Goal: Task Accomplishment & Management: Complete application form

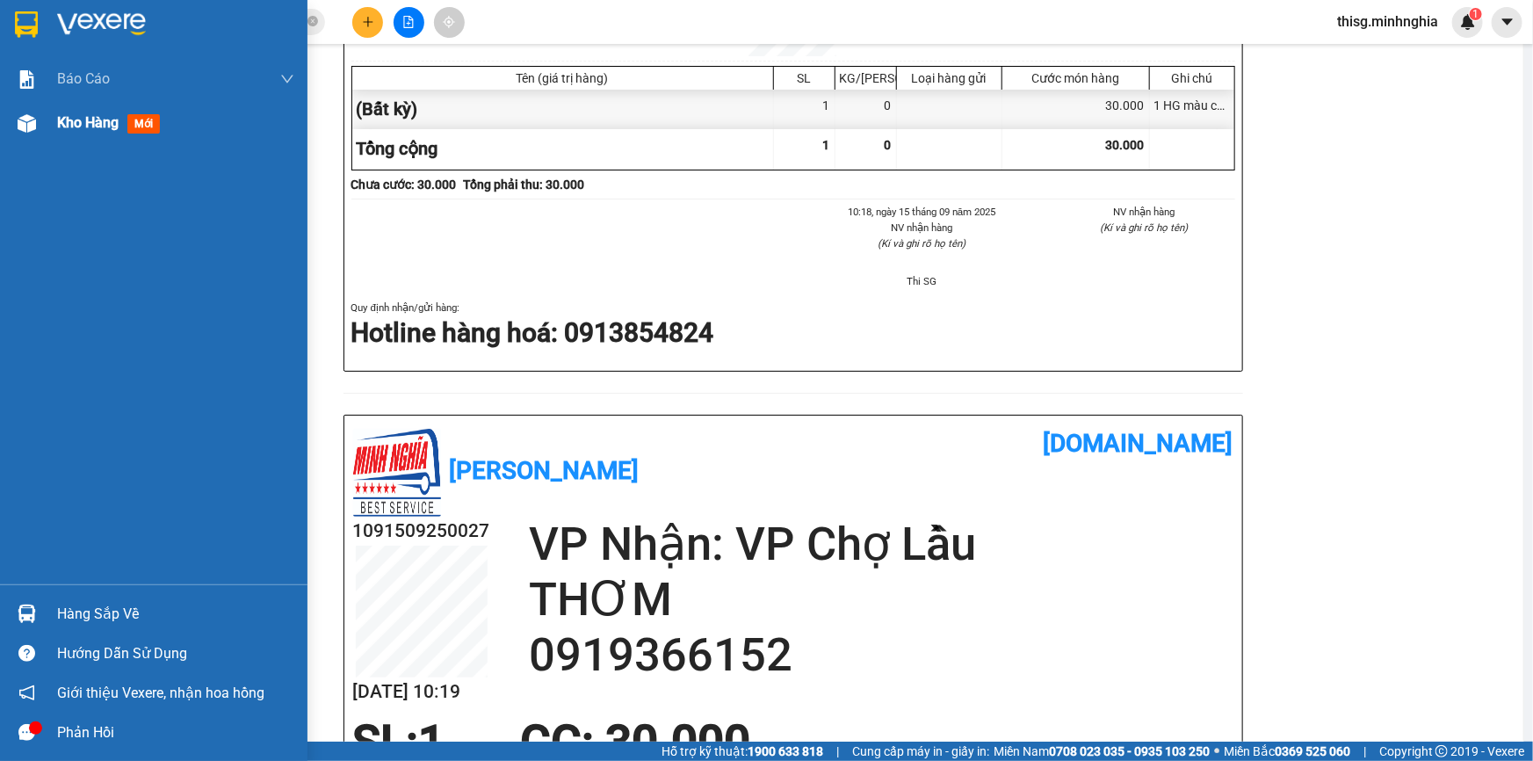
click at [62, 131] on span "Kho hàng" at bounding box center [87, 122] width 61 height 17
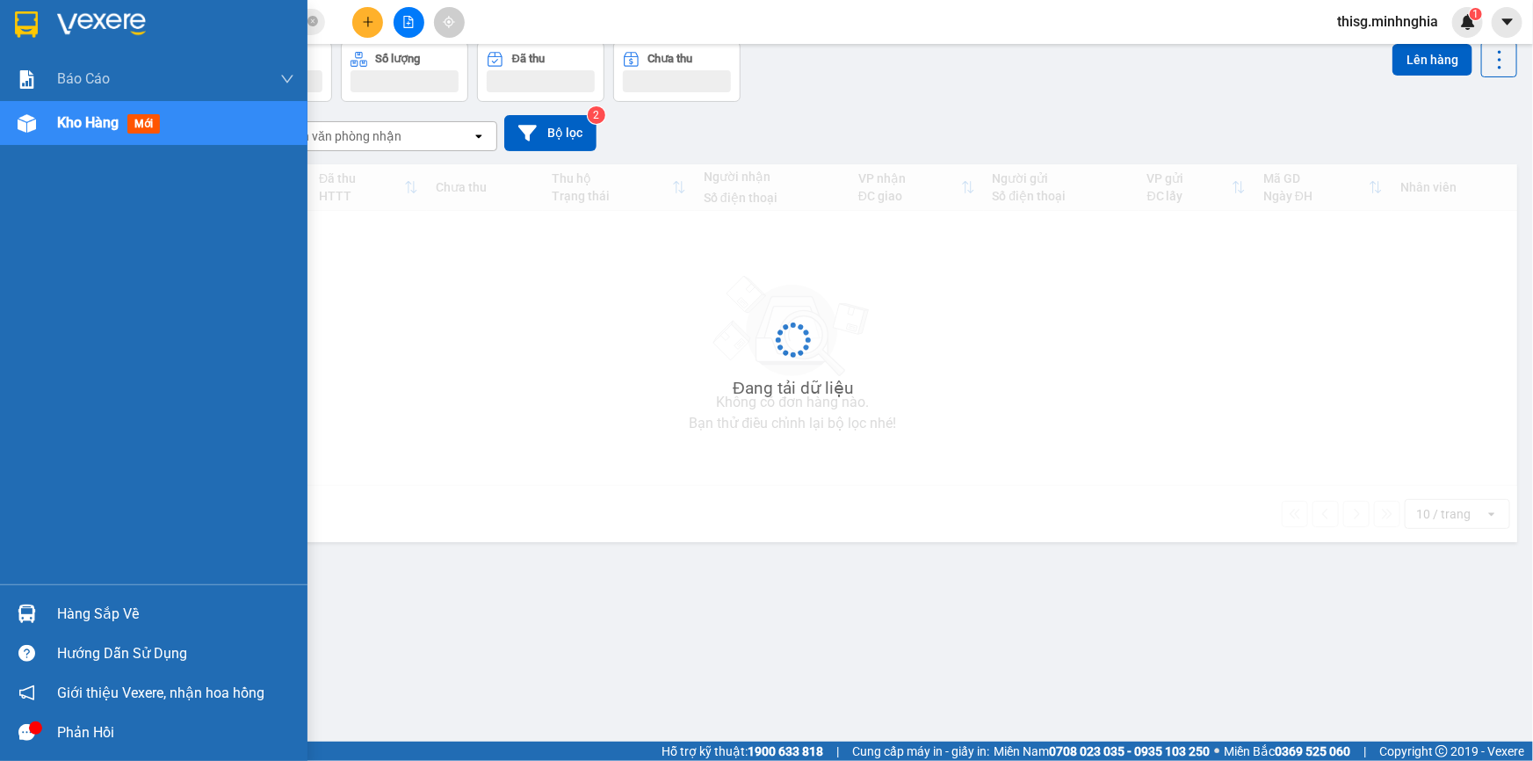
scroll to position [80, 0]
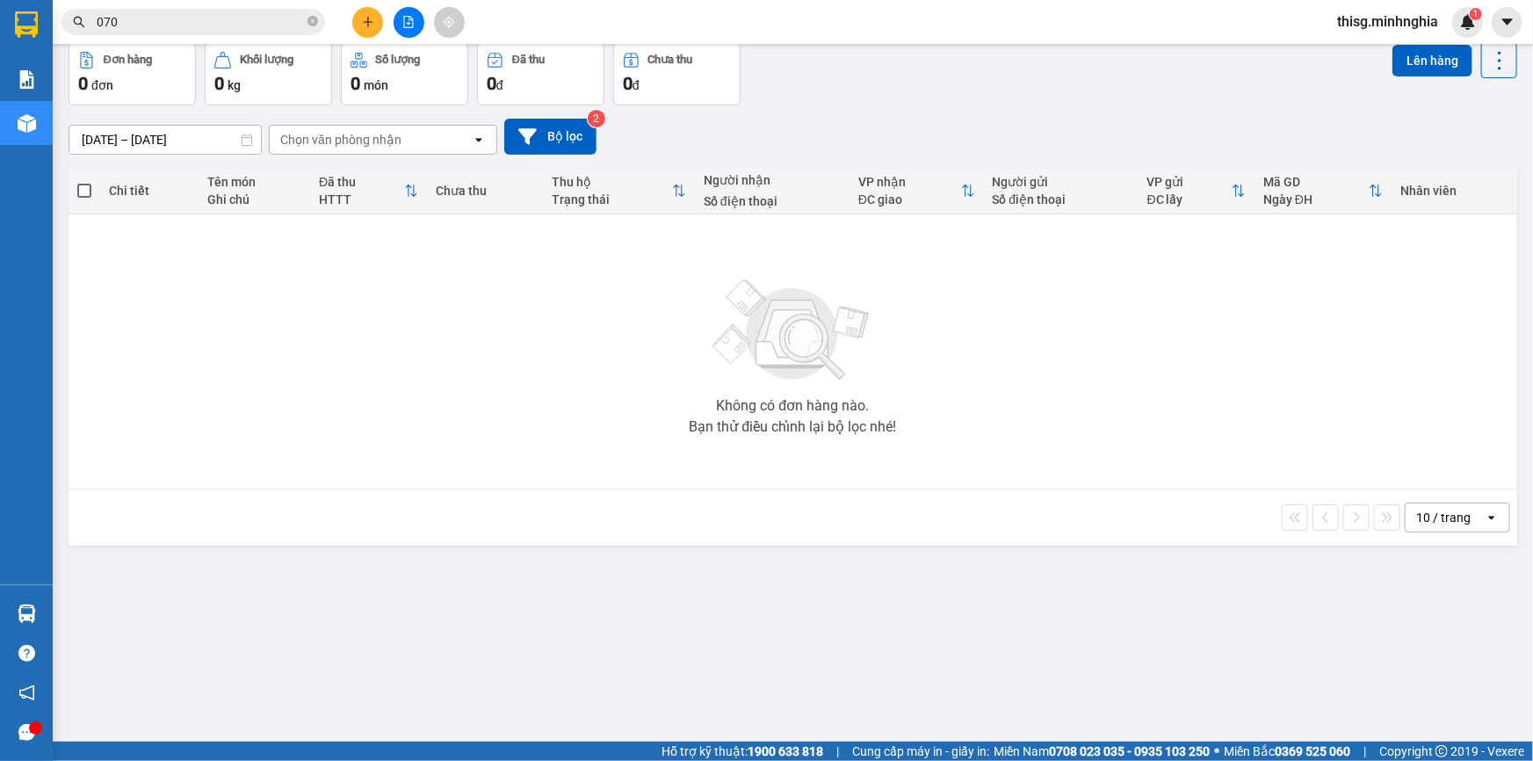
click at [578, 342] on div "Không có đơn hàng nào. Bạn thử điều chỉnh lại bộ lọc nhé!" at bounding box center [792, 351] width 1431 height 263
click at [360, 11] on button at bounding box center [367, 22] width 31 height 31
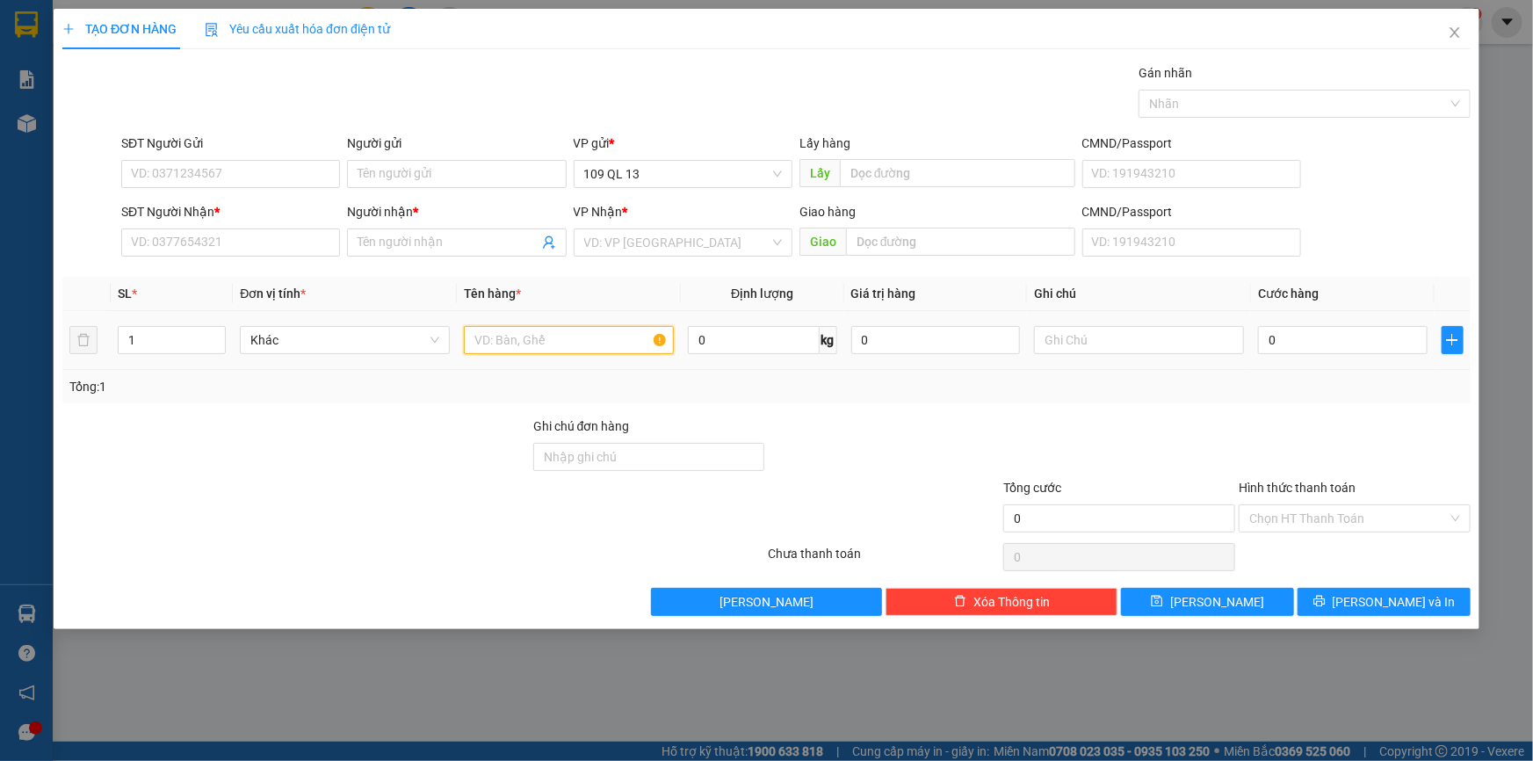
click at [558, 333] on input "text" at bounding box center [569, 340] width 210 height 28
drag, startPoint x: 1109, startPoint y: 336, endPoint x: 1128, endPoint y: 307, distance: 34.4
click at [1112, 336] on input "text" at bounding box center [1139, 340] width 210 height 28
click at [1117, 357] on td "1" at bounding box center [1139, 340] width 224 height 59
click at [1117, 344] on input "1" at bounding box center [1139, 340] width 210 height 28
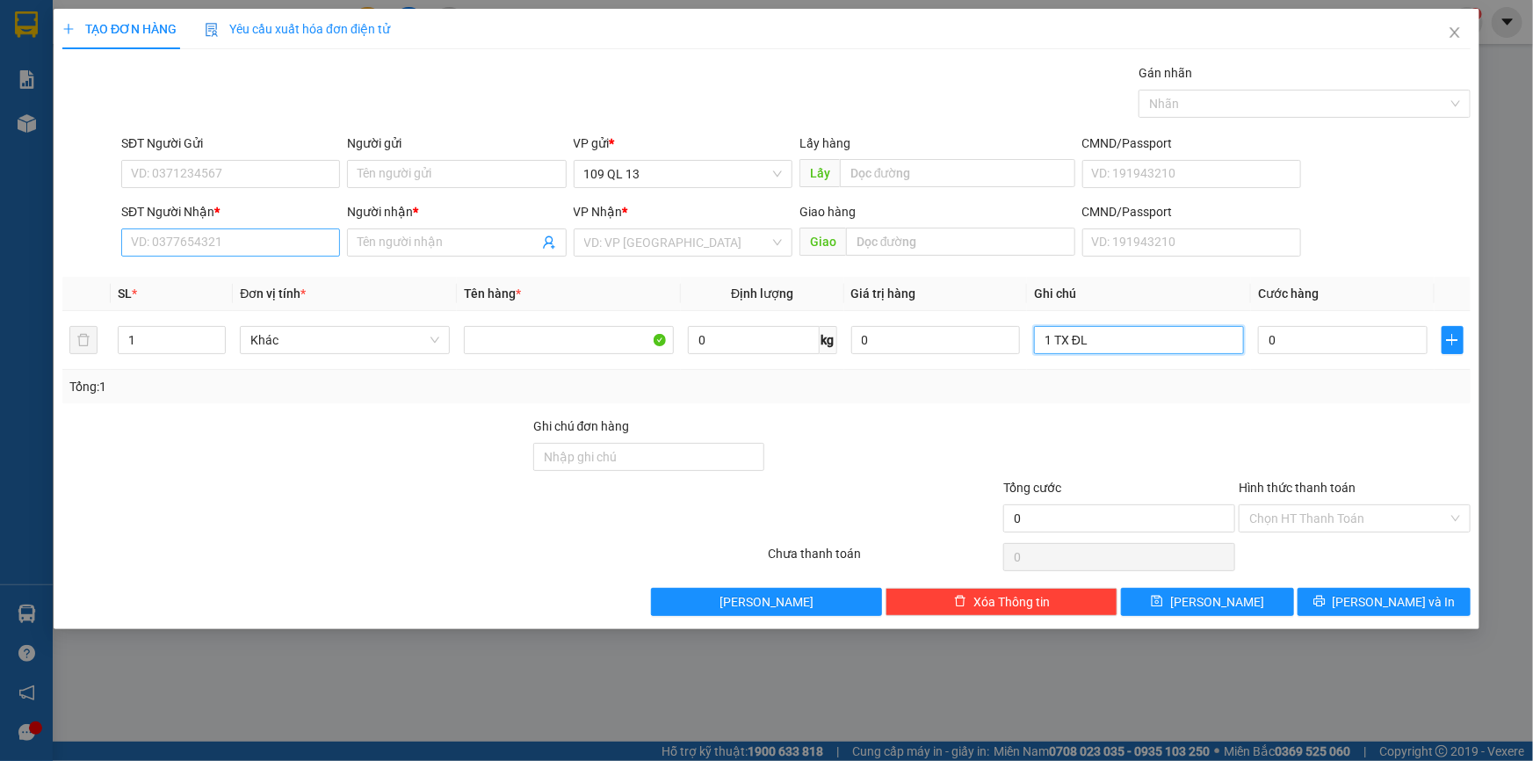
type input "1 TX ĐL"
click at [274, 255] on input "SĐT Người Nhận *" at bounding box center [230, 242] width 219 height 28
click at [233, 273] on div "0377633300 - THÚY VÕ" at bounding box center [231, 277] width 198 height 19
type input "0377633300"
type input "THÚY VÕ"
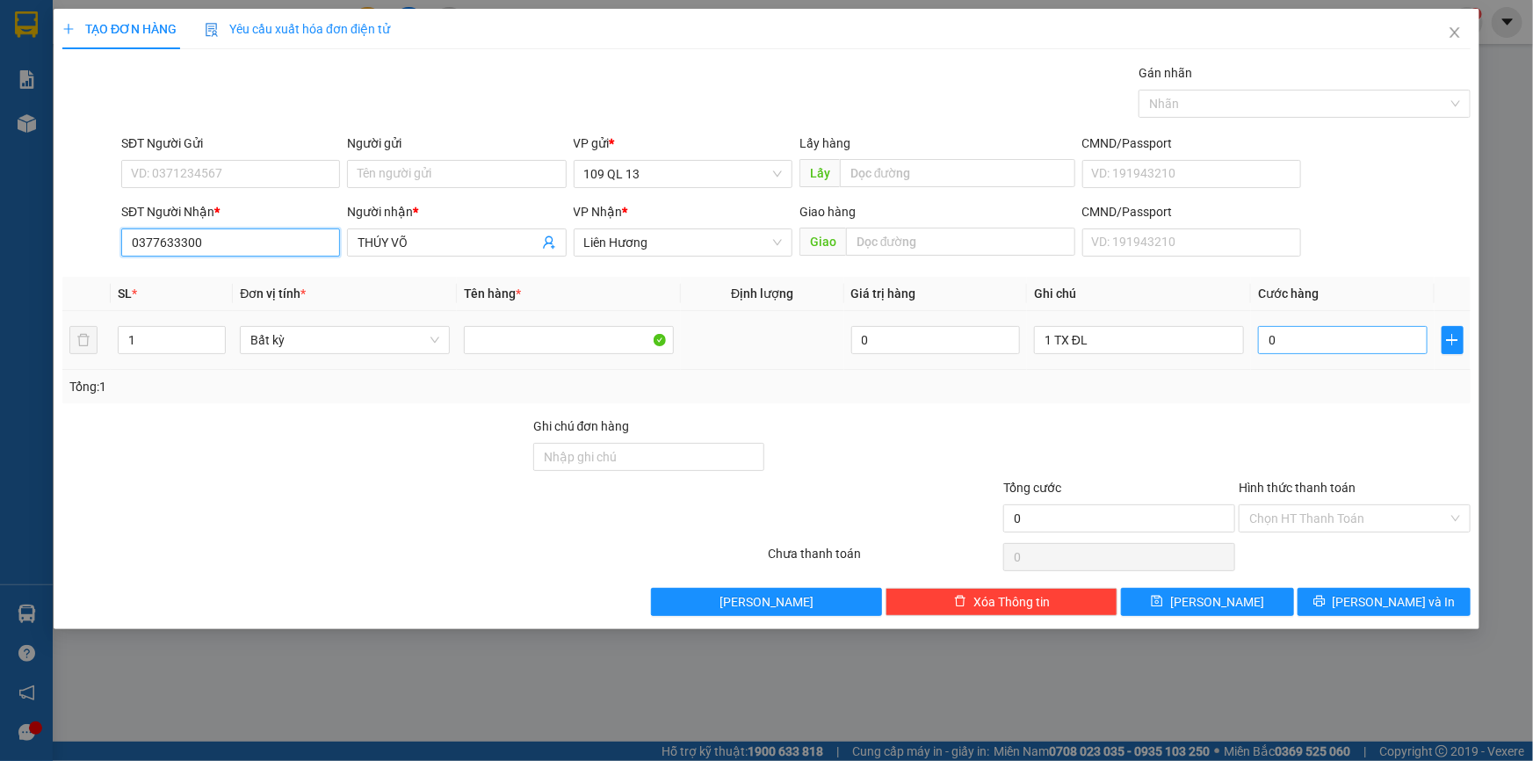
type input "0377633300"
click at [1300, 331] on input "0" at bounding box center [1343, 340] width 170 height 28
type input "6"
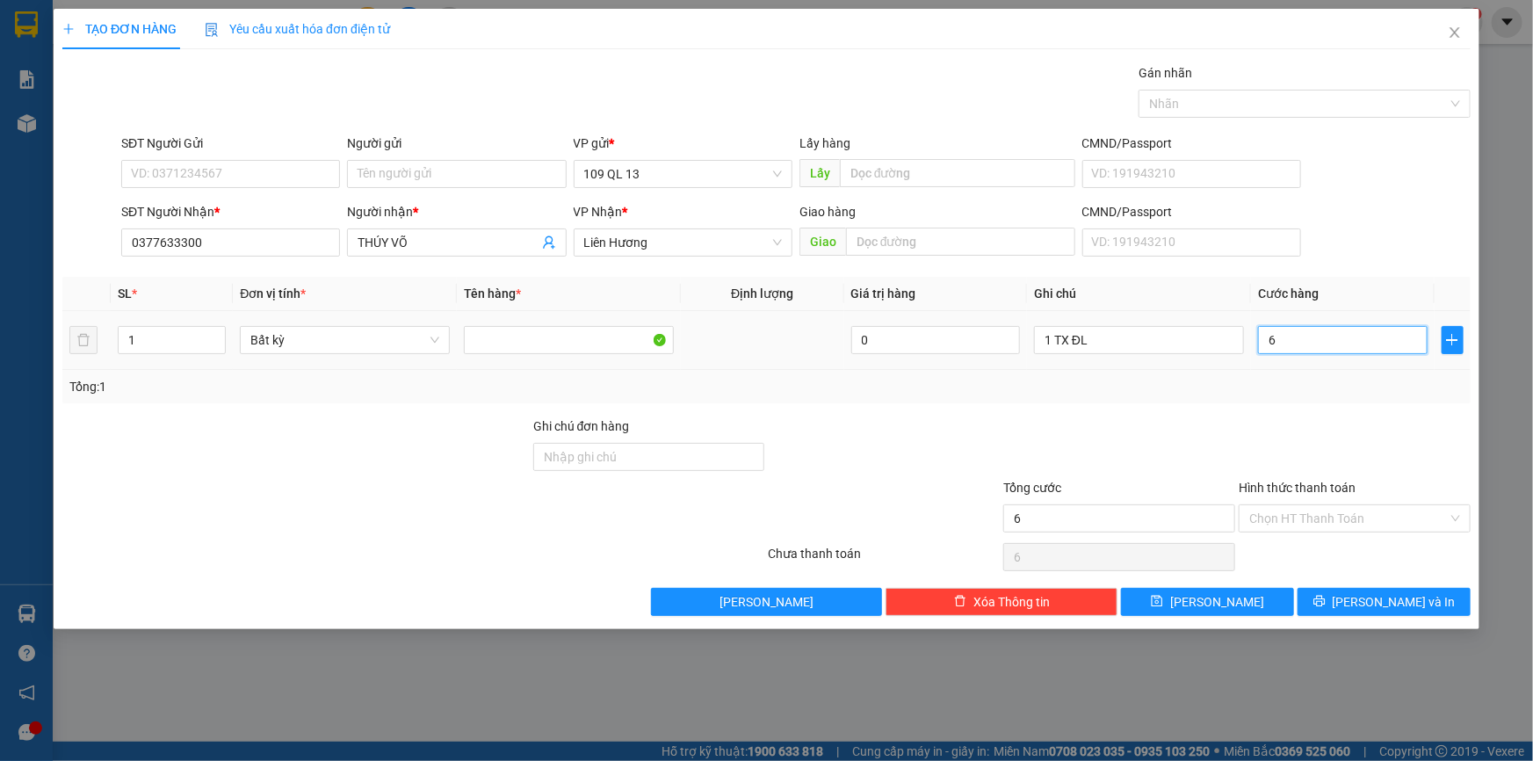
type input "60"
type input "60.000"
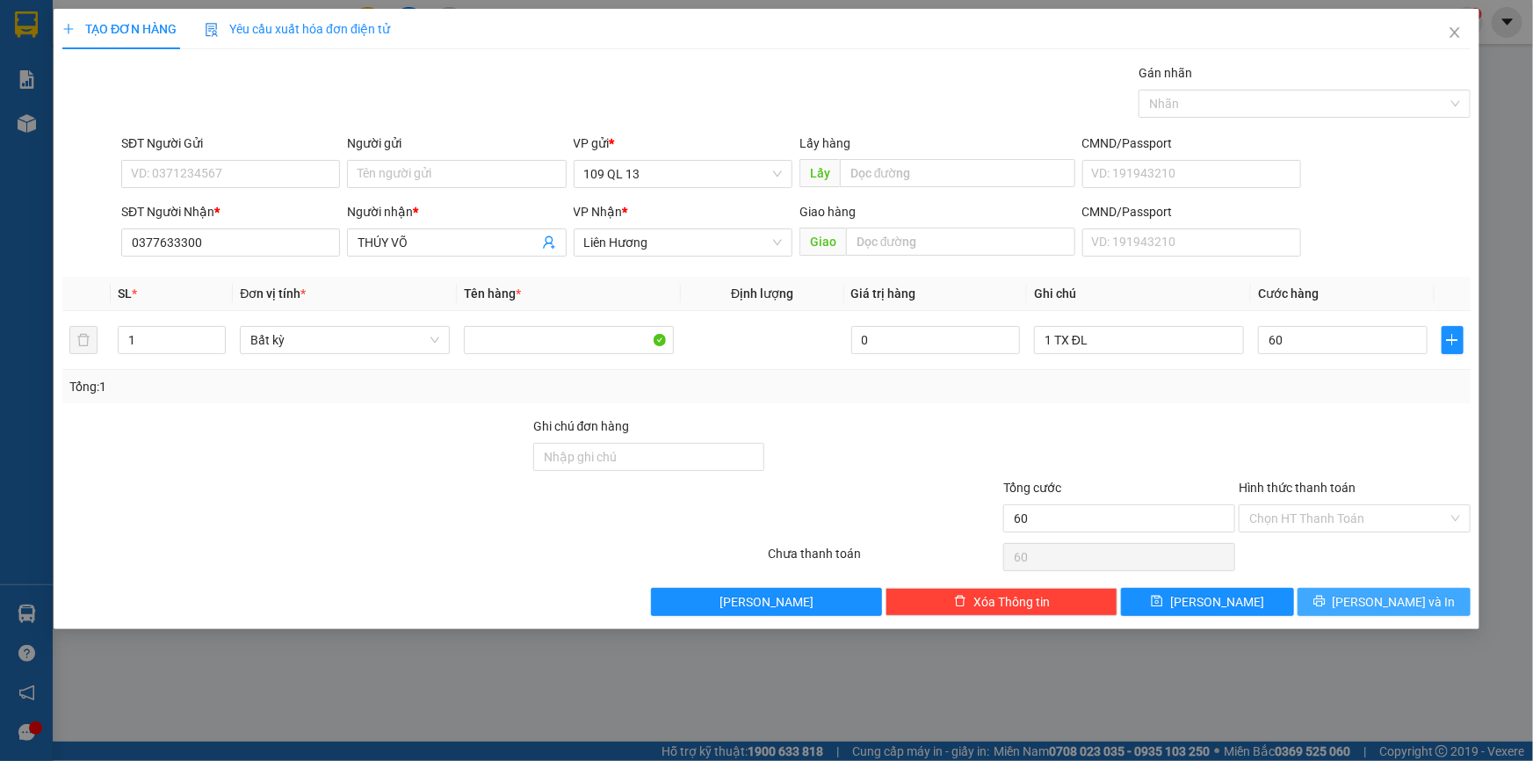
type input "60.000"
click at [1382, 597] on span "[PERSON_NAME] và In" at bounding box center [1393, 601] width 123 height 19
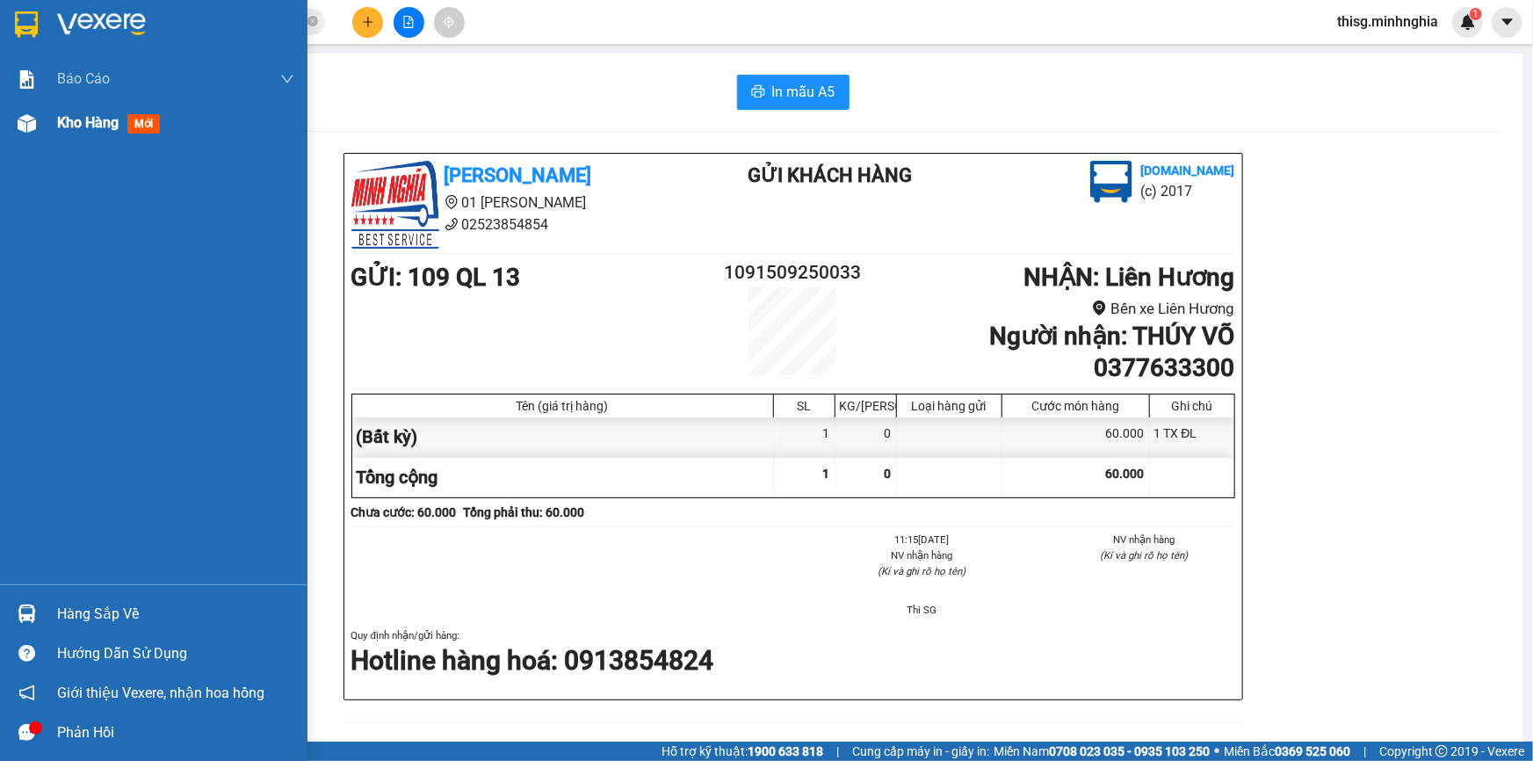
click at [126, 118] on div "Kho hàng mới" at bounding box center [112, 123] width 110 height 22
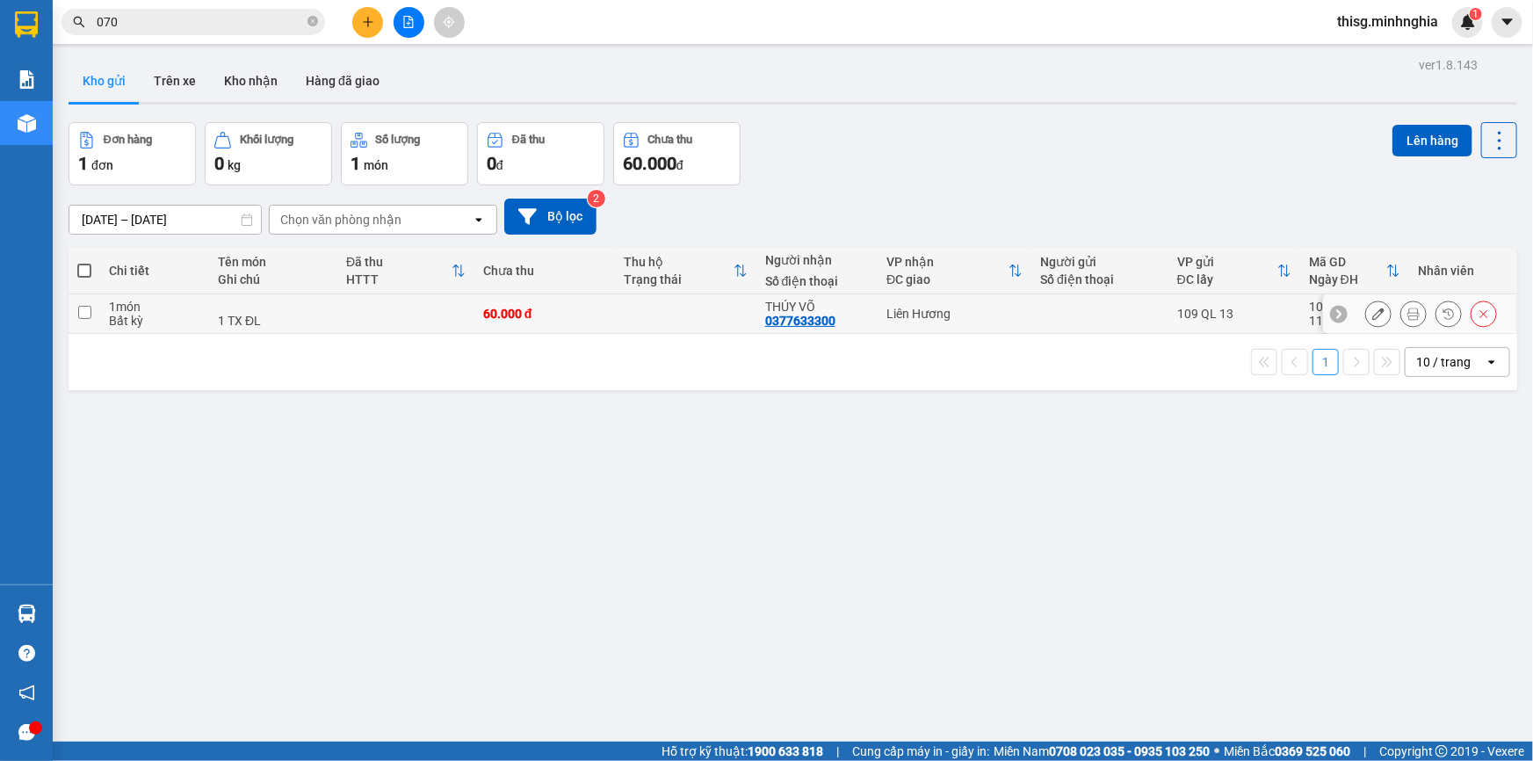
click at [1372, 310] on icon at bounding box center [1378, 313] width 12 height 12
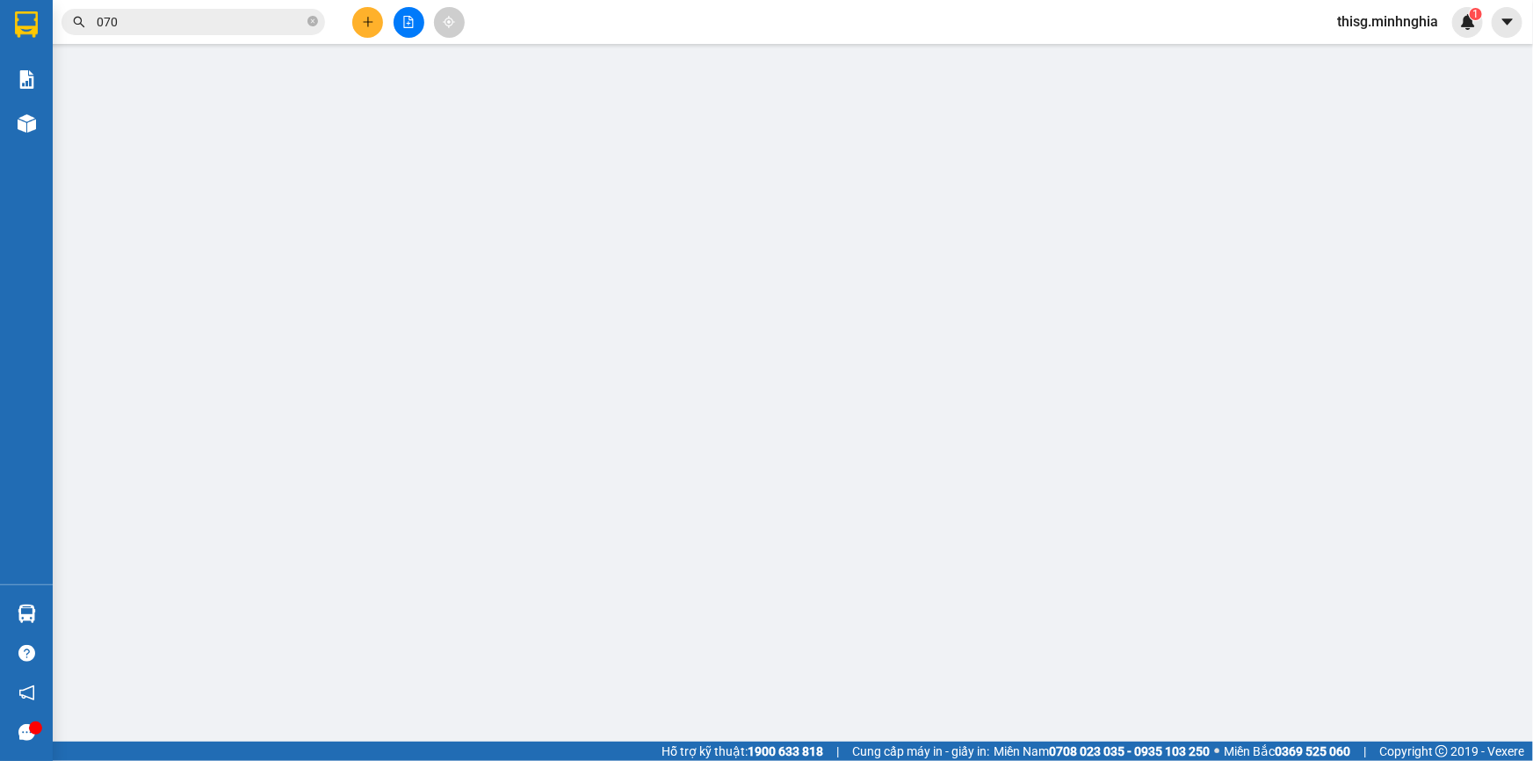
type input "0377633300"
type input "60.000"
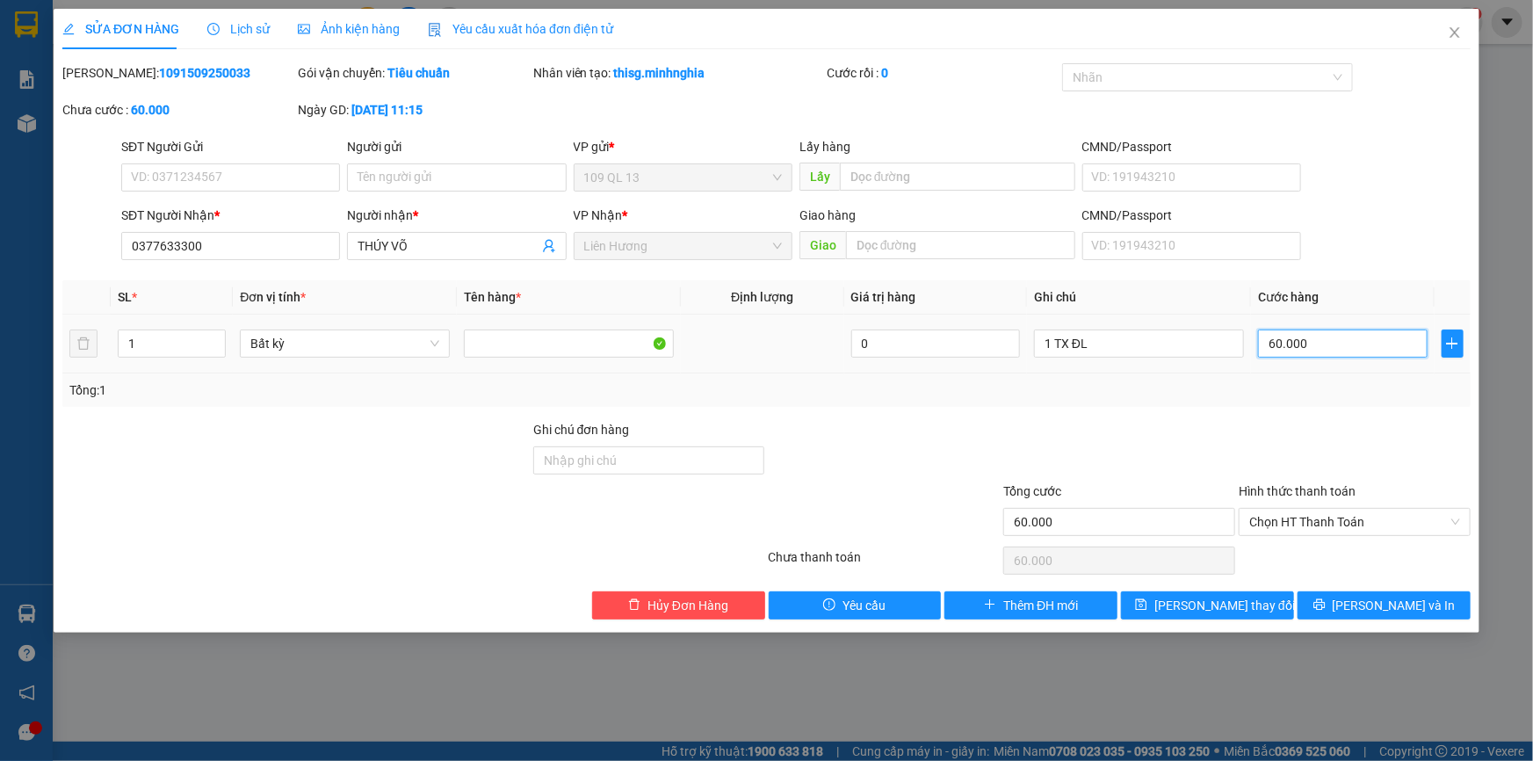
click at [1361, 344] on input "60.000" at bounding box center [1343, 343] width 170 height 28
type input "5"
type input "50"
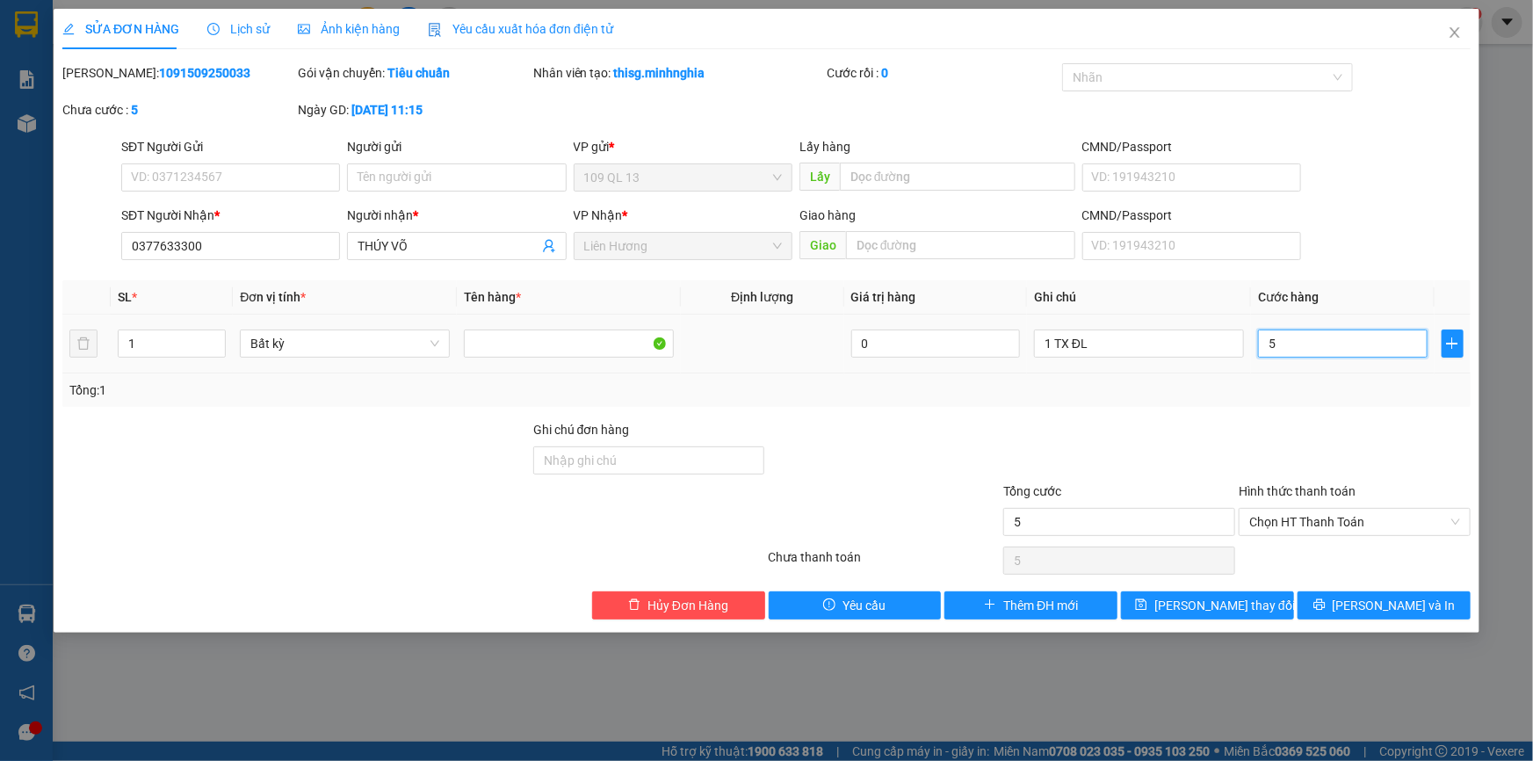
type input "50"
click at [1325, 609] on icon "printer" at bounding box center [1319, 604] width 12 height 12
type input "50.000"
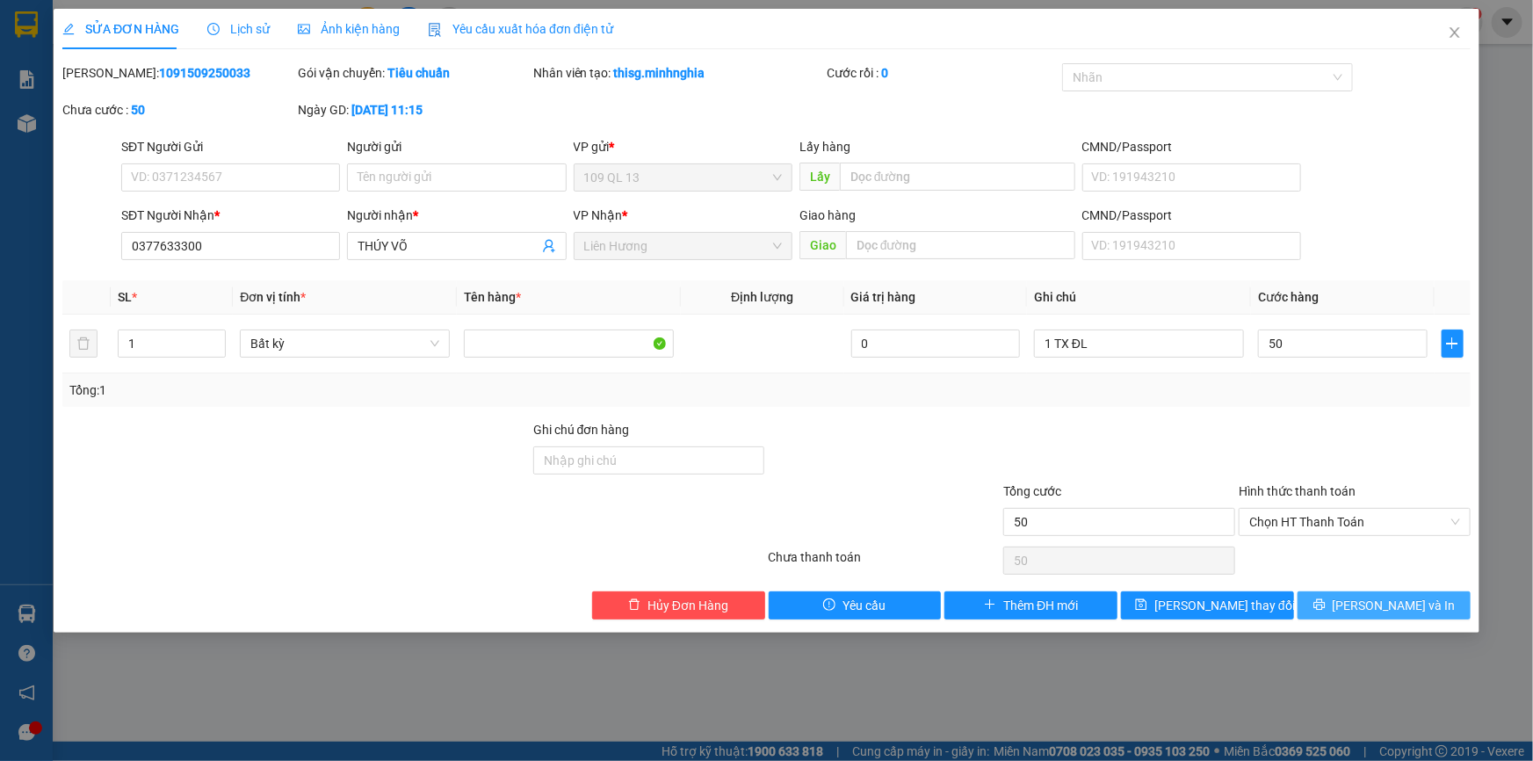
type input "50.000"
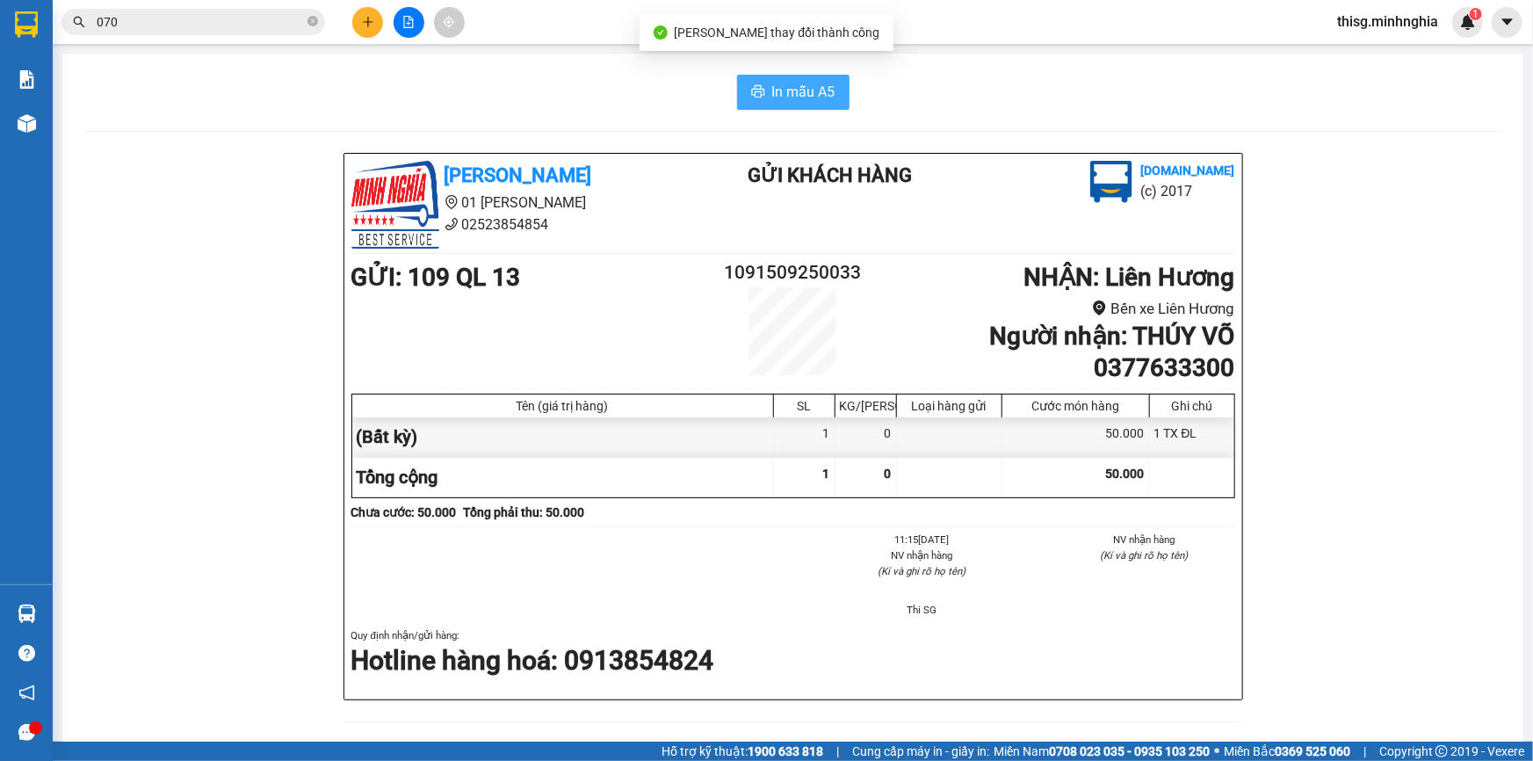
click at [794, 81] on span "In mẫu A5" at bounding box center [803, 92] width 63 height 22
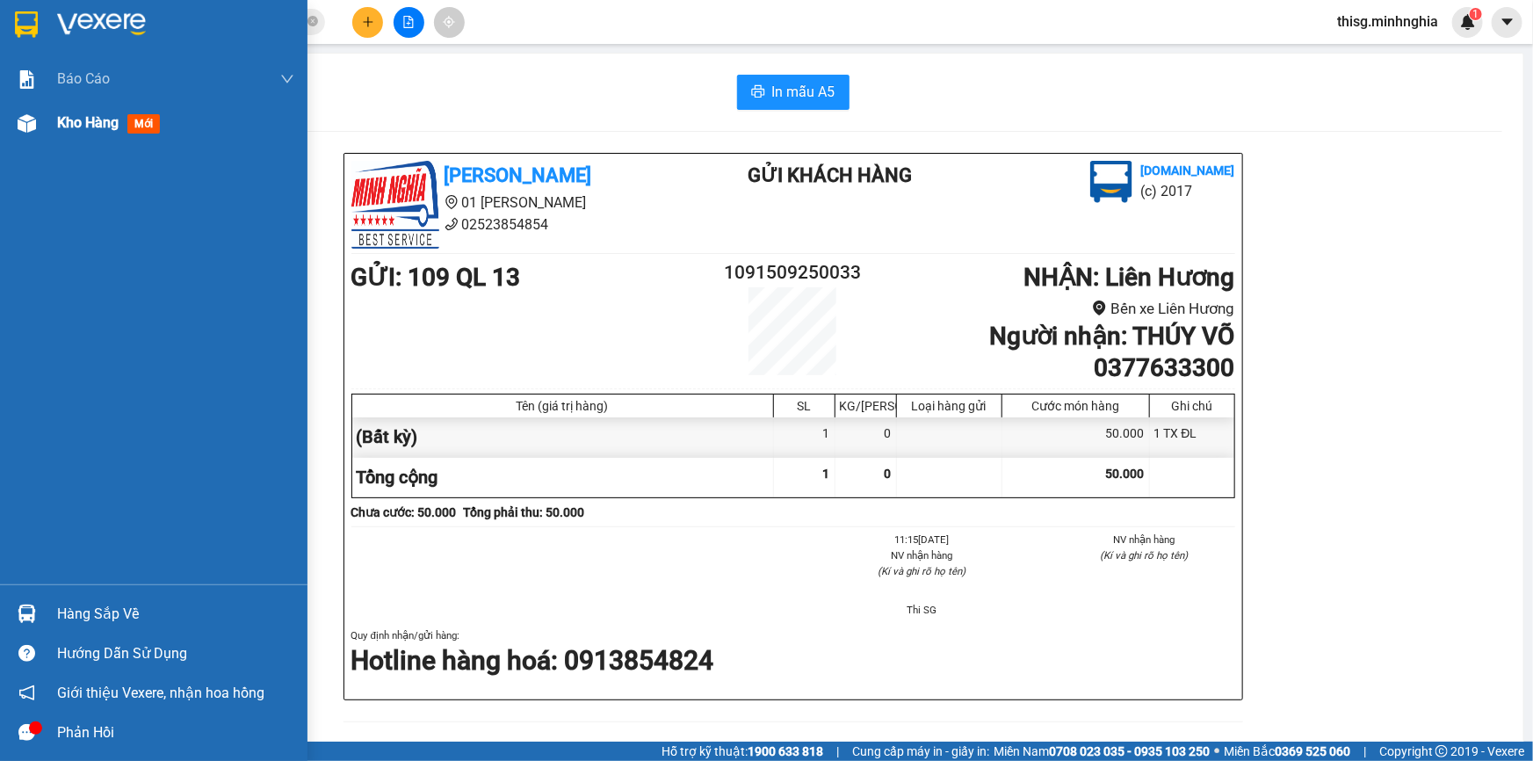
click at [80, 119] on span "Kho hàng" at bounding box center [87, 122] width 61 height 17
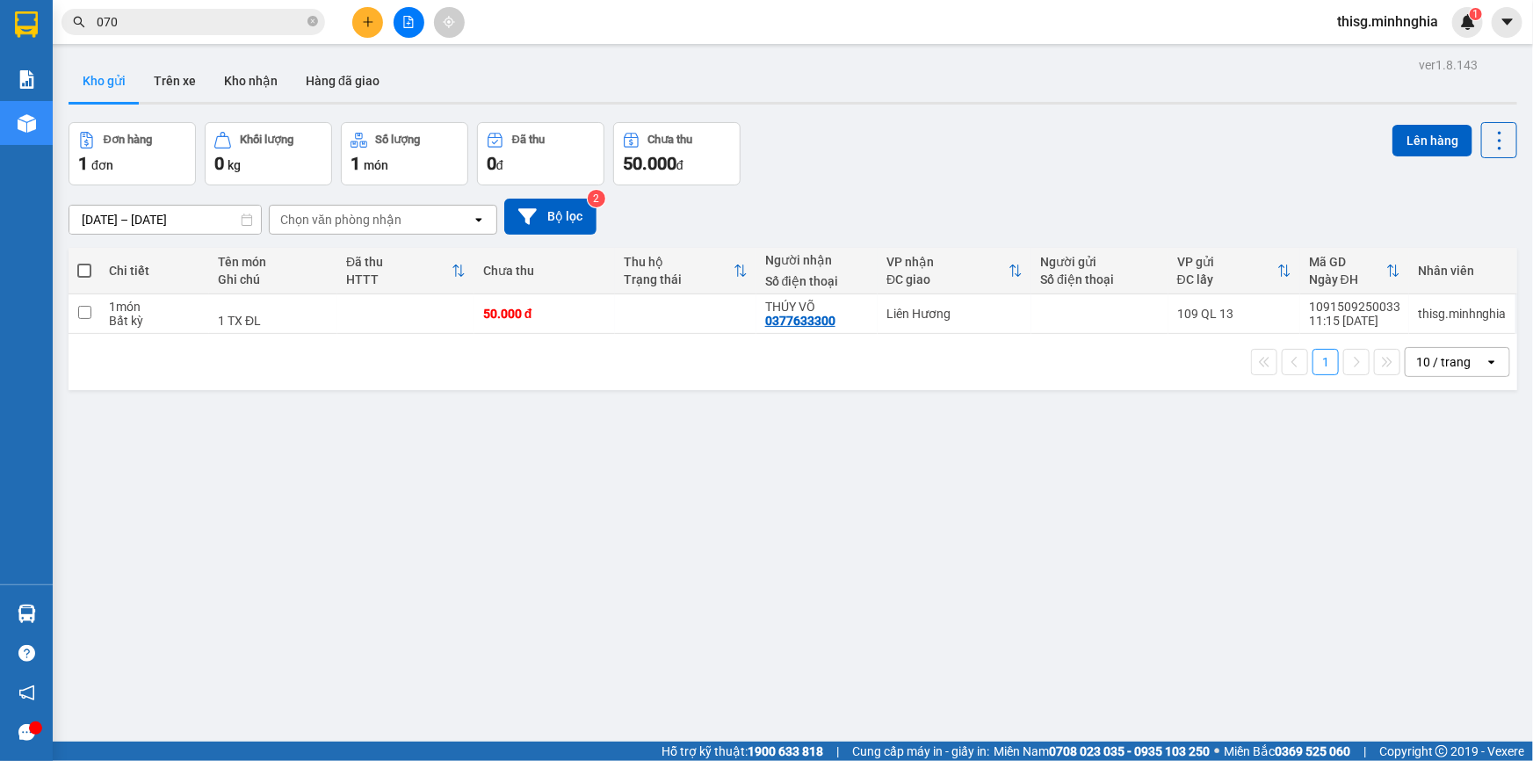
click at [766, 517] on div "ver 1.8.143 Kho gửi Trên xe Kho nhận Hàng đã giao Đơn hàng 1 đơn Khối lượng 0 k…" at bounding box center [792, 433] width 1462 height 761
click at [371, 11] on button at bounding box center [367, 22] width 31 height 31
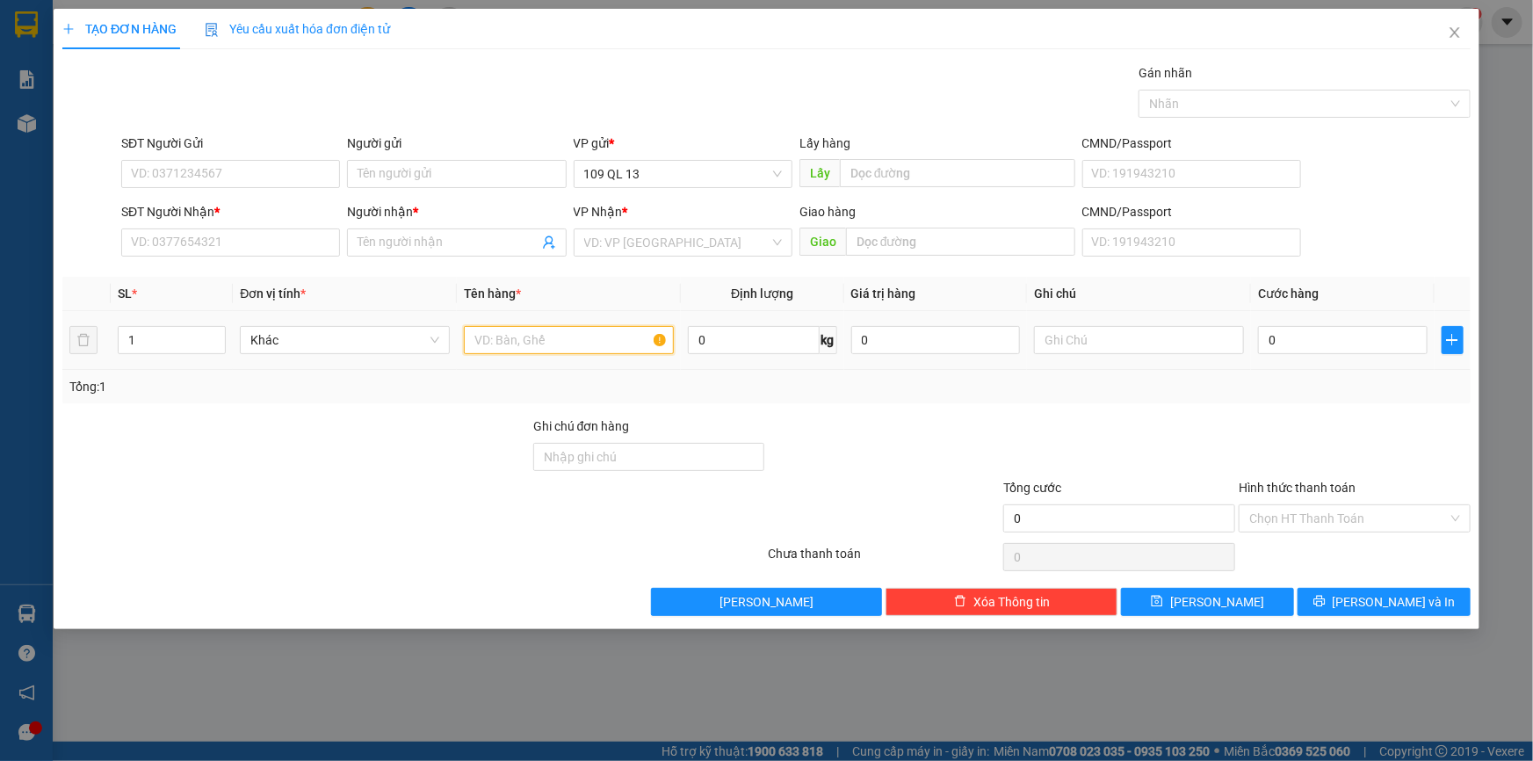
click at [572, 334] on input "text" at bounding box center [569, 340] width 210 height 28
click at [1100, 346] on input "text" at bounding box center [1139, 340] width 210 height 28
type input "0336624"
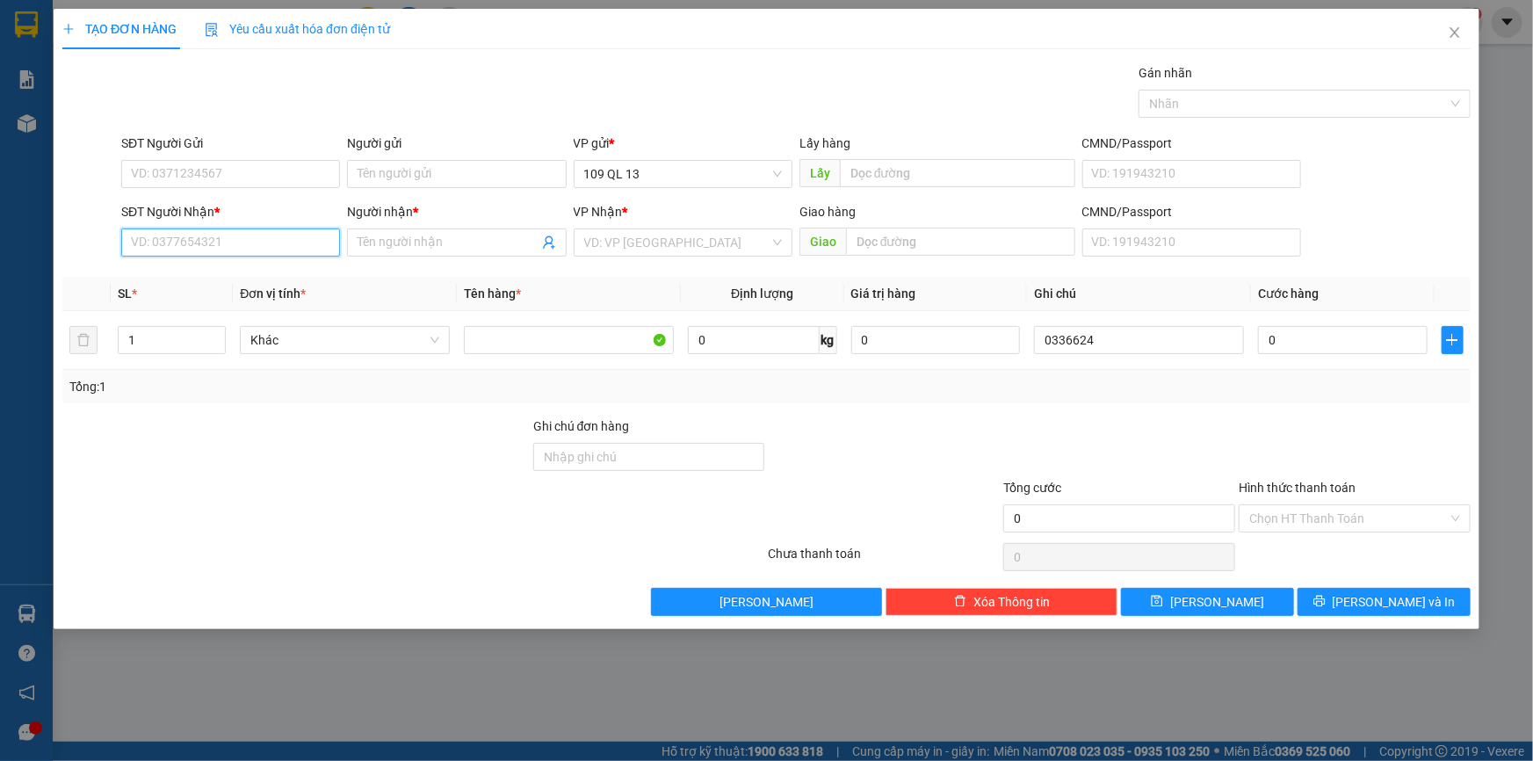
click at [250, 239] on input "SĐT Người Nhận *" at bounding box center [230, 242] width 219 height 28
type input "0336624621"
click at [286, 268] on div "0336624621 - QUỐC (0822796843)" at bounding box center [231, 277] width 198 height 19
type input "QUỐC (0822796843)"
type input "0336624621"
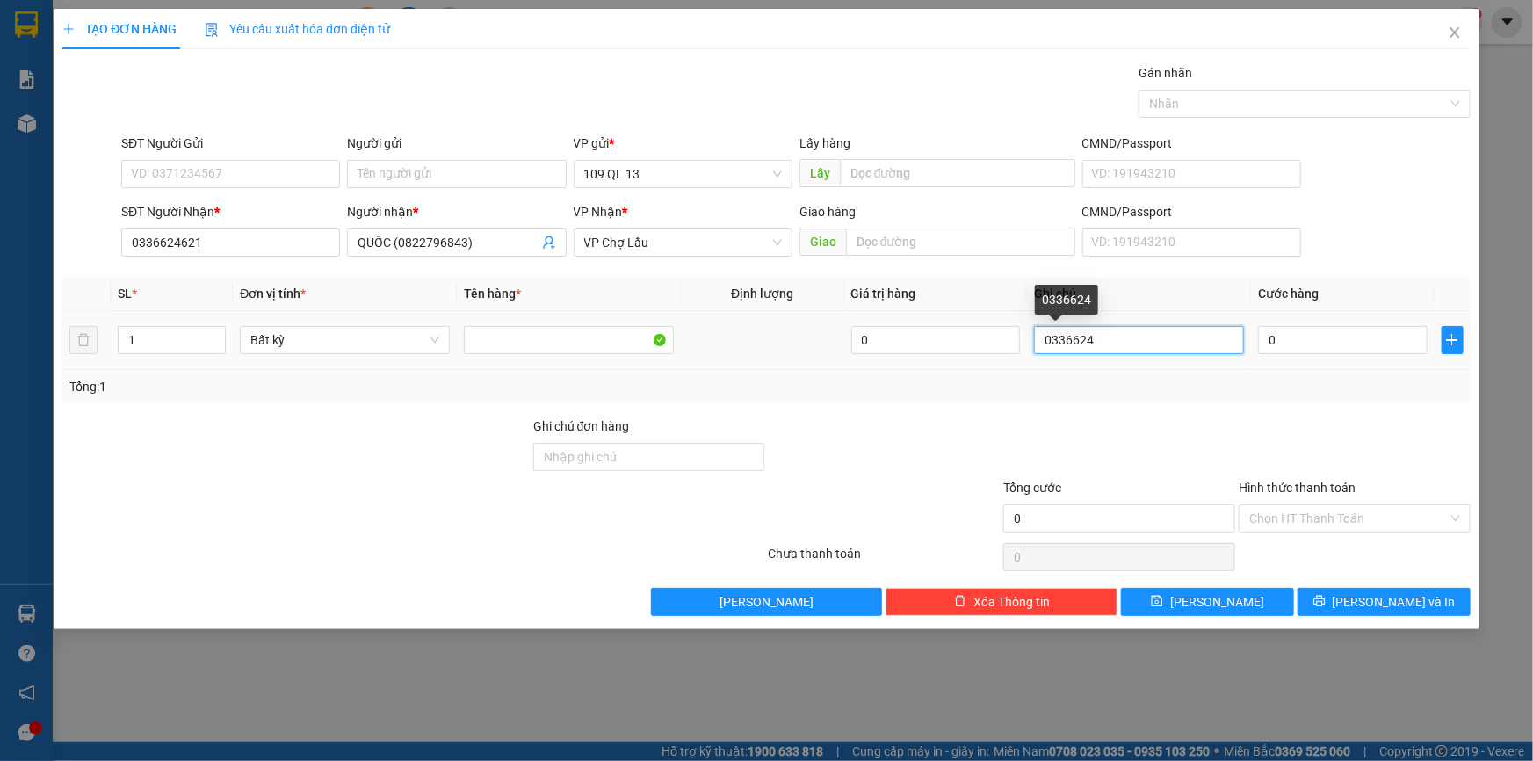
click at [1168, 343] on input "0336624" at bounding box center [1139, 340] width 210 height 28
type input "0"
type input "1 HG PHỤ TÙNG XE"
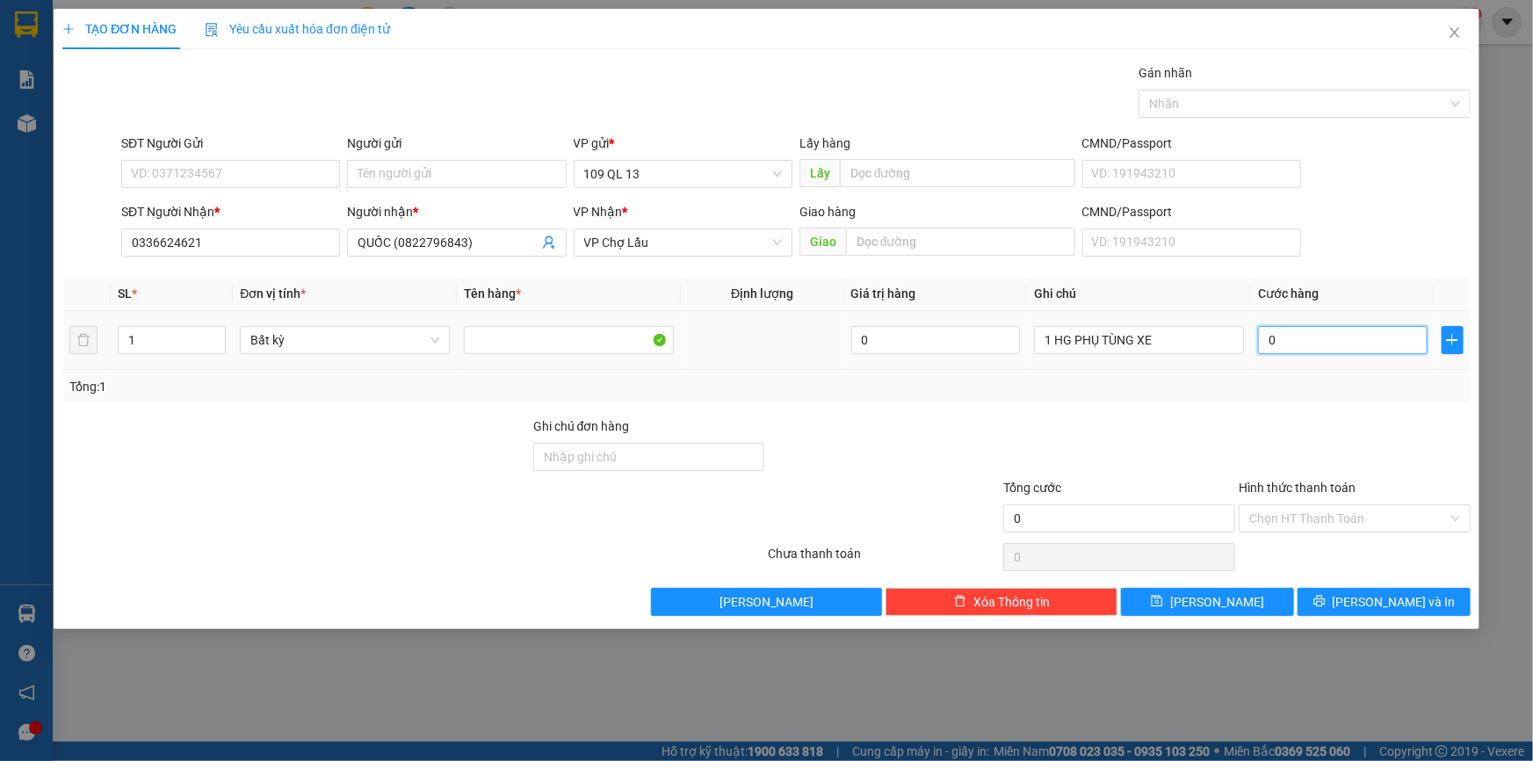
click at [1296, 337] on input "0" at bounding box center [1343, 340] width 170 height 28
type input "4"
type input "40"
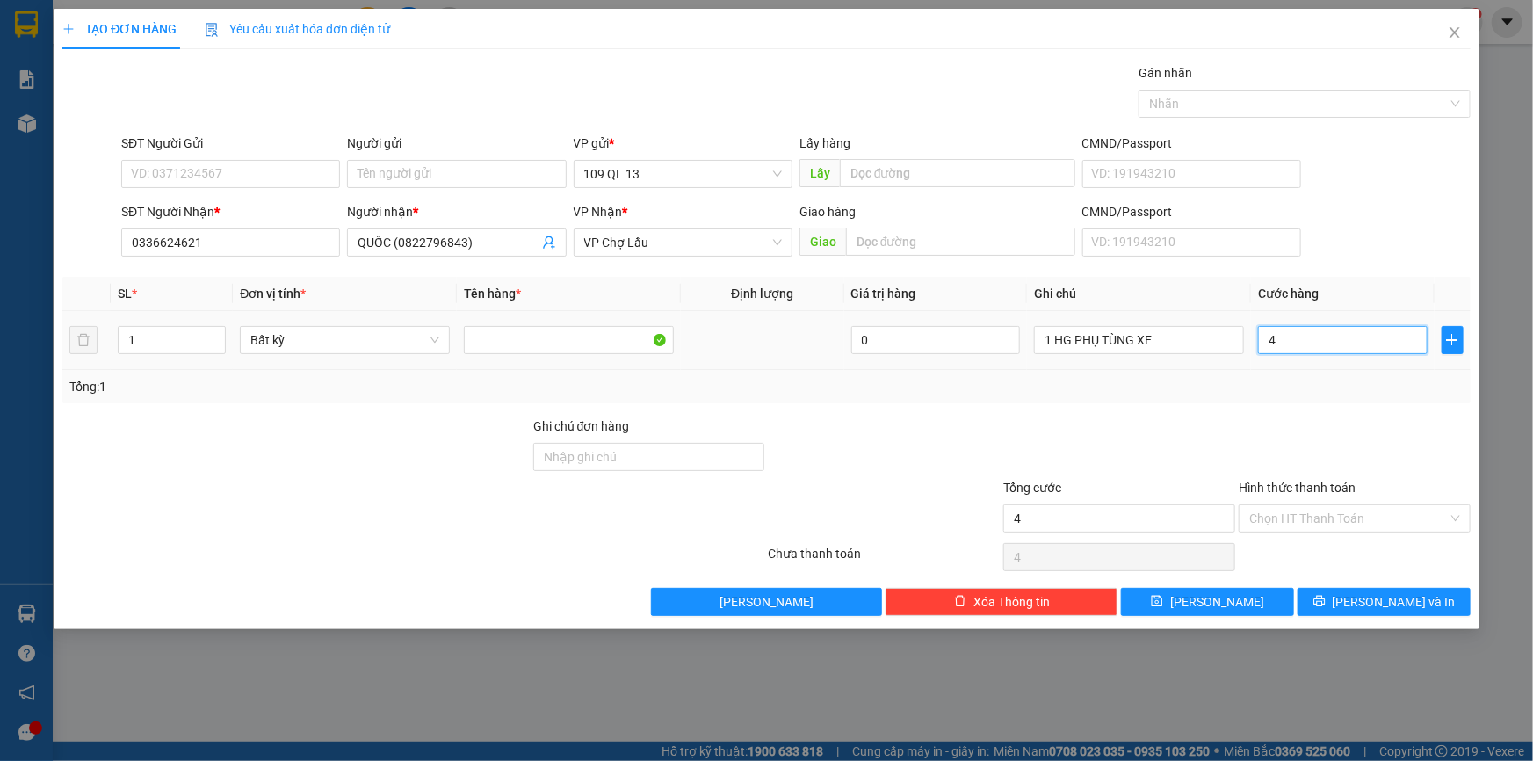
type input "40"
type input "40.000"
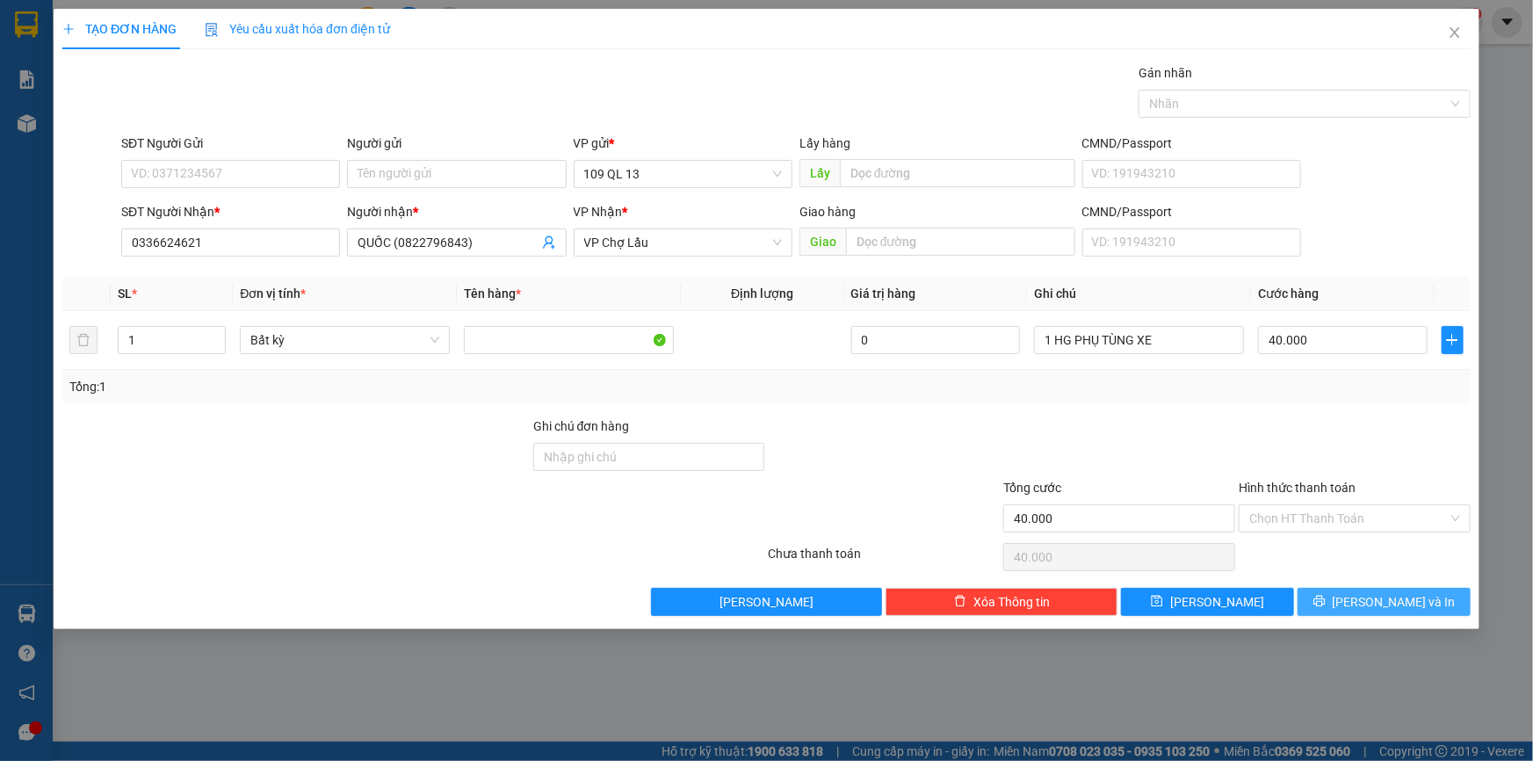
click at [1382, 592] on span "[PERSON_NAME] và In" at bounding box center [1393, 601] width 123 height 19
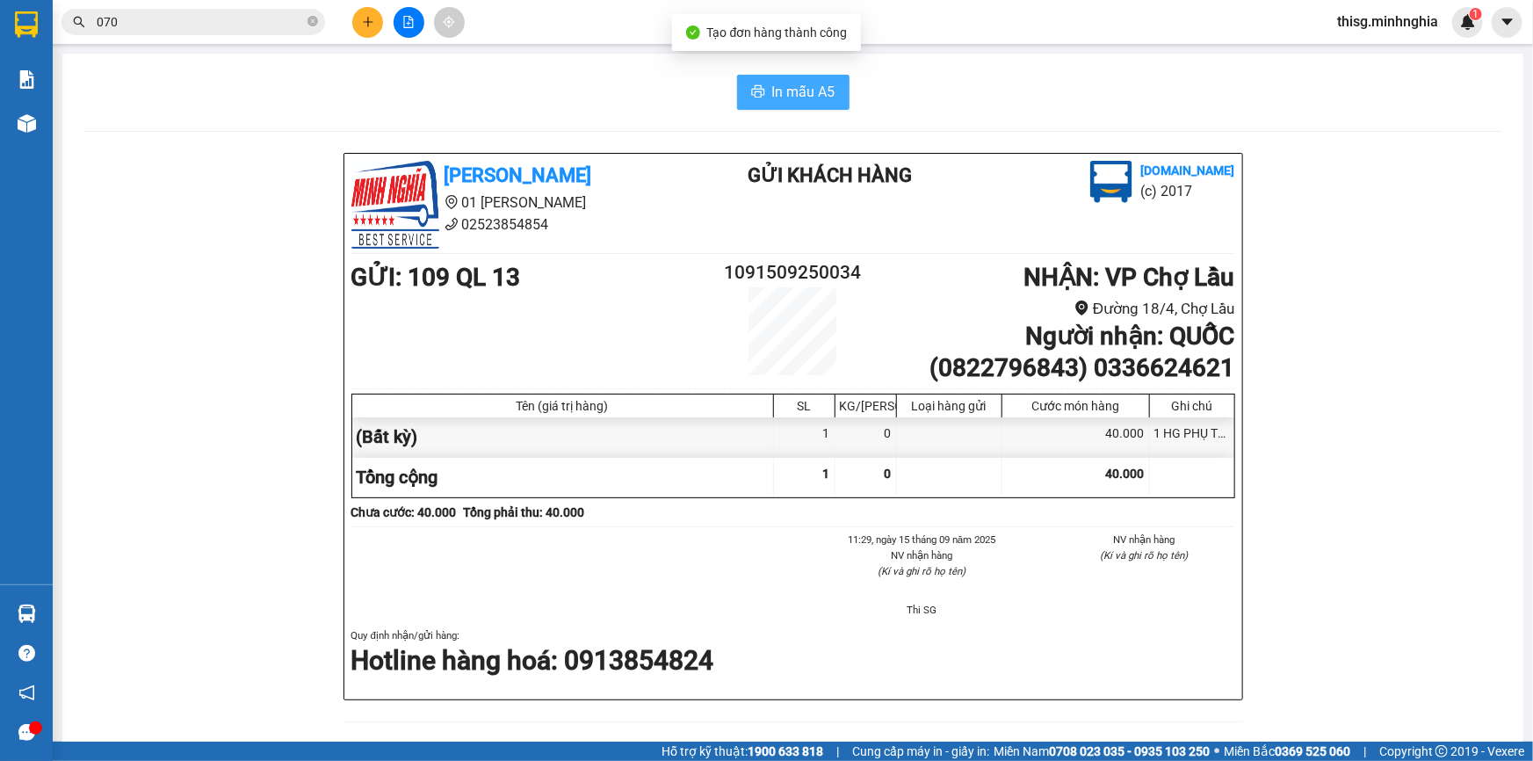
click at [776, 93] on span "In mẫu A5" at bounding box center [803, 92] width 63 height 22
click at [613, 62] on div "In mẫu A5 [PERSON_NAME] 01 Đinh Tiên Hoàng 02523854854 Gửi khách hàng [DOMAIN_N…" at bounding box center [792, 719] width 1461 height 1331
click at [368, 32] on button at bounding box center [367, 22] width 31 height 31
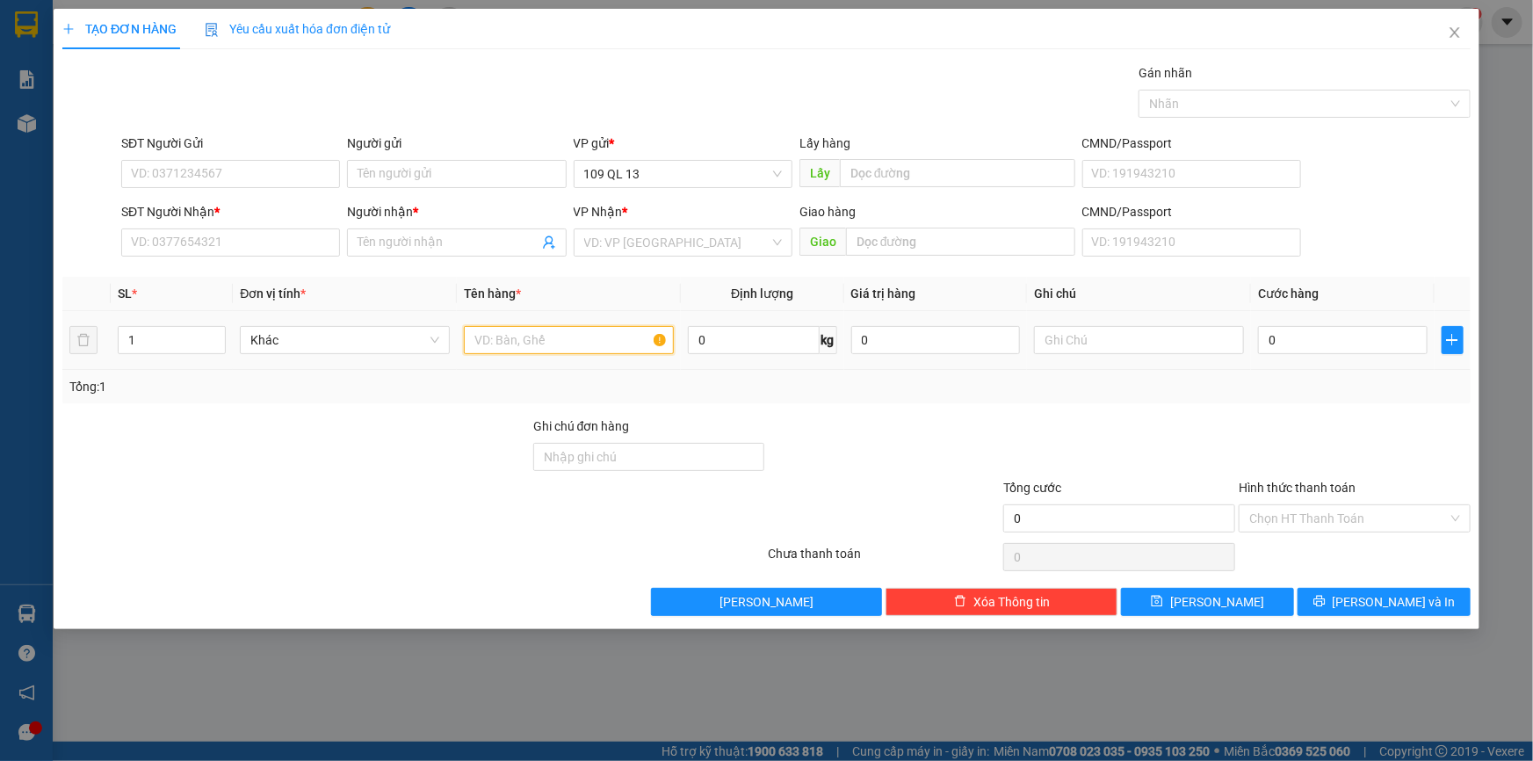
click at [566, 339] on input "text" at bounding box center [569, 340] width 210 height 28
click at [1089, 343] on input "text" at bounding box center [1139, 340] width 210 height 28
type input "1 TG"
click at [1450, 31] on icon "close" at bounding box center [1454, 32] width 14 height 14
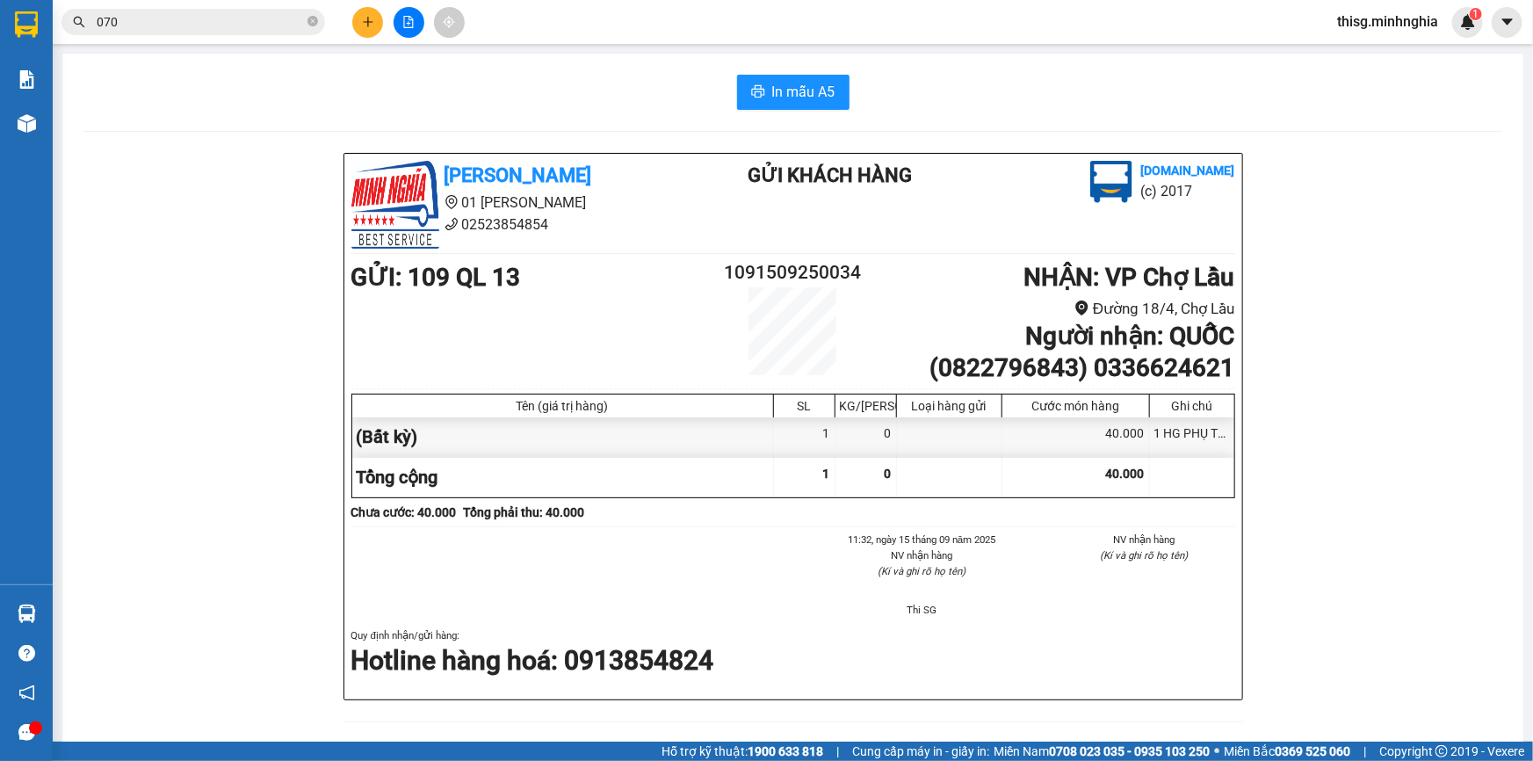
click at [1410, 221] on div "[PERSON_NAME] 01 Đinh Tiên Hoàng 02523854854 Gửi khách hàng [DOMAIN_NAME] (c) 2…" at bounding box center [792, 758] width 1418 height 1211
click at [1463, 322] on div "[PERSON_NAME] 01 Đinh Tiên Hoàng 02523854854 Gửi khách hàng [DOMAIN_NAME] (c) 2…" at bounding box center [792, 758] width 1418 height 1211
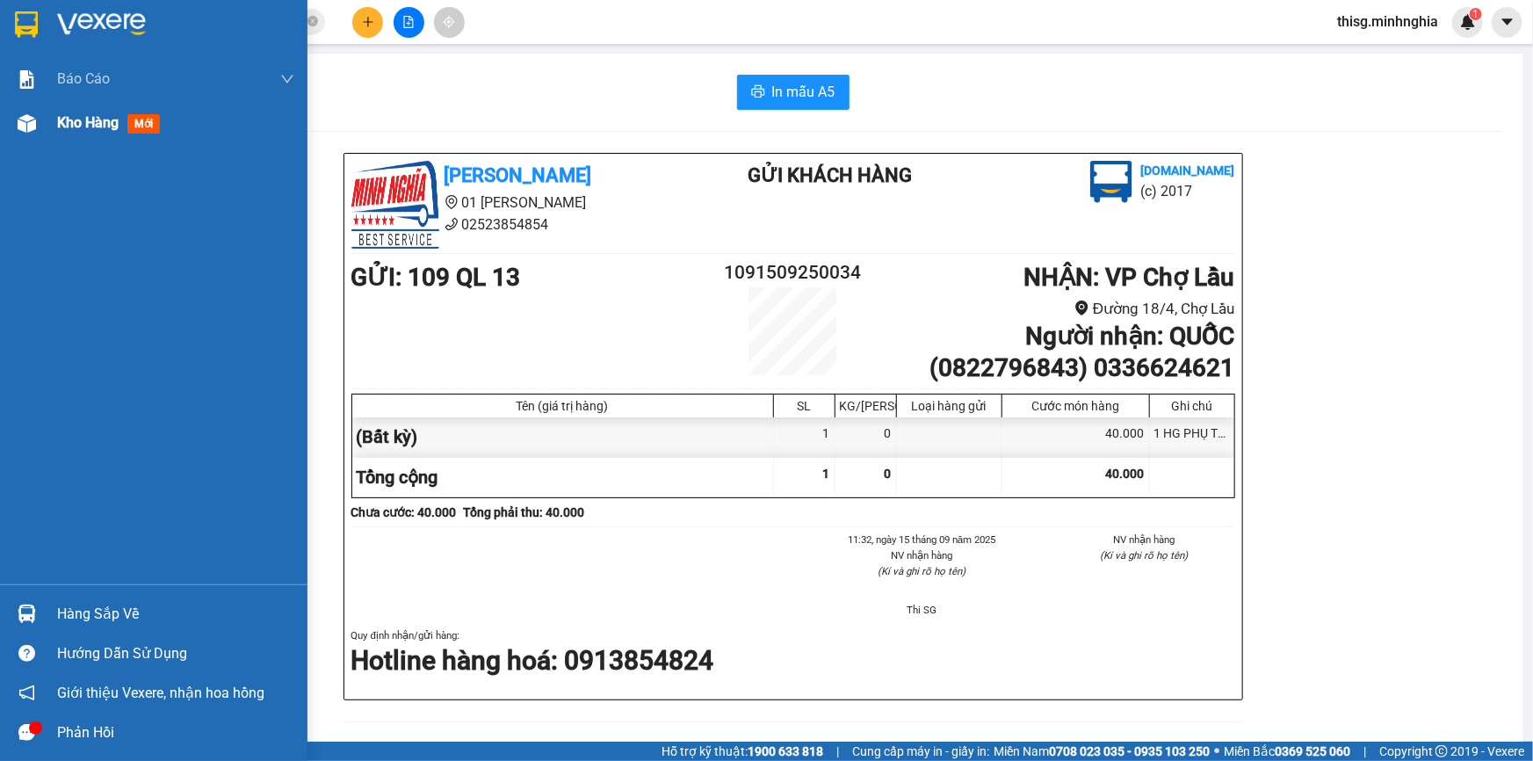
click at [47, 120] on div "Kho hàng mới" at bounding box center [153, 123] width 307 height 44
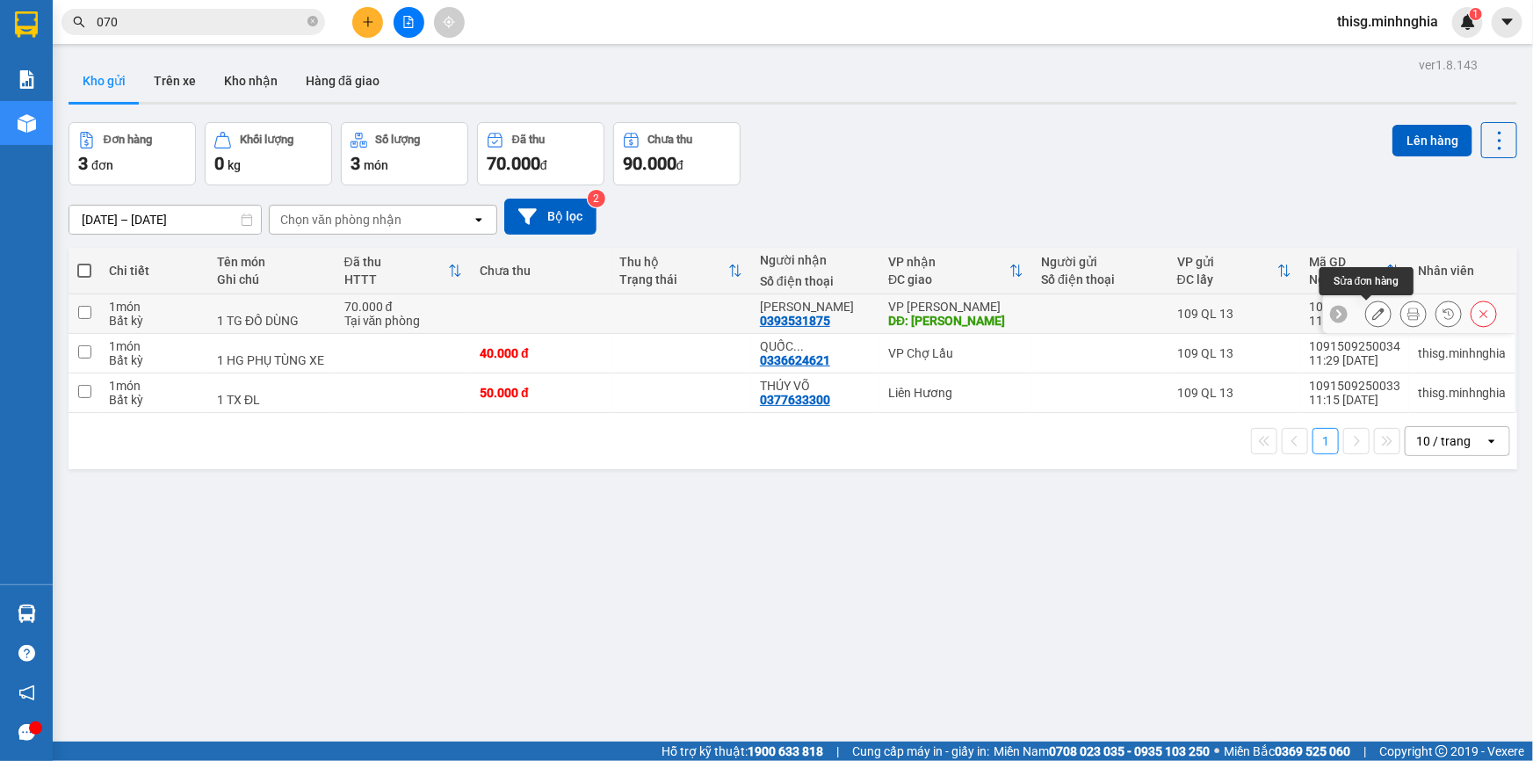
click at [1372, 317] on icon at bounding box center [1378, 313] width 12 height 12
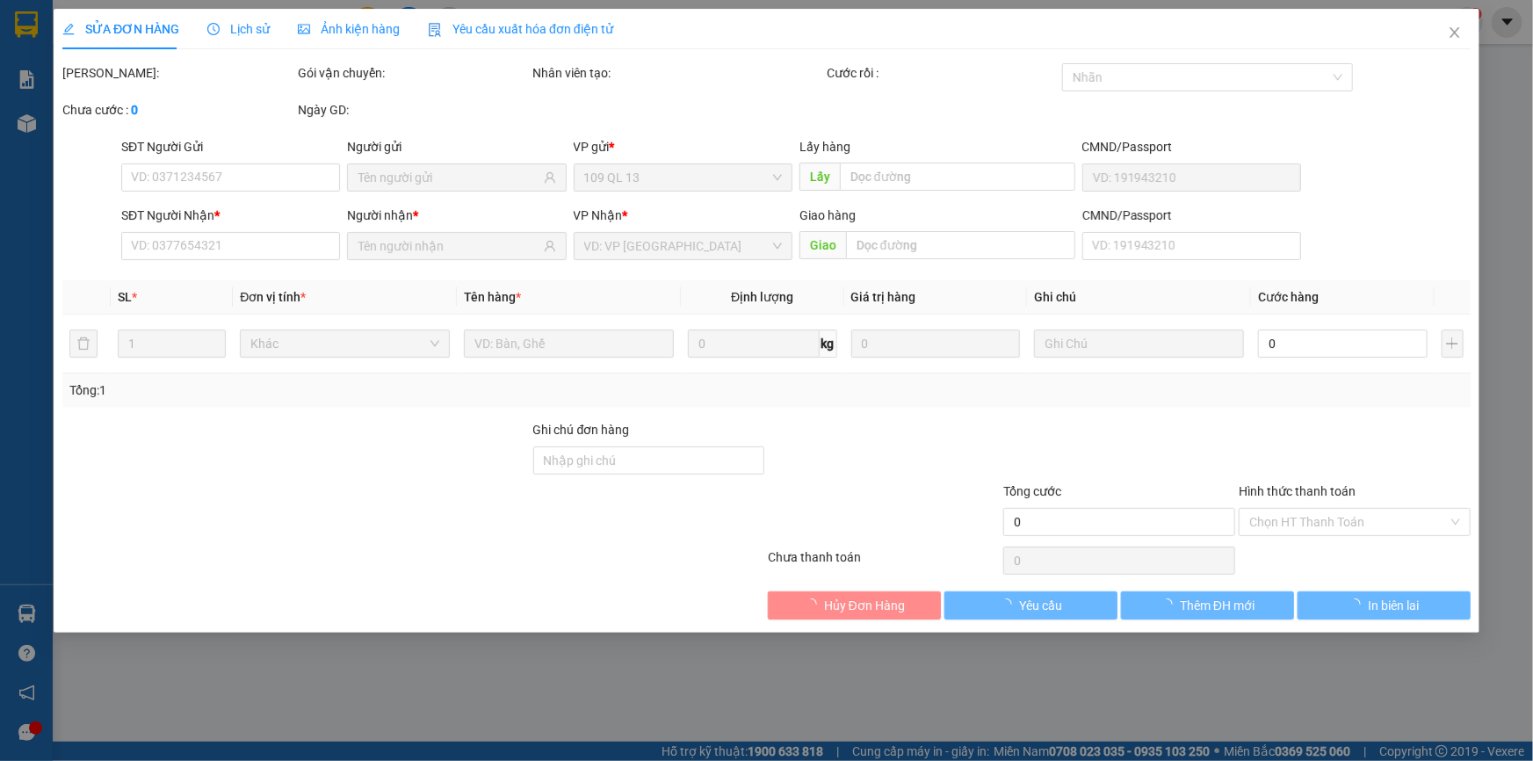
type input "0393531875"
type input "[PERSON_NAME]"
type input "70.000"
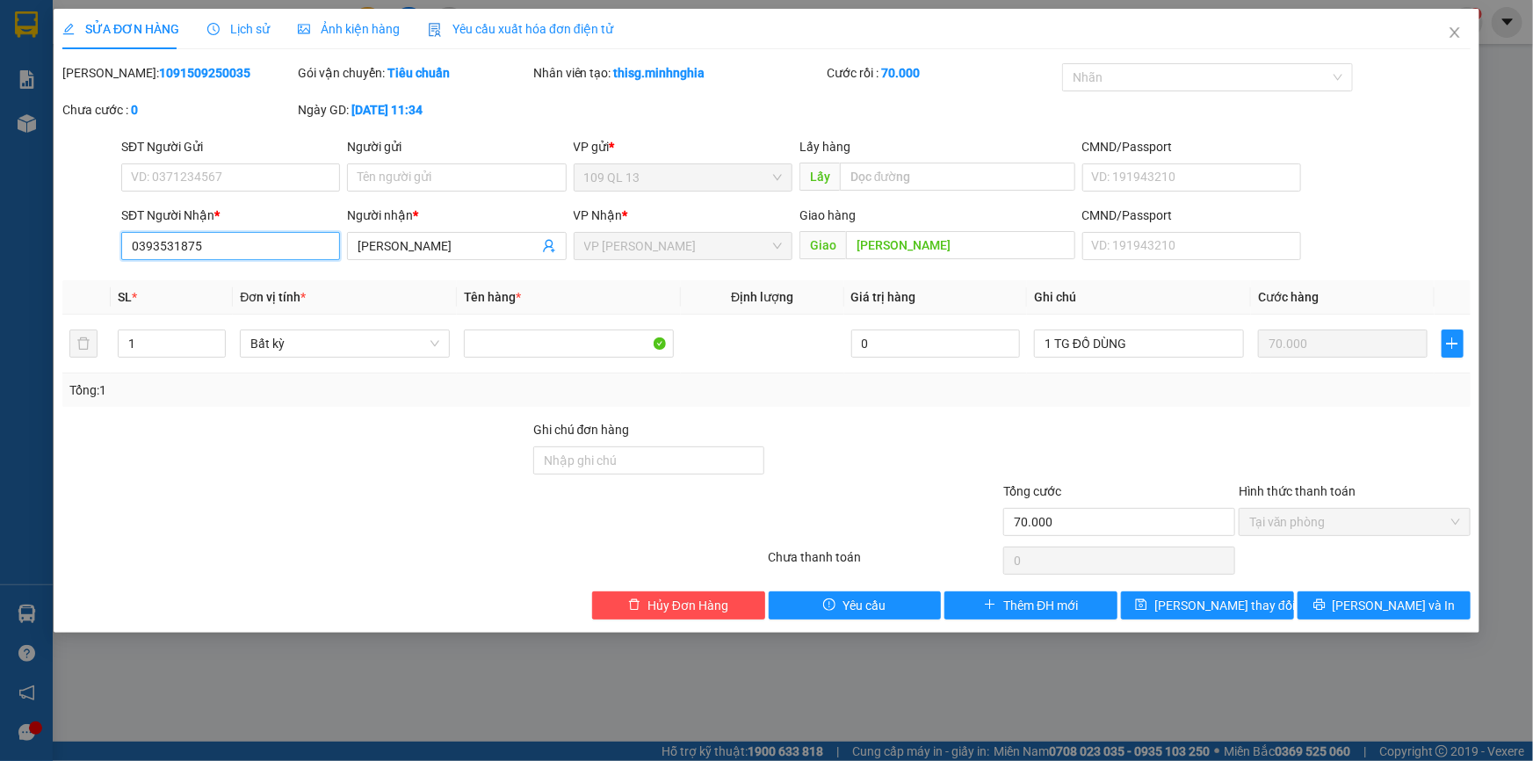
drag, startPoint x: 126, startPoint y: 246, endPoint x: 266, endPoint y: 242, distance: 140.6
click at [266, 242] on input "0393531875" at bounding box center [230, 246] width 219 height 28
click at [668, 608] on span "Hủy Đơn Hàng" at bounding box center [687, 604] width 81 height 19
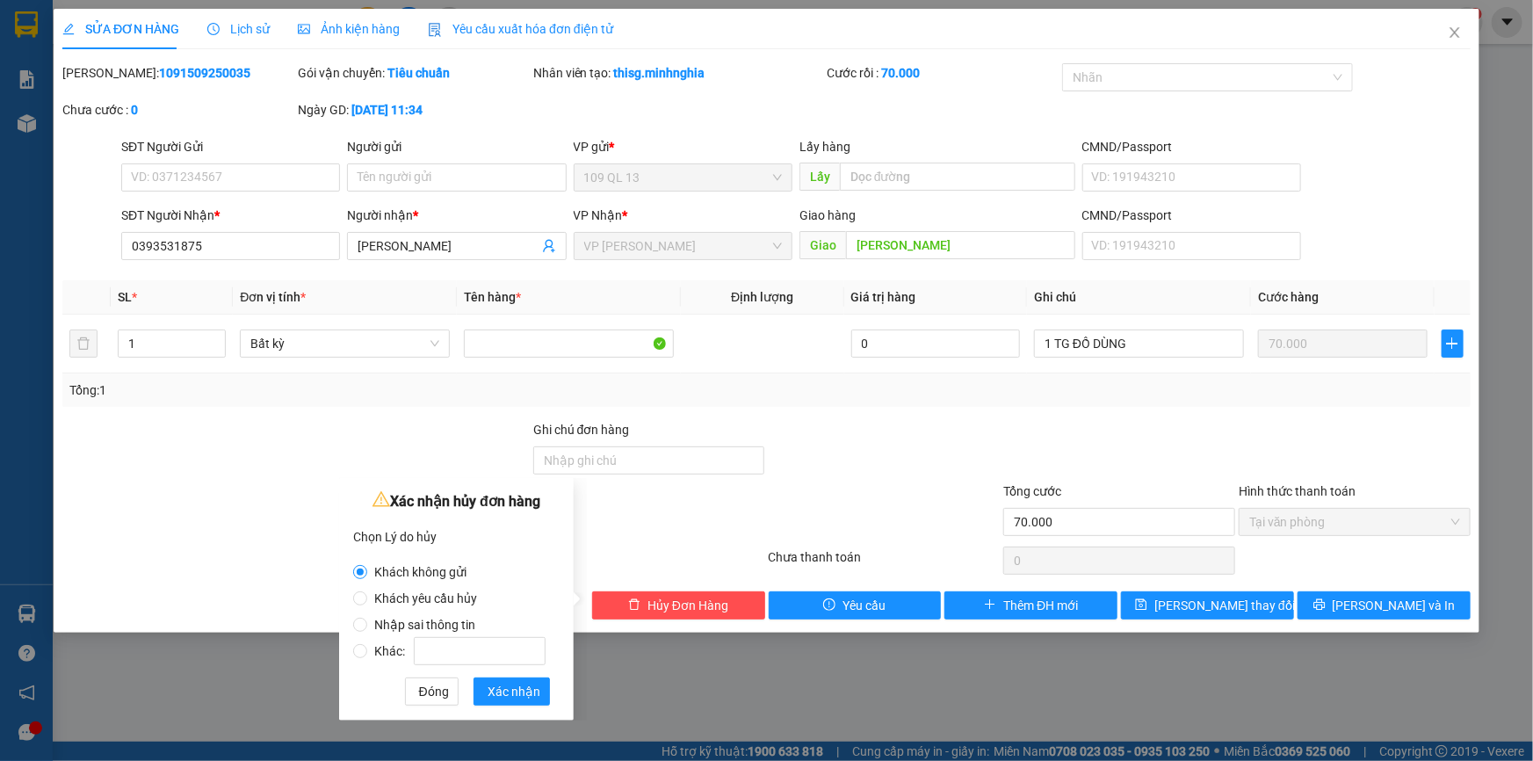
click at [447, 623] on span "Nhập sai thông tin" at bounding box center [424, 624] width 115 height 14
click at [367, 623] on input "Nhập sai thông tin" at bounding box center [360, 624] width 14 height 14
radio input "true"
radio input "false"
click at [519, 699] on span "Xác nhận" at bounding box center [513, 691] width 53 height 19
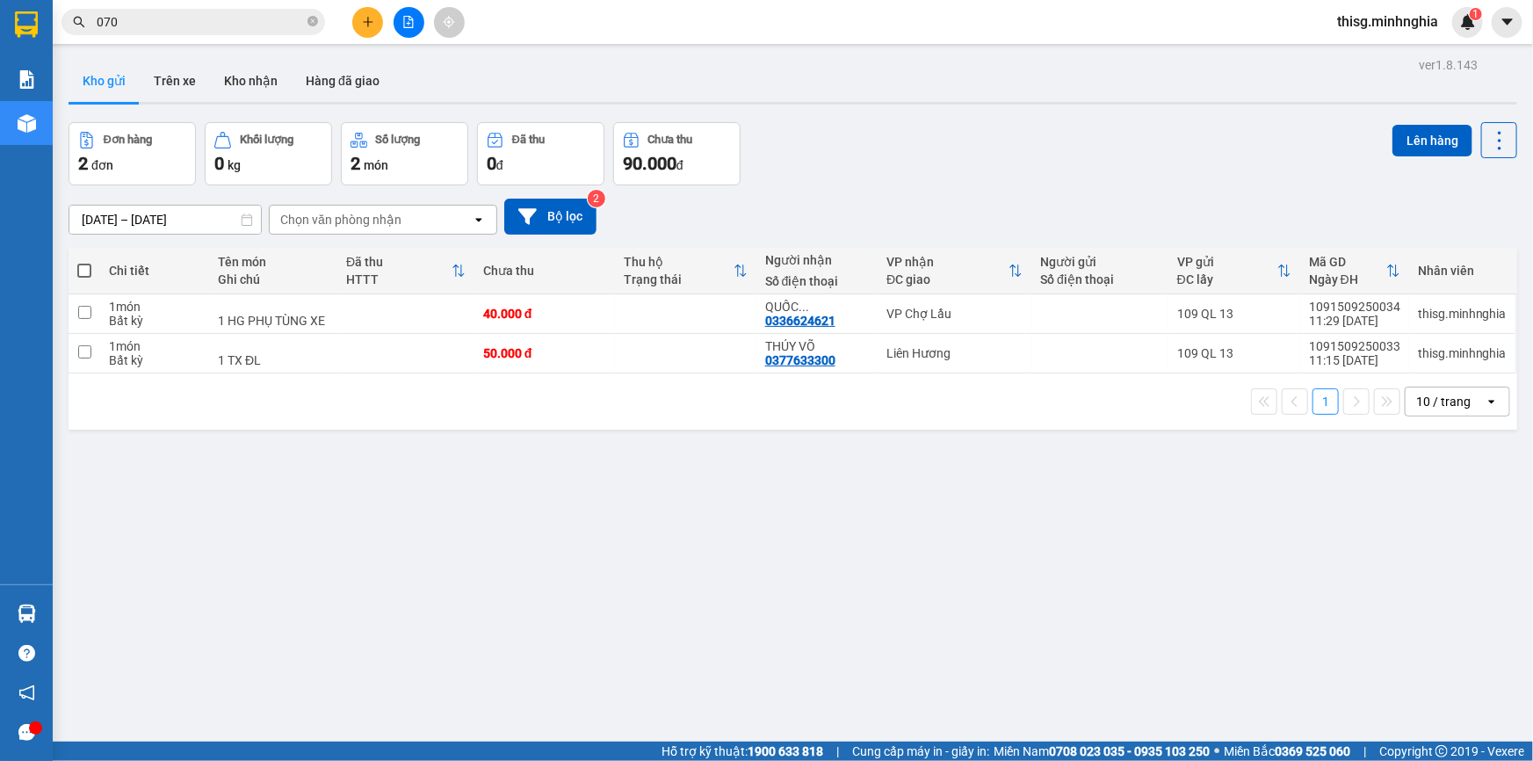
click at [358, 25] on button at bounding box center [367, 22] width 31 height 31
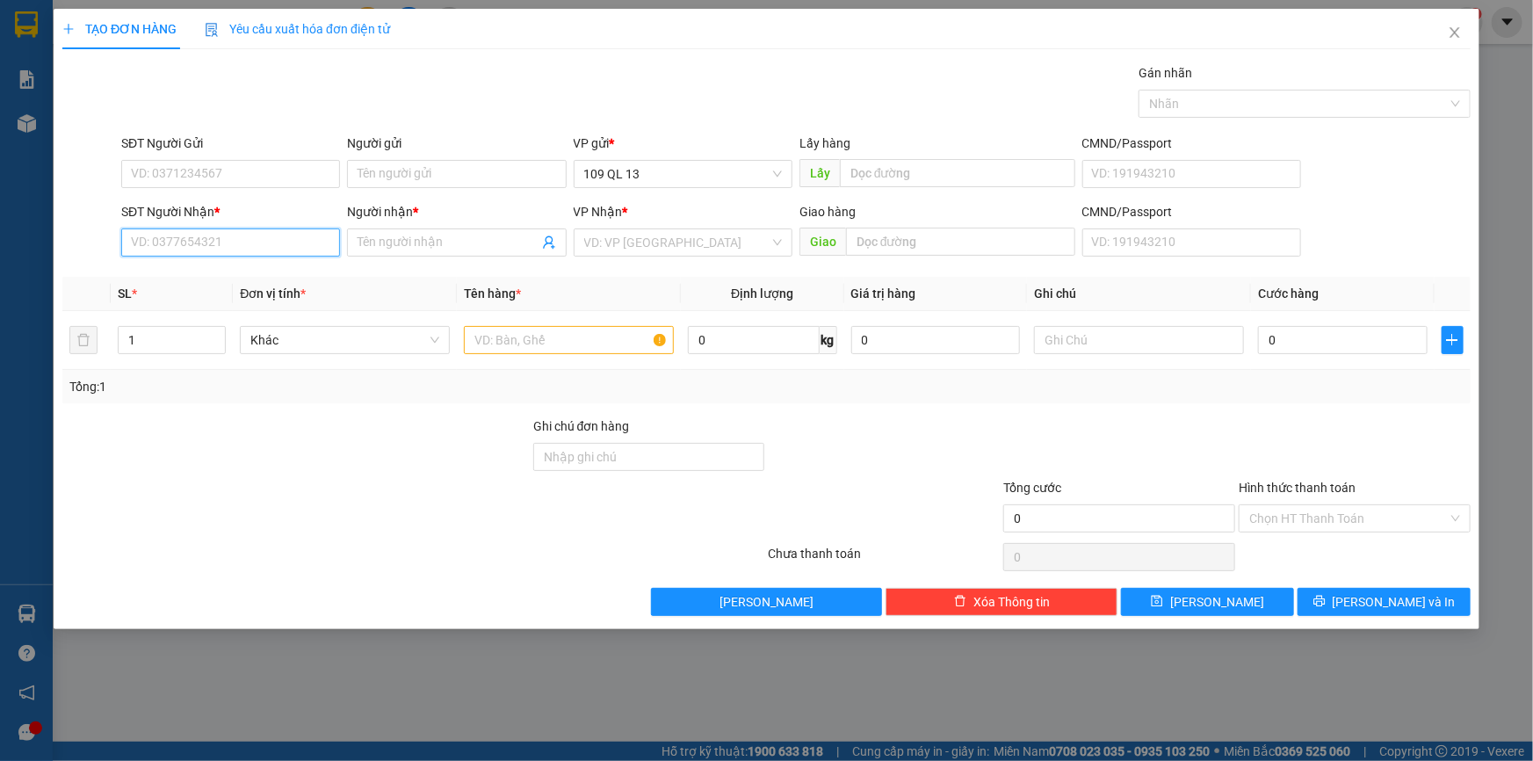
paste input "0393531875"
type input "0393531875"
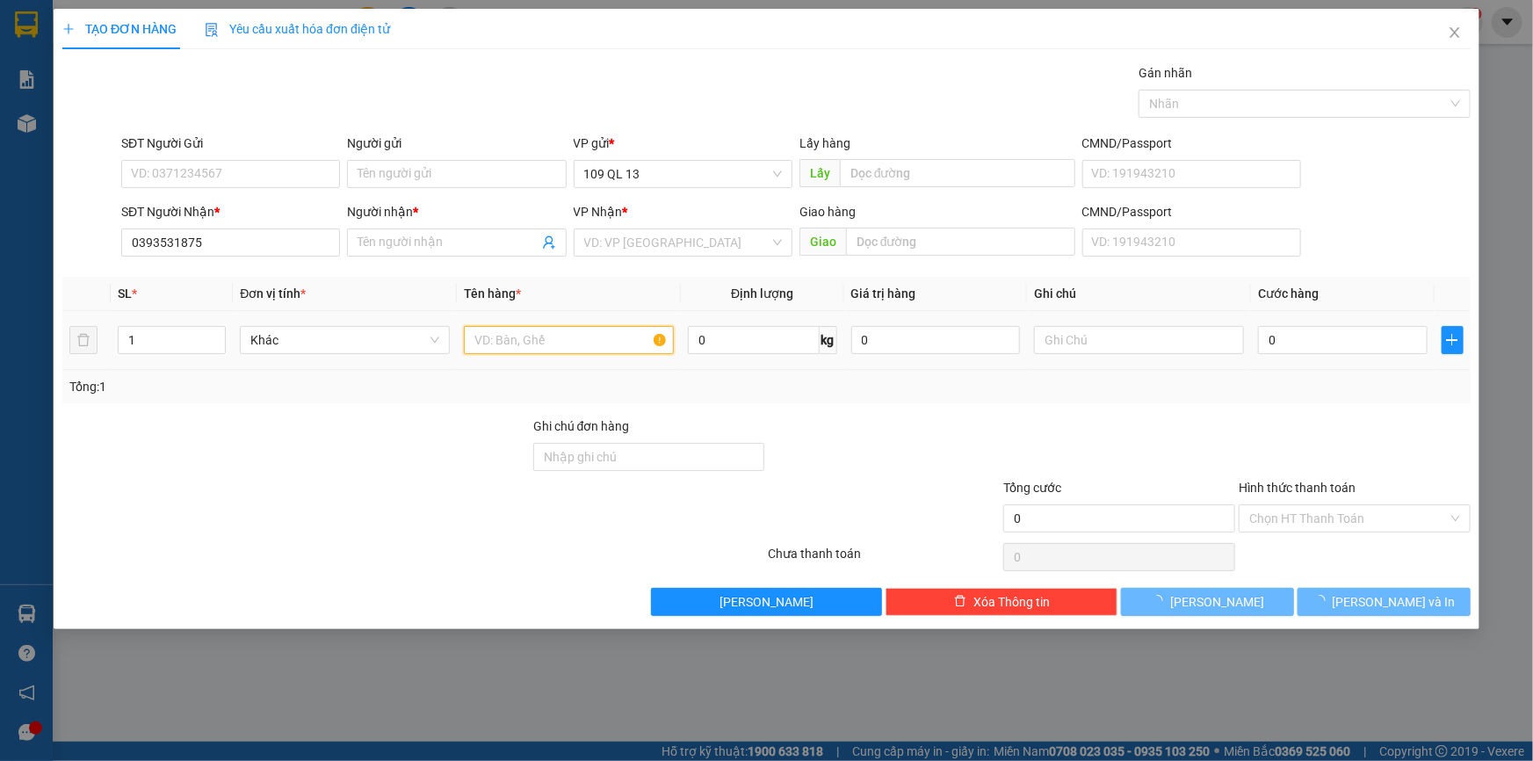
click at [602, 343] on input "text" at bounding box center [569, 340] width 210 height 28
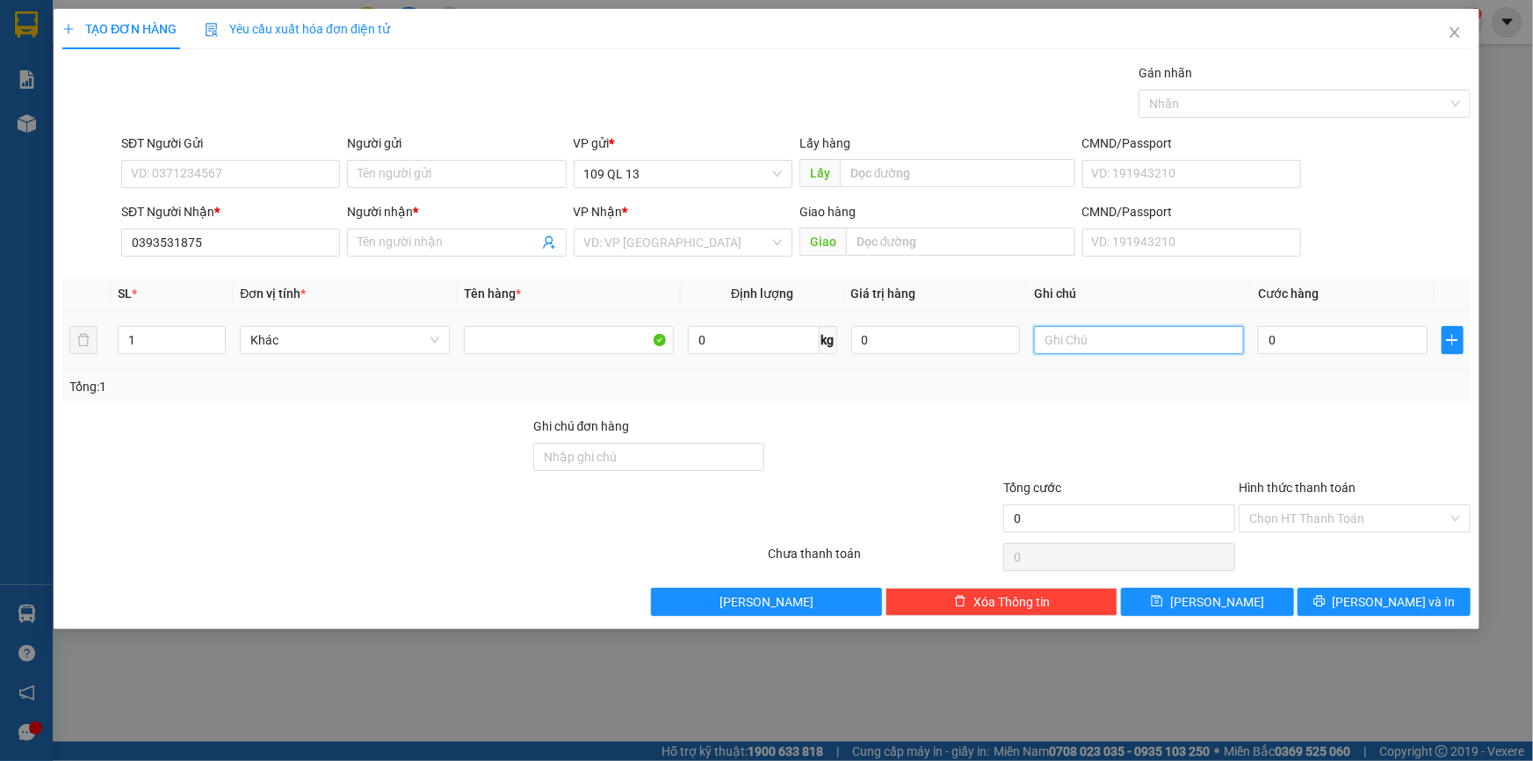
click at [1088, 338] on input "text" at bounding box center [1139, 340] width 210 height 28
type input "1 TG"
click at [1343, 341] on input "0" at bounding box center [1343, 340] width 170 height 28
type input "8"
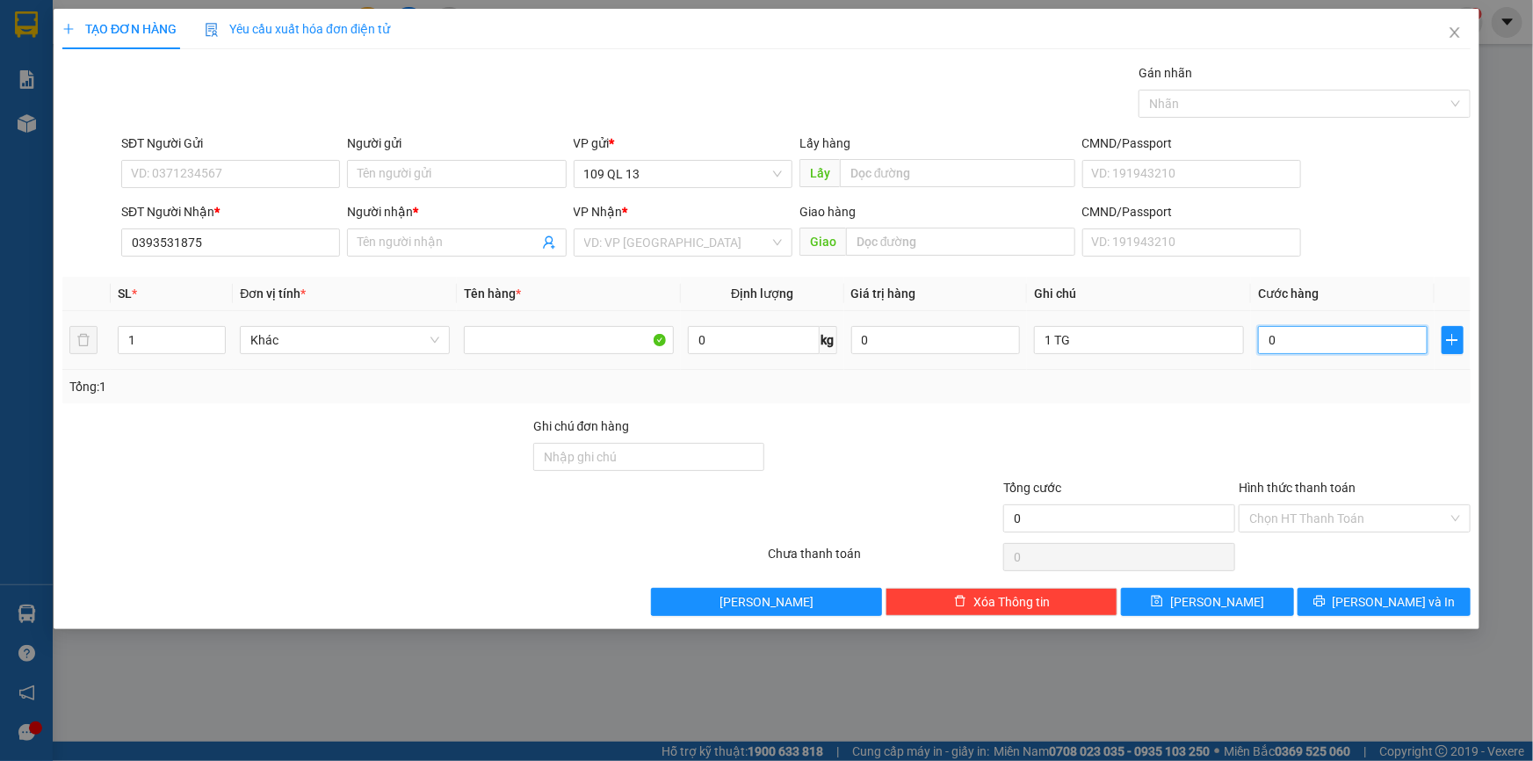
type input "8"
type input "80"
click at [1384, 513] on input "Hình thức thanh toán" at bounding box center [1348, 518] width 198 height 26
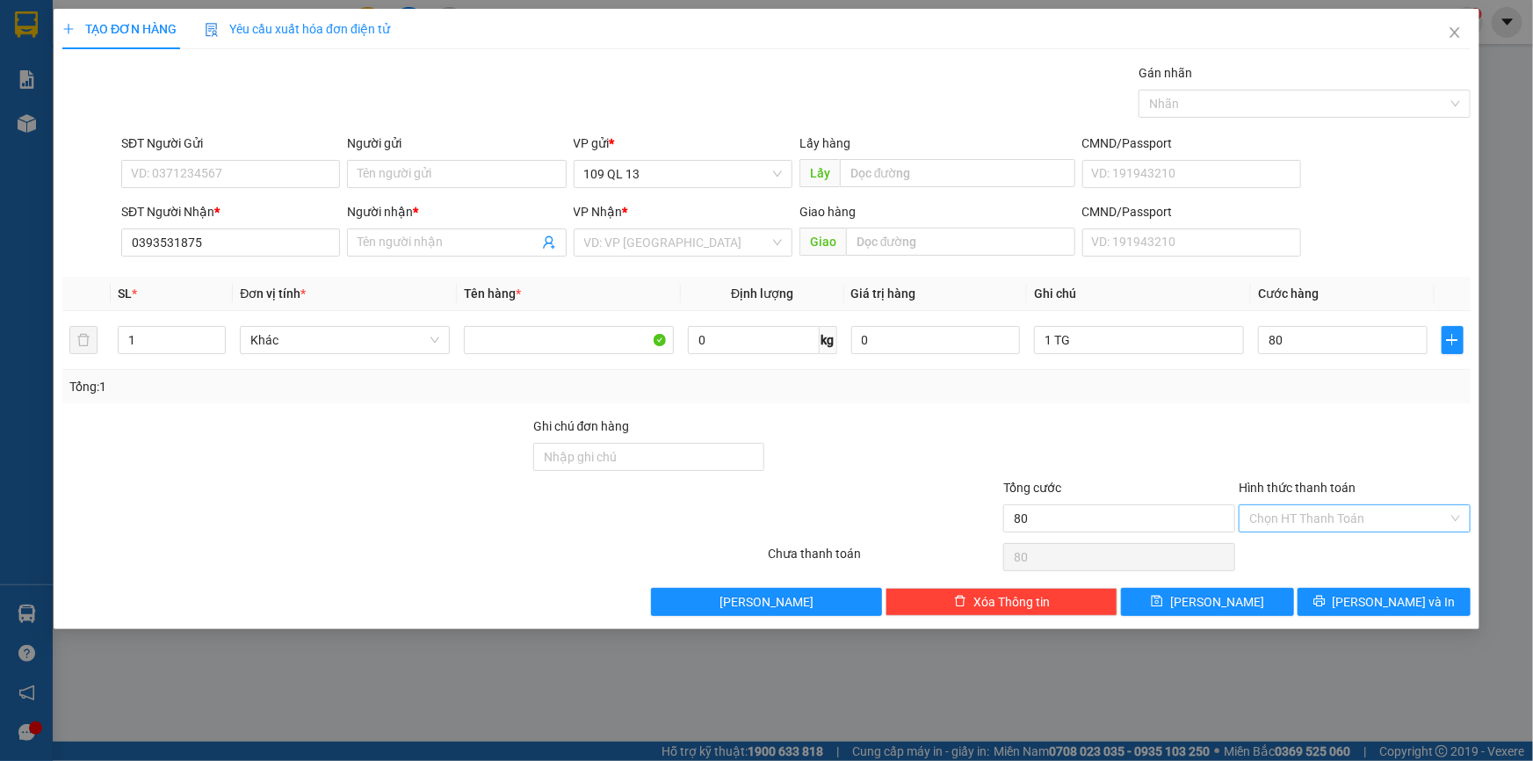
type input "80.000"
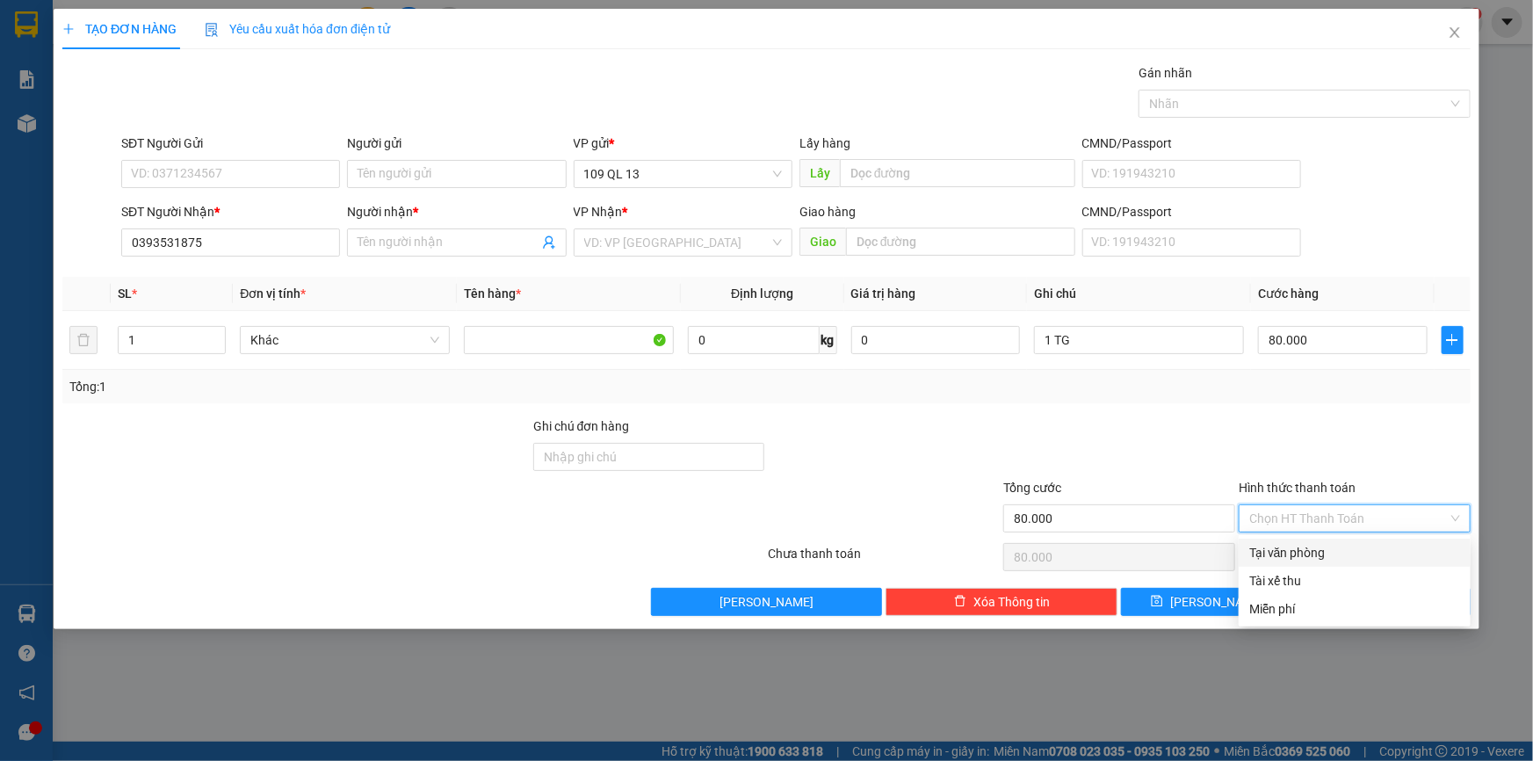
click at [1370, 552] on div "Tại văn phòng" at bounding box center [1354, 552] width 211 height 19
type input "0"
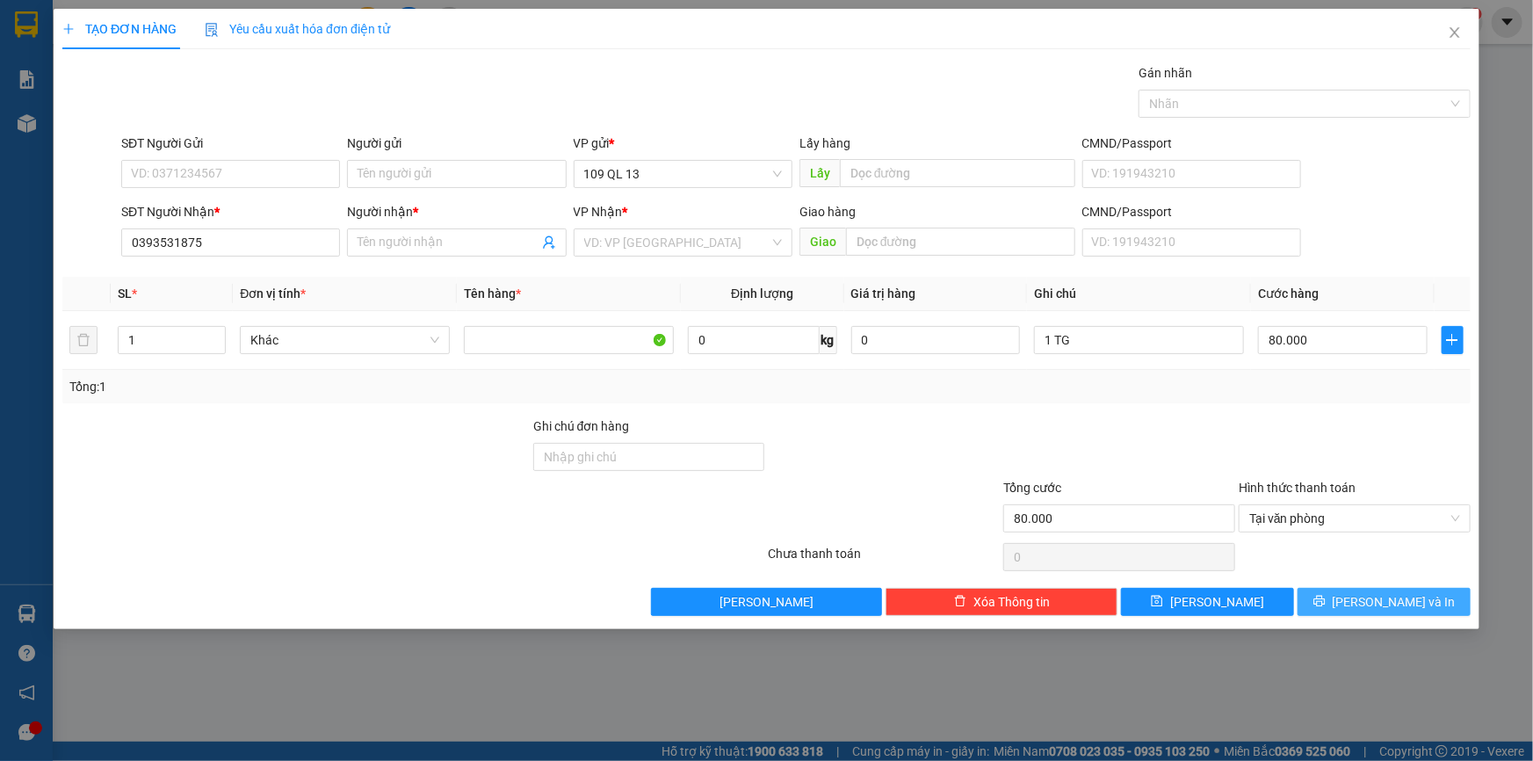
click at [1386, 599] on span "[PERSON_NAME] và In" at bounding box center [1393, 601] width 123 height 19
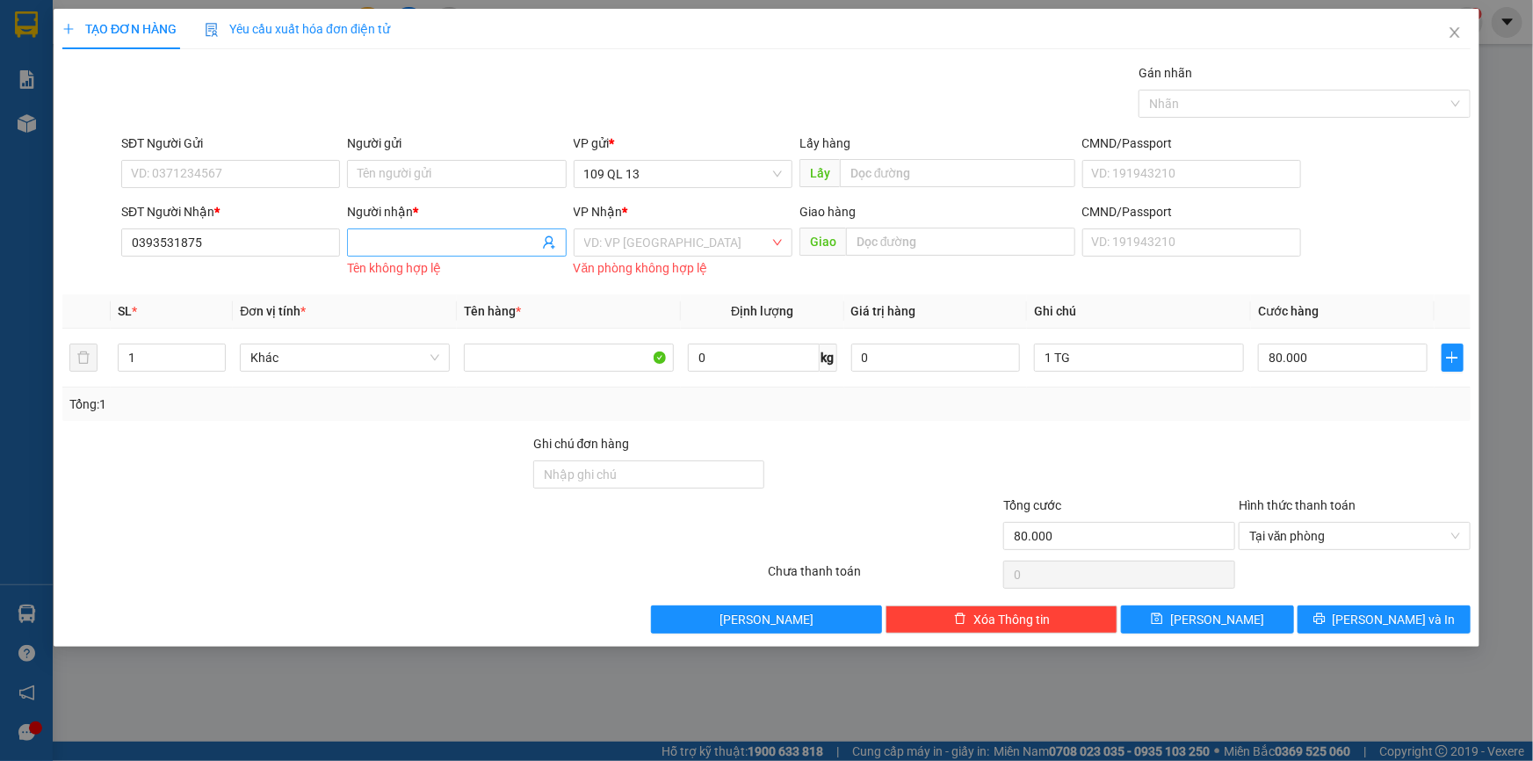
click at [445, 239] on input "Người nhận *" at bounding box center [447, 242] width 180 height 19
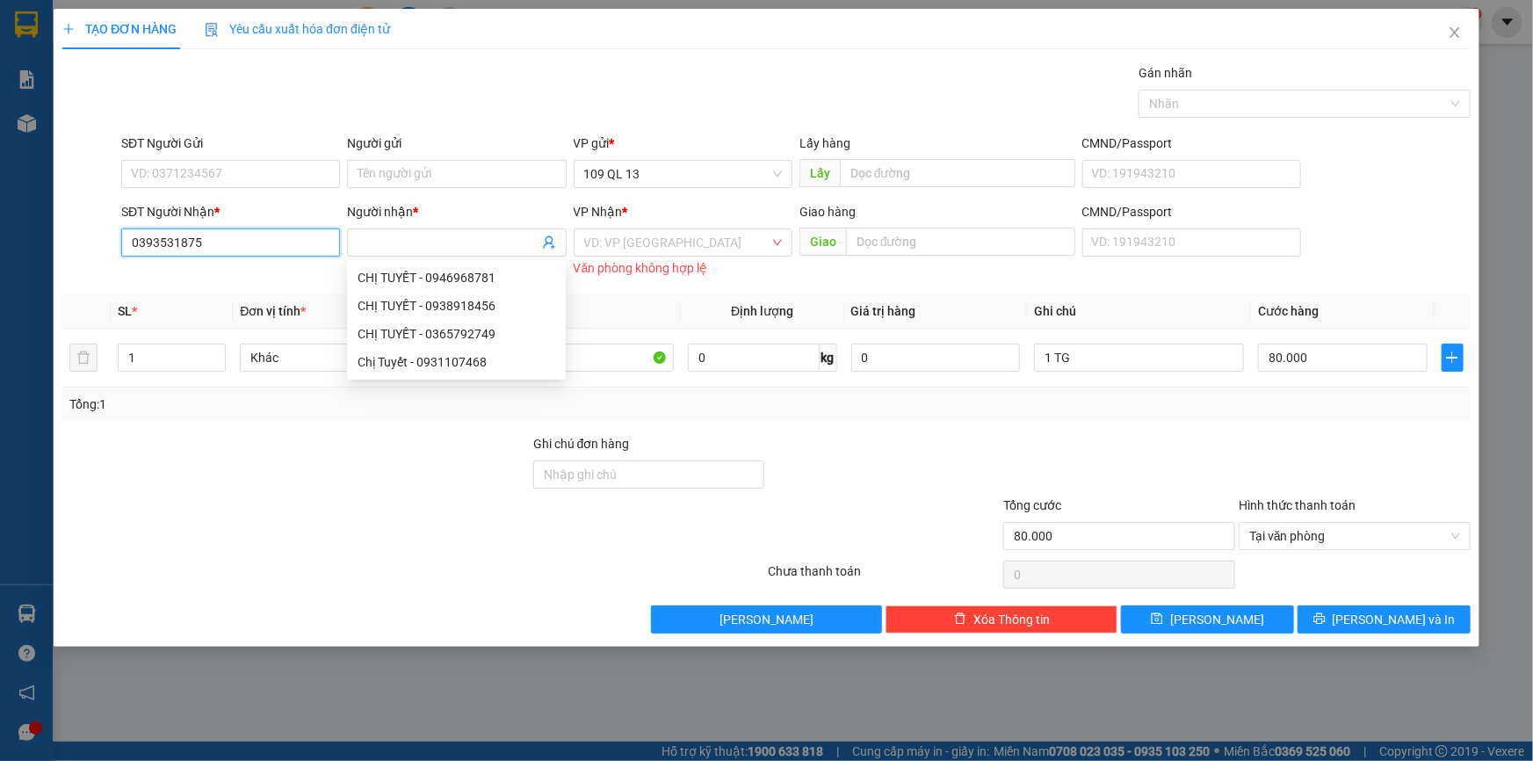
click at [271, 244] on input "0393531875" at bounding box center [230, 242] width 219 height 28
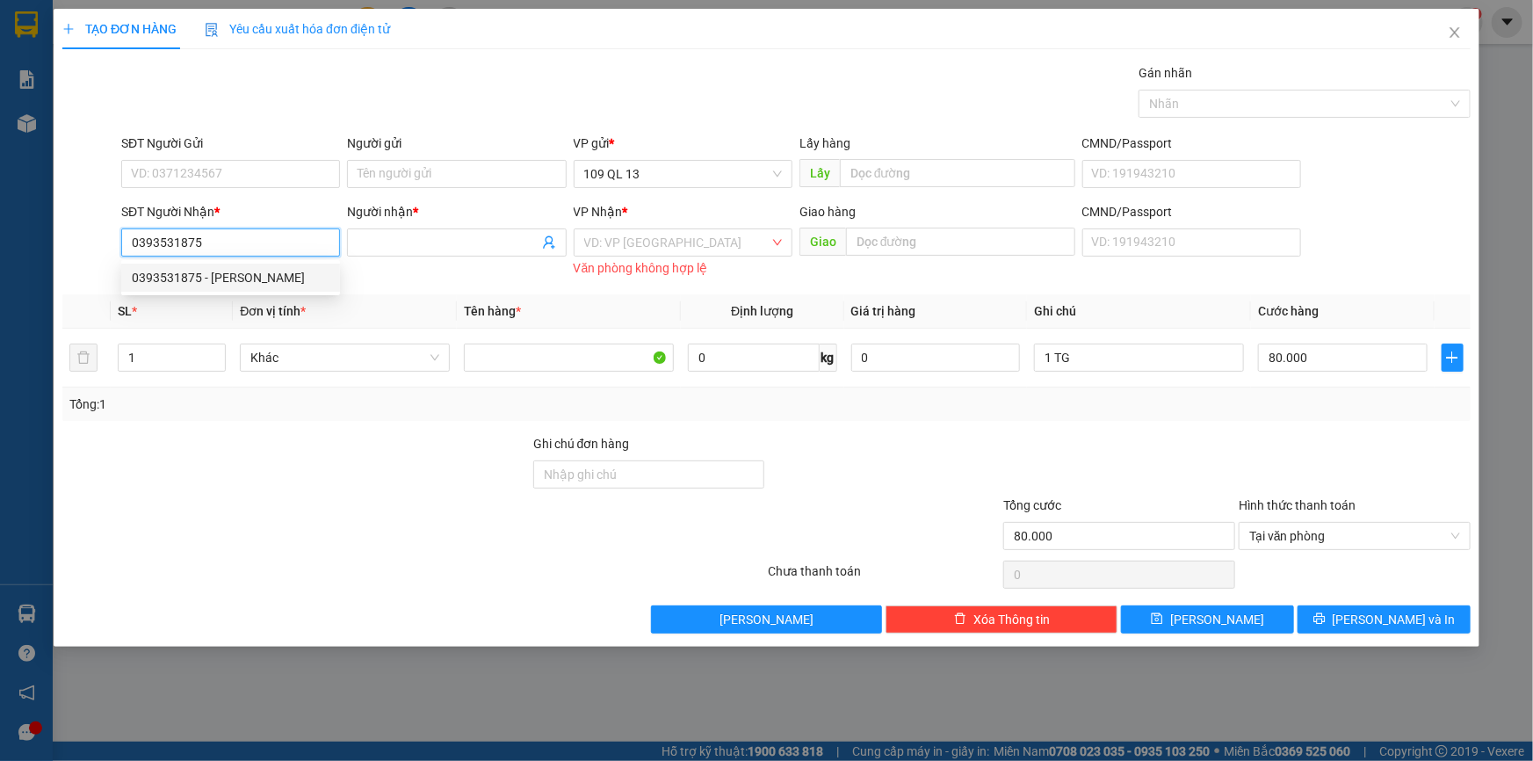
click at [272, 273] on div "0393531875 - [PERSON_NAME]" at bounding box center [231, 277] width 198 height 19
type input "[PERSON_NAME]"
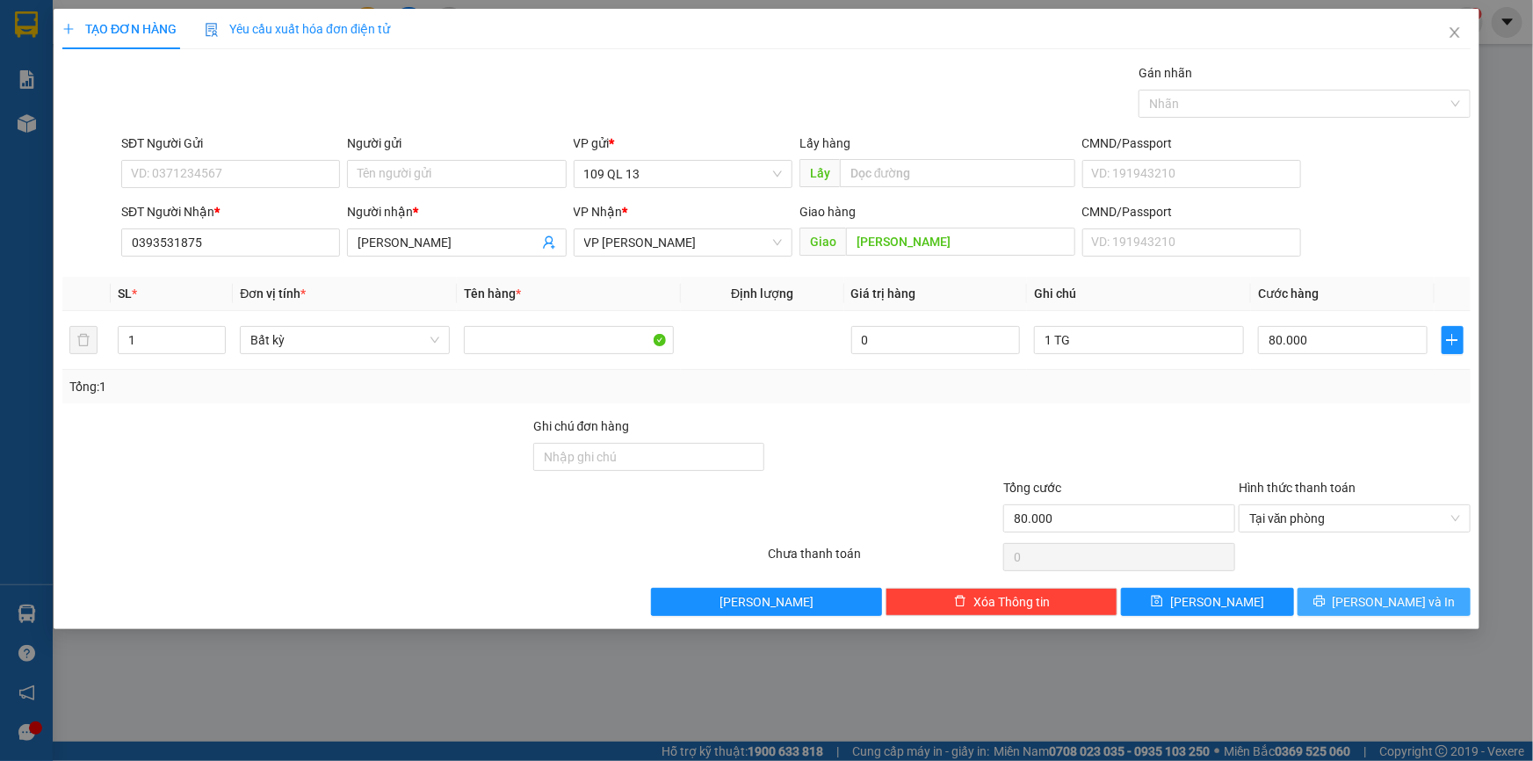
click at [1435, 591] on button "[PERSON_NAME] và In" at bounding box center [1383, 602] width 173 height 28
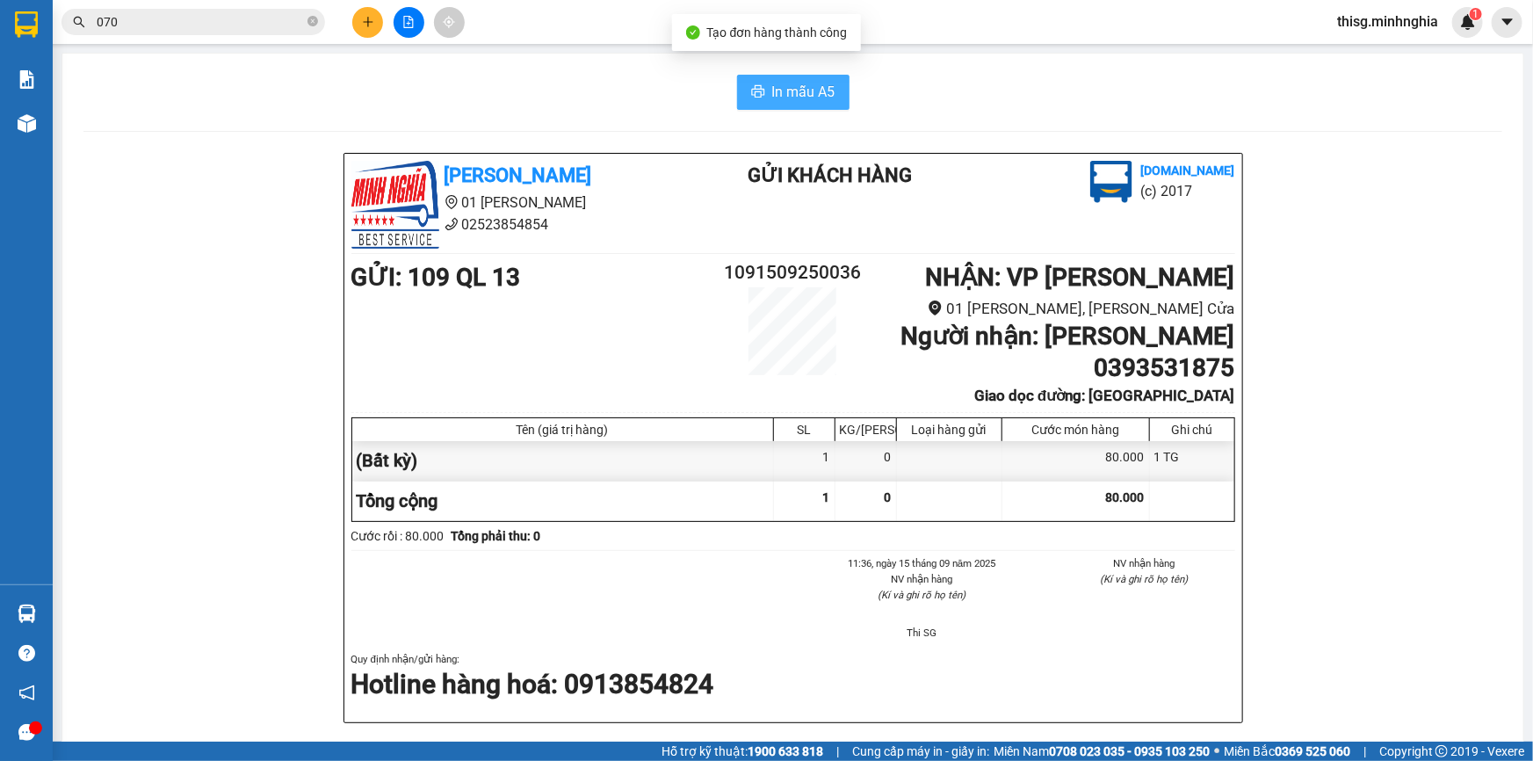
click at [781, 95] on span "In mẫu A5" at bounding box center [803, 92] width 63 height 22
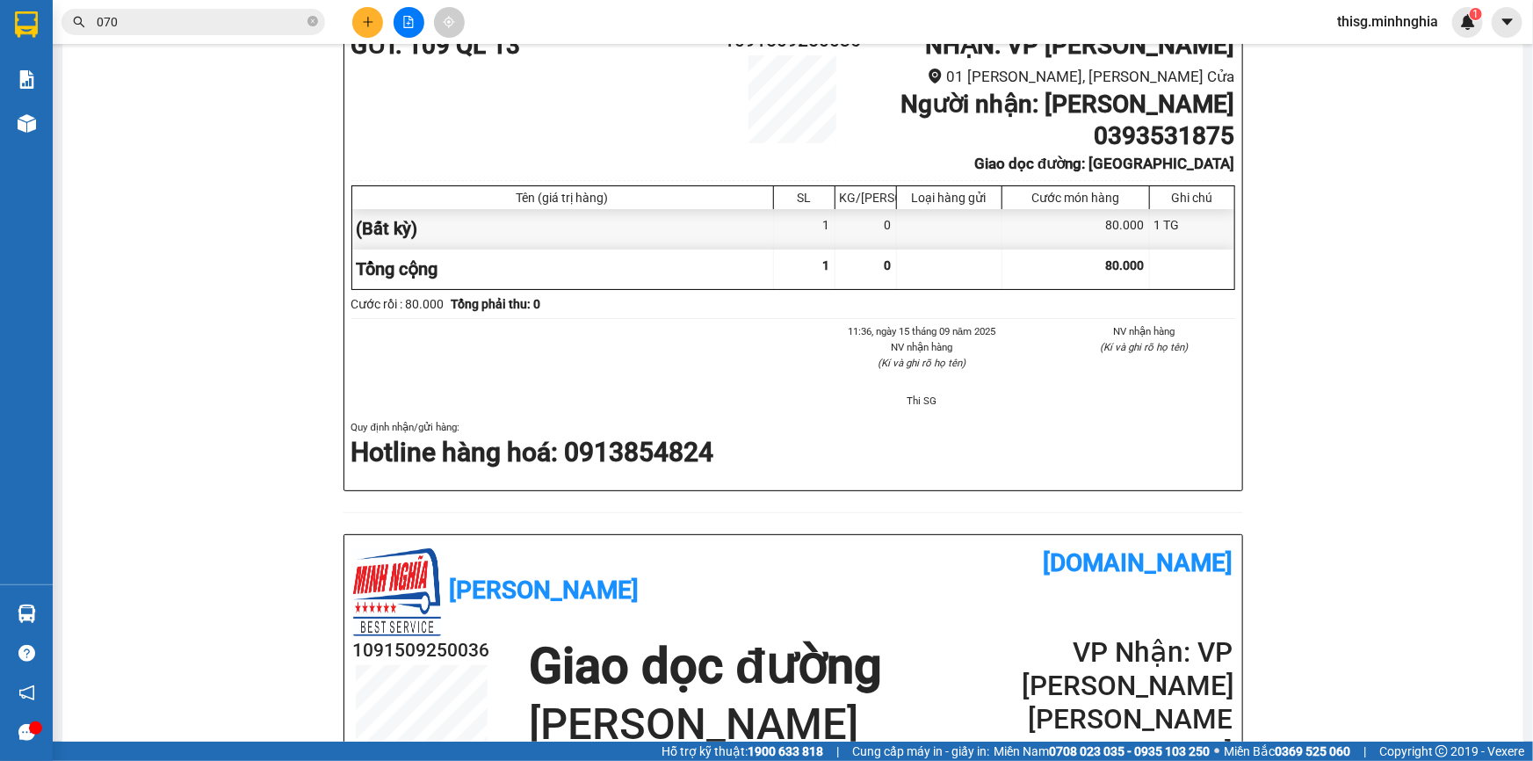
scroll to position [479, 0]
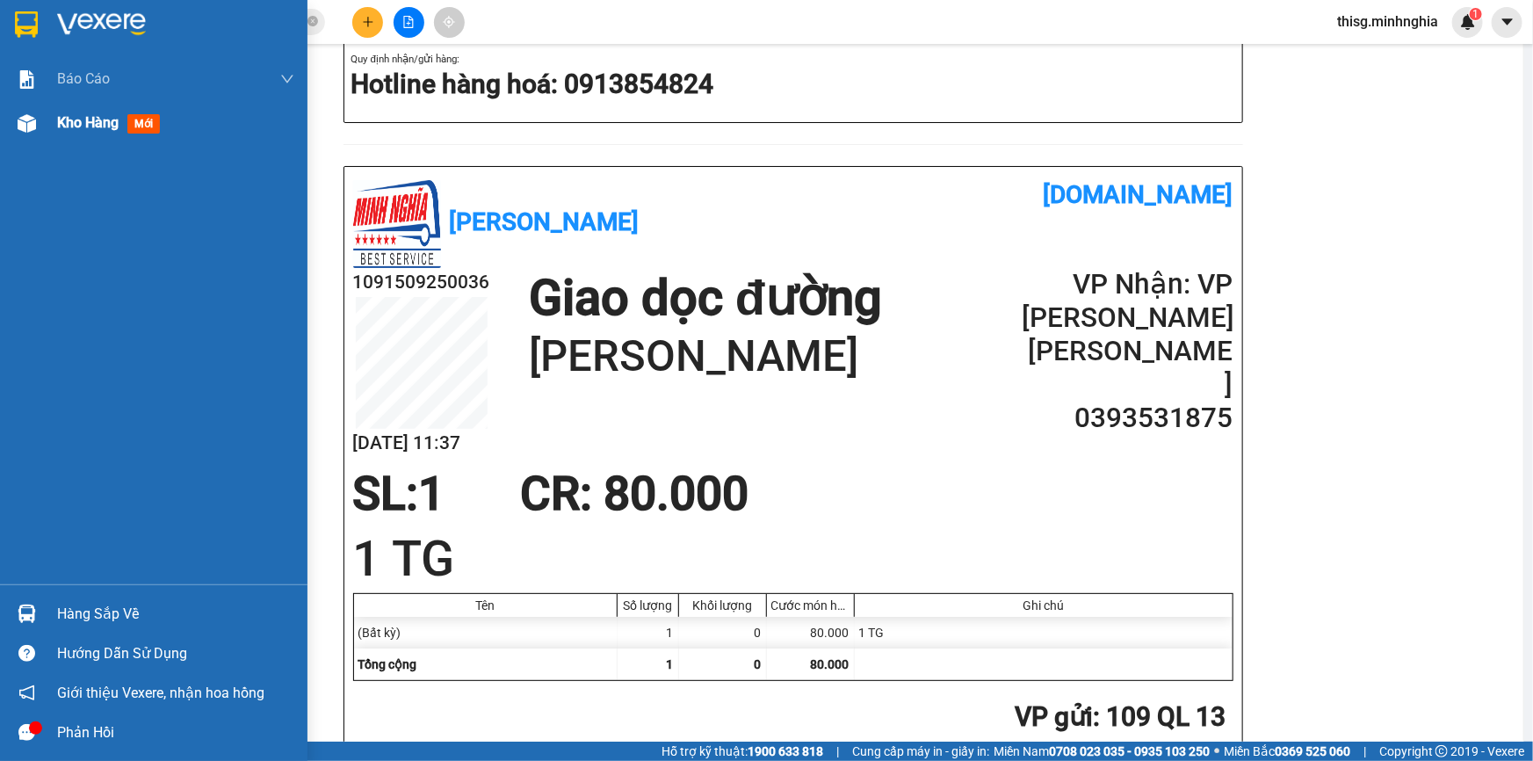
click at [96, 125] on span "Kho hàng" at bounding box center [87, 122] width 61 height 17
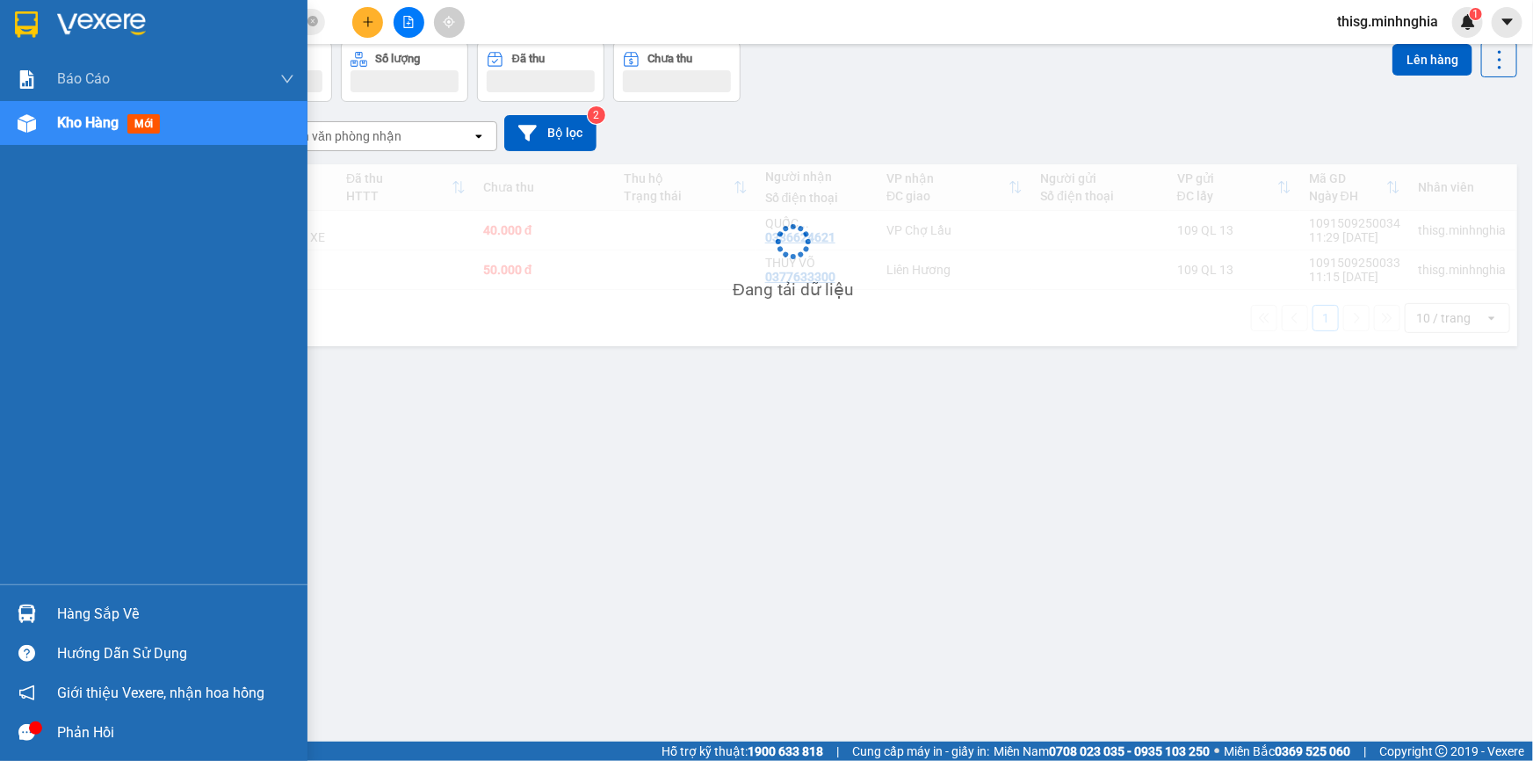
scroll to position [80, 0]
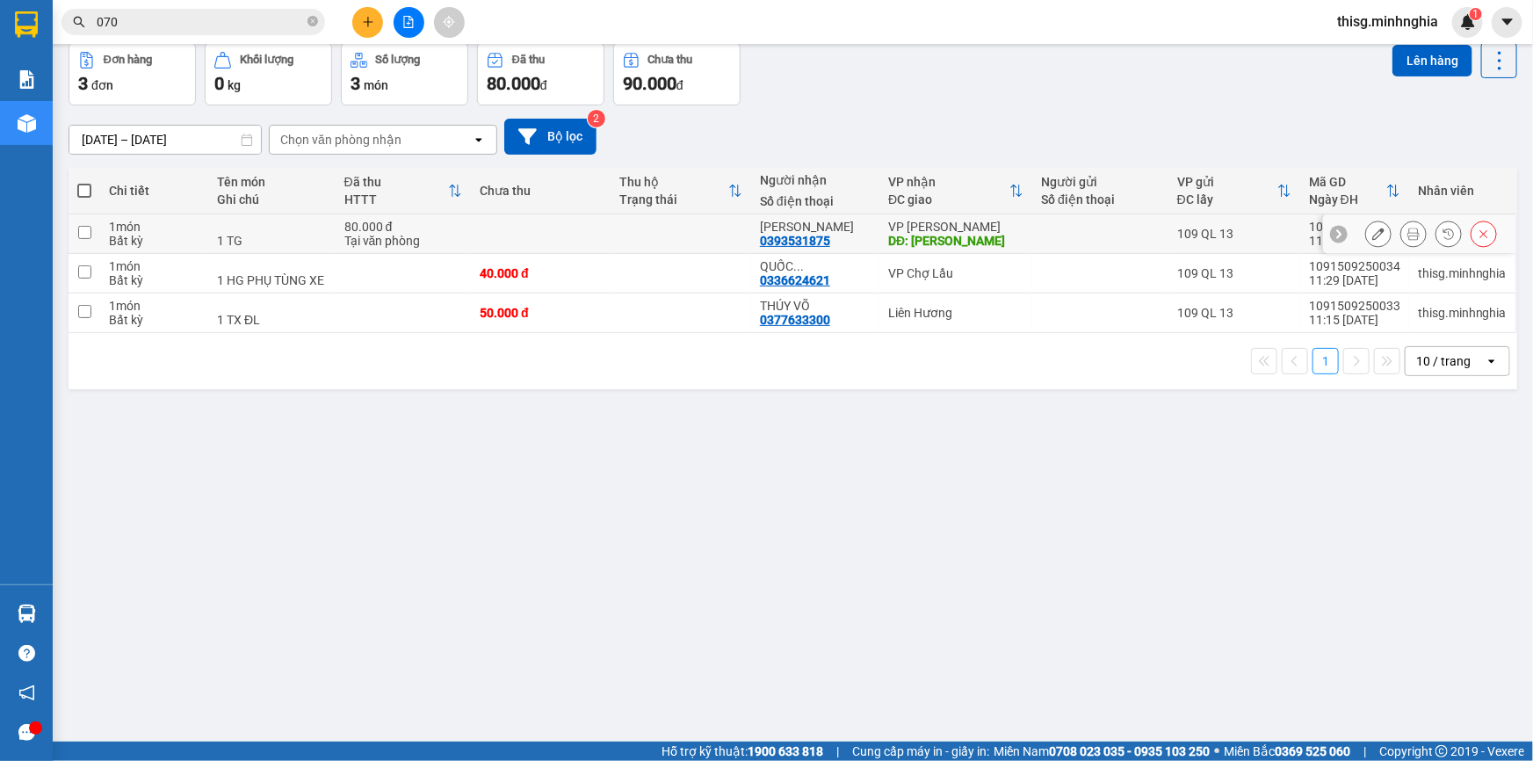
click at [1366, 235] on button at bounding box center [1378, 234] width 25 height 31
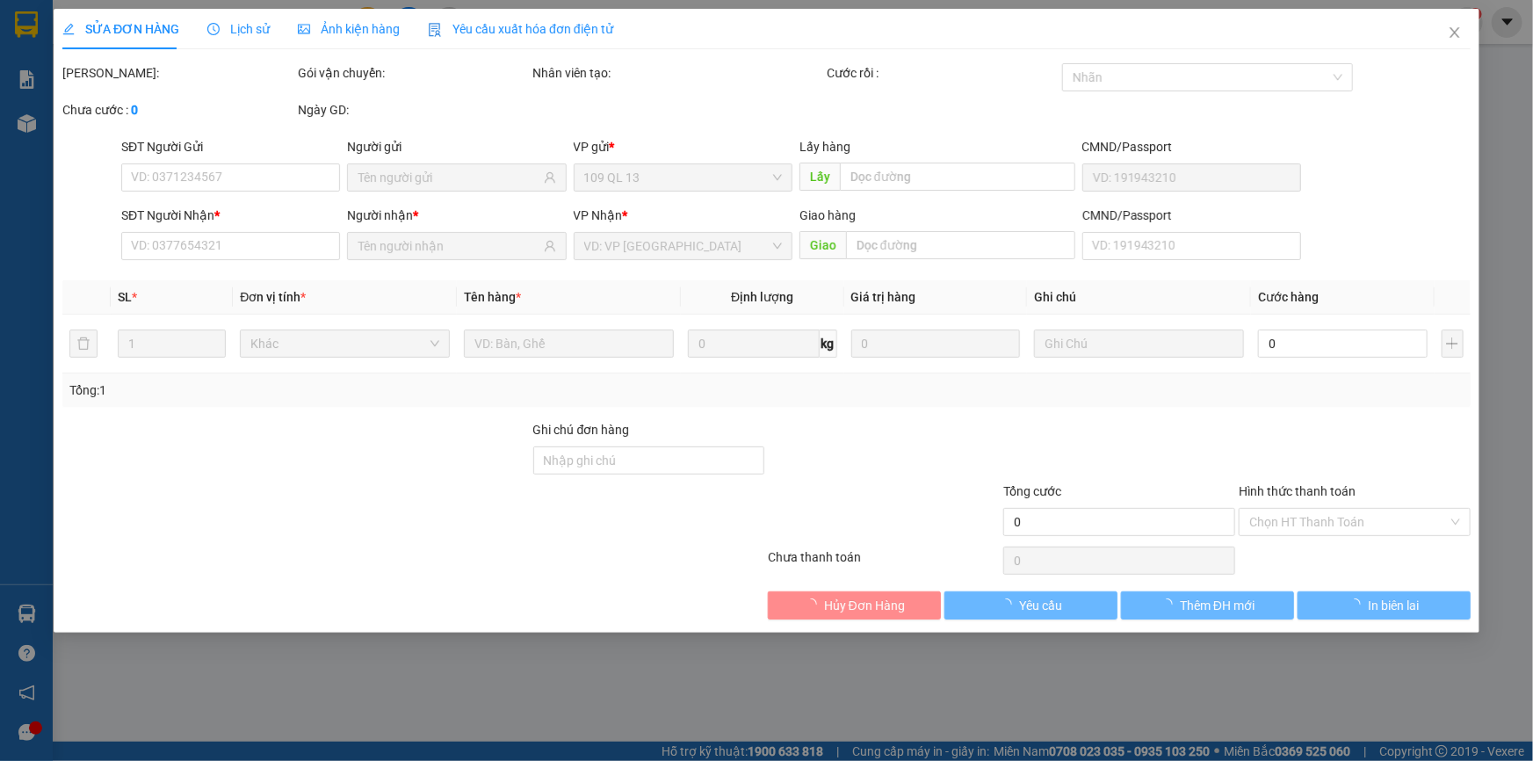
type input "0393531875"
type input "[PERSON_NAME]"
type input "80.000"
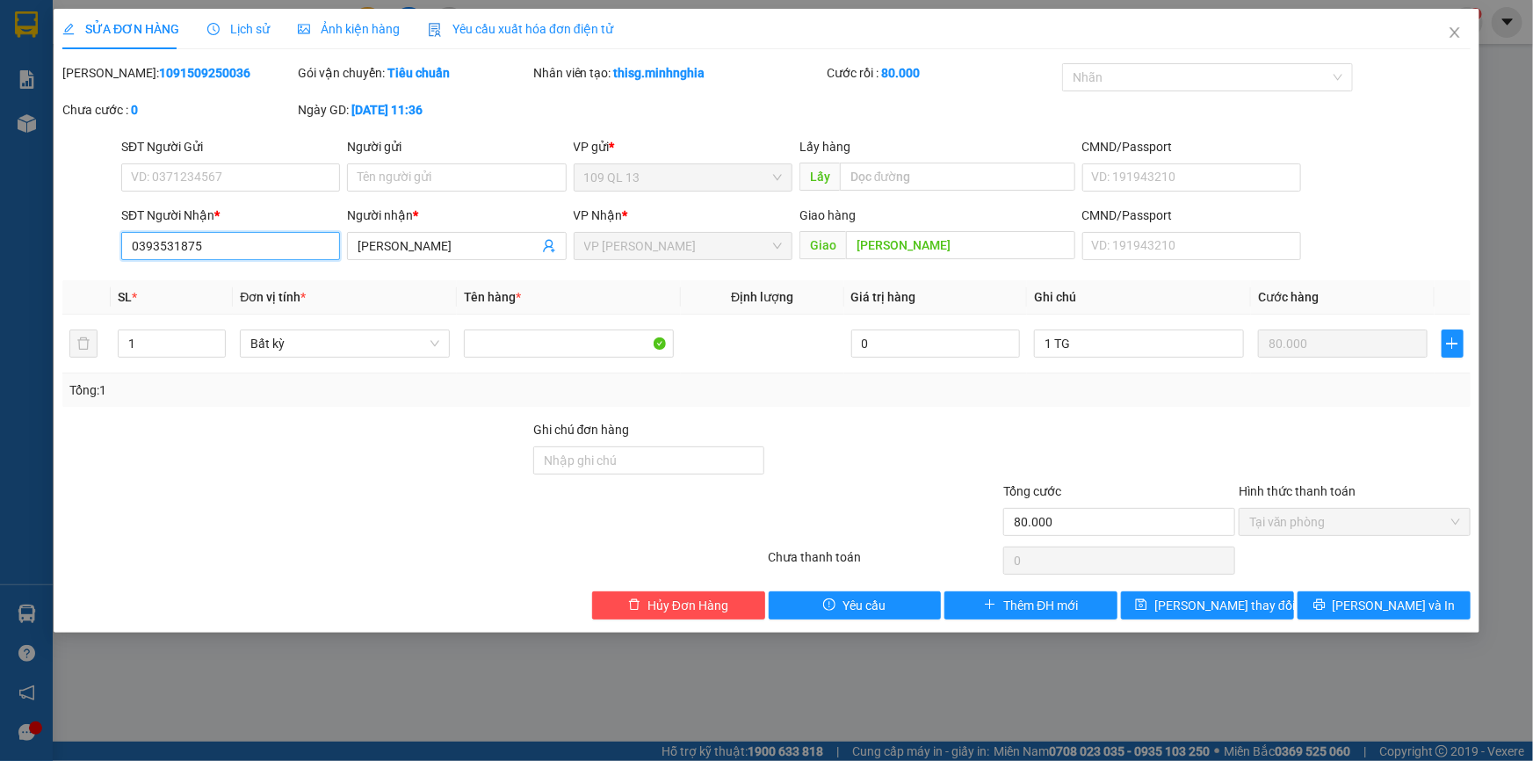
drag, startPoint x: 131, startPoint y: 249, endPoint x: 239, endPoint y: 246, distance: 108.1
click at [239, 246] on input "0393531875" at bounding box center [230, 246] width 219 height 28
click at [698, 607] on span "Hủy Đơn Hàng" at bounding box center [687, 604] width 81 height 19
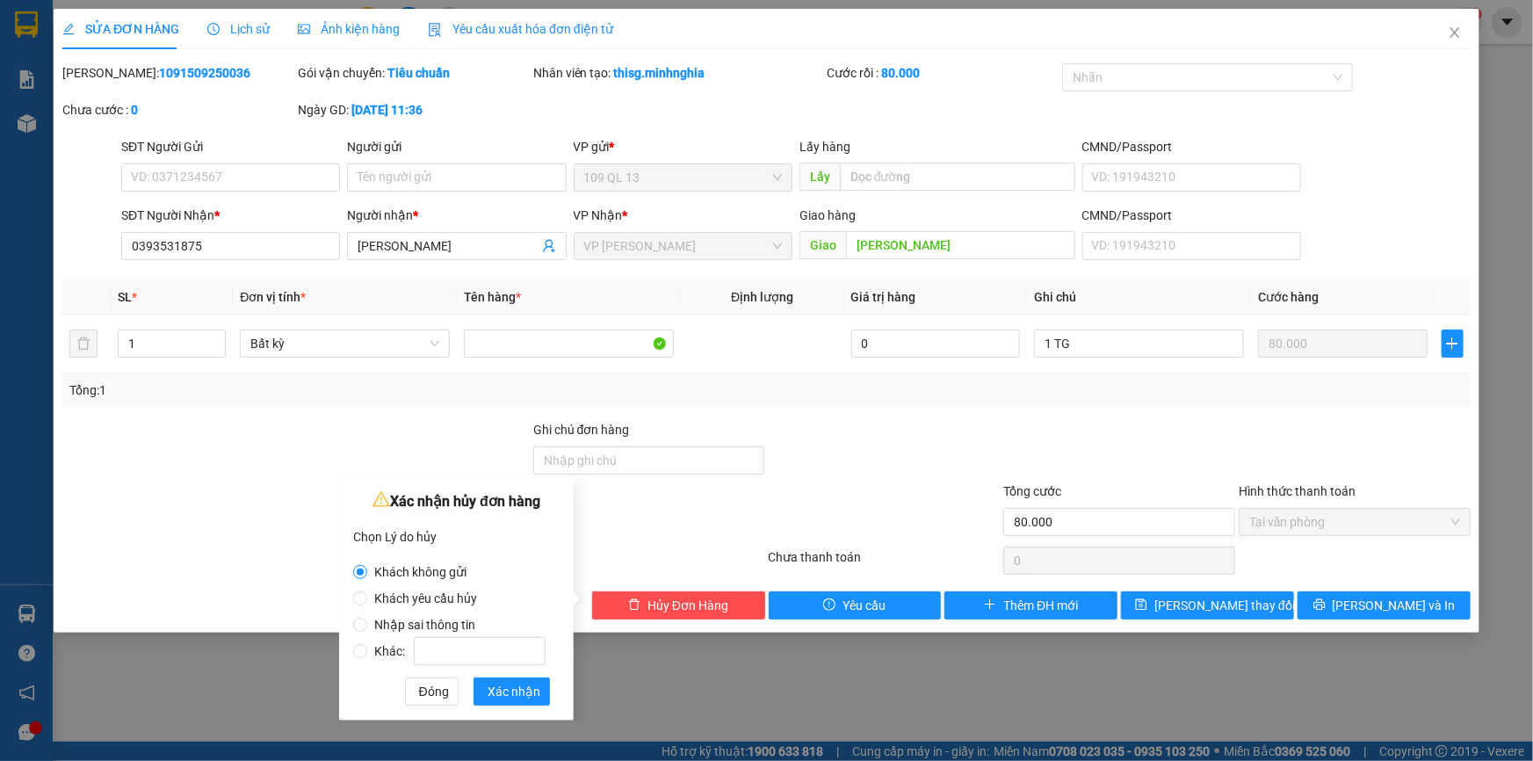
click at [456, 626] on span "Nhập sai thông tin" at bounding box center [424, 624] width 115 height 14
click at [367, 626] on input "Nhập sai thông tin" at bounding box center [360, 624] width 14 height 14
radio input "true"
radio input "false"
click at [505, 694] on span "Xác nhận" at bounding box center [513, 691] width 53 height 19
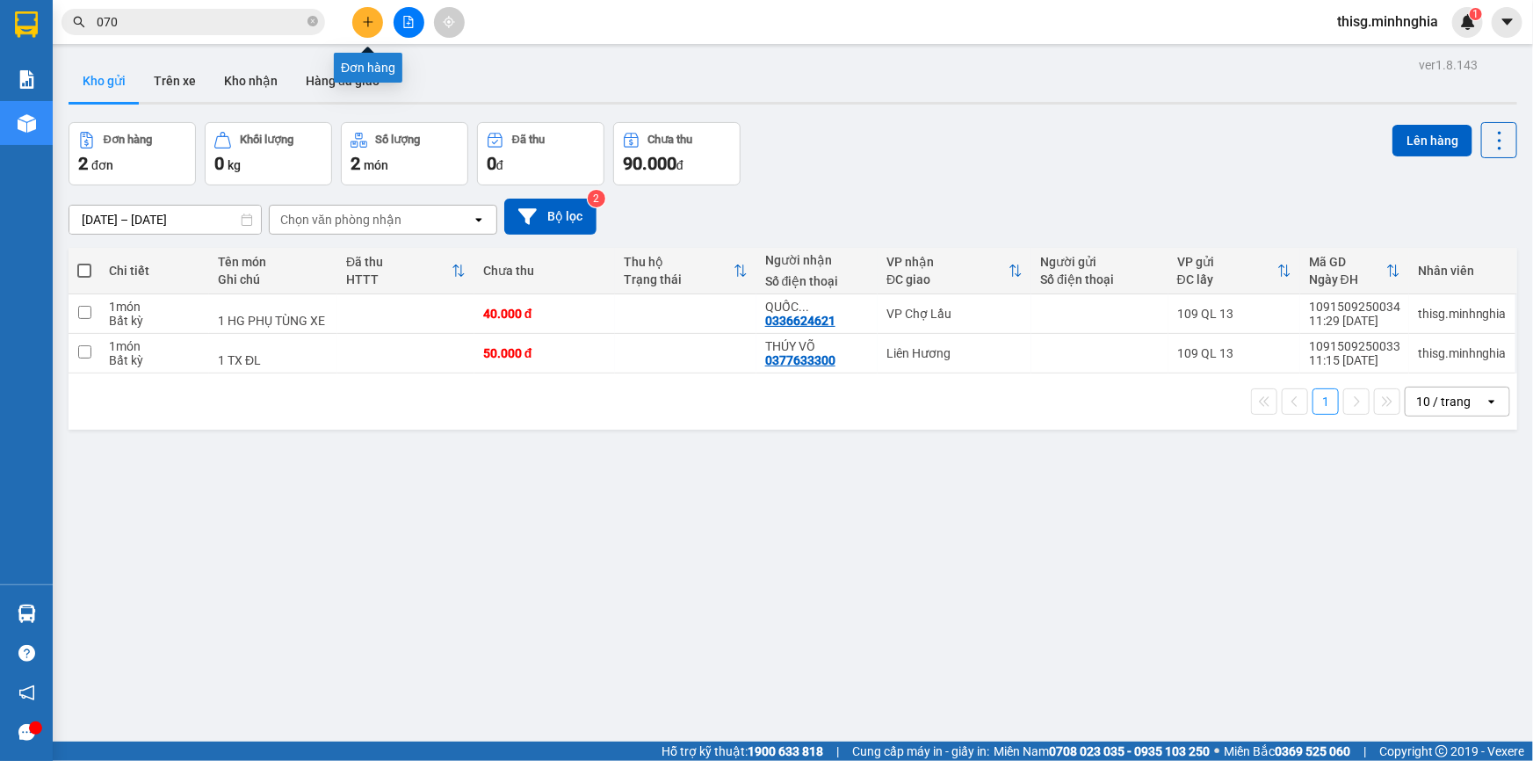
click at [359, 25] on button at bounding box center [367, 22] width 31 height 31
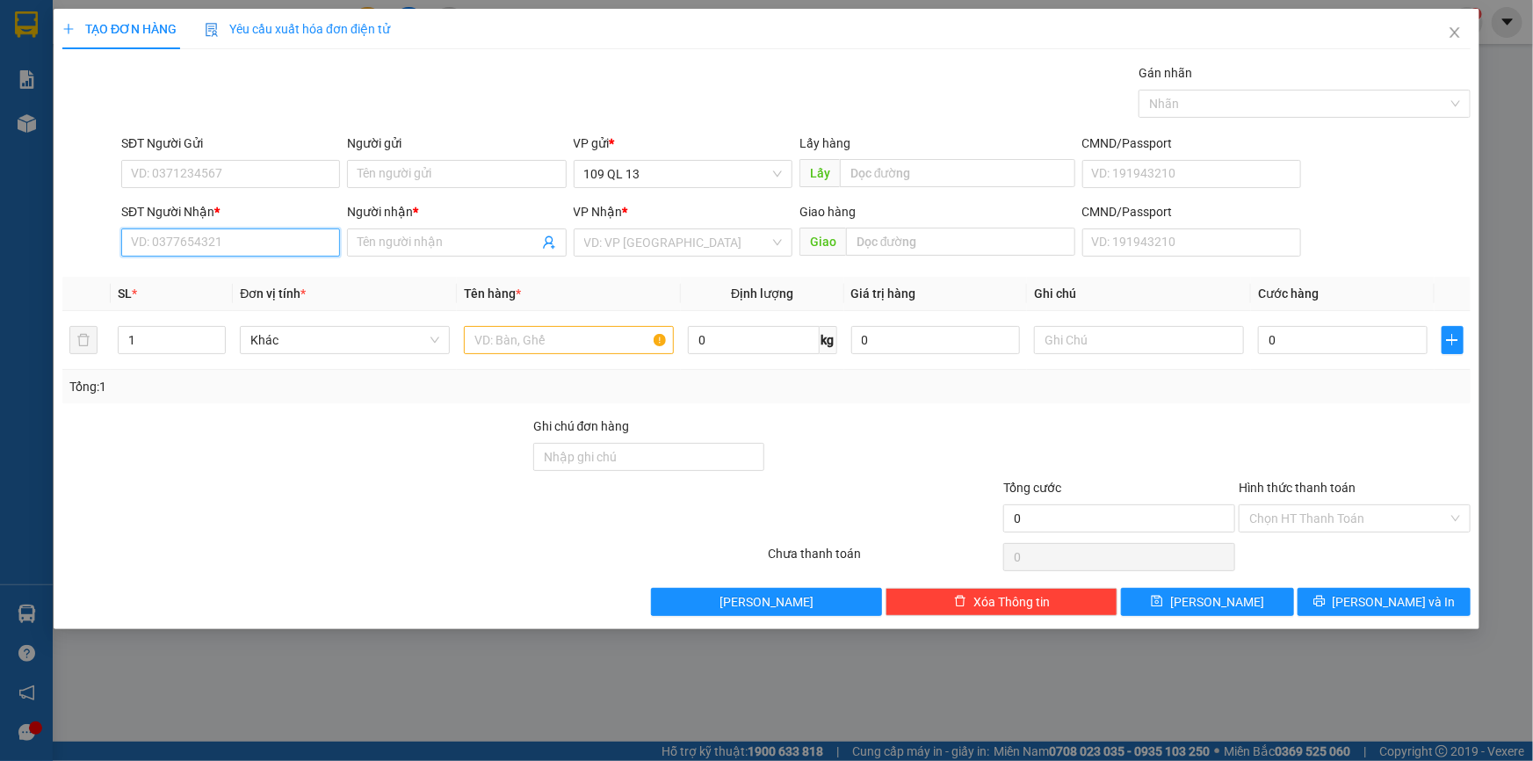
paste input "0393531875"
click at [258, 245] on input "0393531875" at bounding box center [230, 242] width 219 height 28
type input "0393531875"
click at [271, 299] on span "Đơn vị tính *" at bounding box center [273, 293] width 66 height 14
click at [271, 281] on th "Đơn vị tính *" at bounding box center [345, 294] width 224 height 34
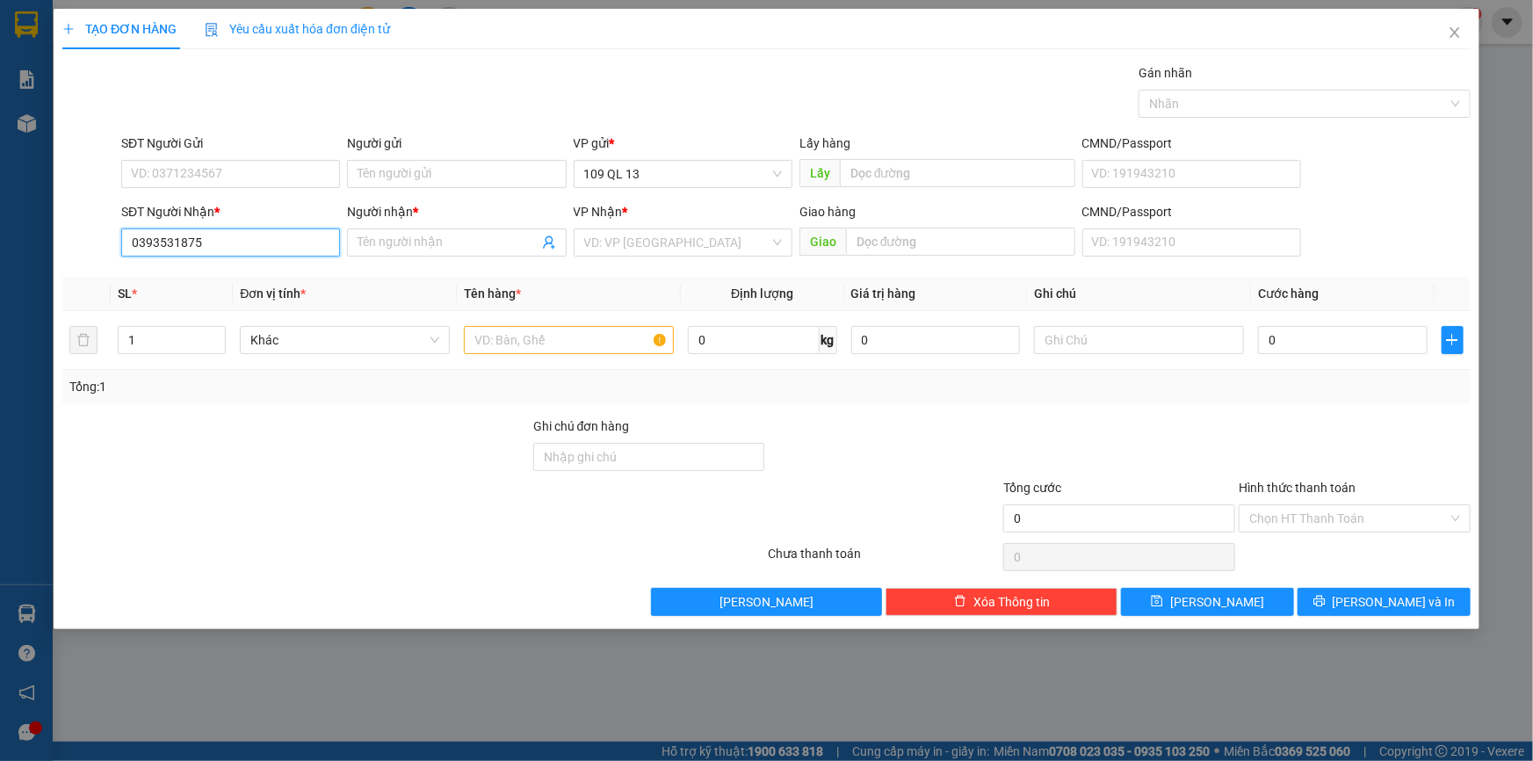
click at [330, 238] on input "0393531875" at bounding box center [230, 242] width 219 height 28
click at [305, 276] on div "0393531875 - [PERSON_NAME]" at bounding box center [231, 277] width 198 height 19
type input "[PERSON_NAME]"
click at [588, 343] on input "text" at bounding box center [569, 340] width 210 height 28
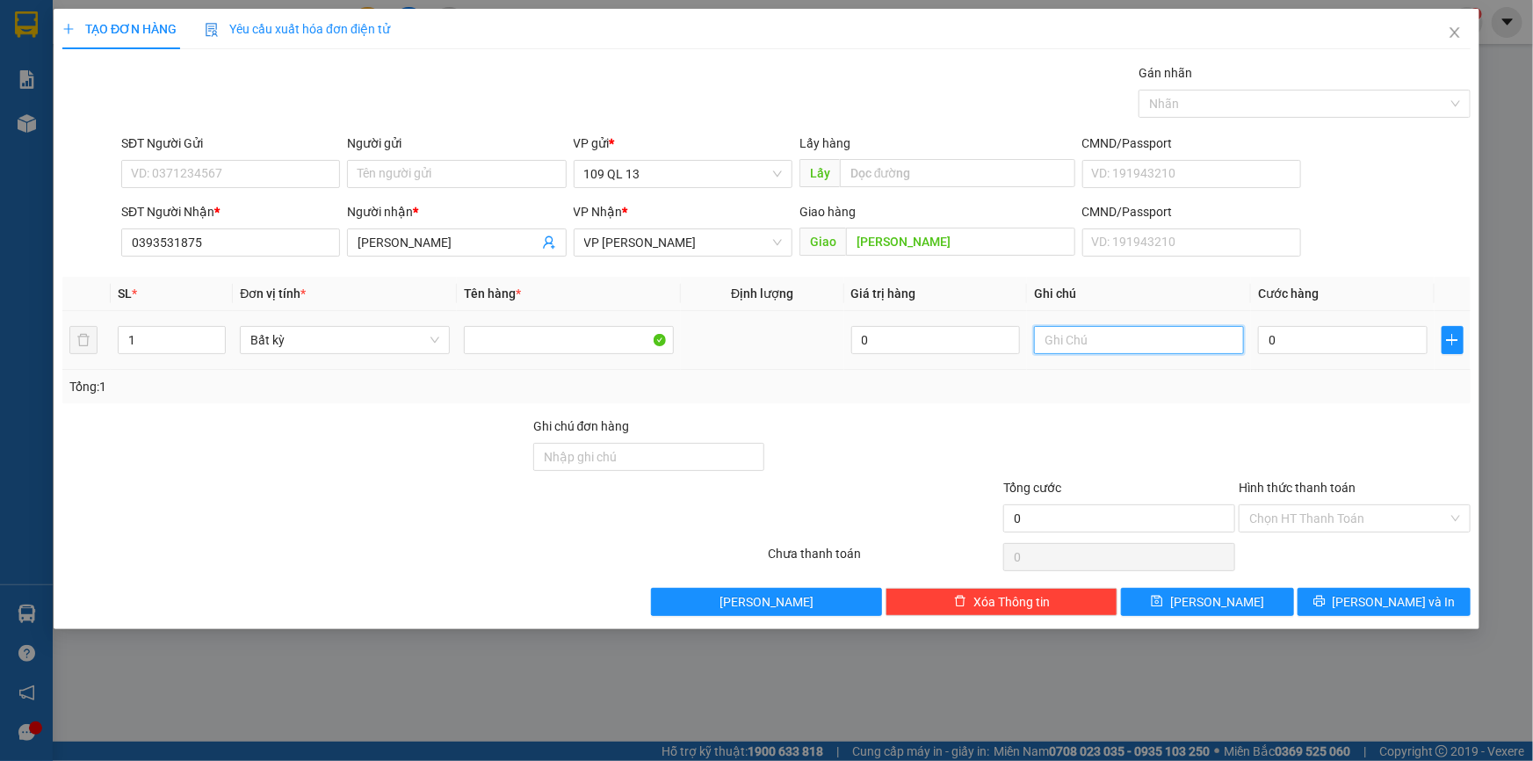
click at [1081, 334] on input "text" at bounding box center [1139, 340] width 210 height 28
type input "1 TG ĐỒ DÙNG"
click at [1361, 347] on input "0" at bounding box center [1343, 340] width 170 height 28
type input "7"
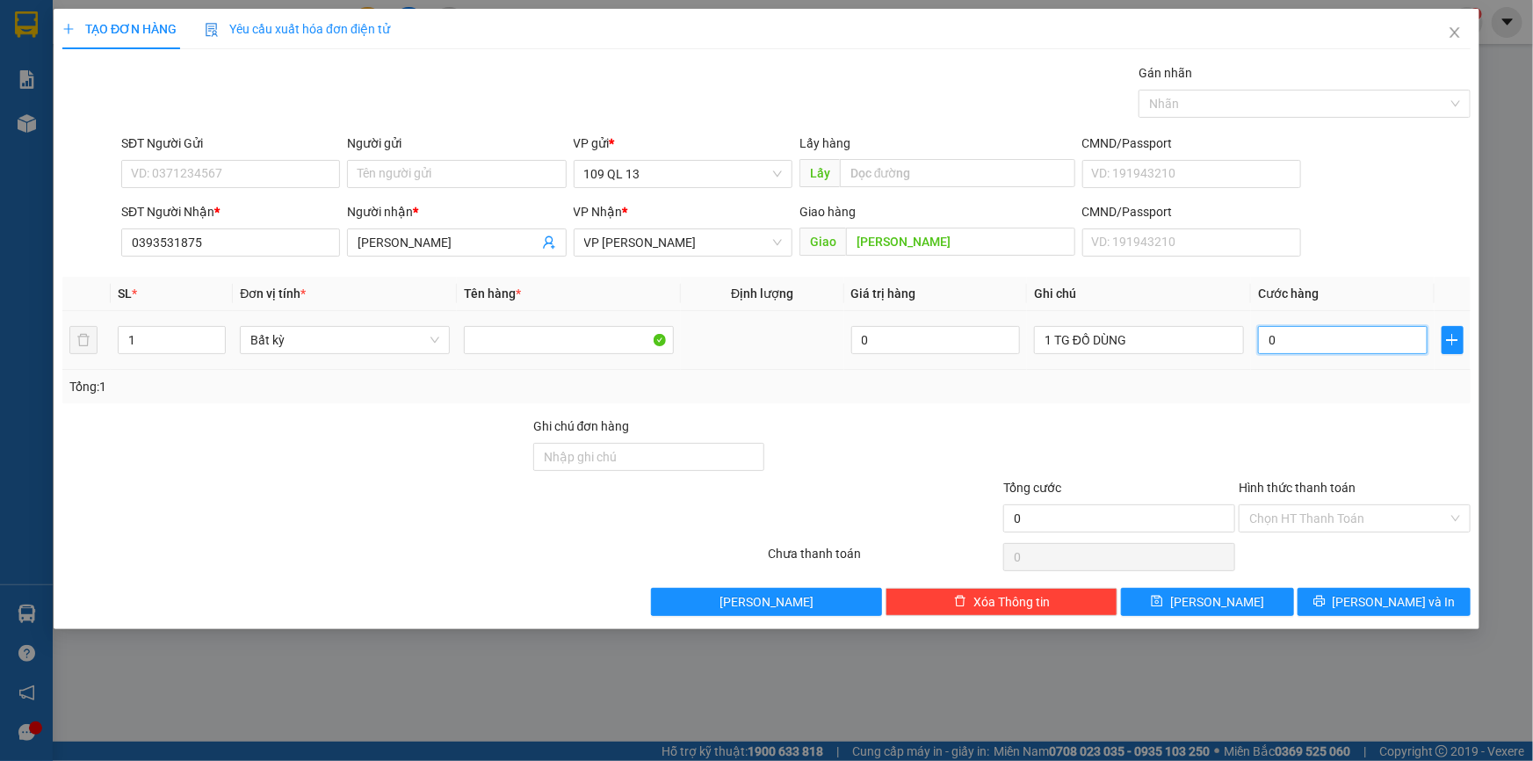
type input "7"
type input "70"
click at [1300, 517] on input "Hình thức thanh toán" at bounding box center [1348, 518] width 198 height 26
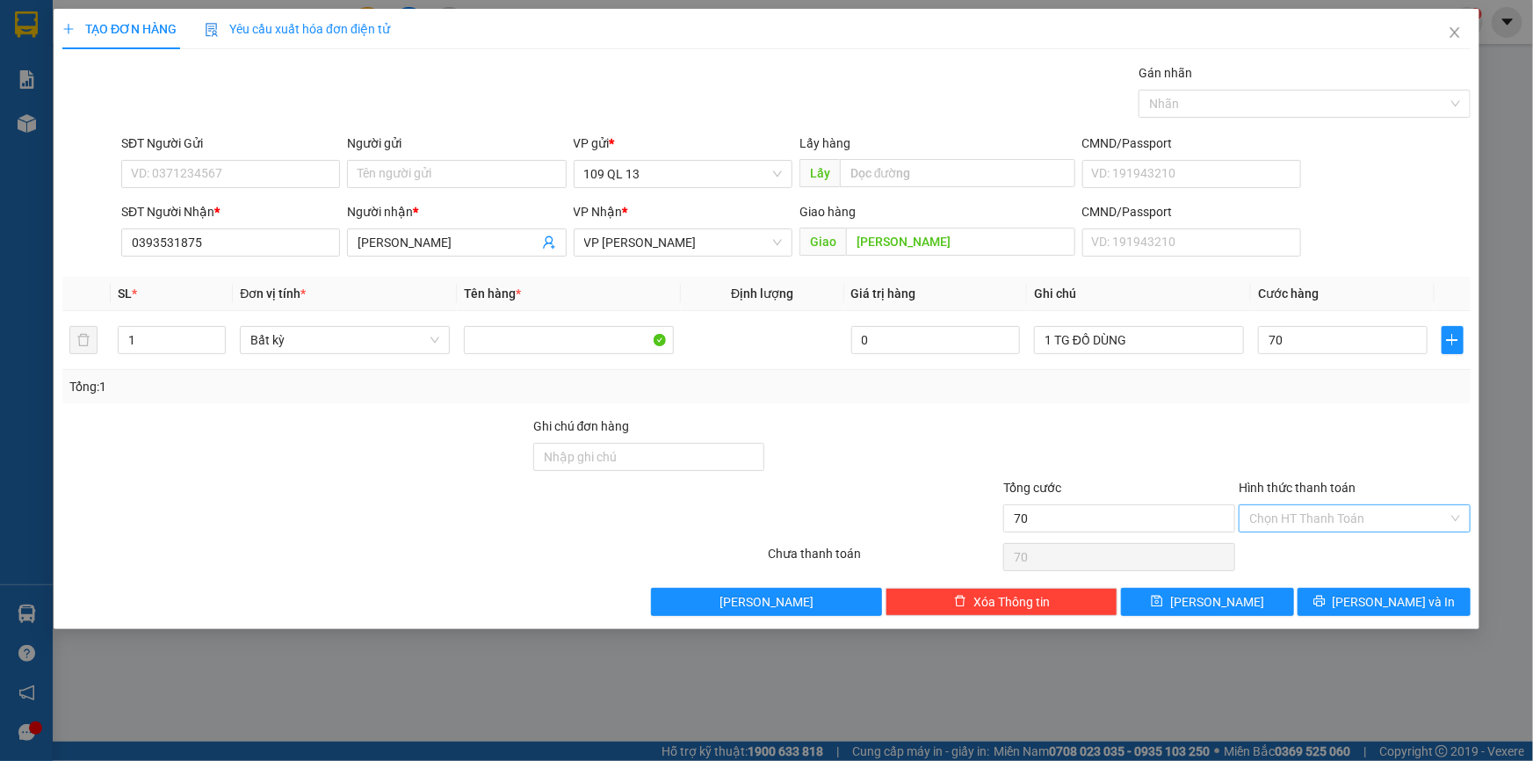
type input "70.000"
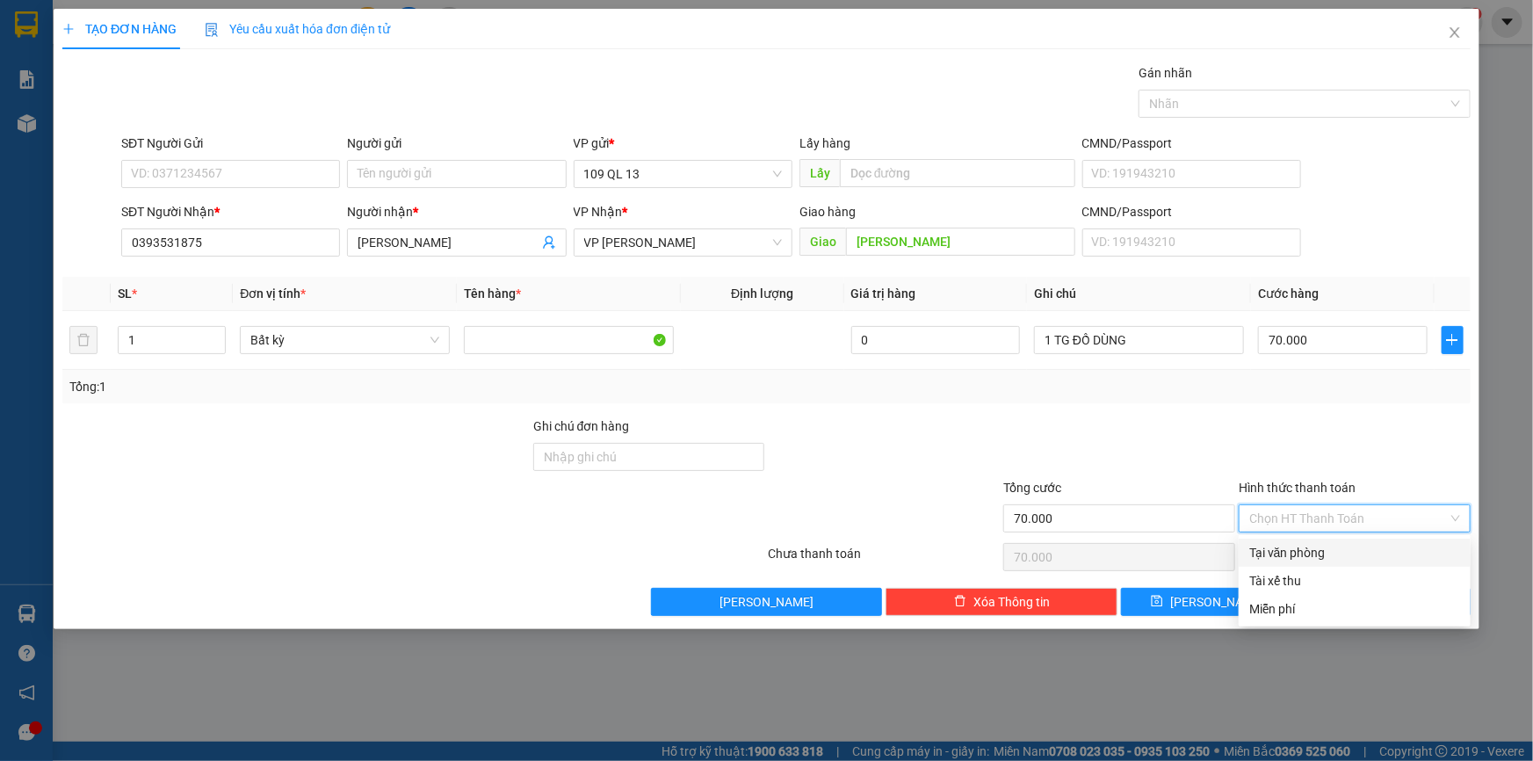
click at [1332, 552] on div "Tại văn phòng" at bounding box center [1354, 552] width 211 height 19
type input "0"
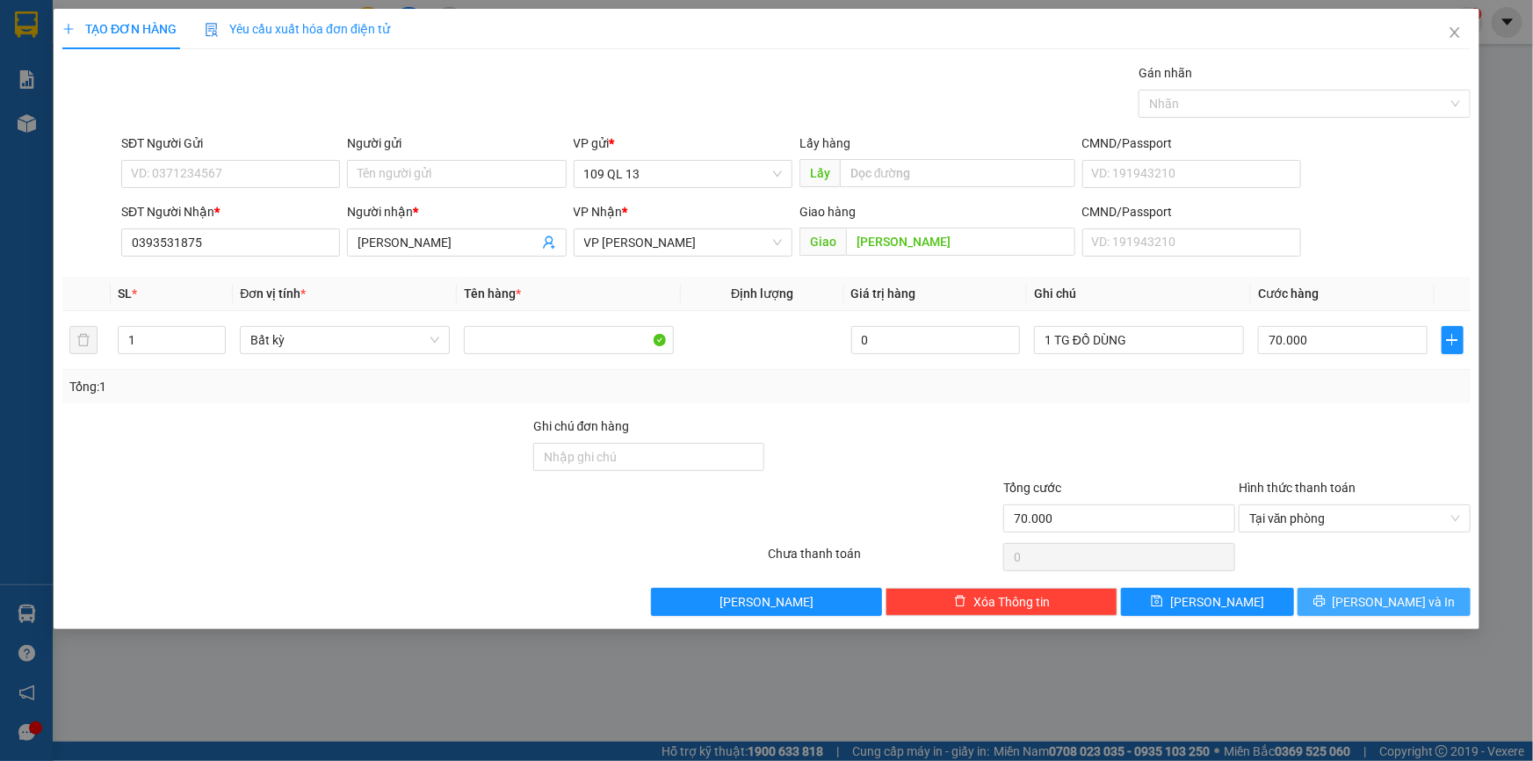
click at [1425, 605] on button "[PERSON_NAME] và In" at bounding box center [1383, 602] width 173 height 28
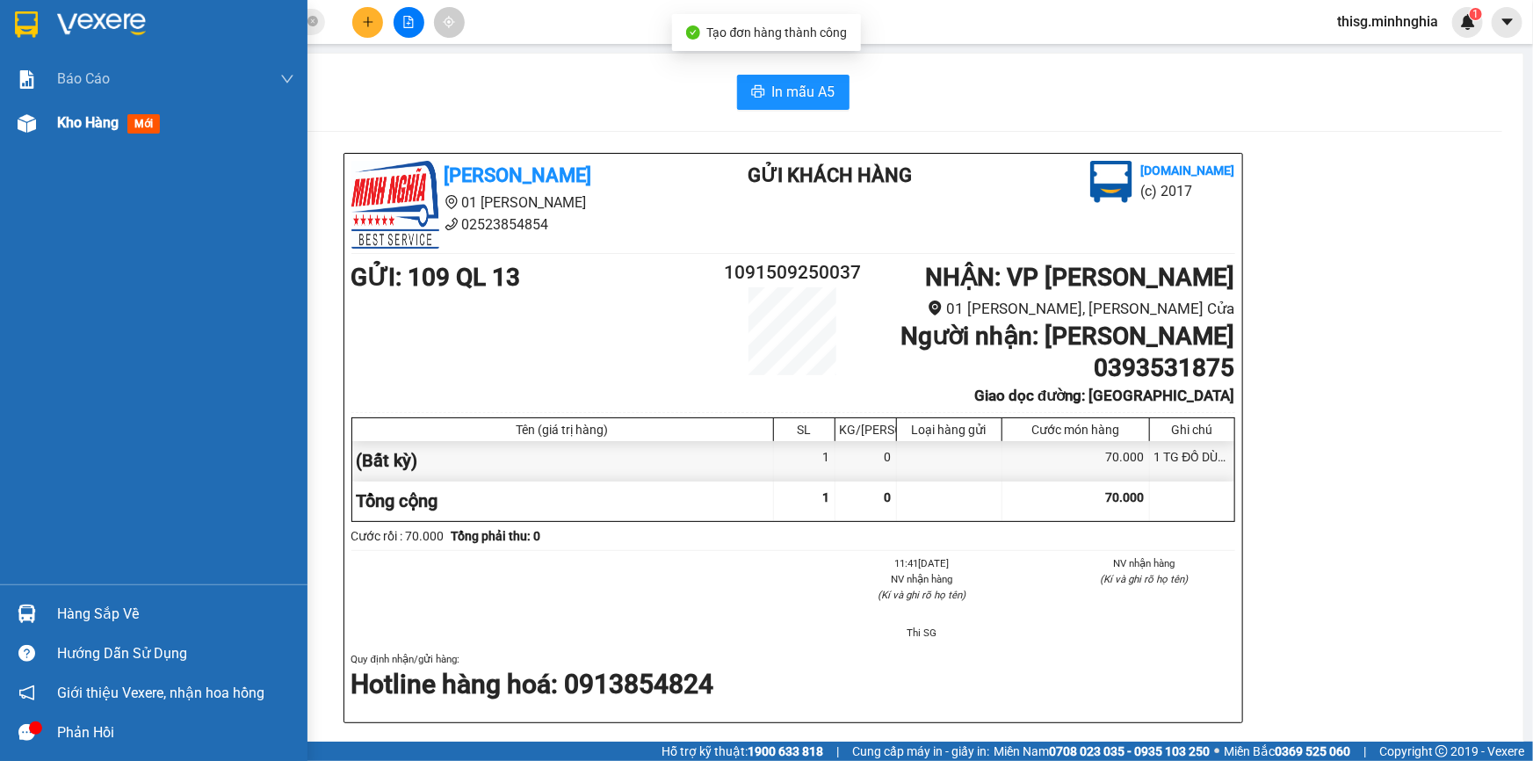
click at [25, 123] on img at bounding box center [27, 123] width 18 height 18
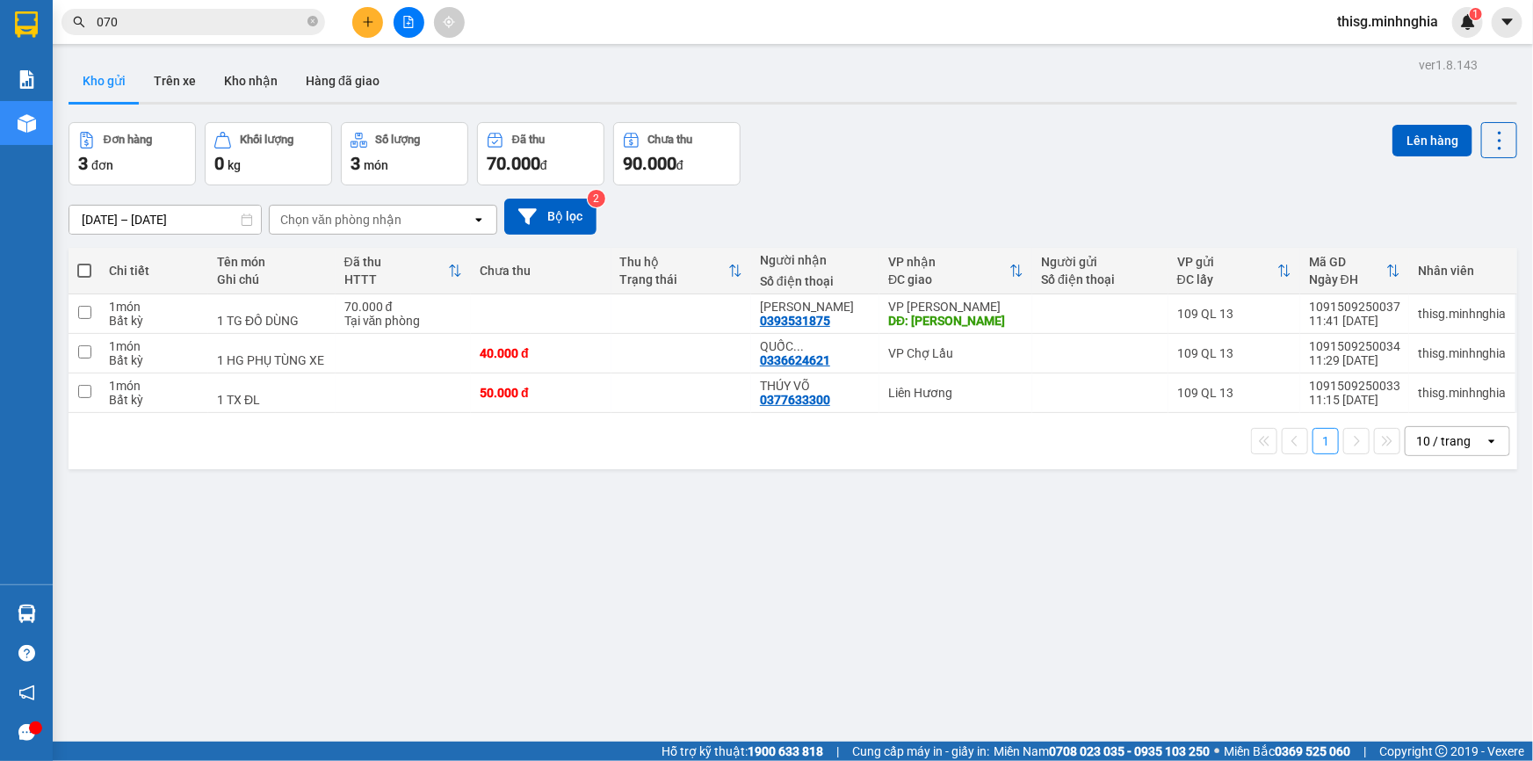
click at [1266, 575] on div "ver 1.8.143 Kho gửi Trên xe Kho nhận Hàng đã giao Đơn hàng 3 đơn Khối lượng 0 k…" at bounding box center [792, 433] width 1462 height 761
click at [372, 20] on icon "plus" at bounding box center [368, 22] width 12 height 12
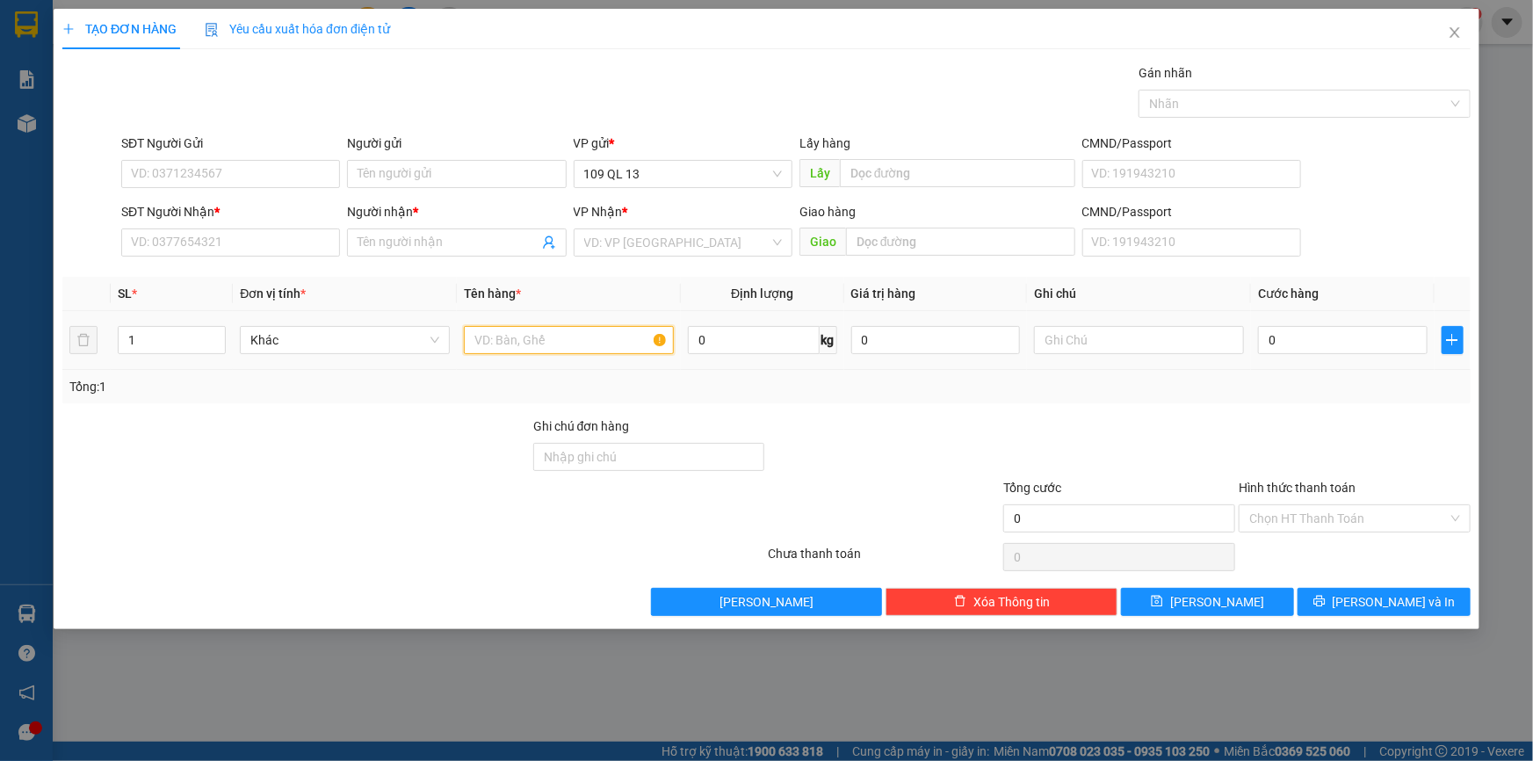
click at [544, 345] on input "text" at bounding box center [569, 340] width 210 height 28
click at [1446, 38] on span "Close" at bounding box center [1454, 33] width 49 height 49
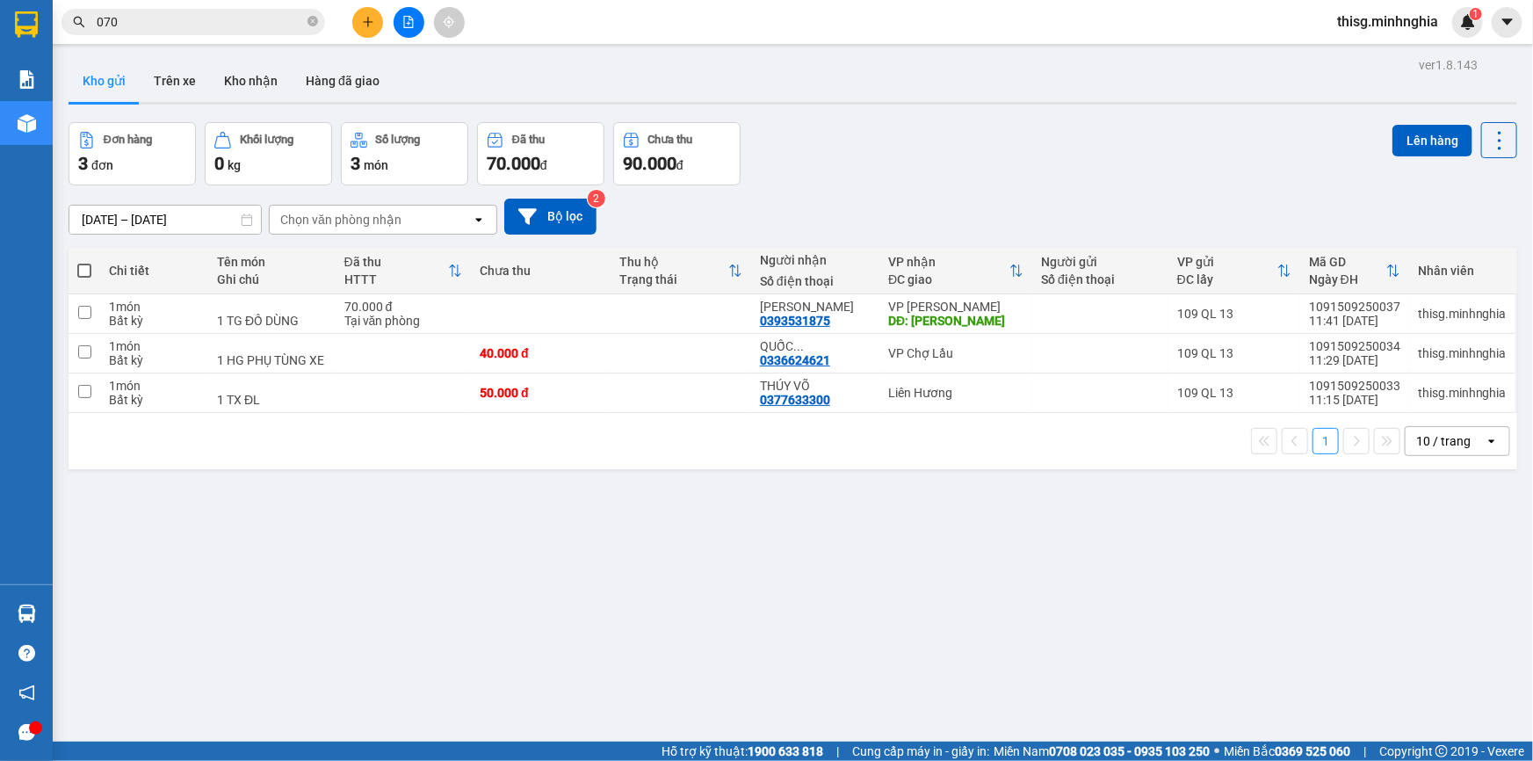
click at [365, 18] on icon "plus" at bounding box center [368, 22] width 12 height 12
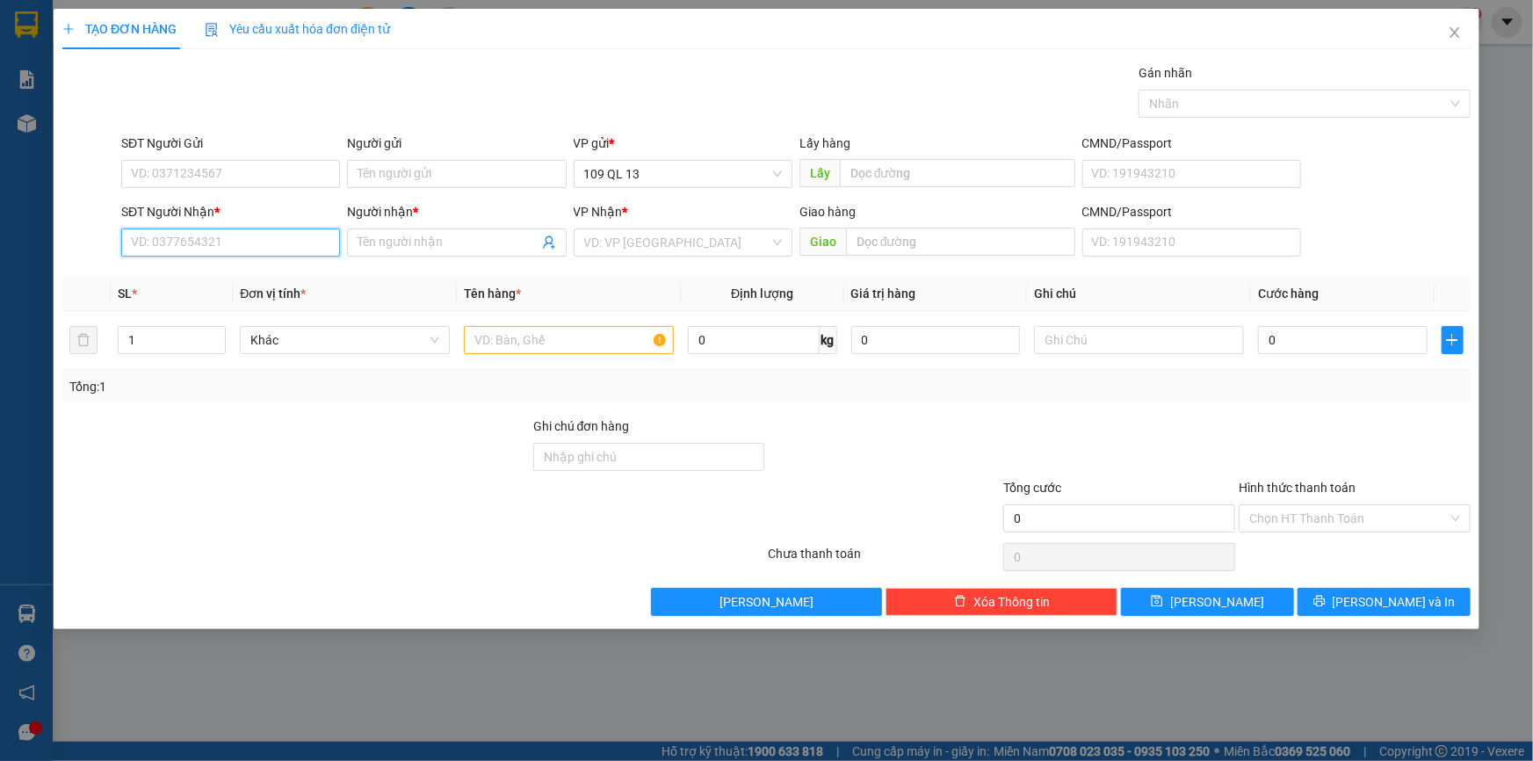
click at [280, 231] on input "SĐT Người Nhận *" at bounding box center [230, 242] width 219 height 28
click at [597, 326] on input "text" at bounding box center [569, 340] width 210 height 28
click at [1154, 331] on input "text" at bounding box center [1139, 340] width 210 height 28
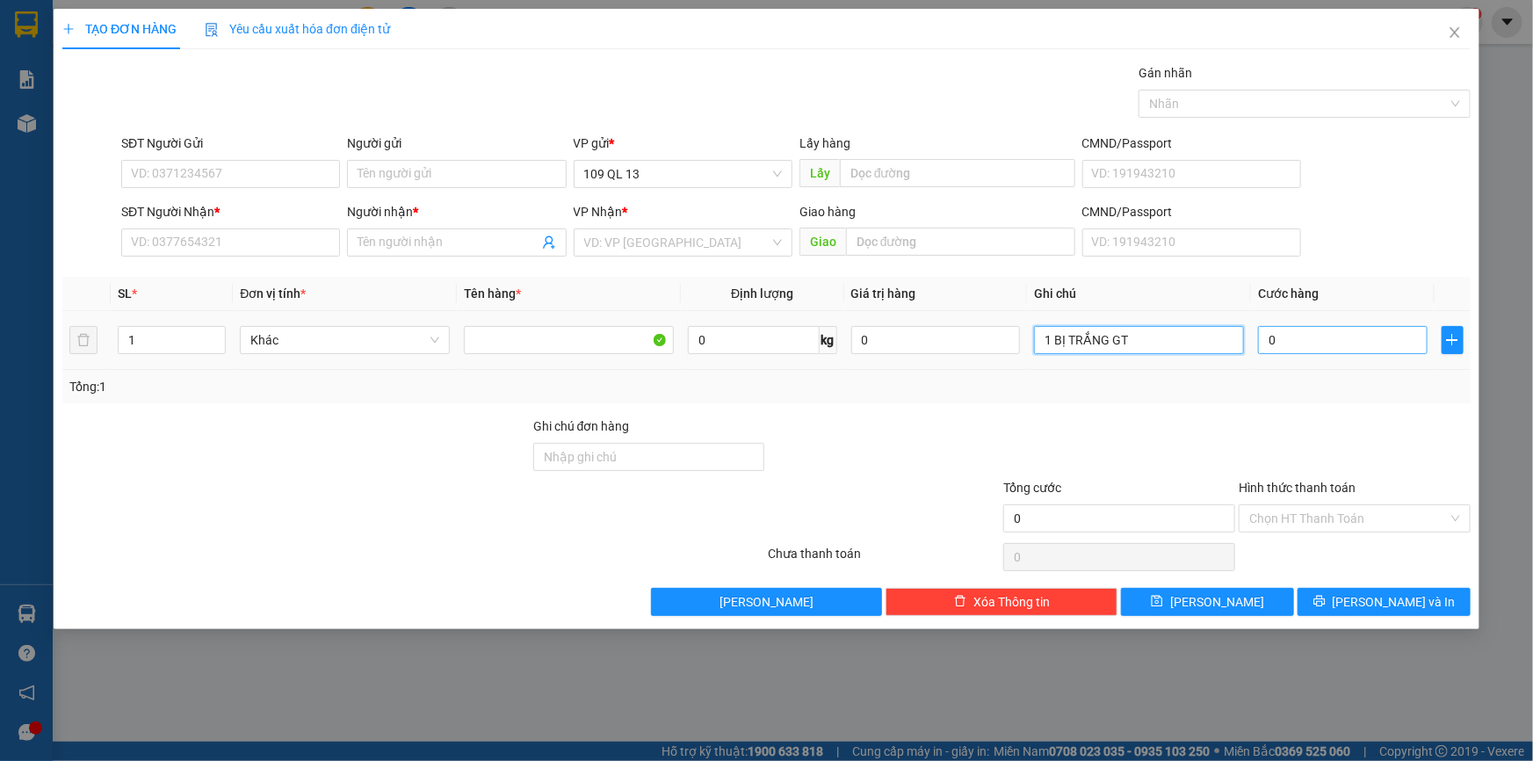
type input "1 BỊ TRẮNG GT"
click at [1300, 343] on input "0" at bounding box center [1343, 340] width 170 height 28
type input "3"
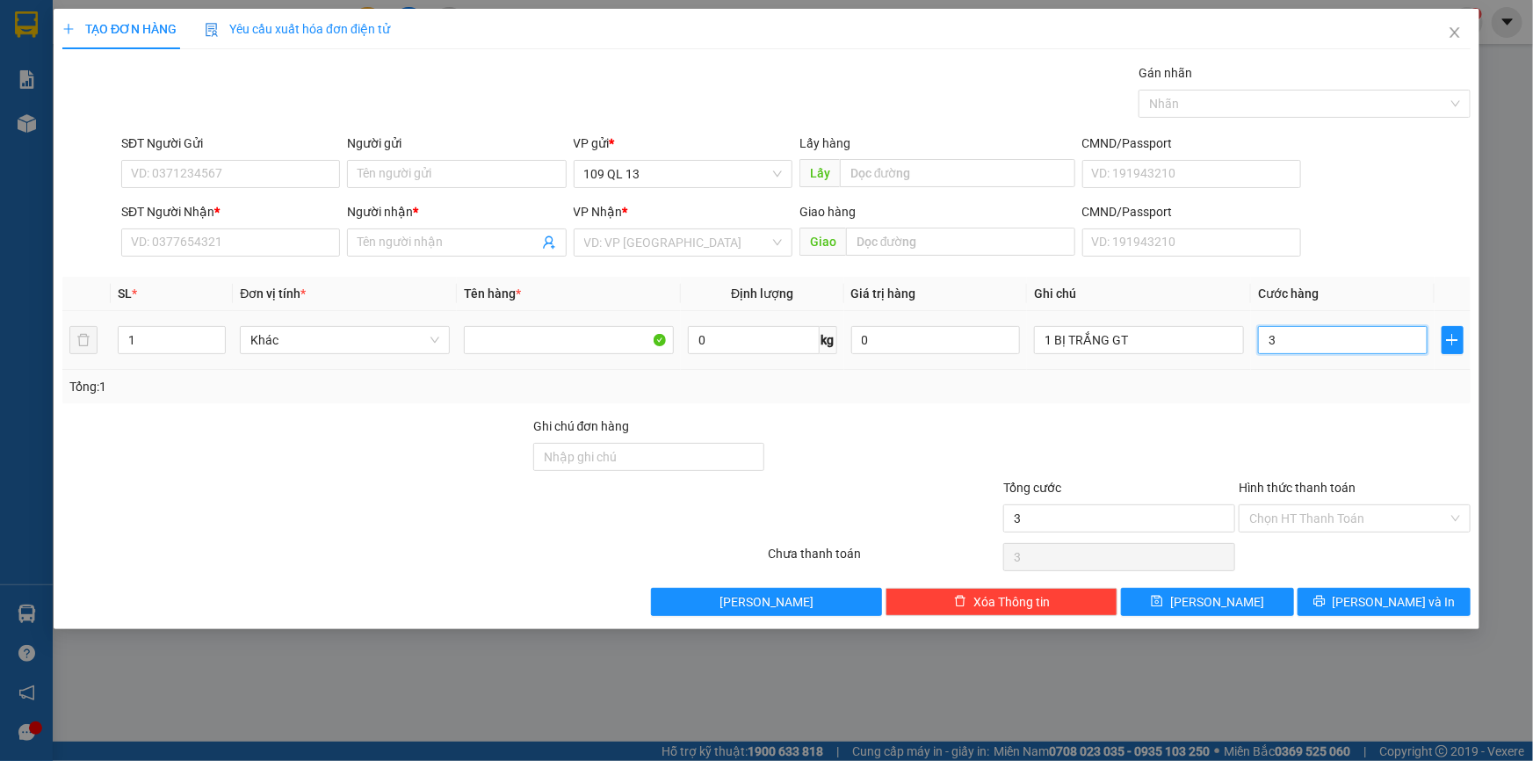
type input "30"
type input "30.000"
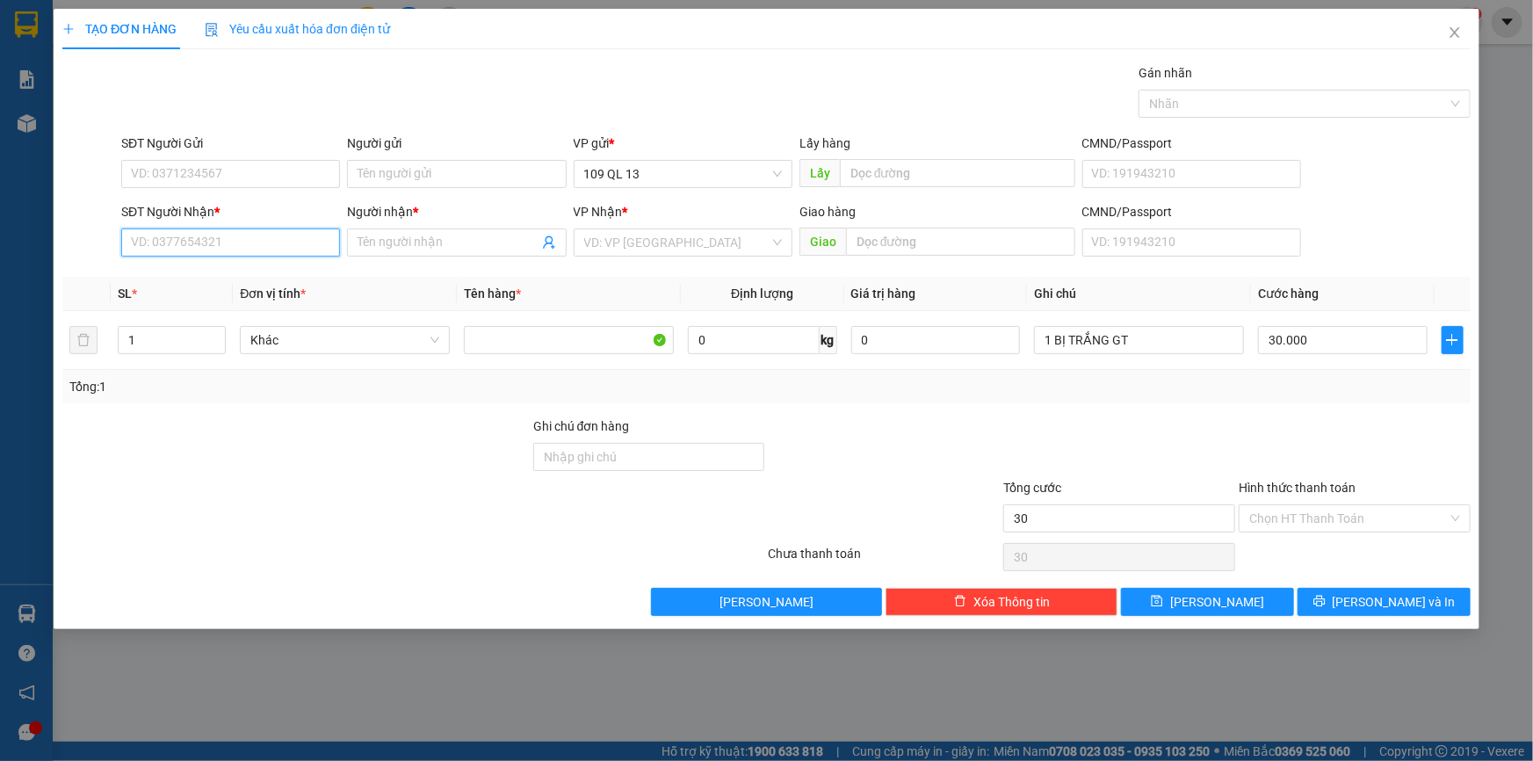
type input "30.000"
click at [316, 235] on input "SĐT Người Nhận *" at bounding box center [230, 242] width 219 height 28
click at [299, 273] on div "0912810311 - NHÂN" at bounding box center [231, 277] width 198 height 19
type input "0912810311"
type input "NHÂN"
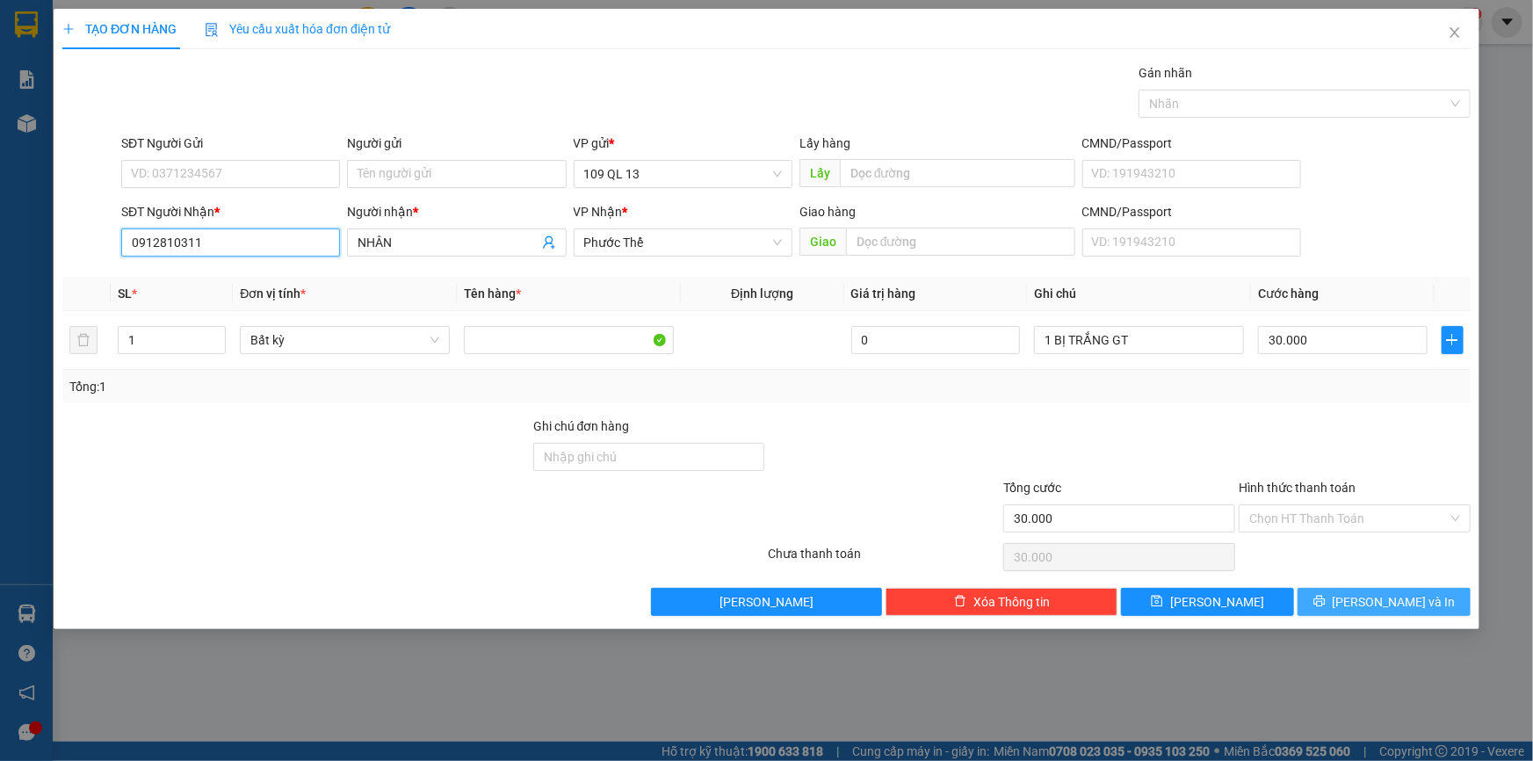
type input "0912810311"
click at [1386, 606] on span "[PERSON_NAME] và In" at bounding box center [1393, 601] width 123 height 19
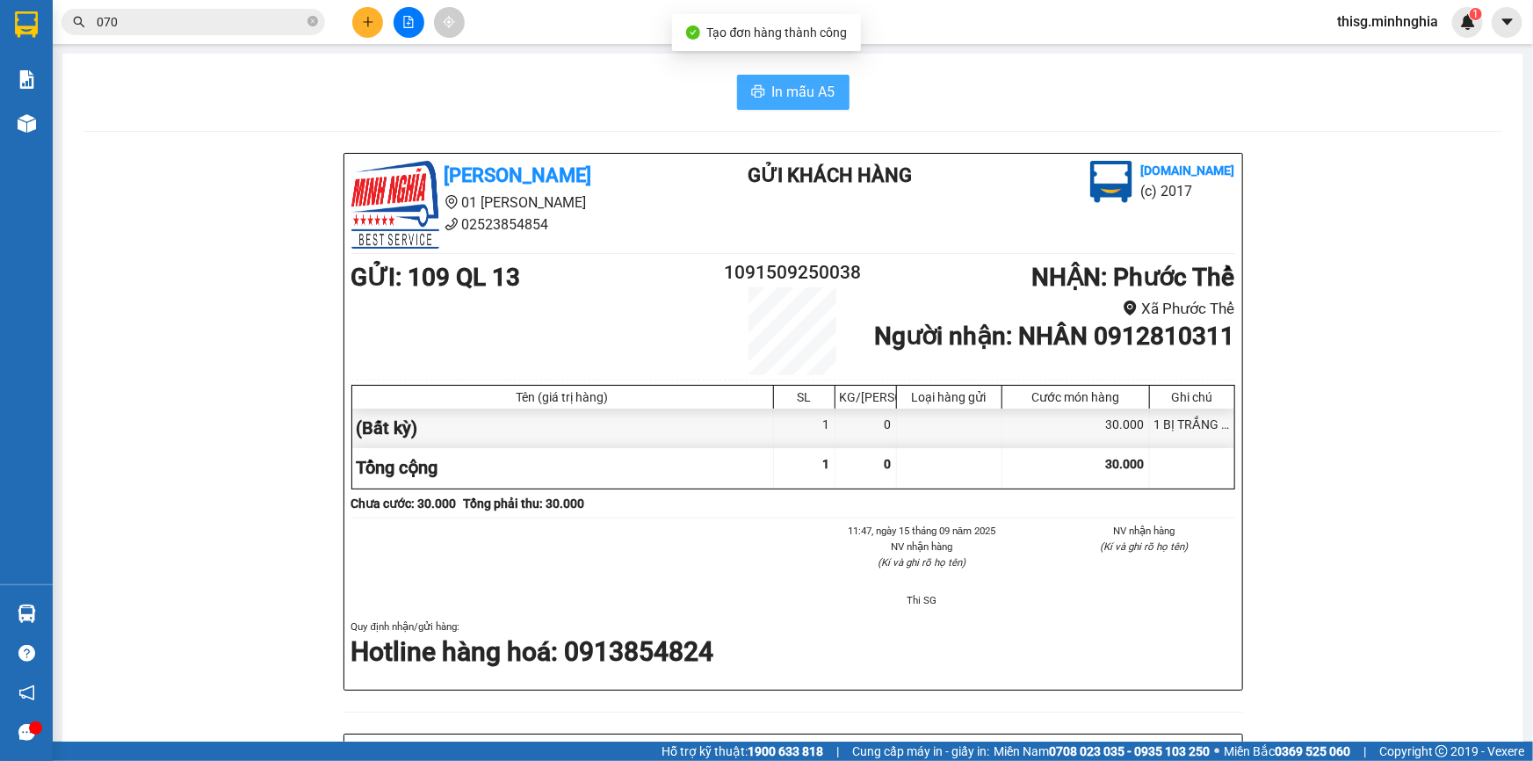
click at [776, 77] on button "In mẫu A5" at bounding box center [793, 92] width 112 height 35
click at [350, 25] on div at bounding box center [409, 22] width 132 height 31
click at [355, 28] on button at bounding box center [367, 22] width 31 height 31
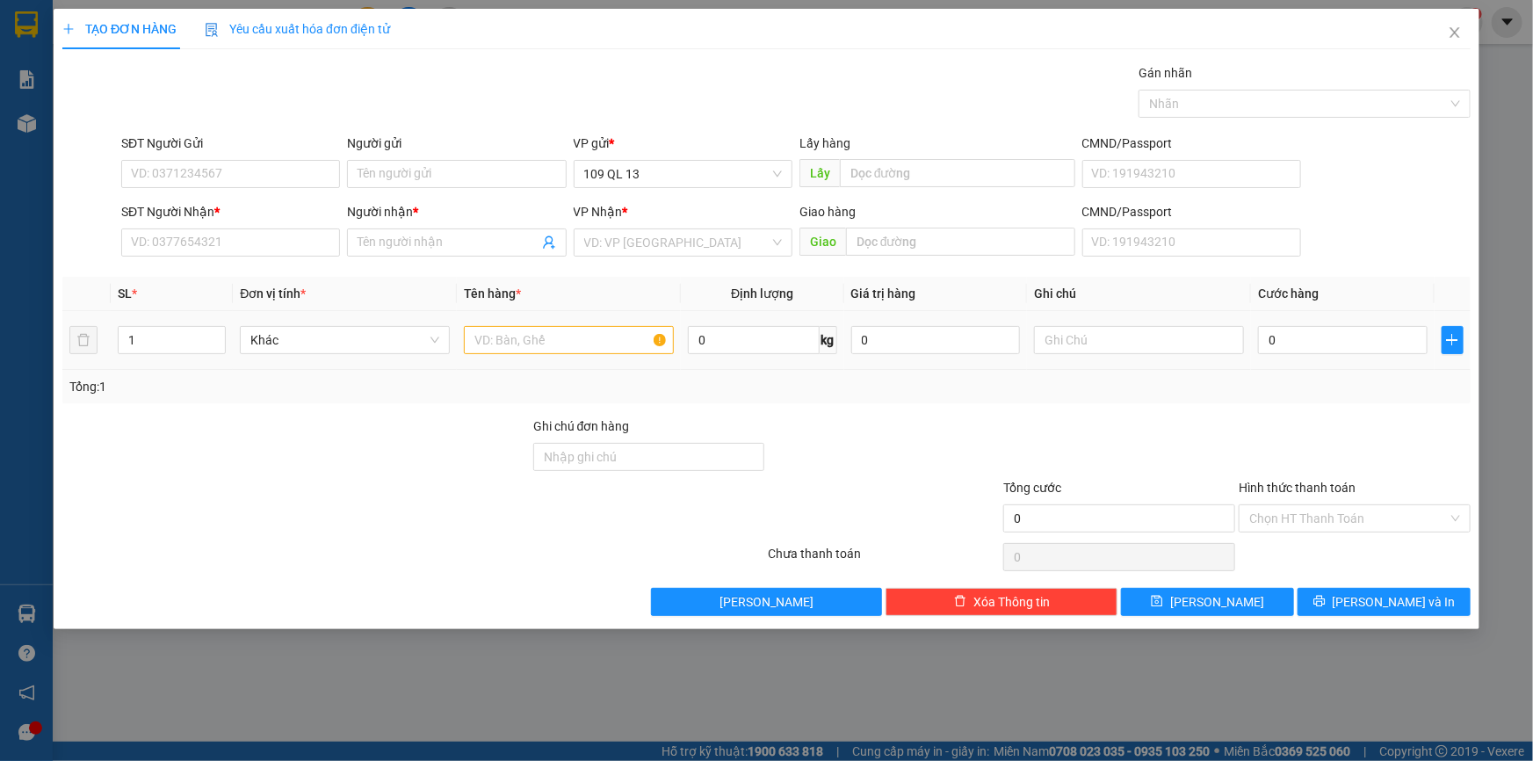
click at [595, 324] on div at bounding box center [569, 339] width 210 height 35
click at [518, 341] on input "text" at bounding box center [569, 340] width 210 height 28
drag, startPoint x: 1084, startPoint y: 344, endPoint x: 1090, endPoint y: 334, distance: 12.2
click at [1085, 343] on input "text" at bounding box center [1139, 340] width 210 height 28
type input "1 CỤC TRẮNG"
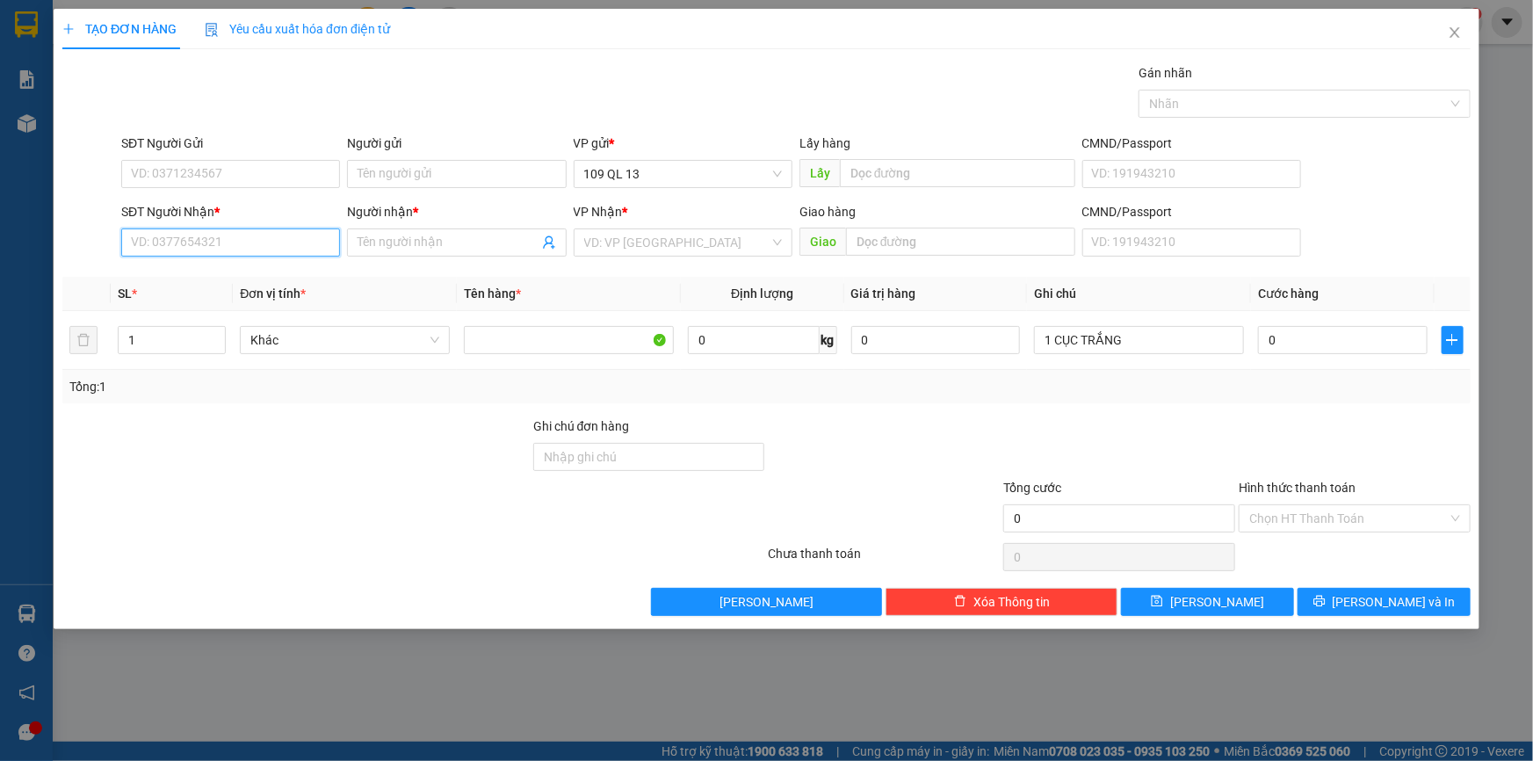
click at [186, 242] on input "SĐT Người Nhận *" at bounding box center [230, 242] width 219 height 28
click at [227, 266] on div "0393585706 - UYÊN" at bounding box center [230, 277] width 219 height 28
type input "0393585706"
type input "UYÊN"
type input "0393585706"
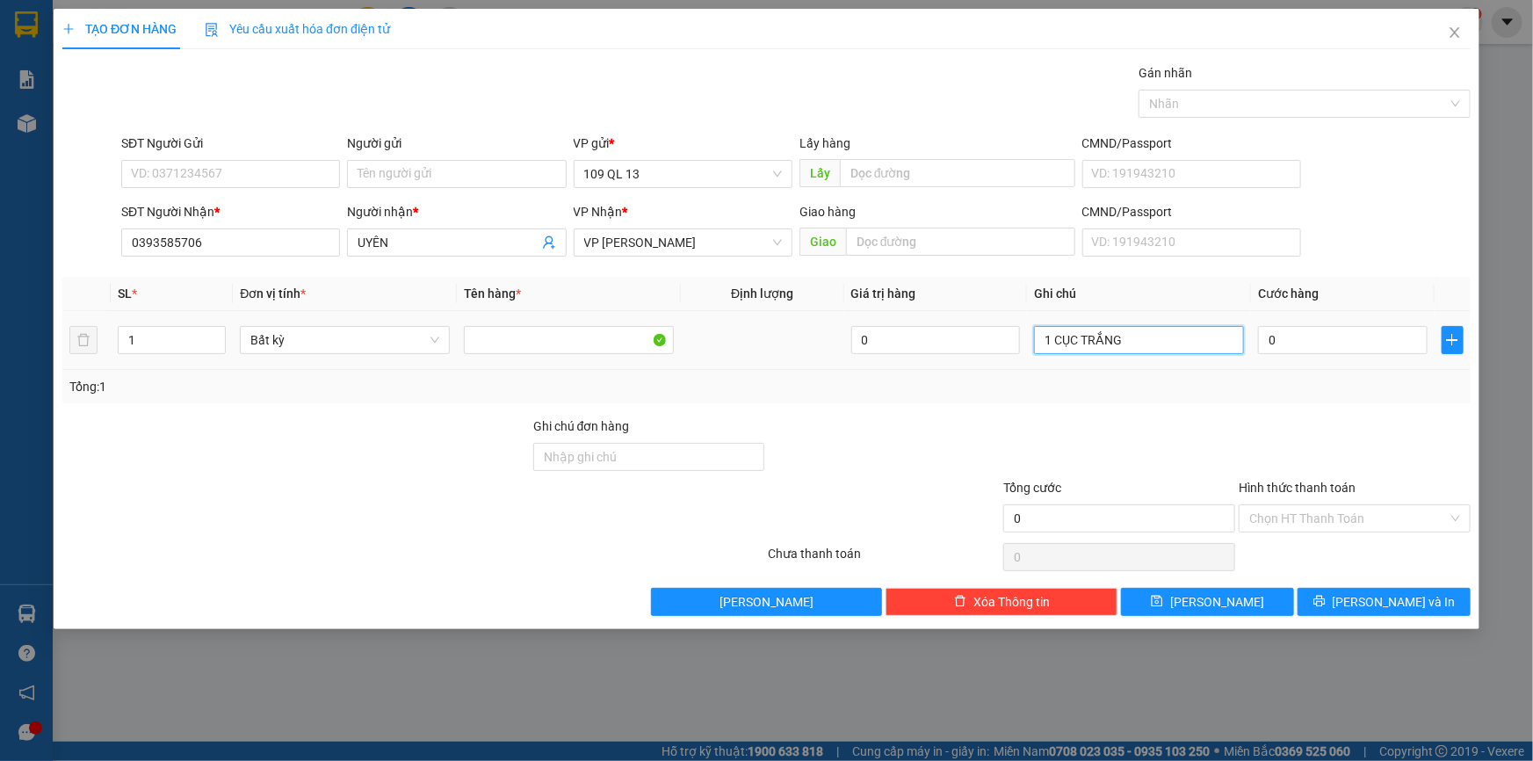
click at [1188, 343] on input "1 CỤC TRẮNG" at bounding box center [1139, 340] width 210 height 28
type input "1 CỤC TRẮNG SÁCH VỠ"
click at [1315, 350] on input "0" at bounding box center [1343, 340] width 170 height 28
type input "3"
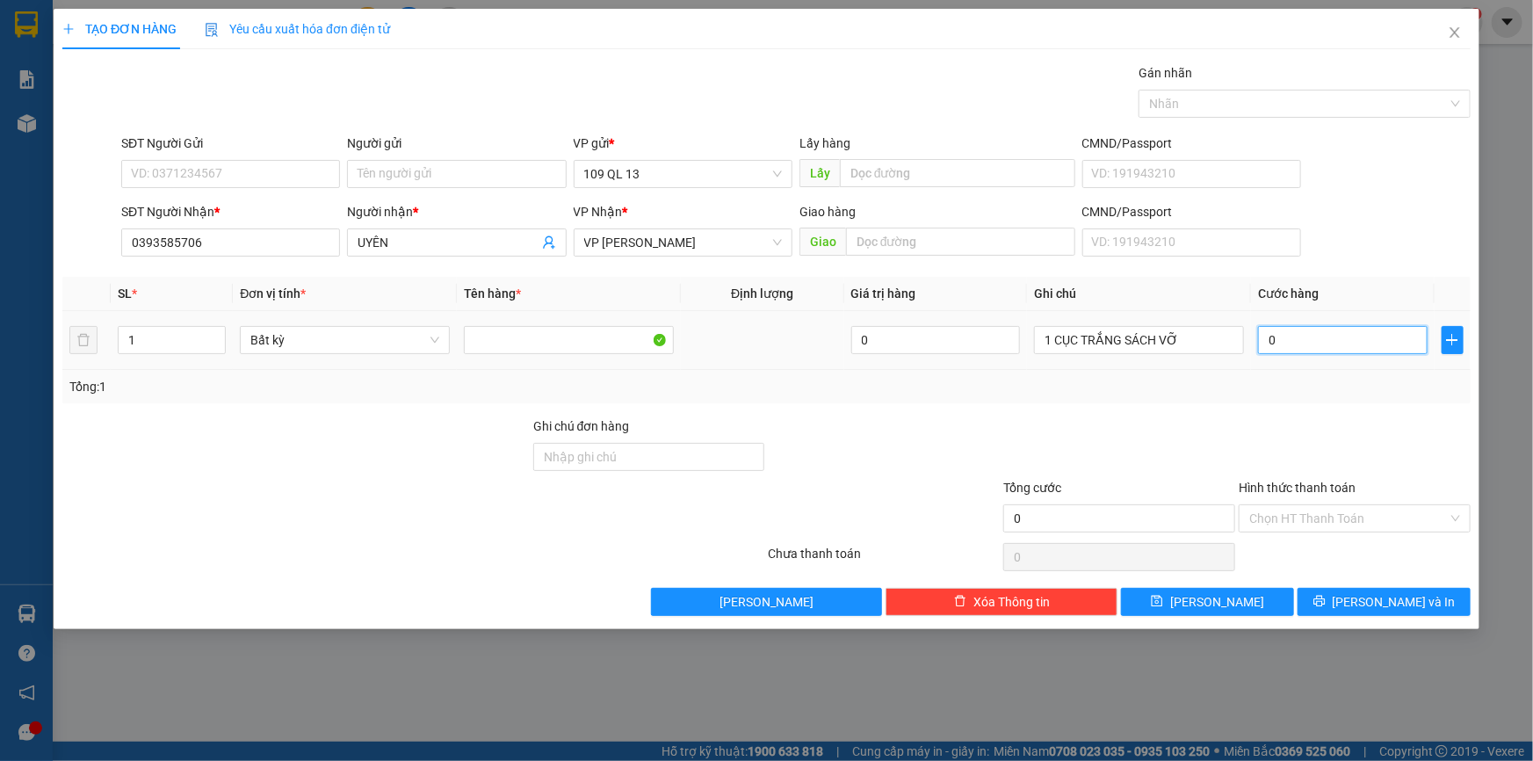
type input "3"
type input "30"
type input "30.000"
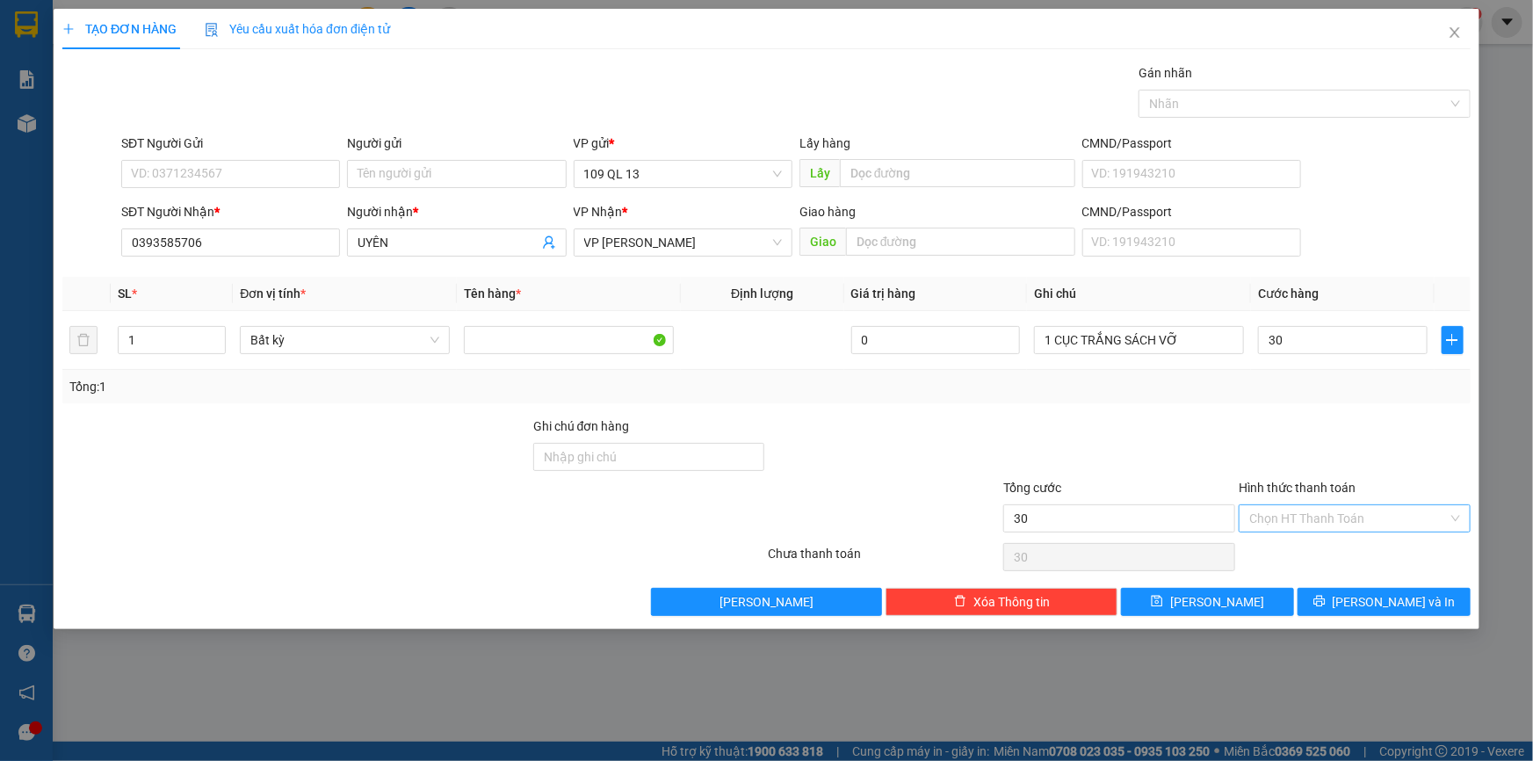
type input "30.000"
click at [1353, 516] on input "Hình thức thanh toán" at bounding box center [1348, 518] width 198 height 26
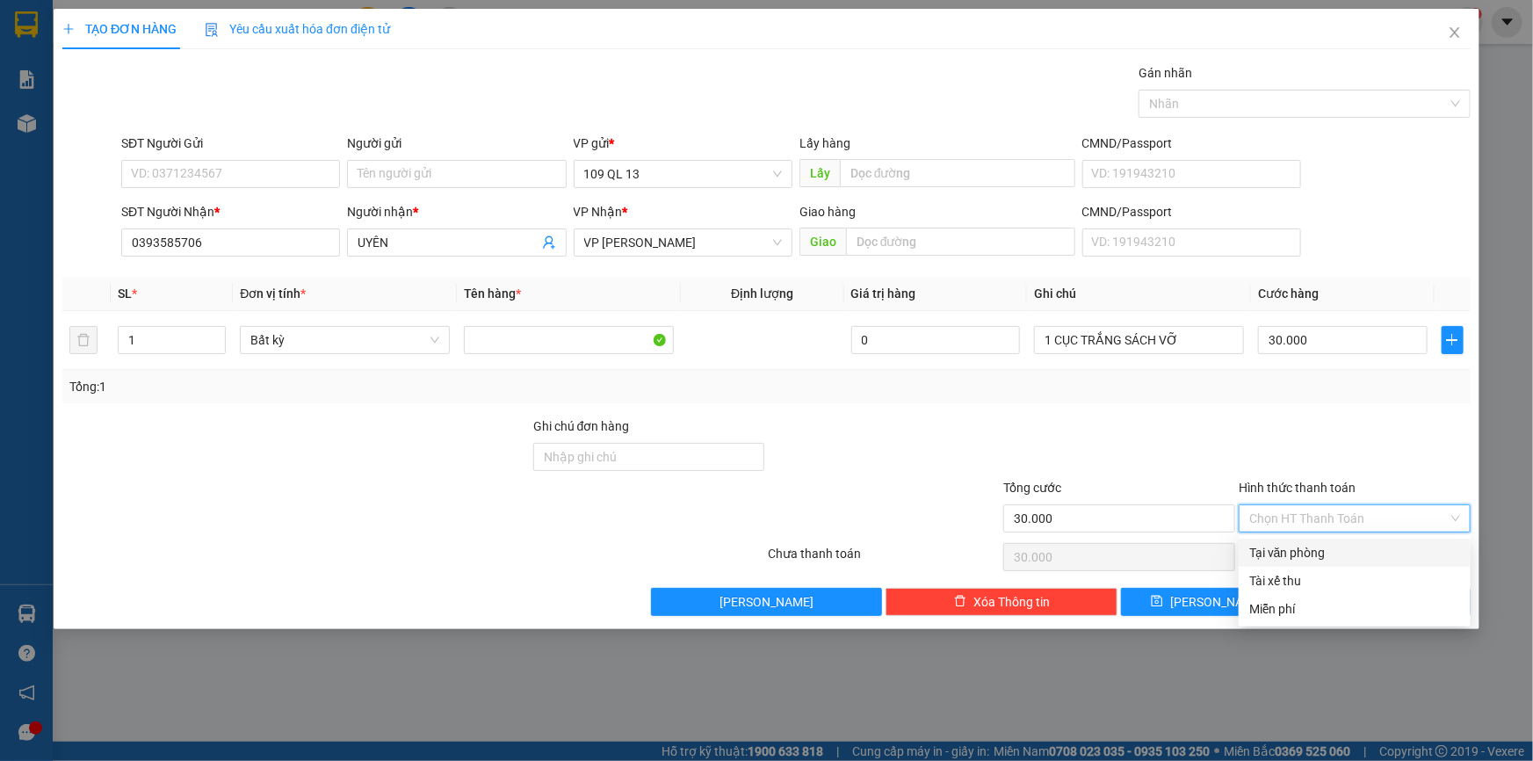
click at [1353, 555] on div "Tại văn phòng" at bounding box center [1354, 552] width 211 height 19
type input "0"
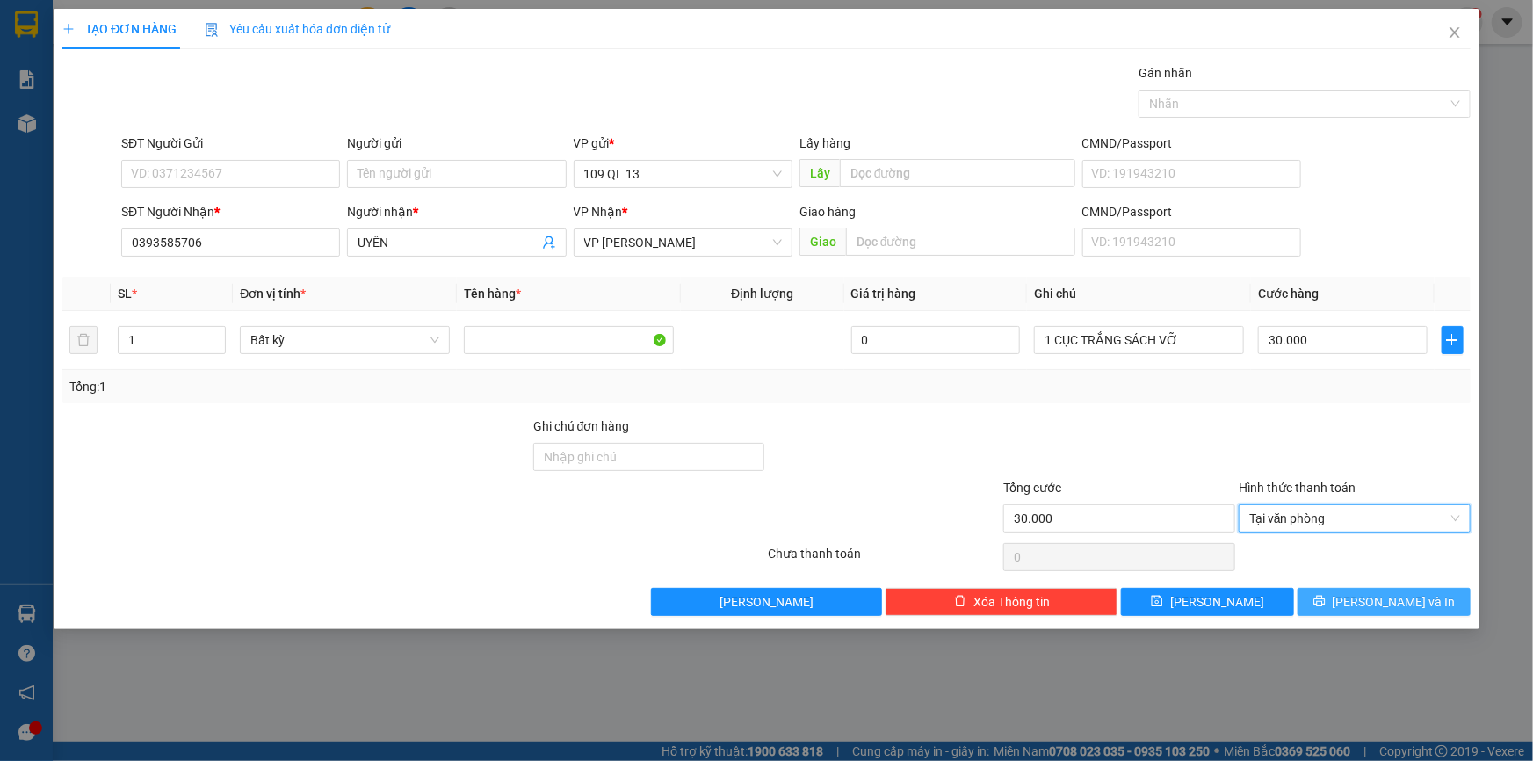
click at [1395, 599] on span "[PERSON_NAME] và In" at bounding box center [1393, 601] width 123 height 19
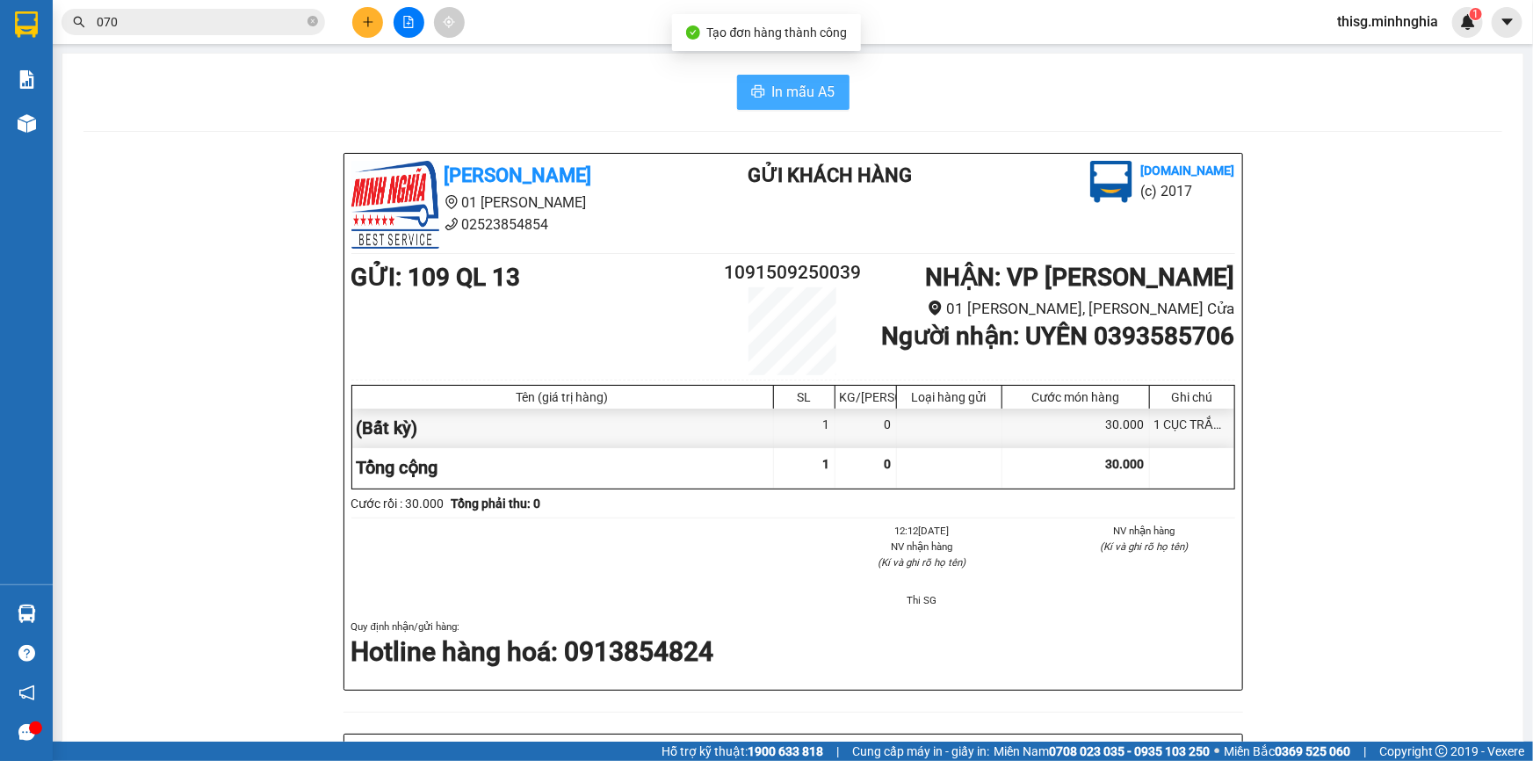
click at [776, 96] on span "In mẫu A5" at bounding box center [803, 92] width 63 height 22
click at [358, 25] on button at bounding box center [367, 22] width 31 height 31
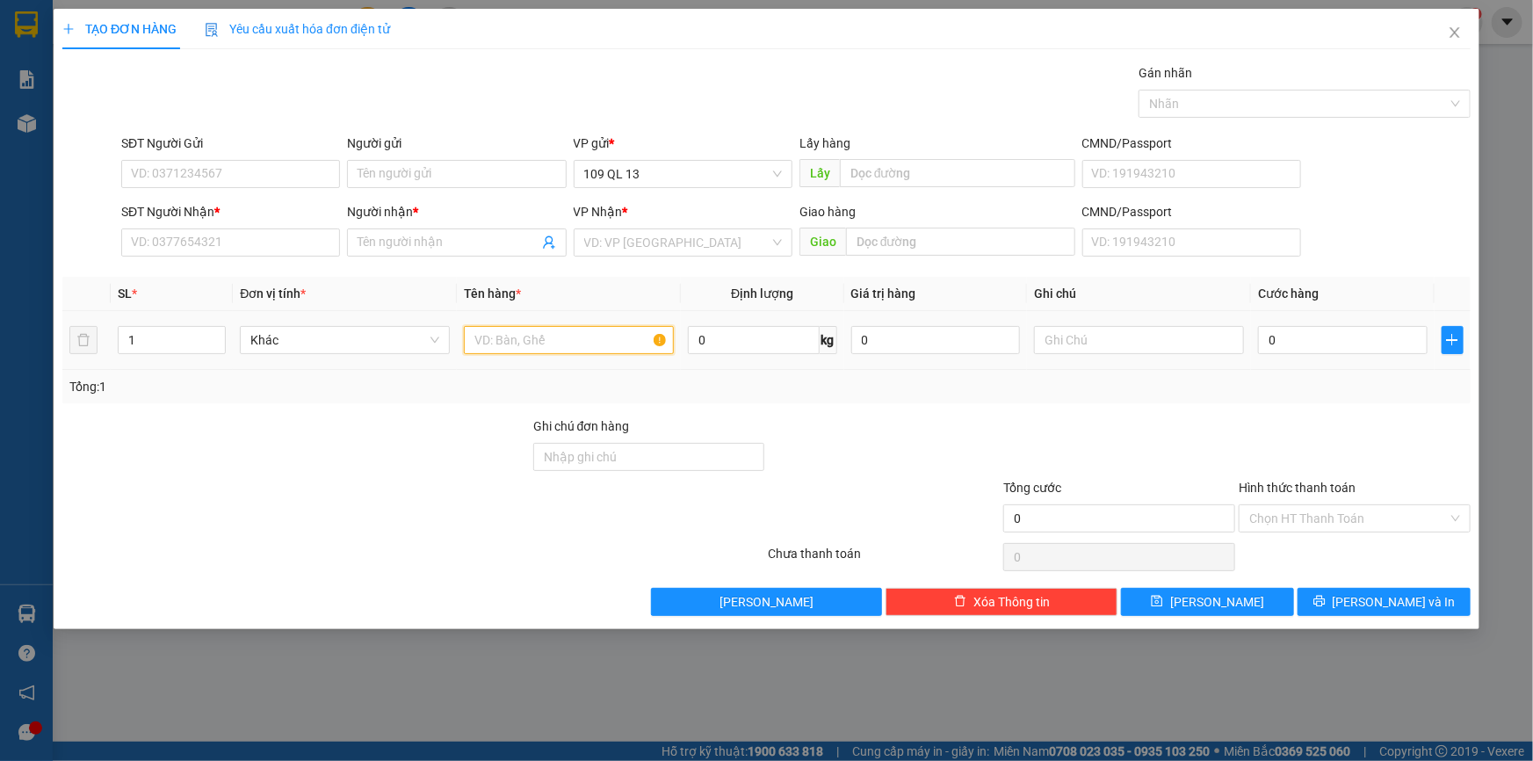
click at [501, 345] on input "text" at bounding box center [569, 340] width 210 height 28
click at [265, 259] on div "SĐT Người Nhận * VD: 0377654321" at bounding box center [230, 232] width 219 height 61
click at [264, 247] on input "SĐT Người Nhận *" at bounding box center [230, 242] width 219 height 28
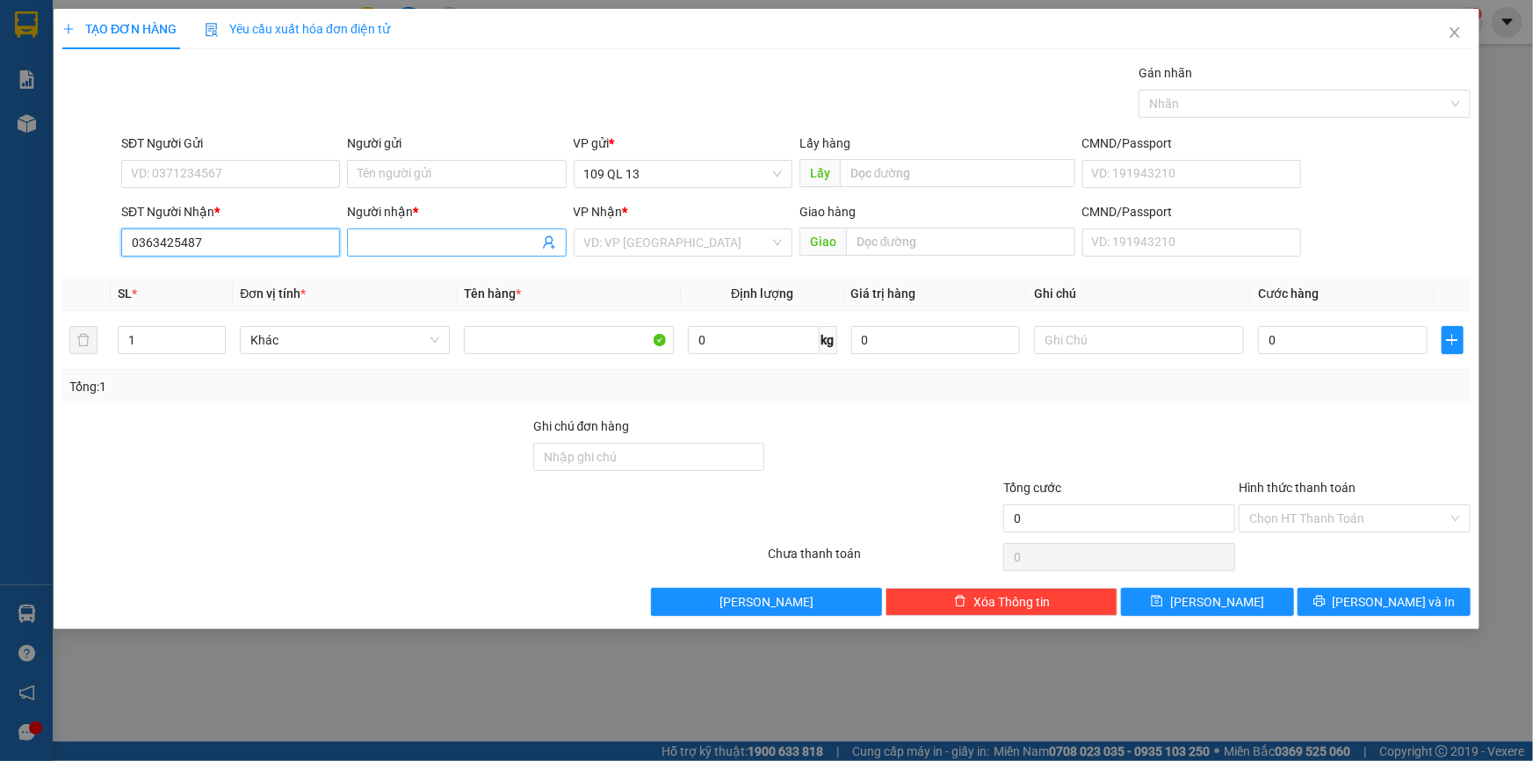
type input "0363425487"
click at [479, 237] on input "Người nhận *" at bounding box center [447, 242] width 180 height 19
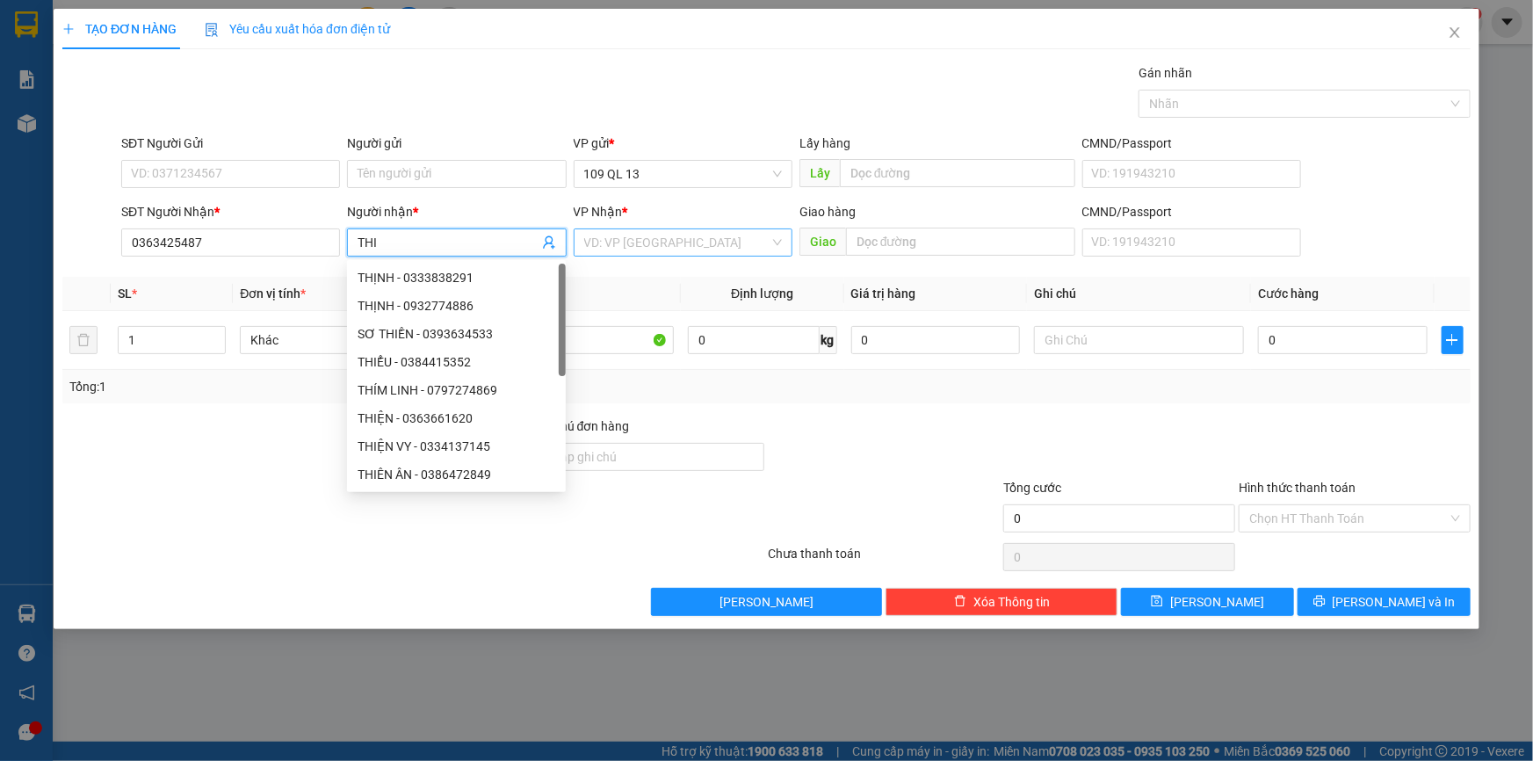
type input "THI"
click at [639, 237] on input "search" at bounding box center [676, 242] width 185 height 26
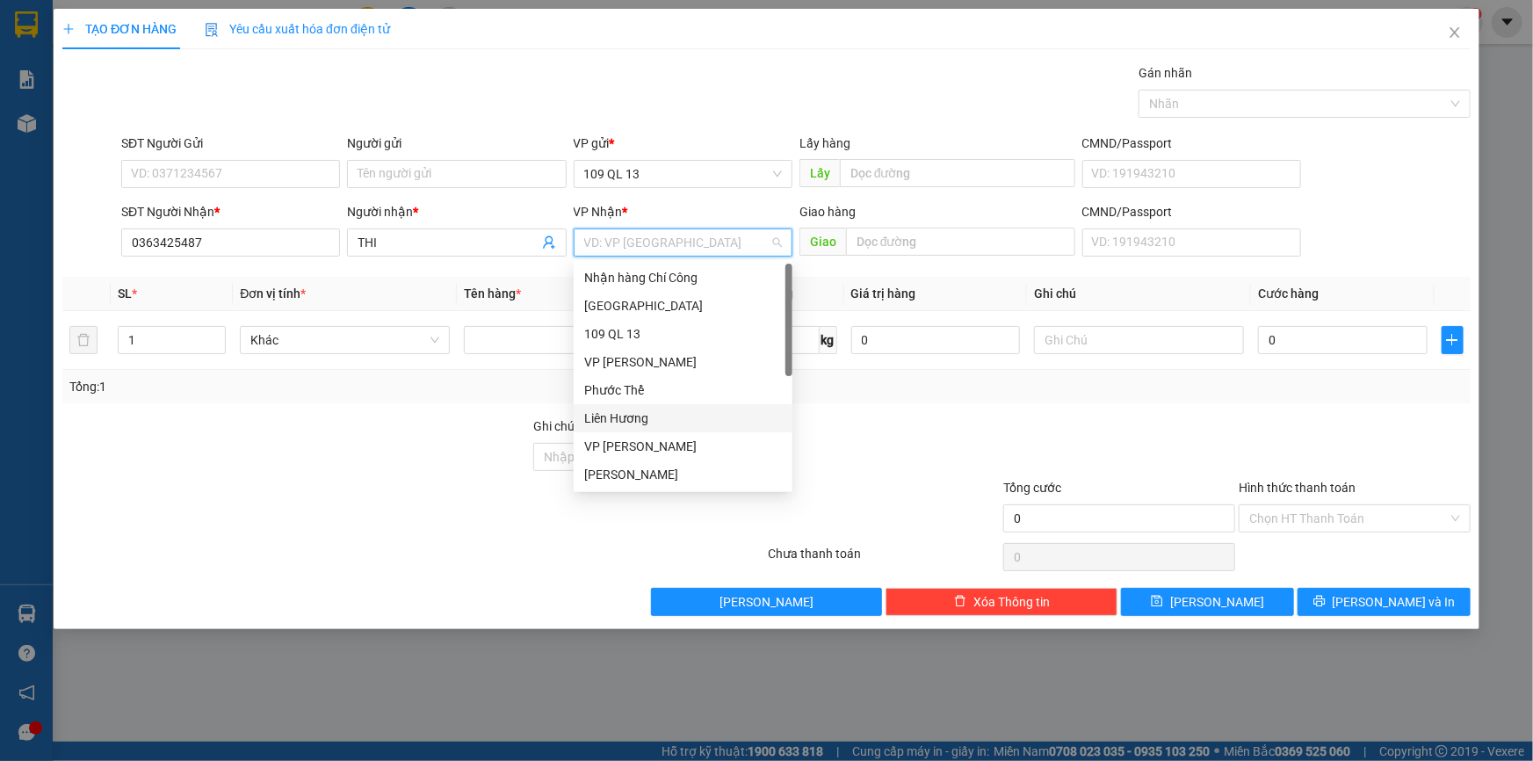
click at [659, 421] on div "Liên Hương" at bounding box center [683, 417] width 198 height 19
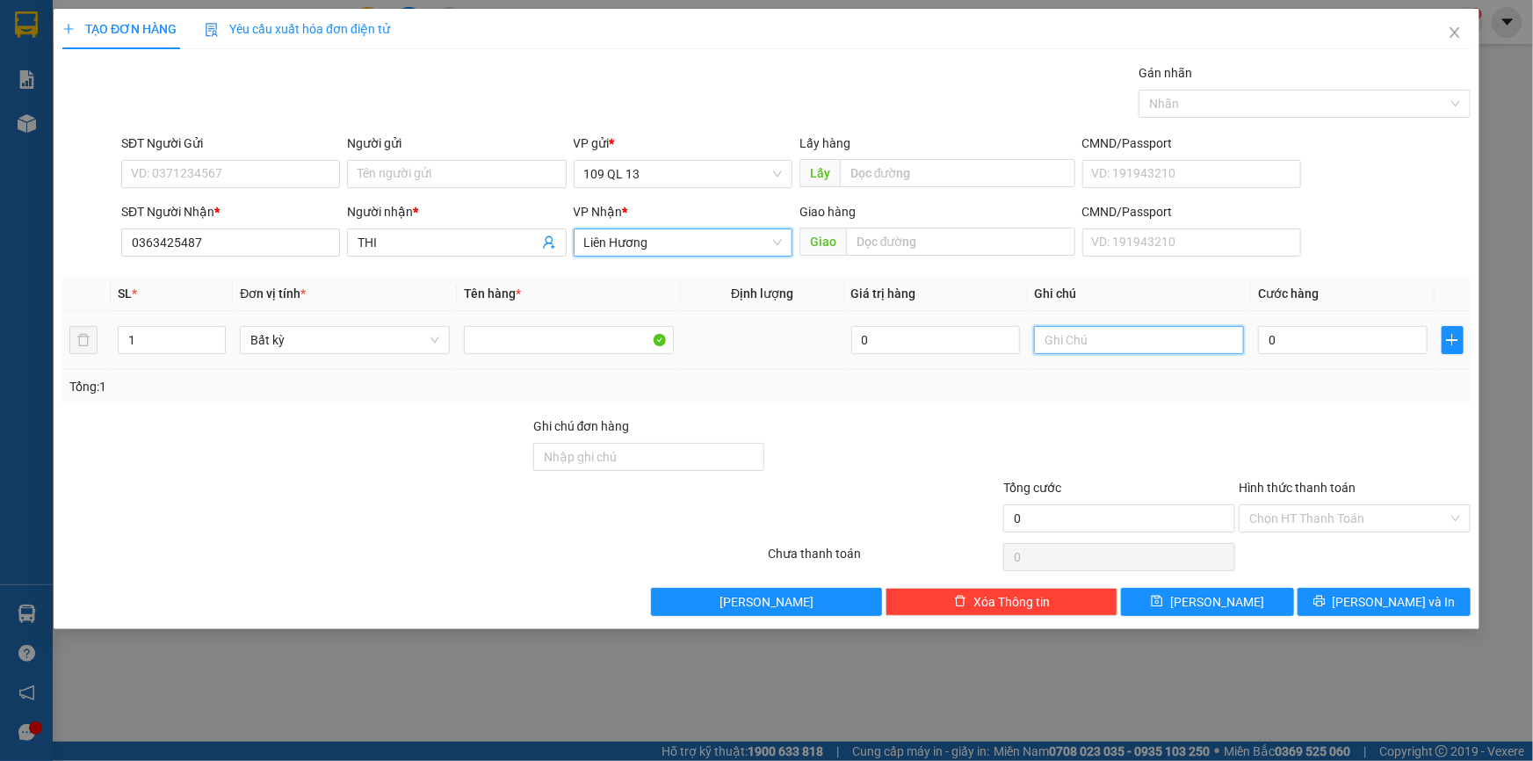
click at [1142, 345] on input "text" at bounding box center [1139, 340] width 210 height 28
type input "1 BÌA TRẮNG NHỎ GT"
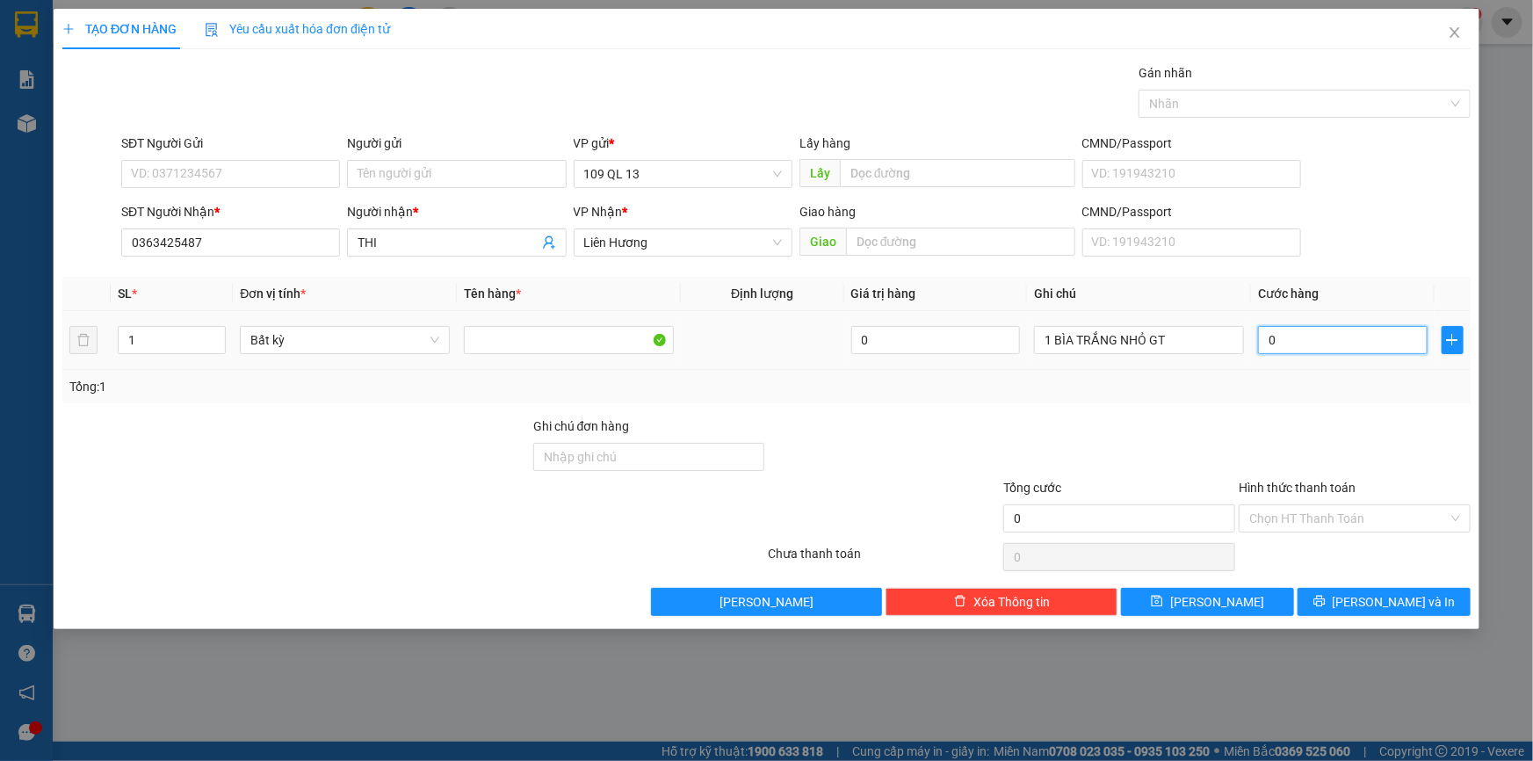
click at [1366, 340] on input "0" at bounding box center [1343, 340] width 170 height 28
type input "3"
type input "30"
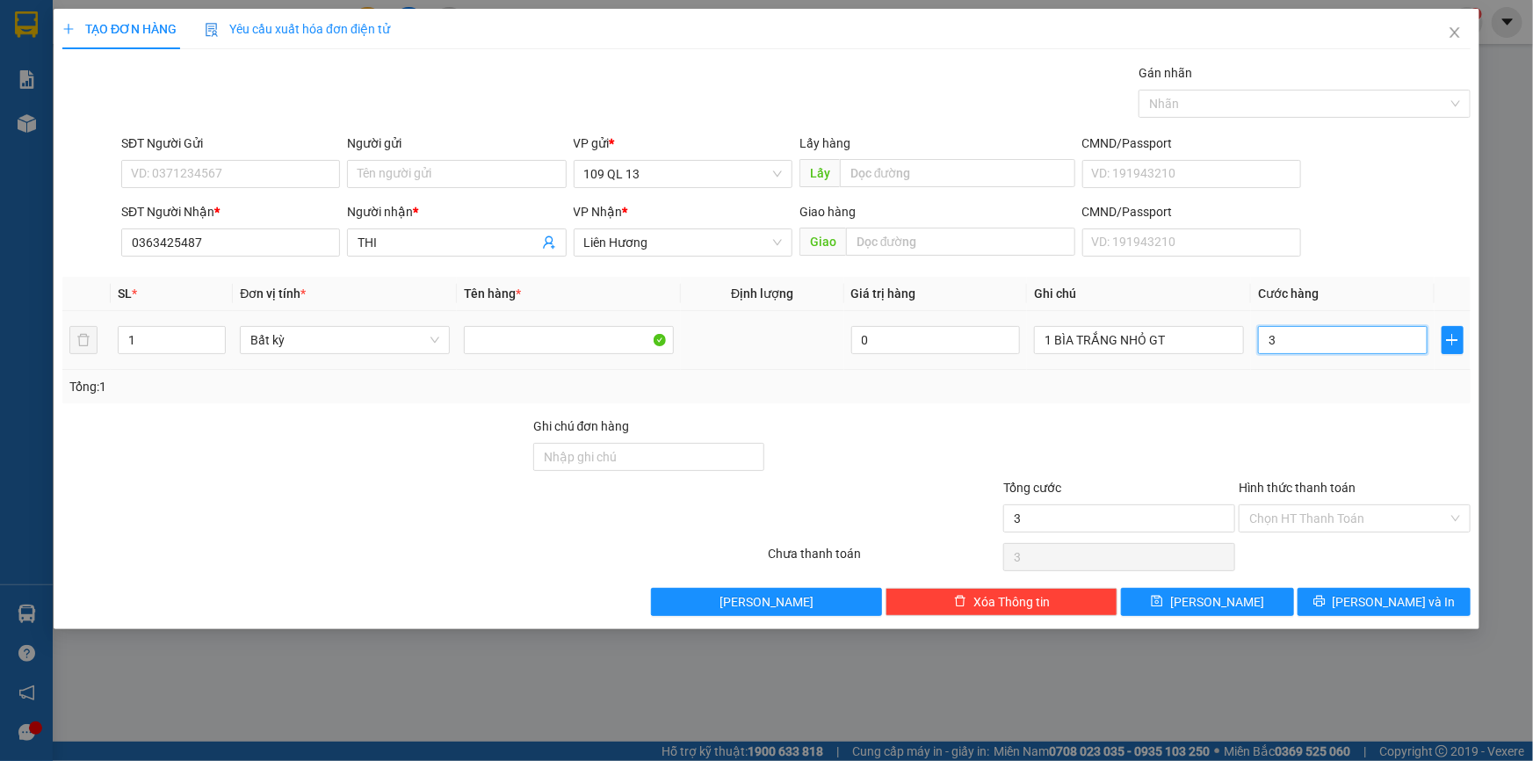
type input "30"
type input "30.000"
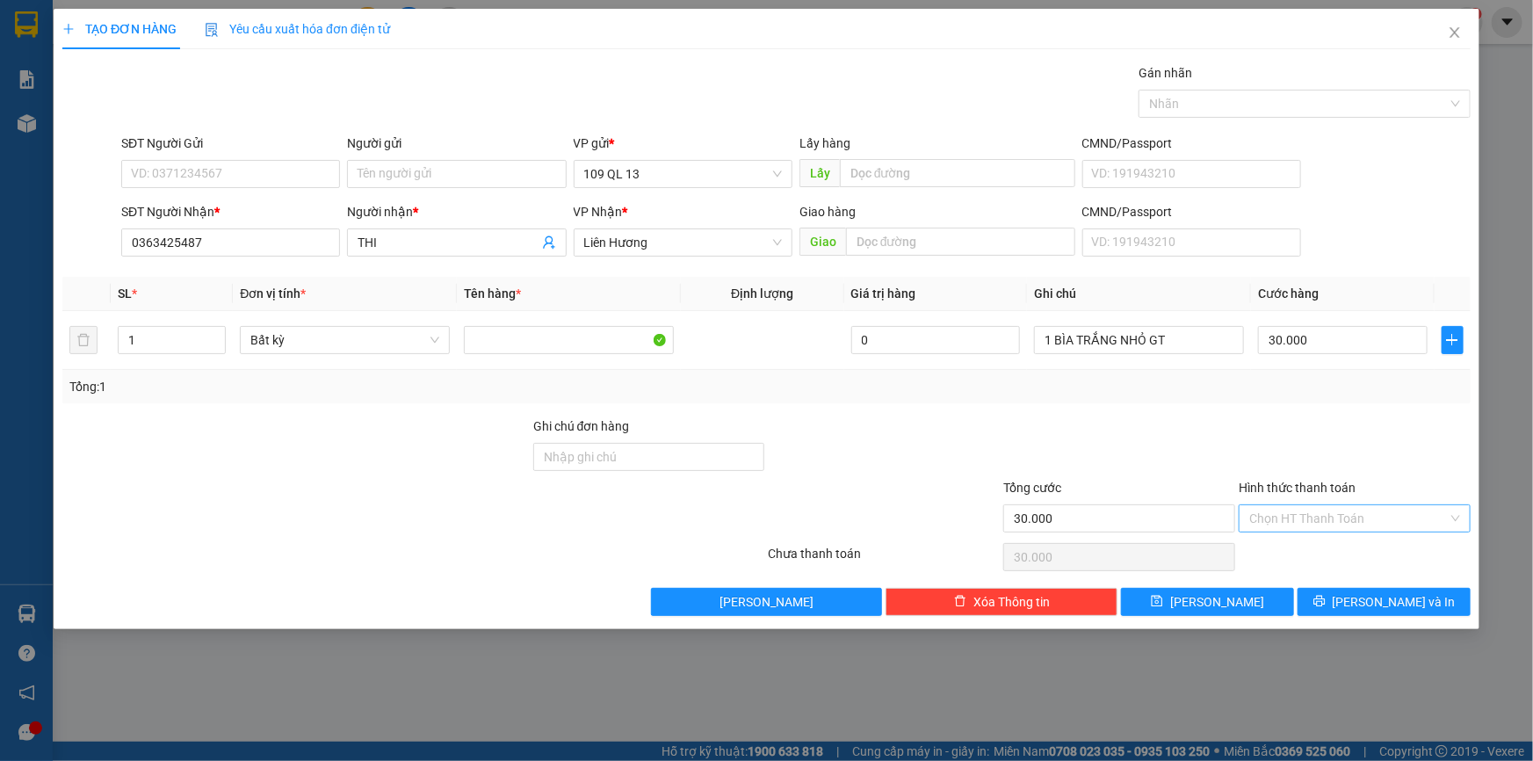
click at [1356, 519] on input "Hình thức thanh toán" at bounding box center [1348, 518] width 198 height 26
click at [1374, 433] on div at bounding box center [1354, 446] width 235 height 61
click at [1392, 602] on span "[PERSON_NAME] và In" at bounding box center [1393, 601] width 123 height 19
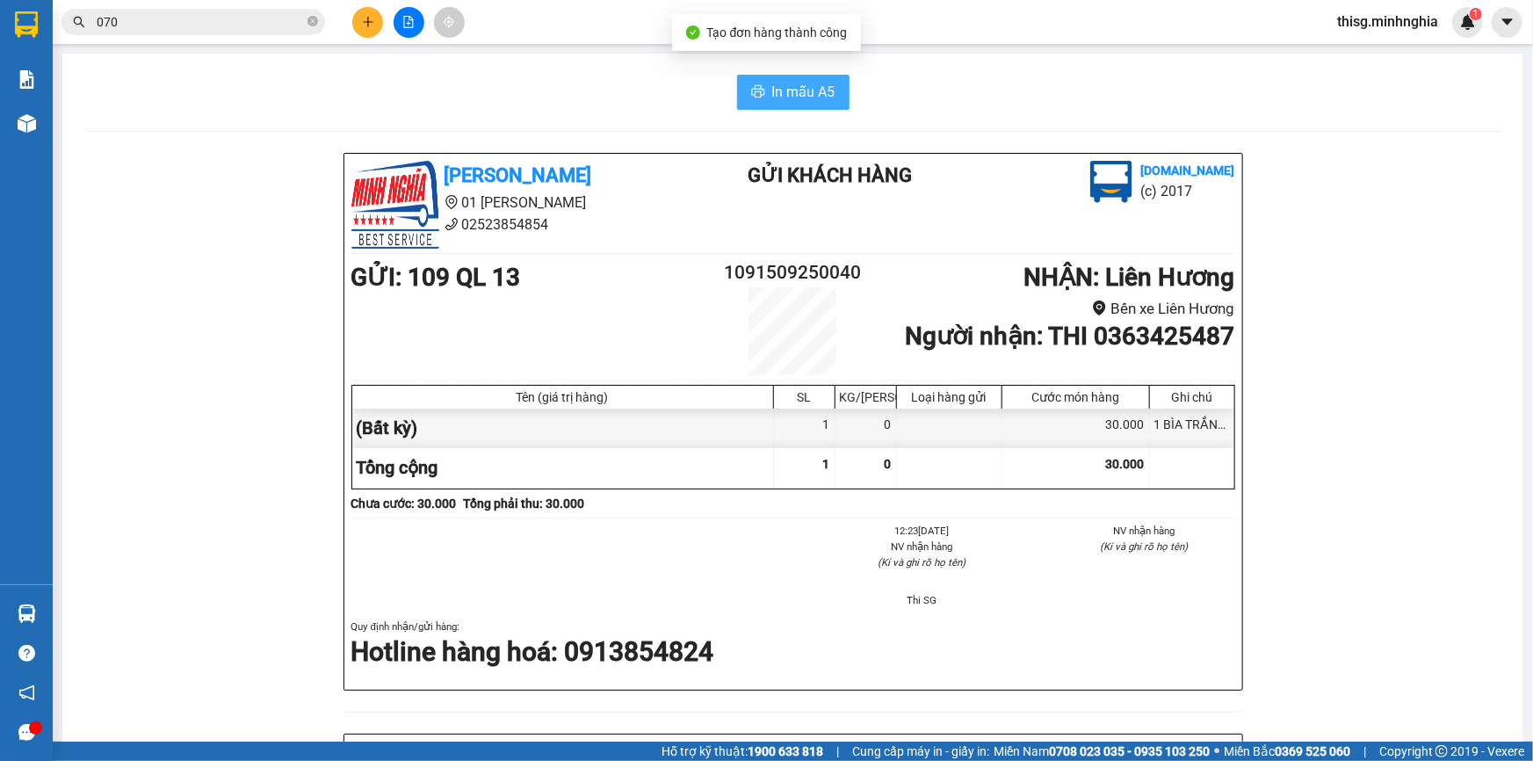
click at [781, 105] on button "In mẫu A5" at bounding box center [793, 92] width 112 height 35
click at [379, 18] on button at bounding box center [367, 22] width 31 height 31
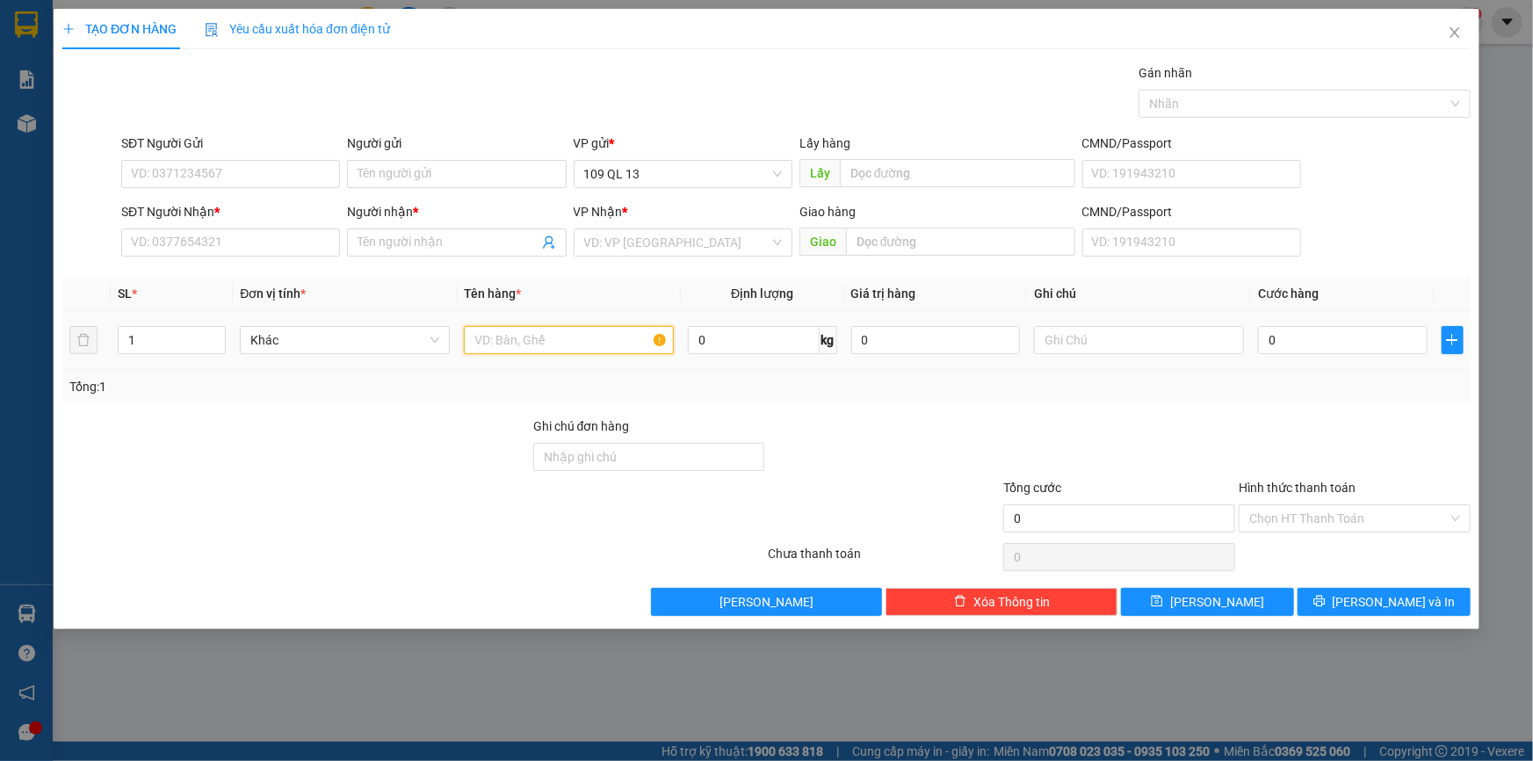
click at [627, 338] on input "text" at bounding box center [569, 340] width 210 height 28
click at [286, 233] on input "SĐT Người Nhận *" at bounding box center [230, 242] width 219 height 28
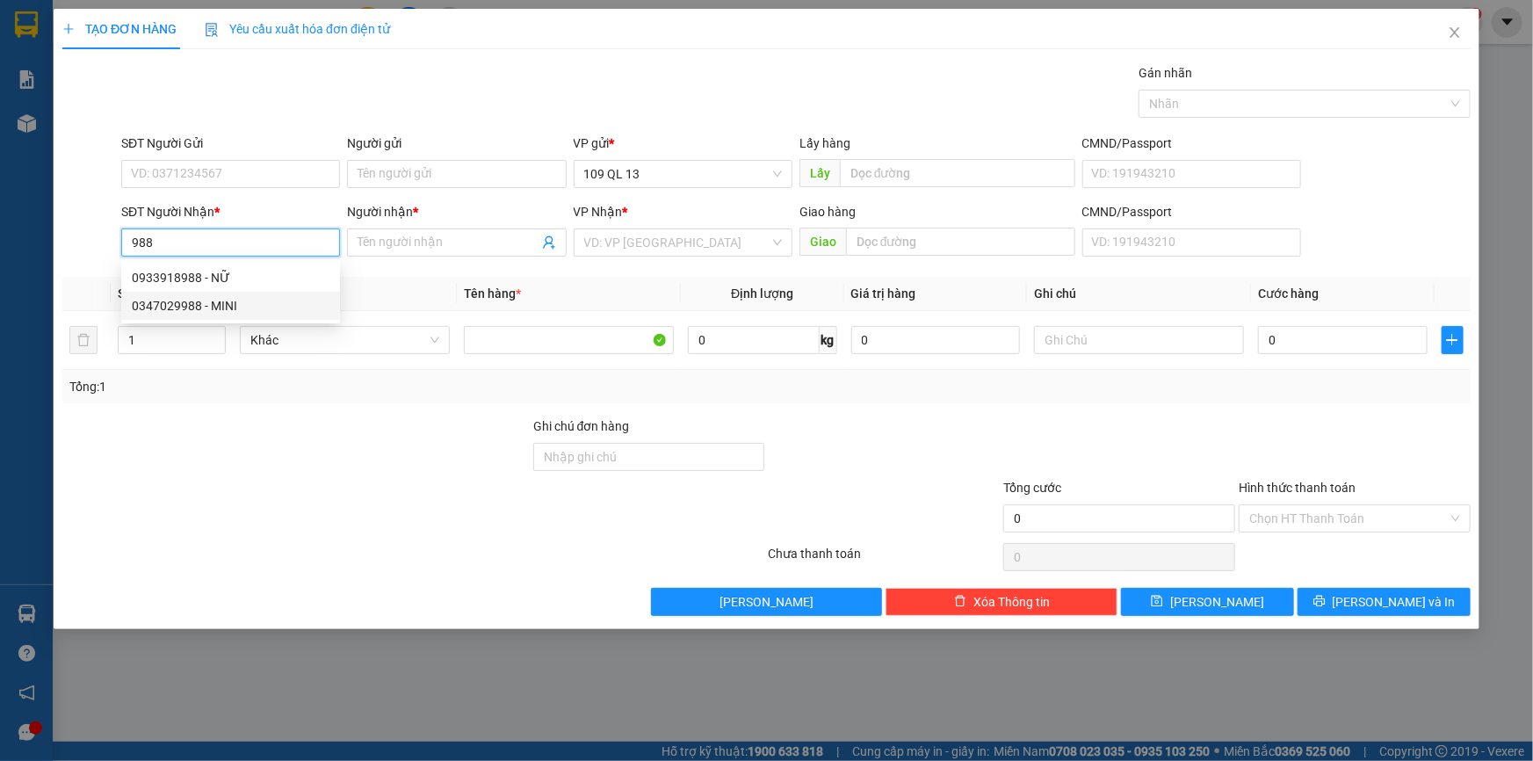
click at [303, 307] on div "0347029988 - MINI" at bounding box center [231, 305] width 198 height 19
type input "0347029988"
type input "MINI"
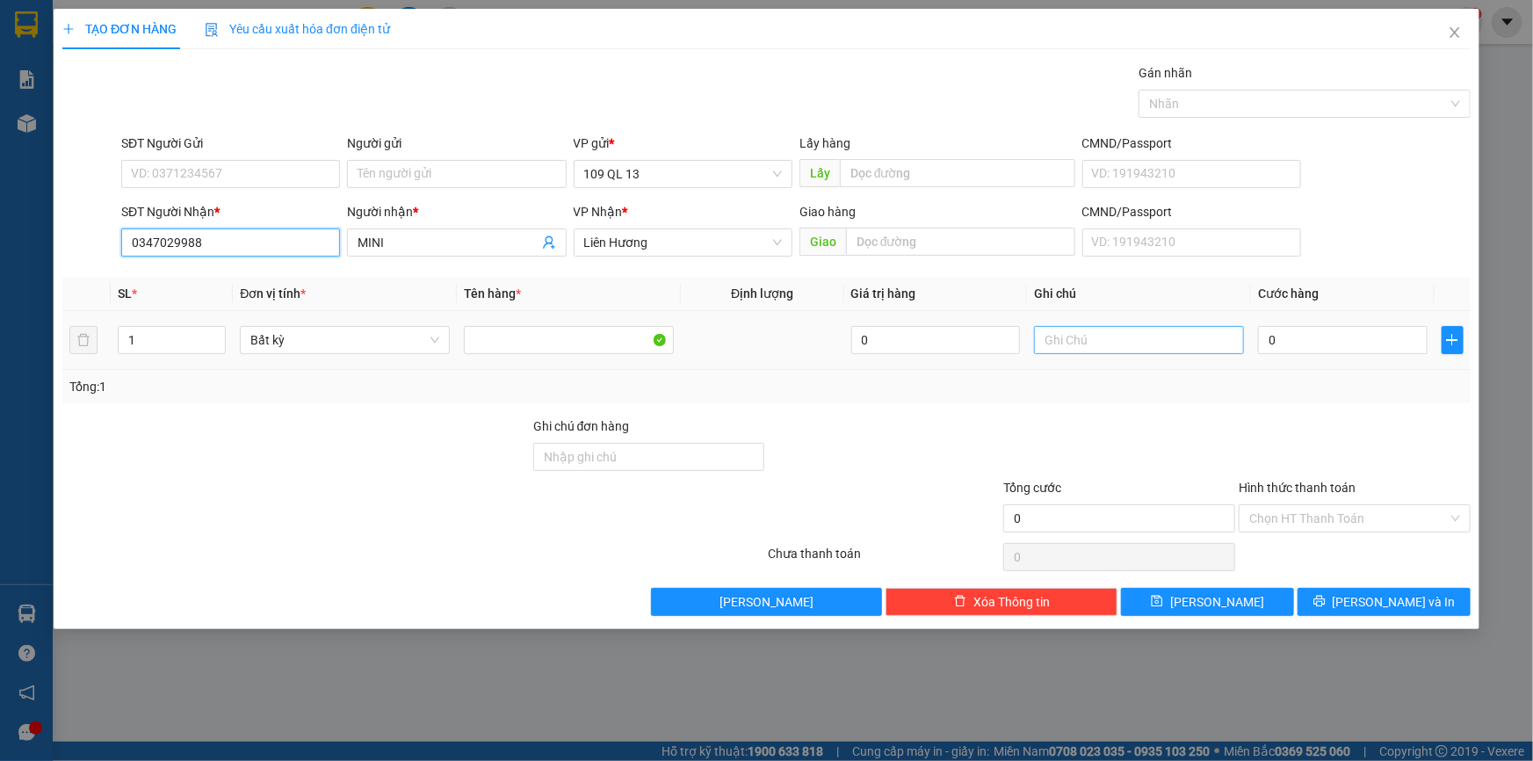
type input "0347029988"
click at [1059, 335] on input "text" at bounding box center [1139, 340] width 210 height 28
type input "2"
type input "1 CỤC ĐEN QA"
click at [1326, 343] on input "0" at bounding box center [1343, 340] width 170 height 28
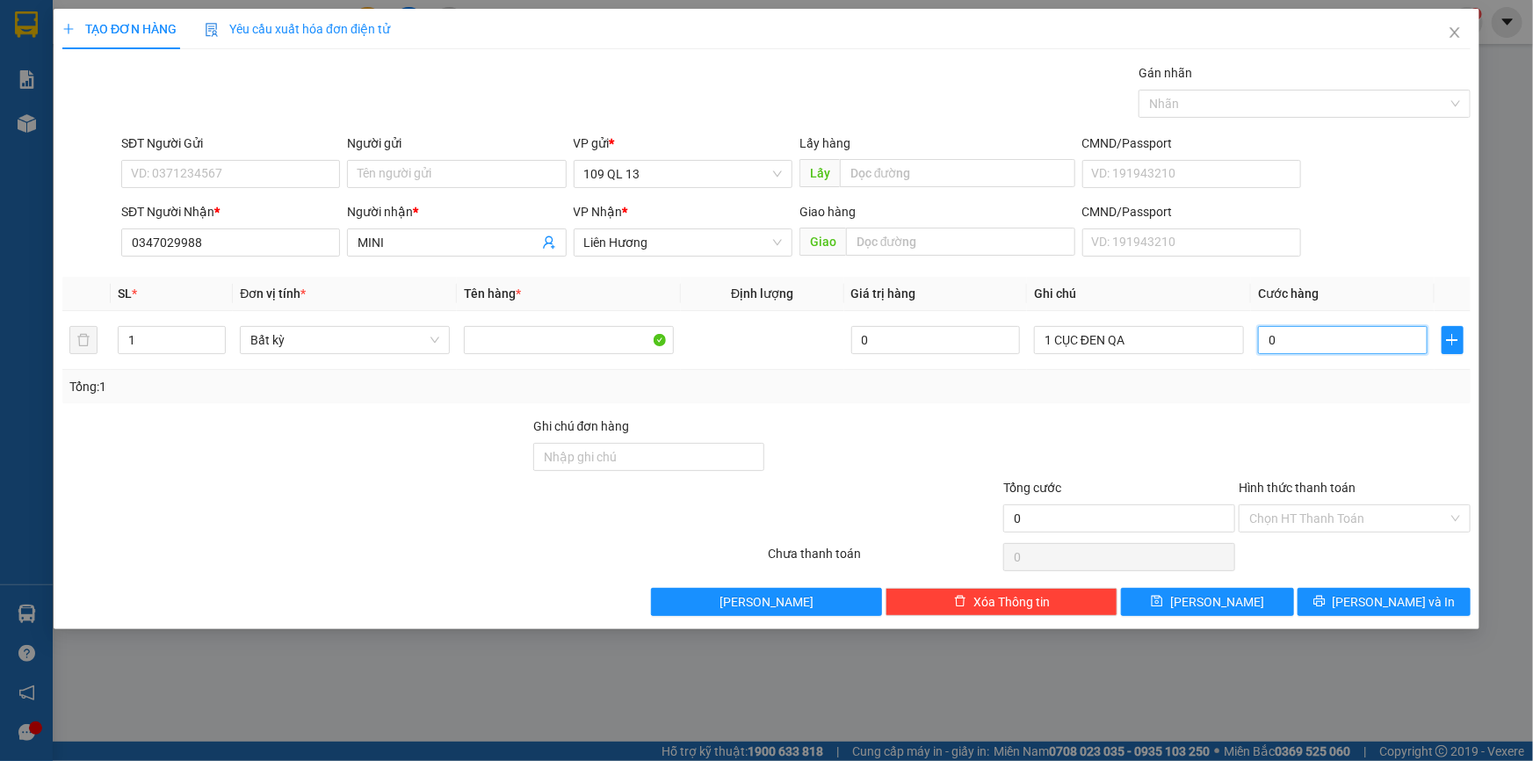
type input "4"
type input "40"
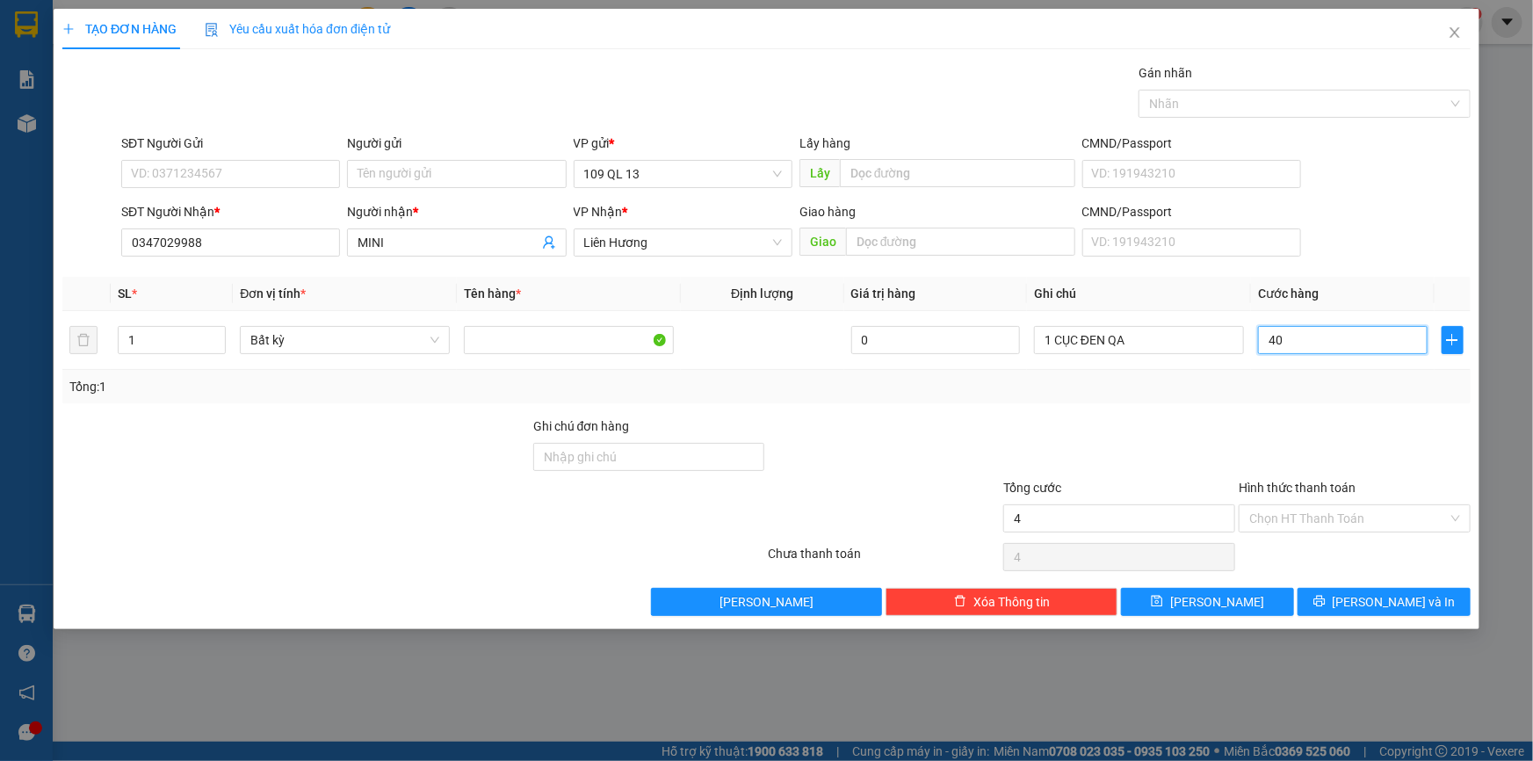
type input "40"
type input "4"
type input "0"
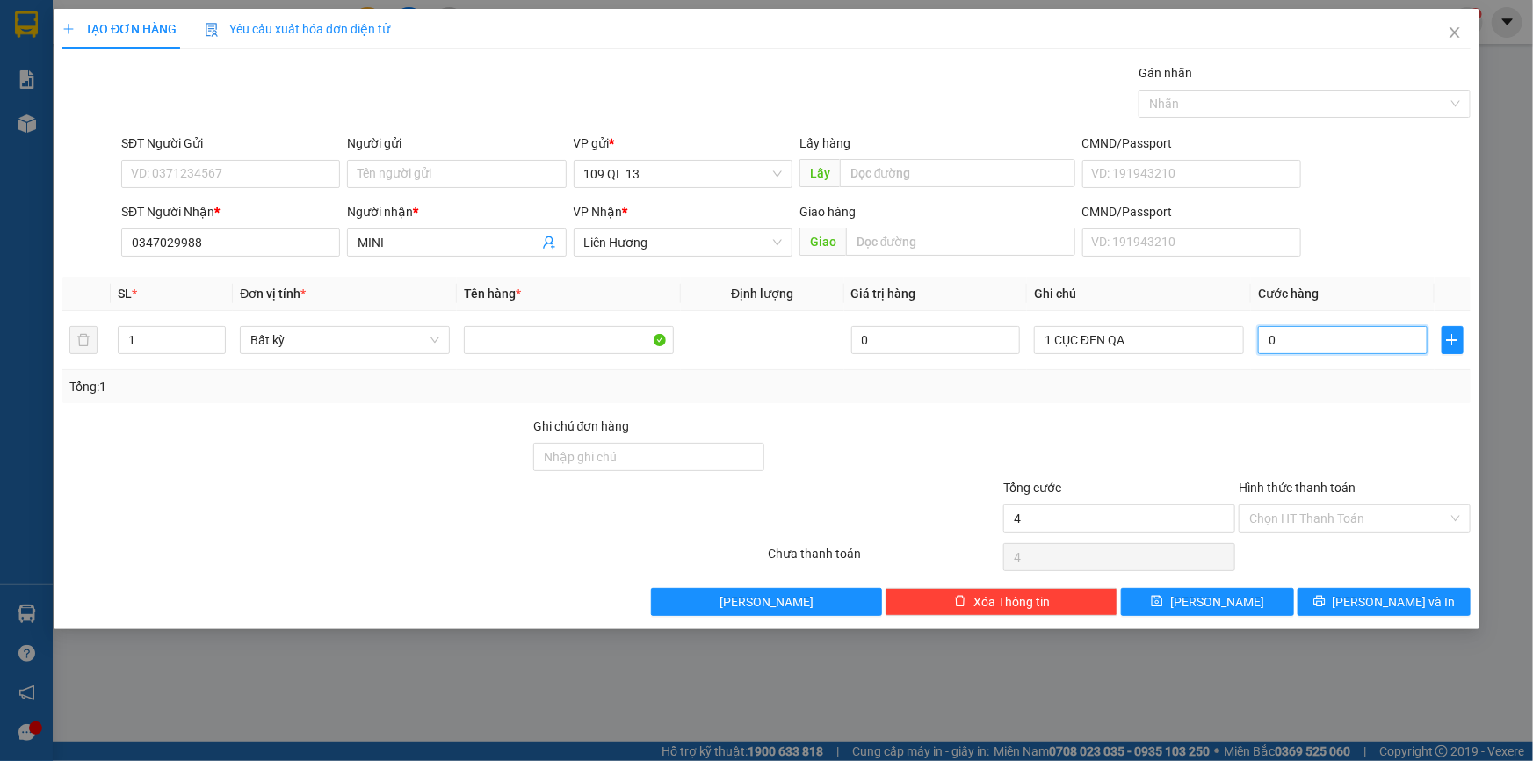
type input "0"
type input "05"
type input "5"
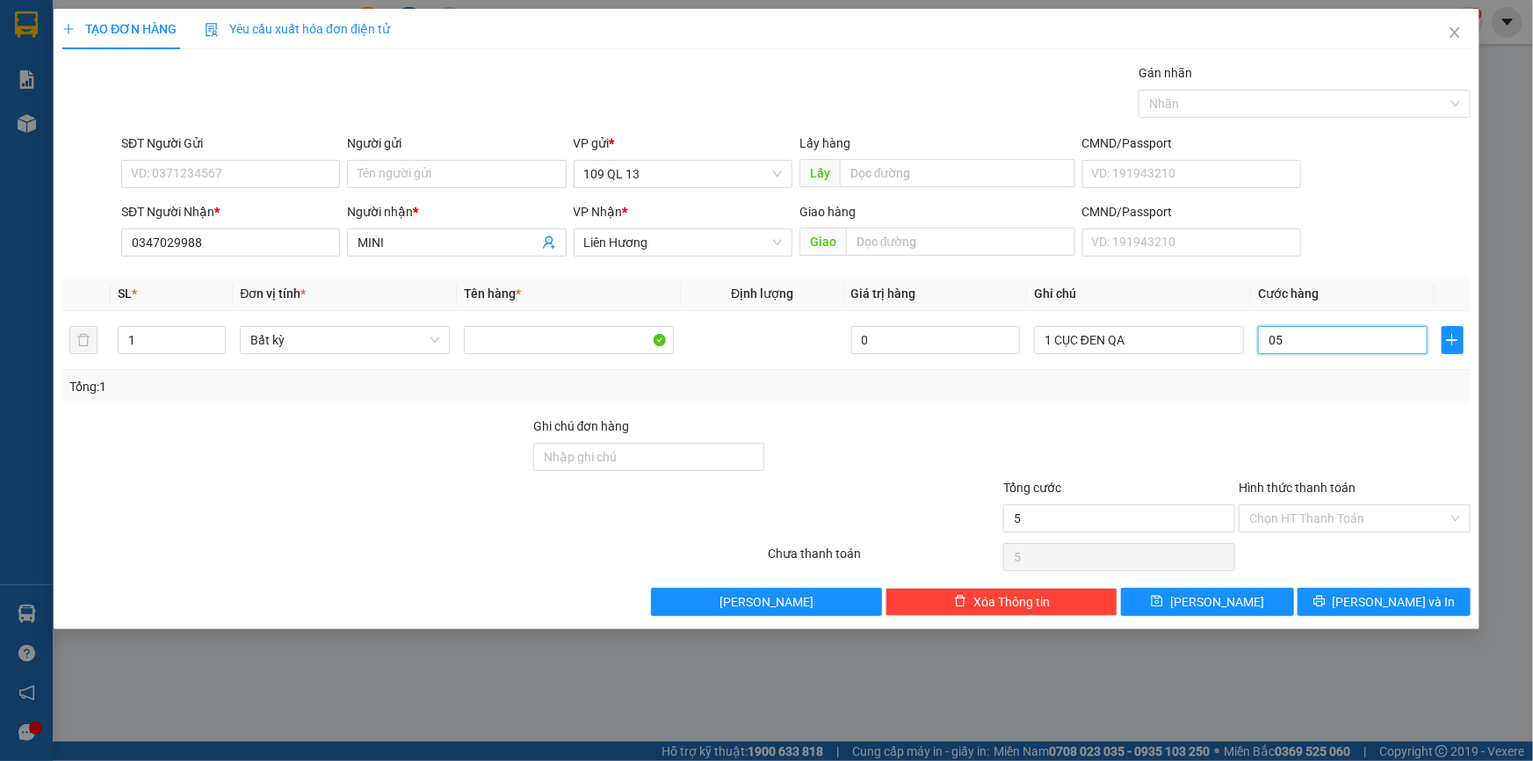
type input "050"
type input "50"
type input "50.000"
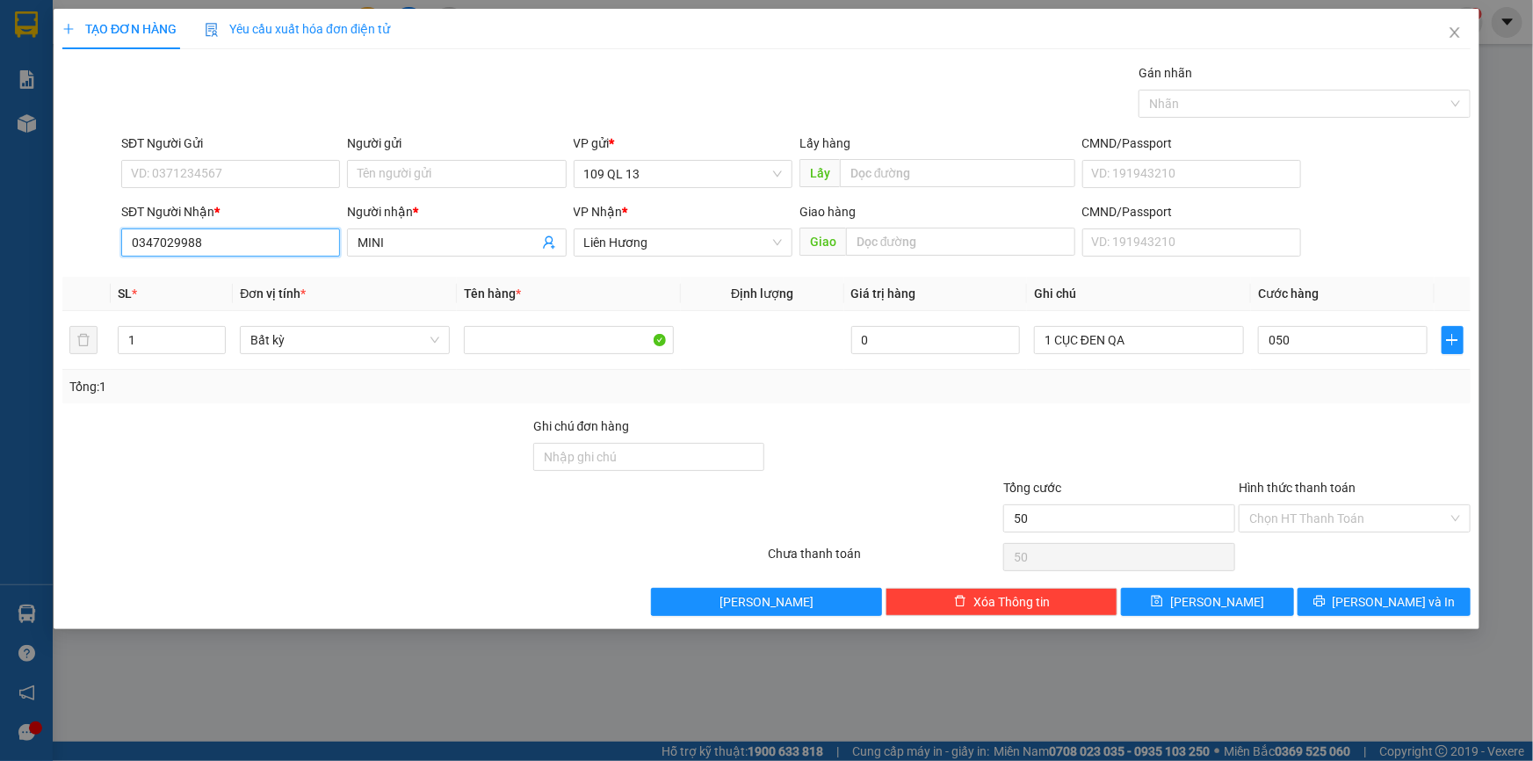
type input "50.000"
drag, startPoint x: 120, startPoint y: 246, endPoint x: 217, endPoint y: 241, distance: 96.8
click at [217, 241] on input "0347029988" at bounding box center [230, 242] width 219 height 28
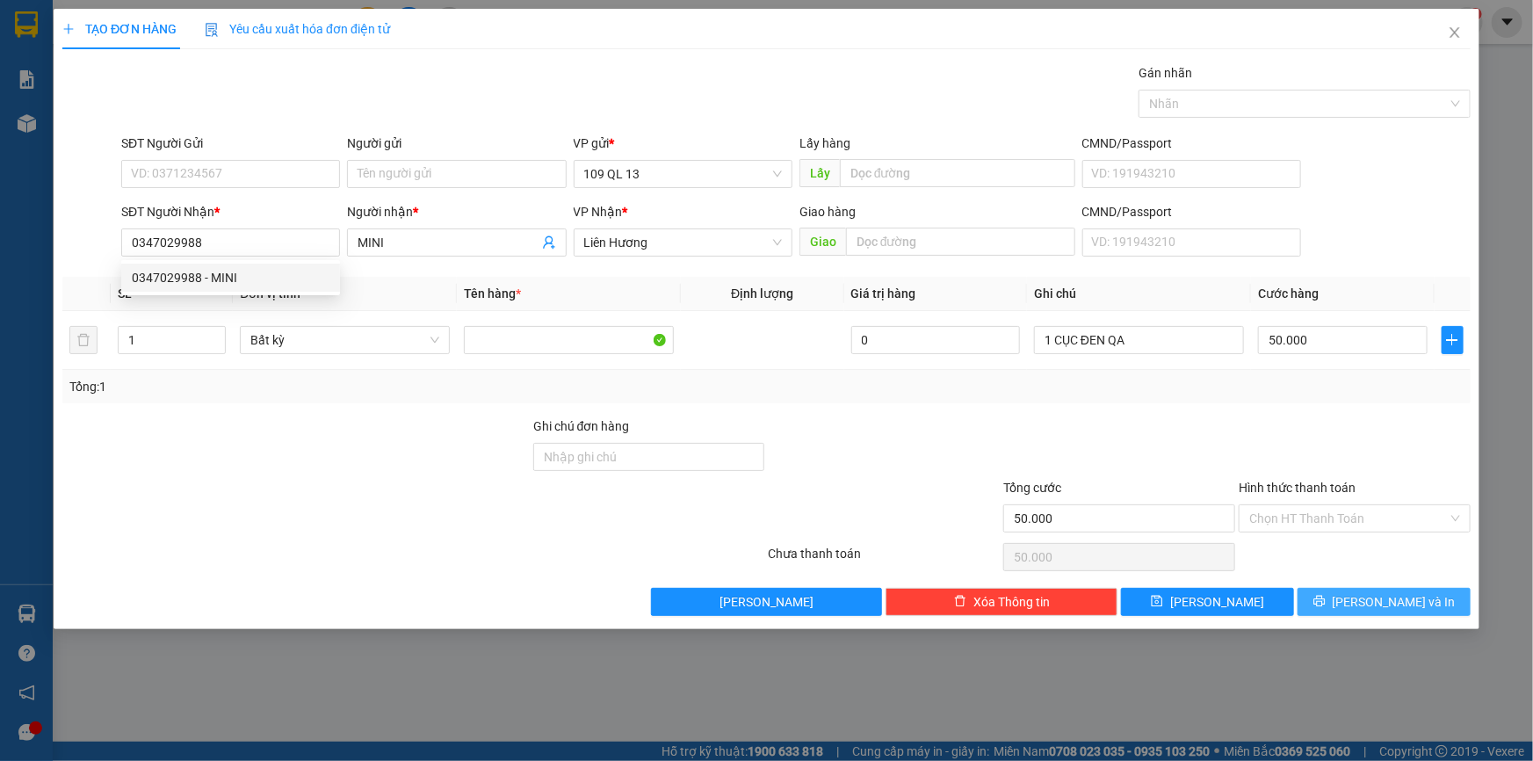
click at [1371, 596] on span "[PERSON_NAME] và In" at bounding box center [1393, 601] width 123 height 19
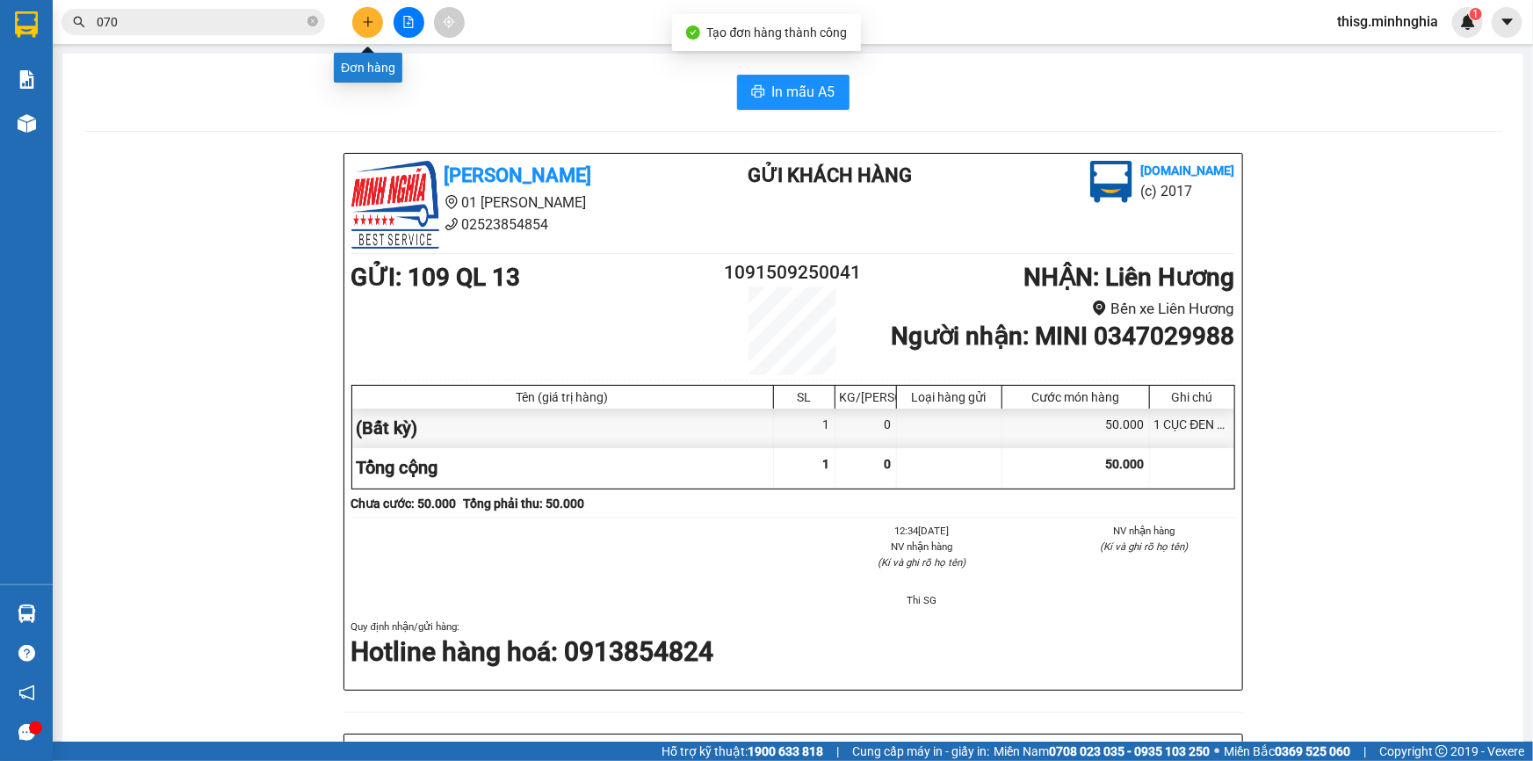
click at [364, 24] on icon "plus" at bounding box center [368, 22] width 12 height 12
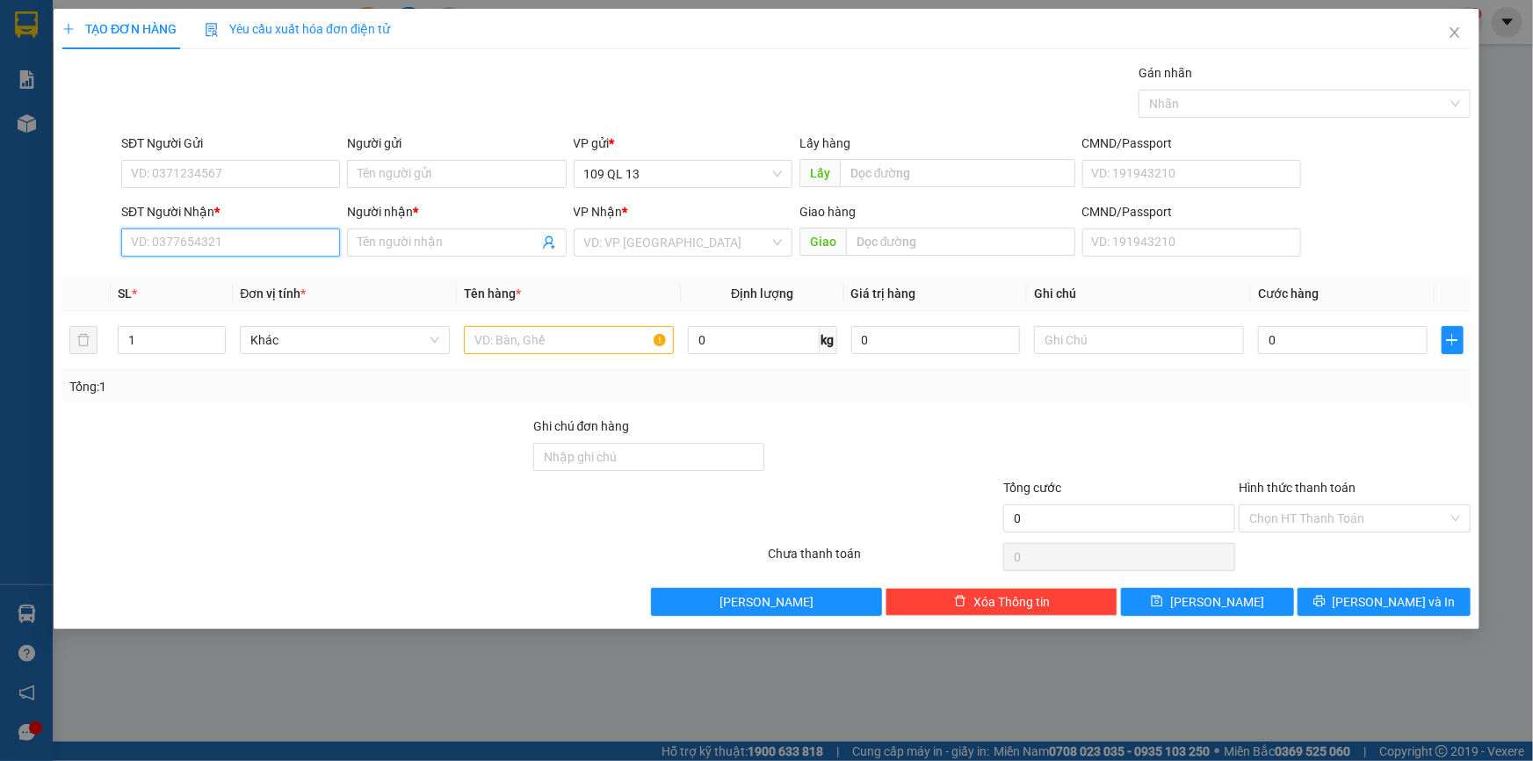
paste input "0347029988"
type input "0347029988"
click at [297, 228] on input "0347029988" at bounding box center [230, 242] width 219 height 28
click at [285, 281] on div "0347029988 - MINI" at bounding box center [231, 277] width 198 height 19
type input "MINI"
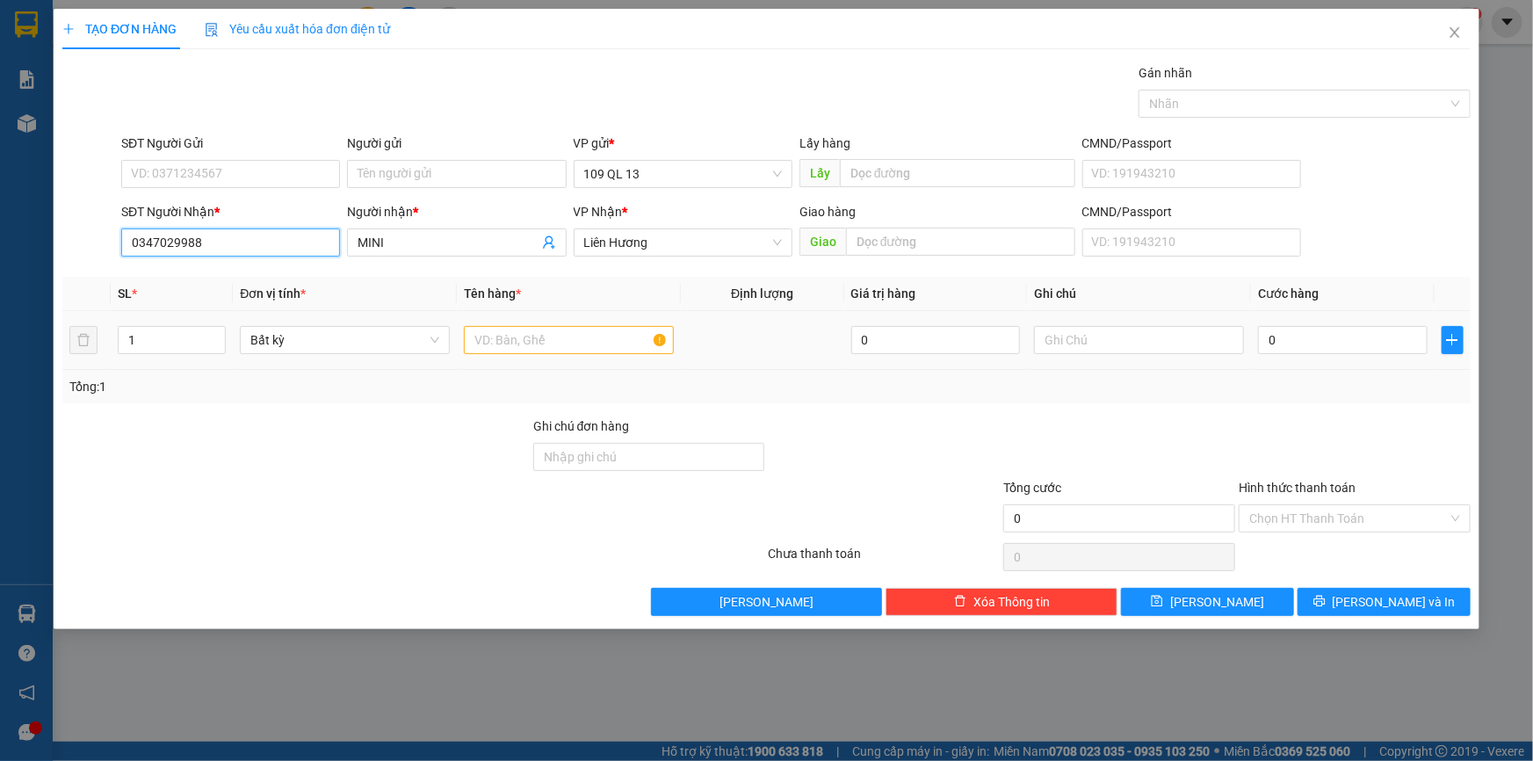
type input "0347029988"
click at [519, 336] on input "text" at bounding box center [569, 340] width 210 height 28
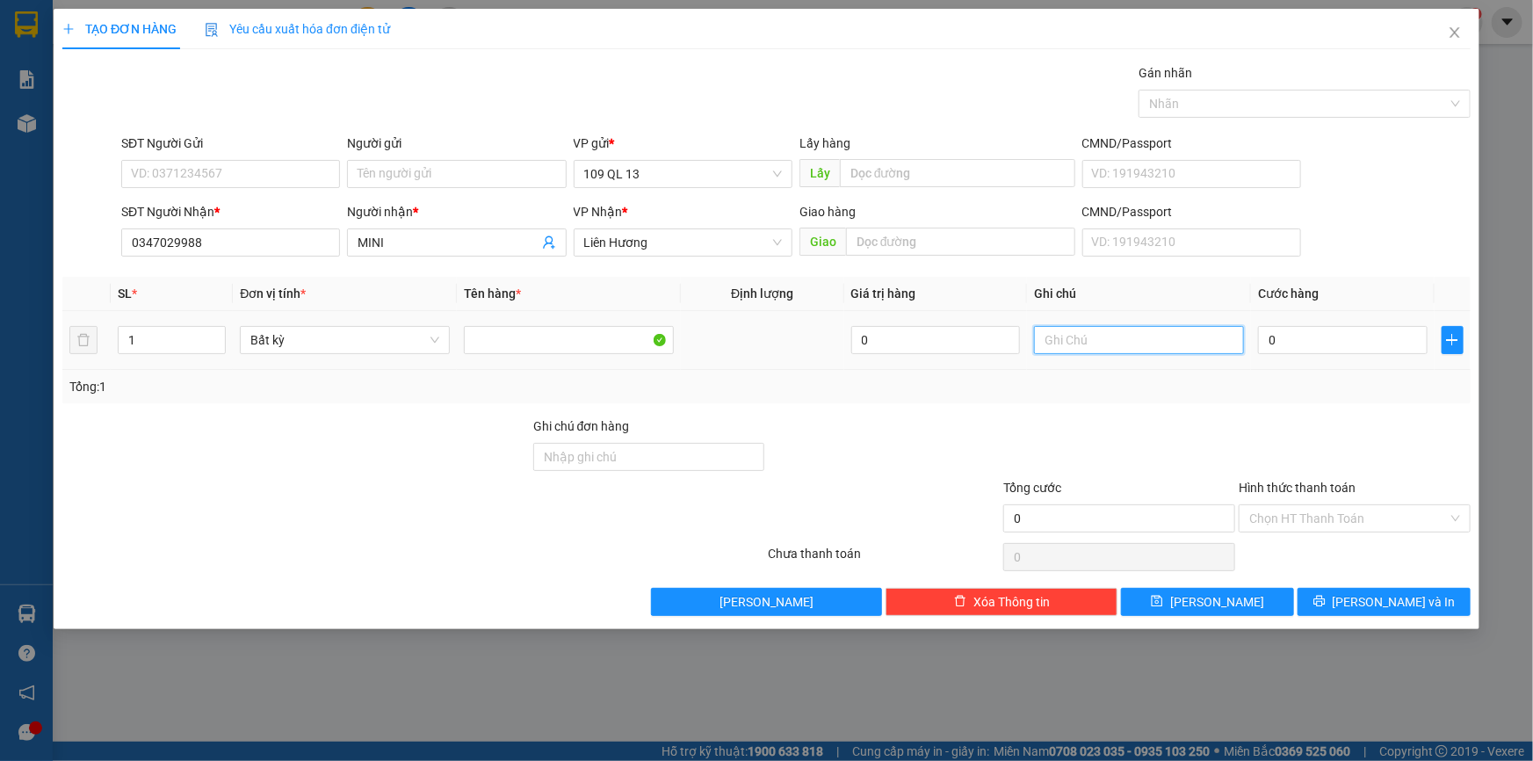
drag, startPoint x: 1149, startPoint y: 339, endPoint x: 1142, endPoint y: 330, distance: 11.2
click at [1146, 339] on input "text" at bounding box center [1139, 340] width 210 height 28
click at [696, 243] on span "Liên Hương" at bounding box center [683, 242] width 198 height 26
type input "1 CỤC ĐEN NHỎ QA"
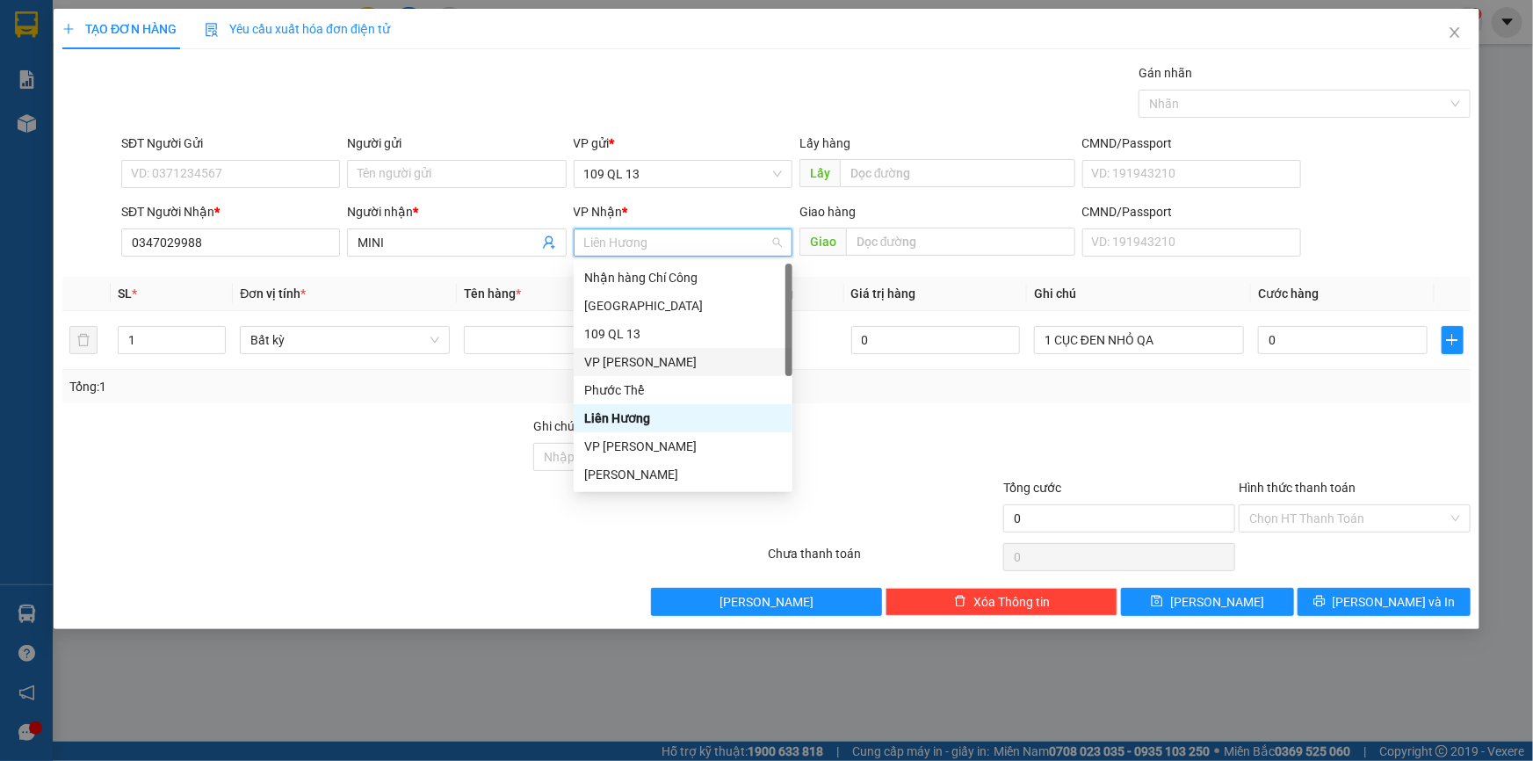
click at [660, 368] on div "VP [PERSON_NAME]" at bounding box center [683, 361] width 198 height 19
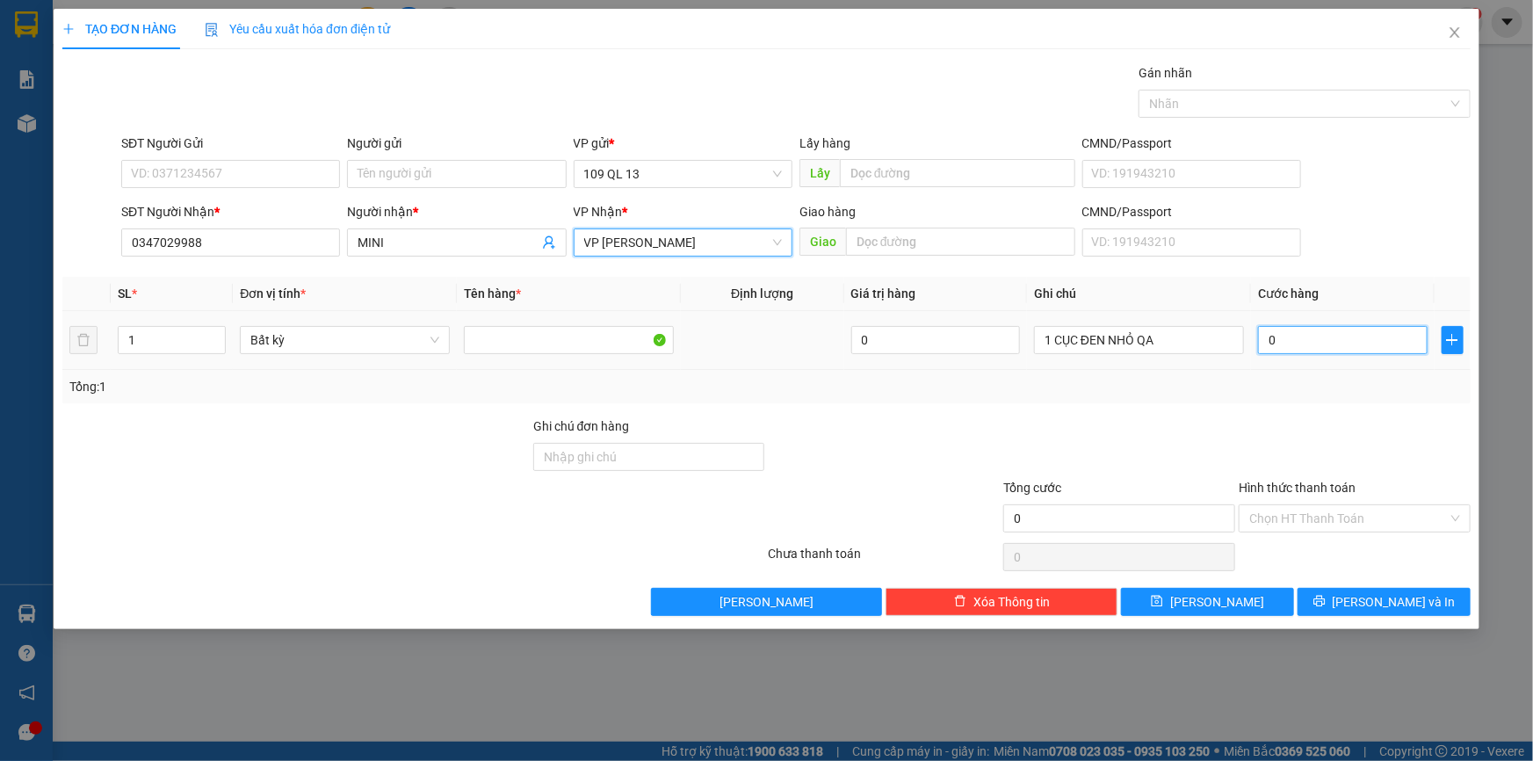
click at [1323, 333] on input "0" at bounding box center [1343, 340] width 170 height 28
type input "4"
type input "40"
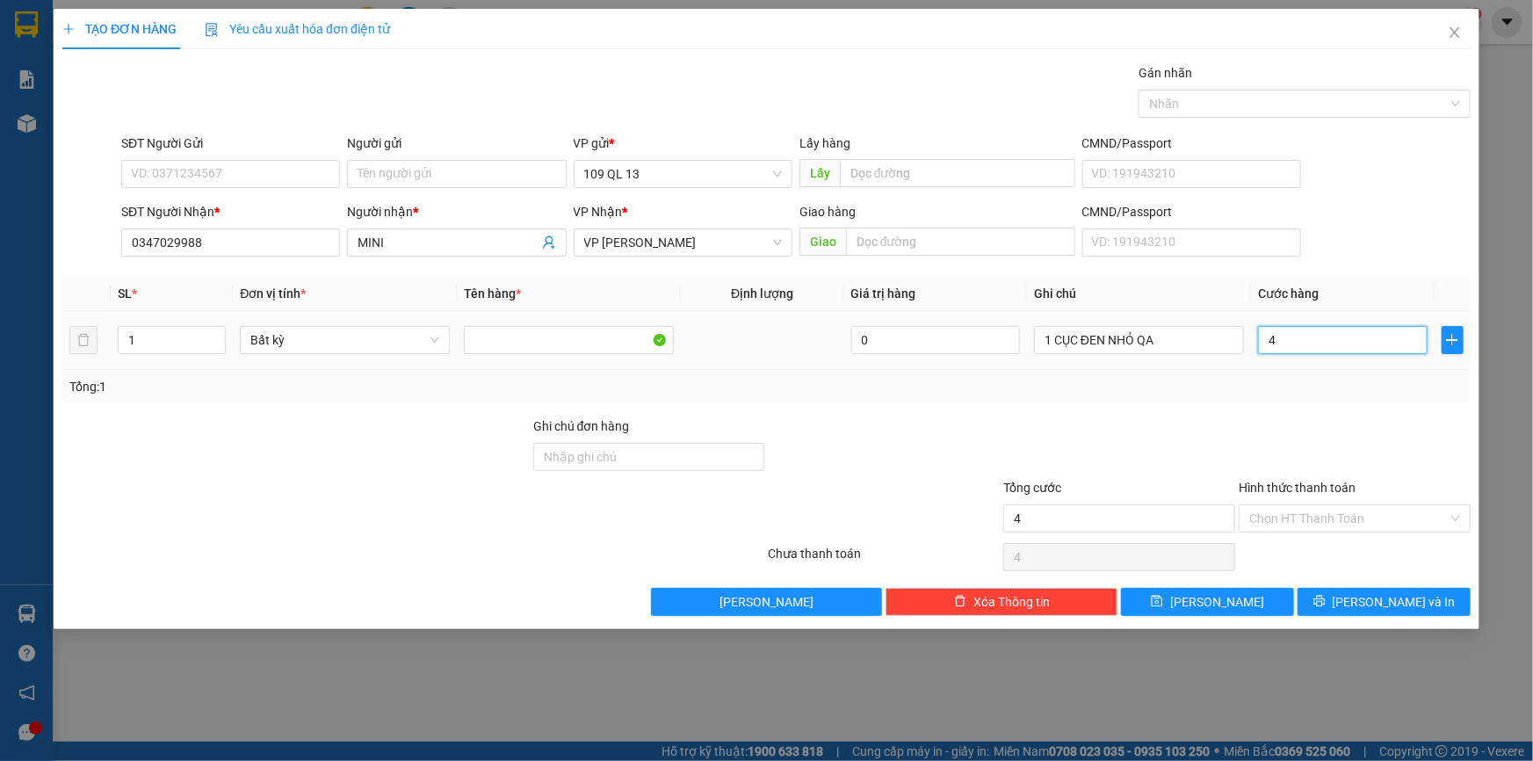
type input "40"
type input "40.000"
click at [1411, 518] on input "Hình thức thanh toán" at bounding box center [1348, 518] width 198 height 26
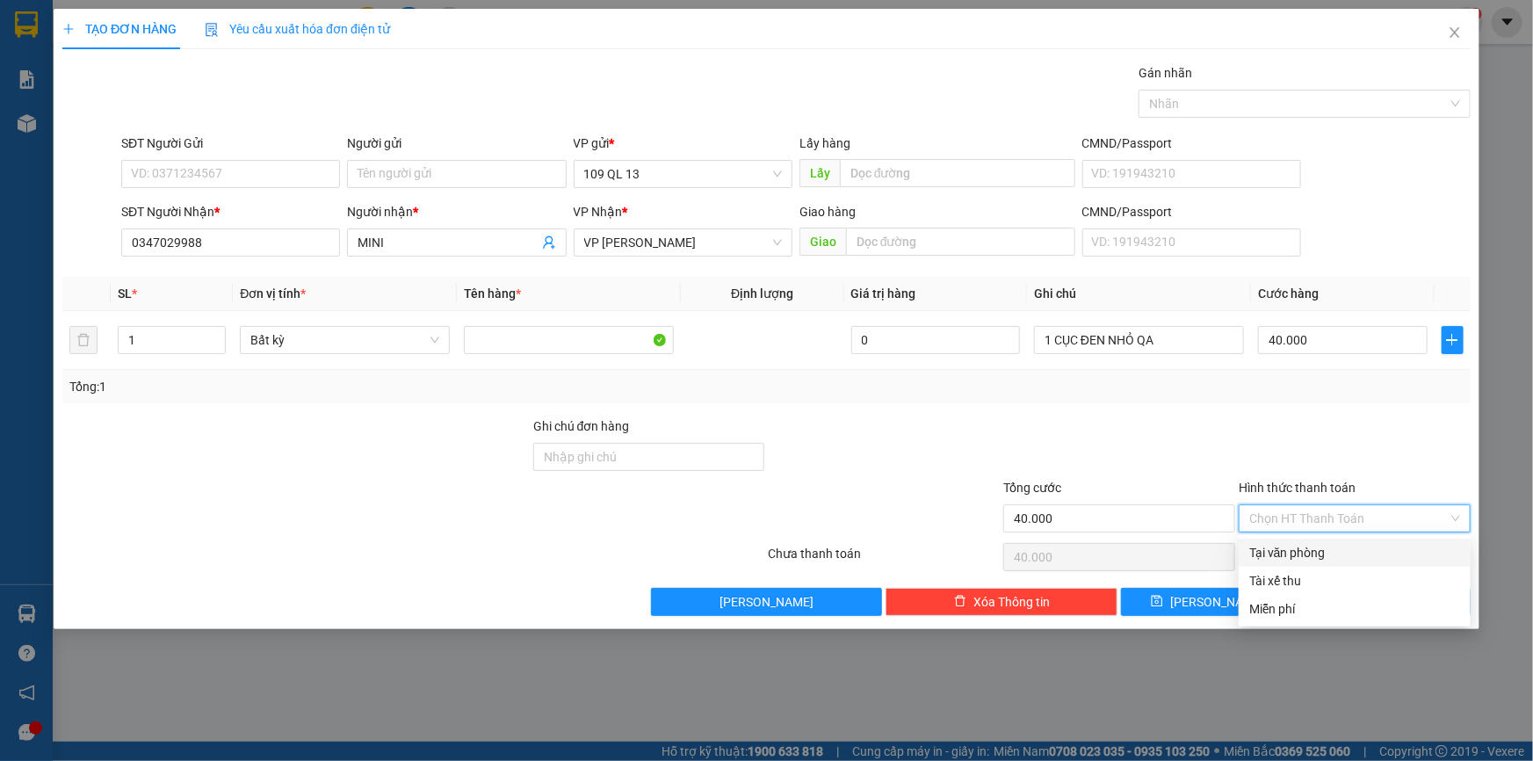
click at [1396, 551] on div "Tại văn phòng" at bounding box center [1354, 552] width 211 height 19
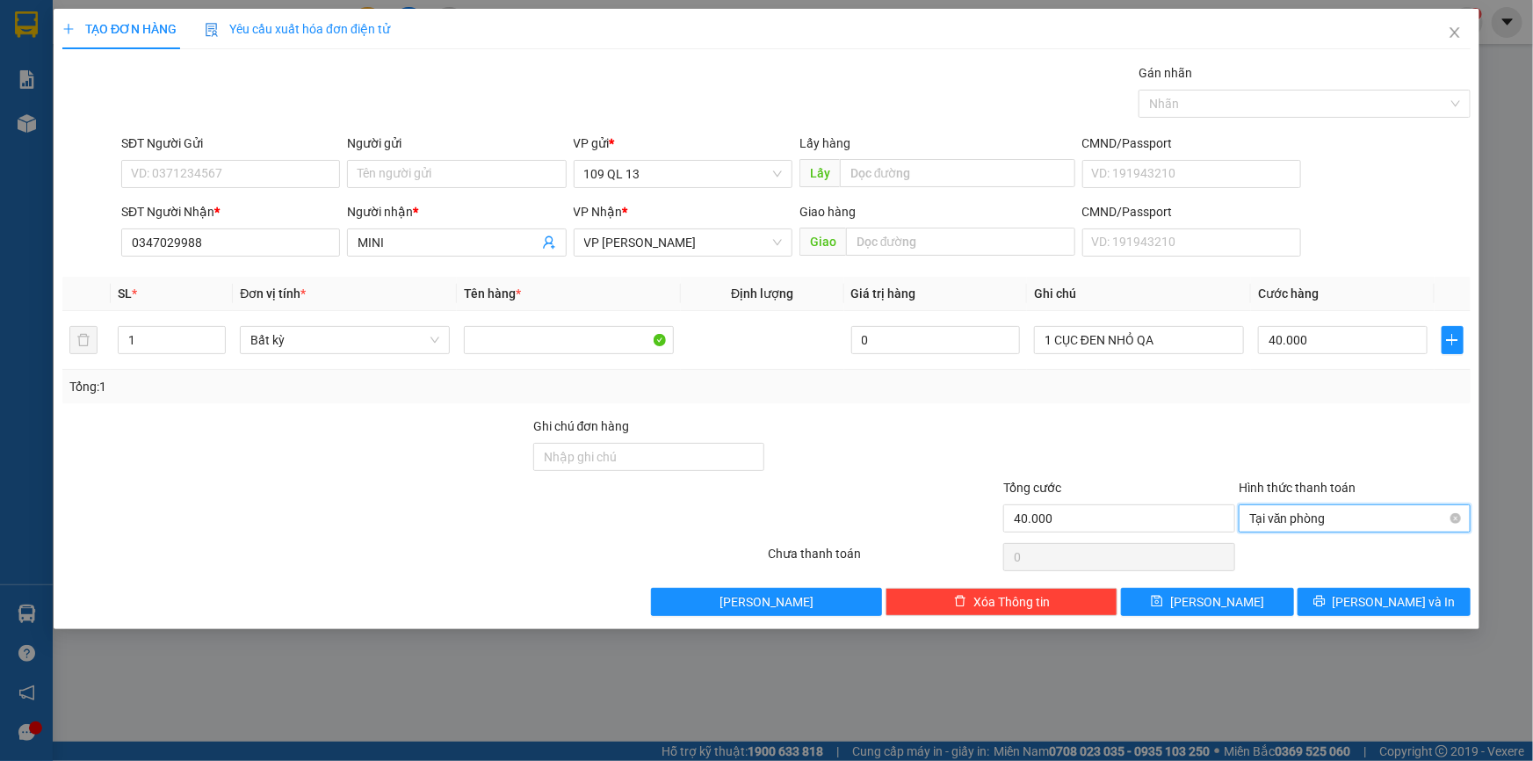
click at [1338, 518] on span "Tại văn phòng" at bounding box center [1354, 518] width 211 height 26
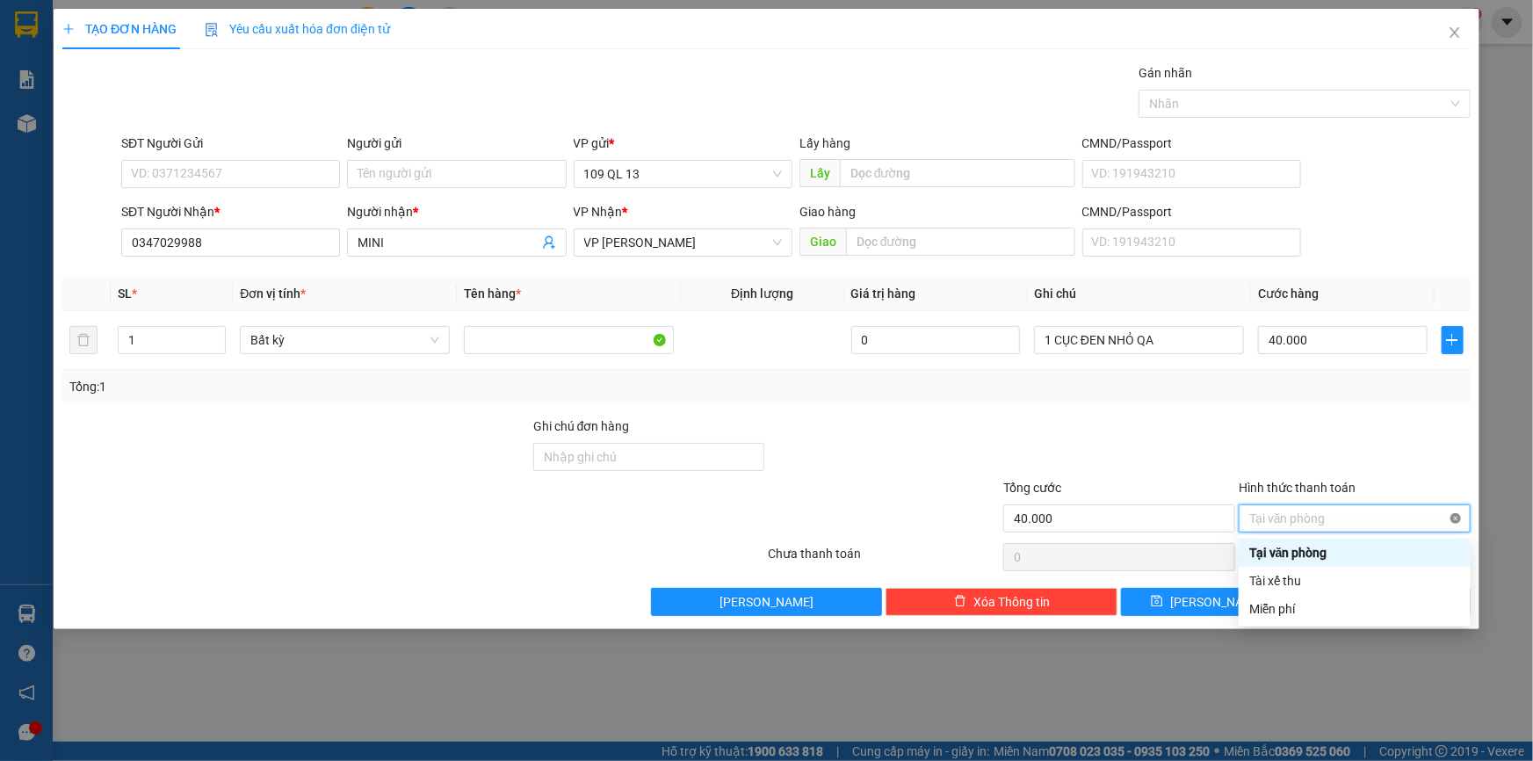
type input "40.000"
click at [1355, 447] on div at bounding box center [1354, 446] width 235 height 61
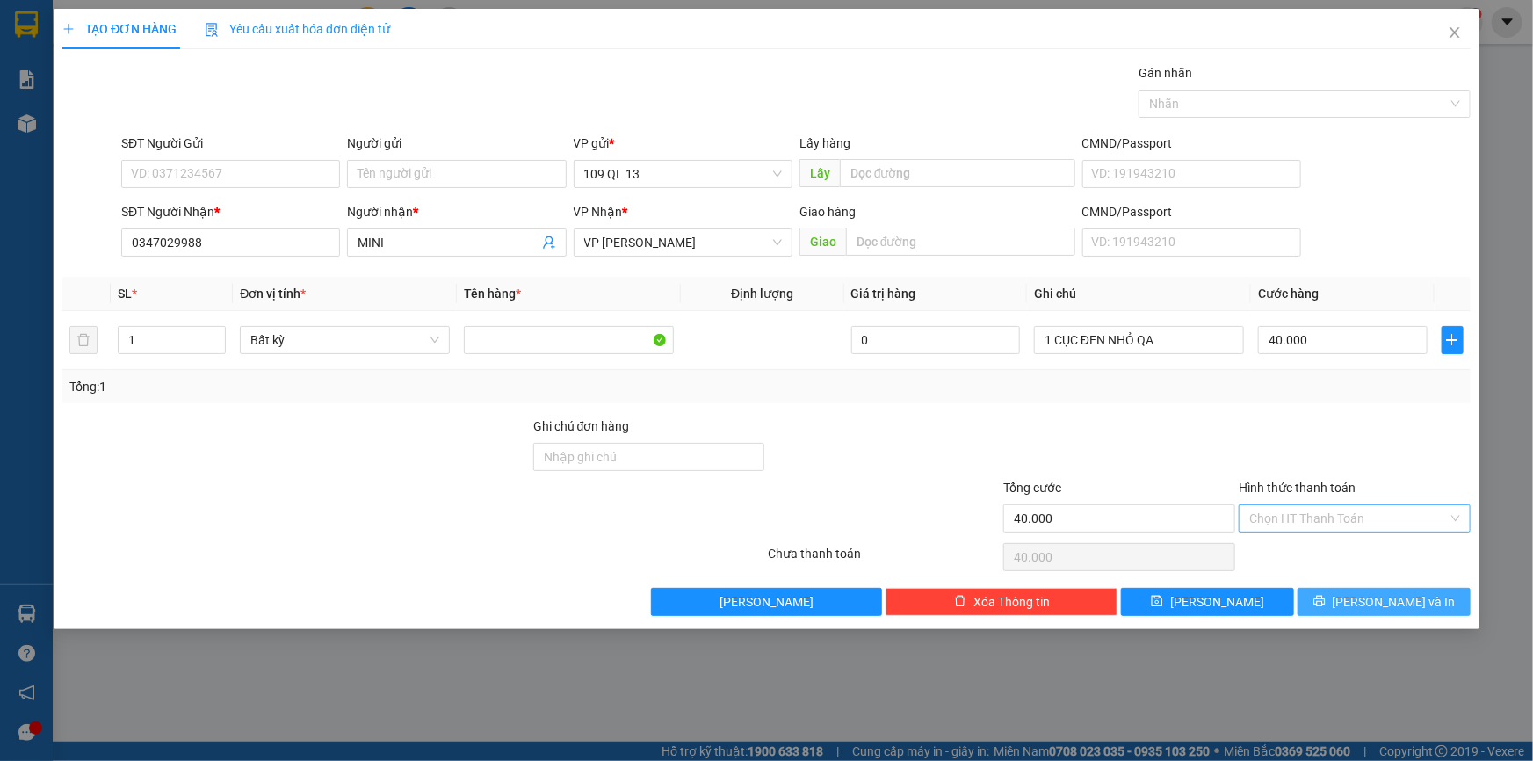
click at [1419, 597] on button "[PERSON_NAME] và In" at bounding box center [1383, 602] width 173 height 28
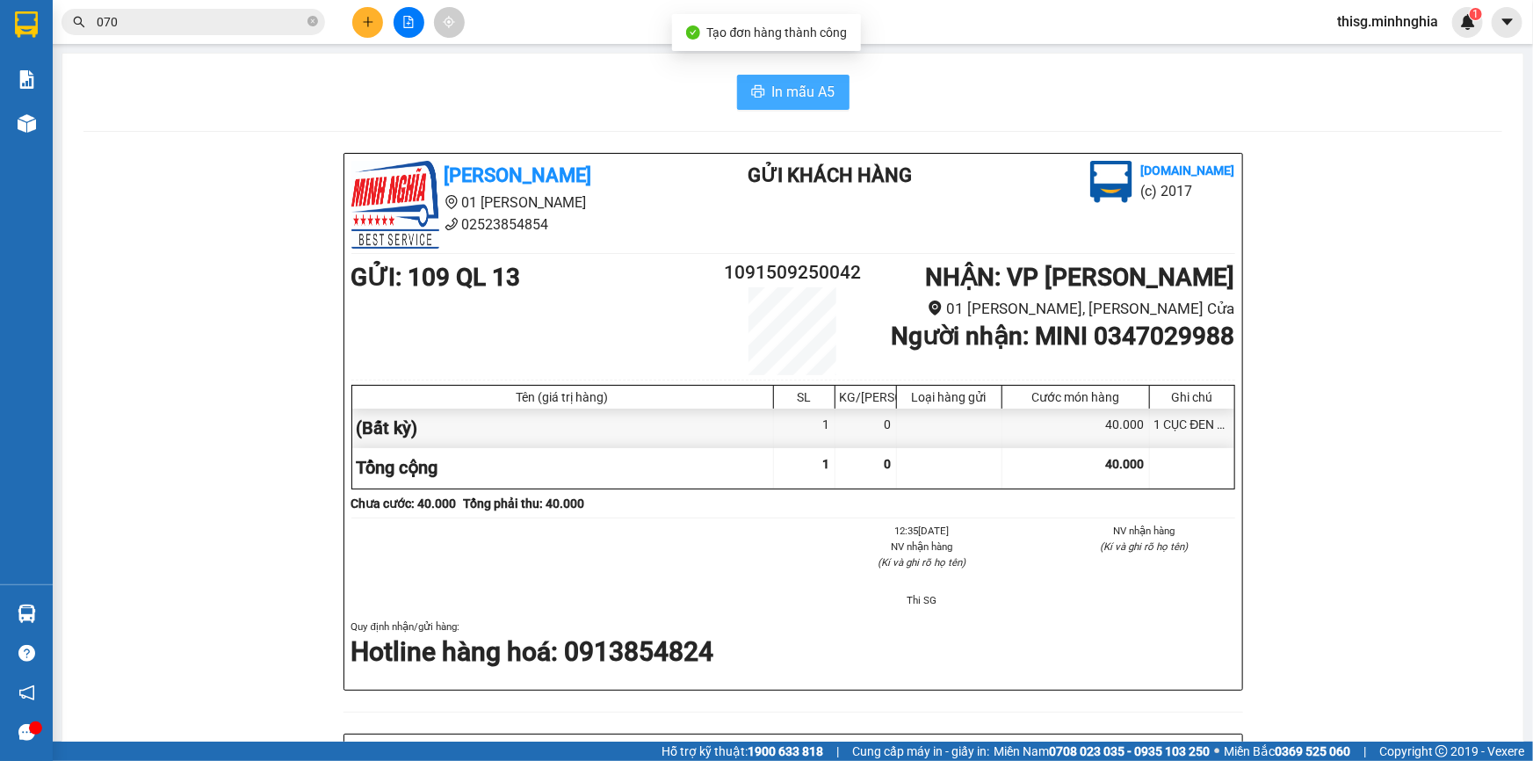
click at [798, 99] on span "In mẫu A5" at bounding box center [803, 92] width 63 height 22
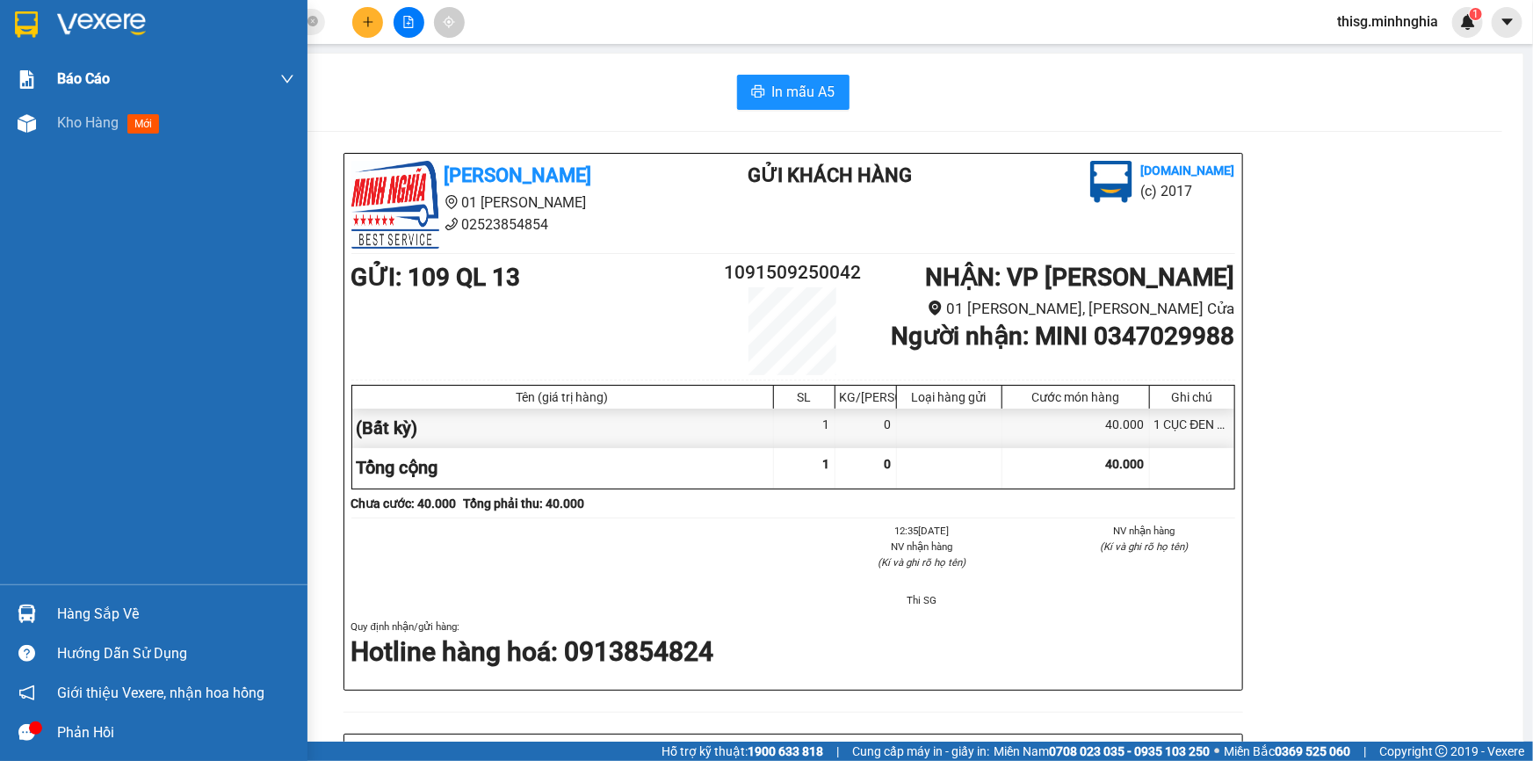
drag, startPoint x: 62, startPoint y: 126, endPoint x: 130, endPoint y: 90, distance: 77.0
click at [62, 126] on span "Kho hàng" at bounding box center [87, 122] width 61 height 17
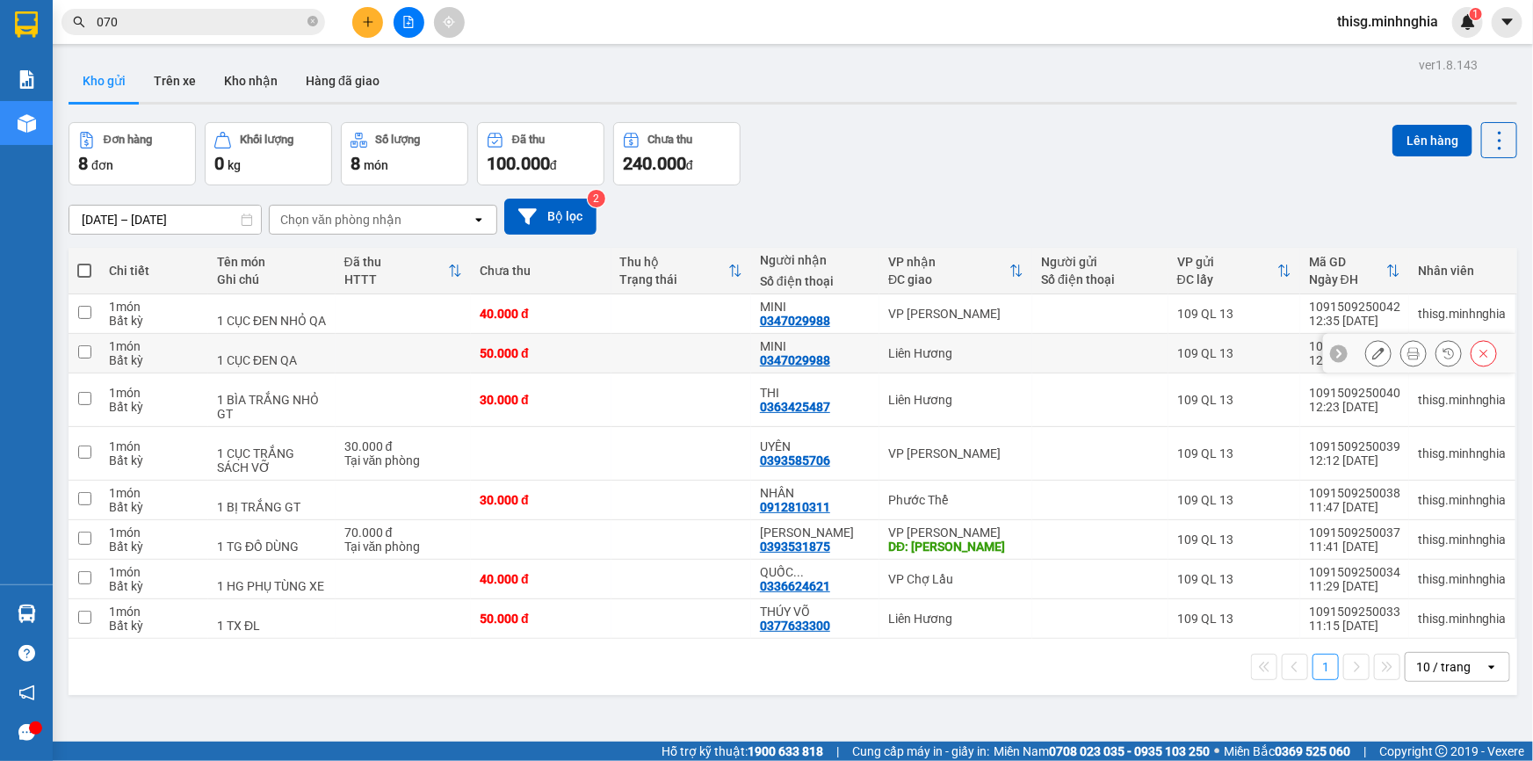
click at [1407, 359] on icon at bounding box center [1413, 353] width 12 height 12
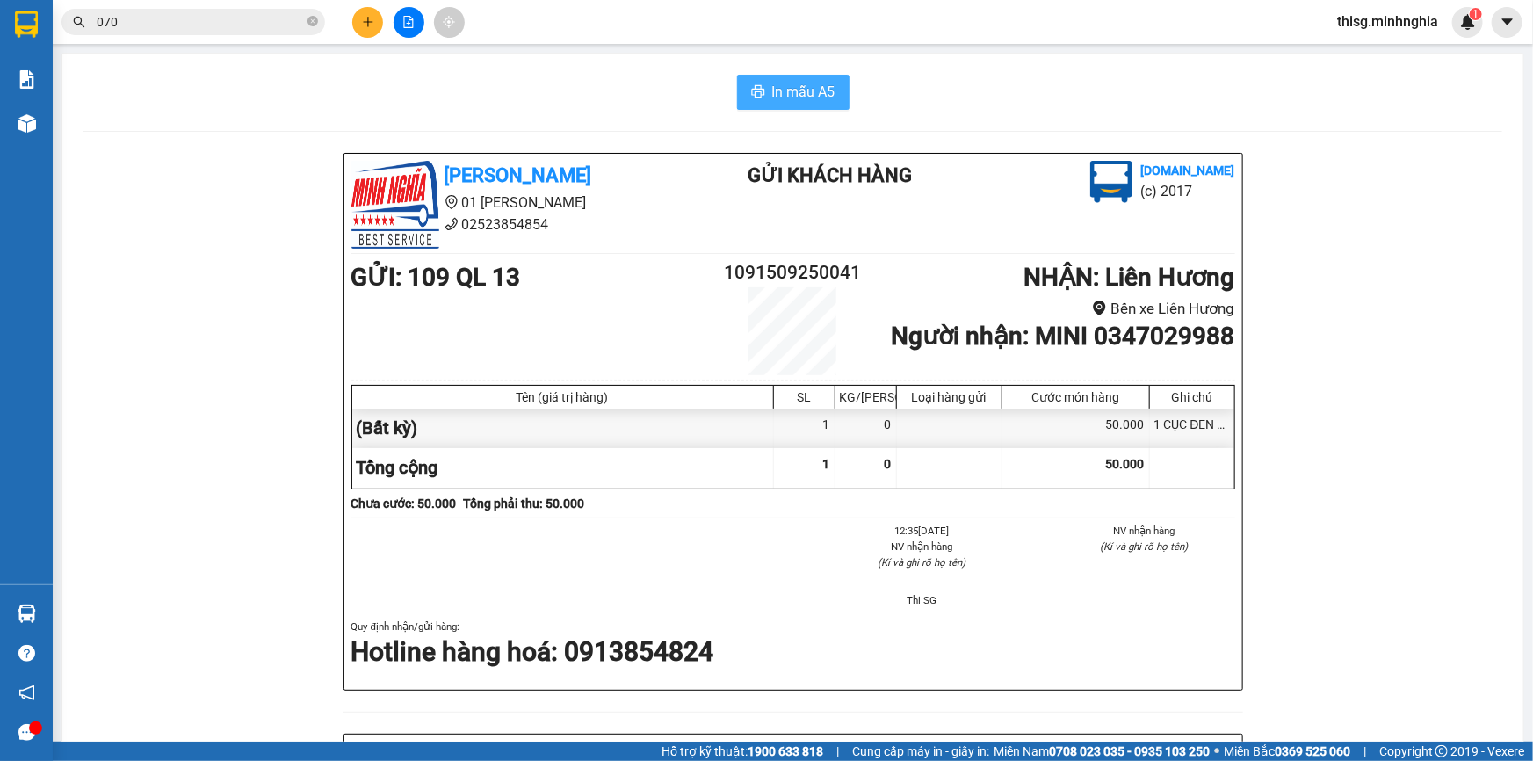
click at [793, 83] on span "In mẫu A5" at bounding box center [803, 92] width 63 height 22
click at [272, 17] on input "070" at bounding box center [200, 21] width 207 height 19
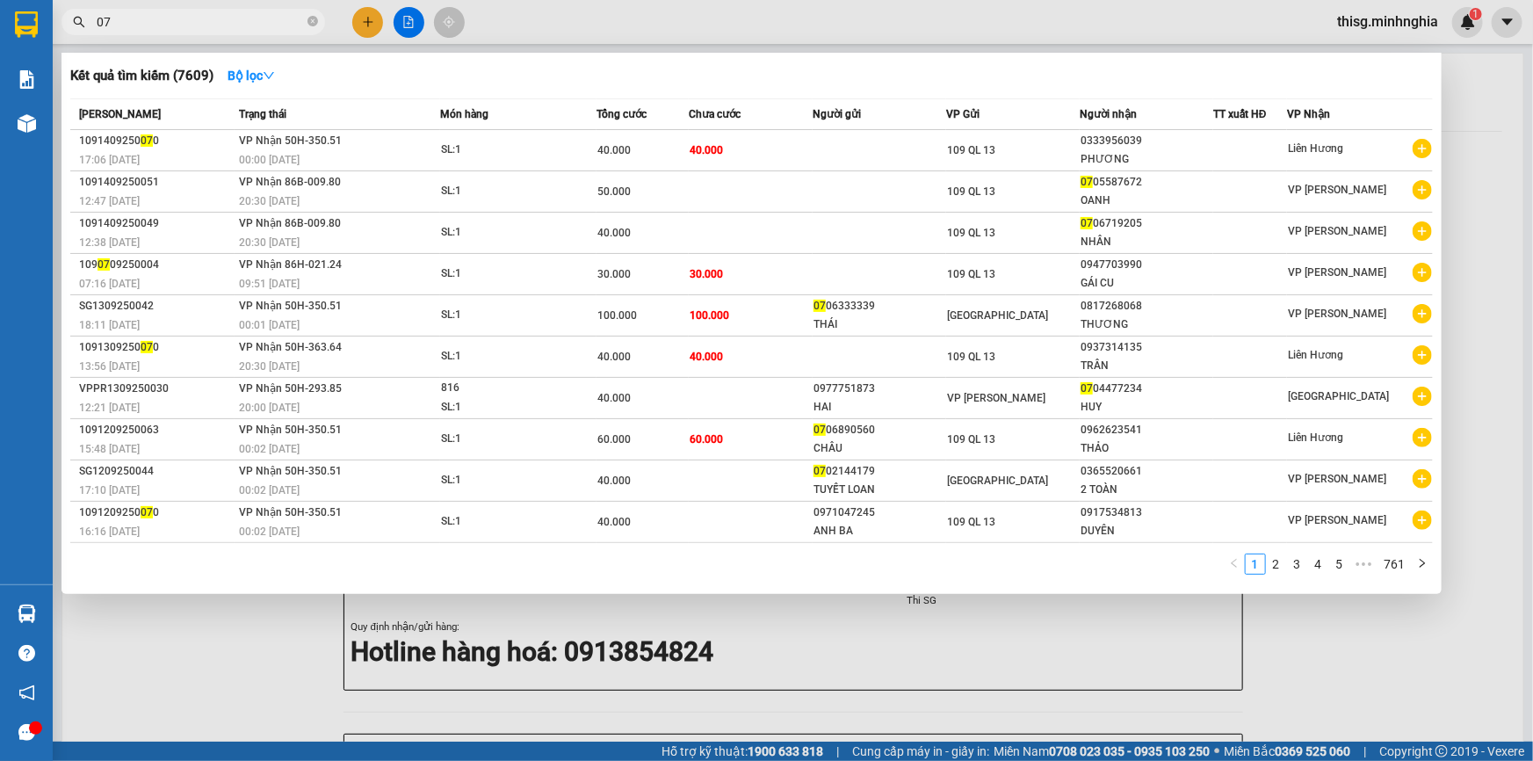
type input "0"
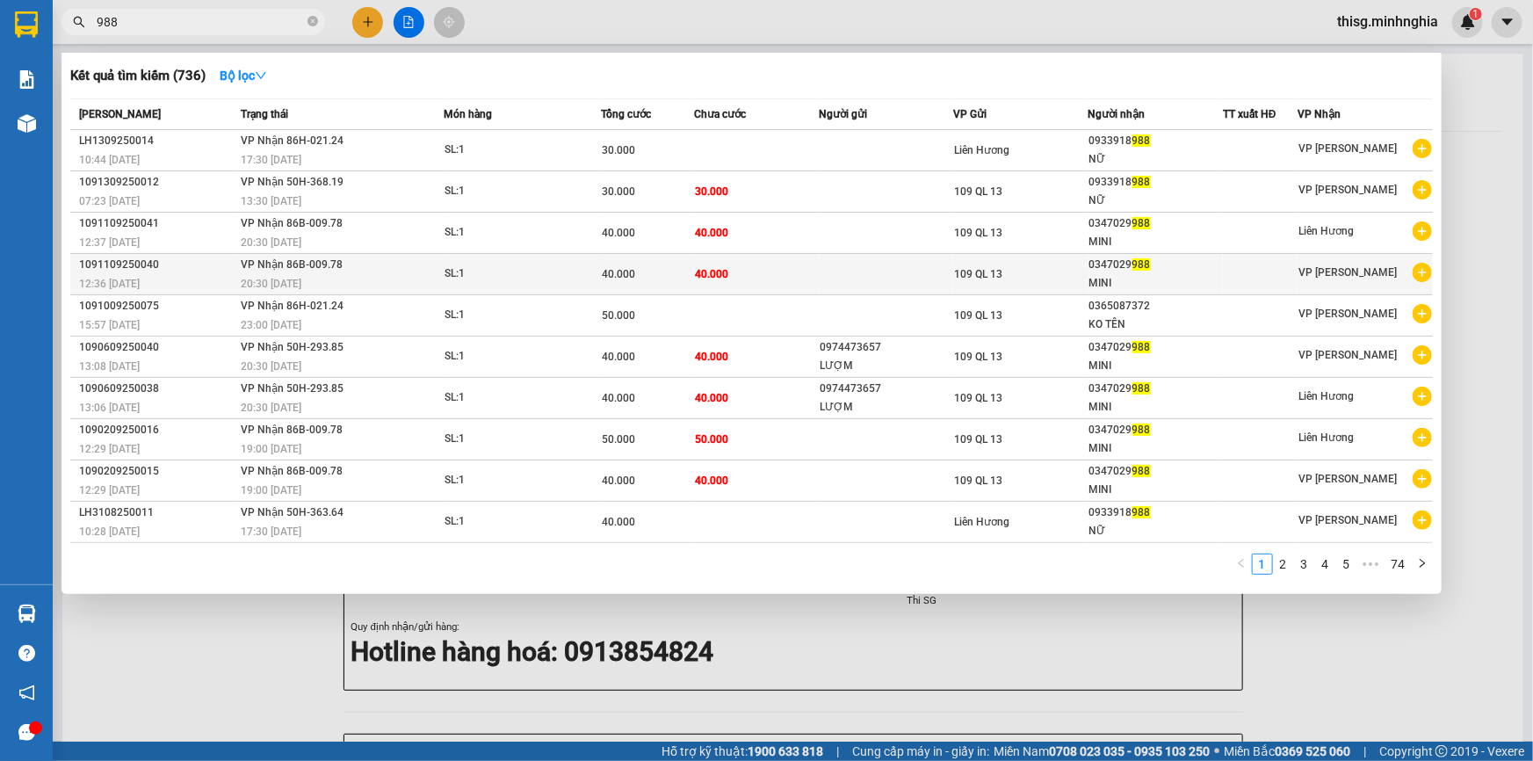
type input "988"
click at [980, 275] on span "109 QL 13" at bounding box center [978, 274] width 48 height 12
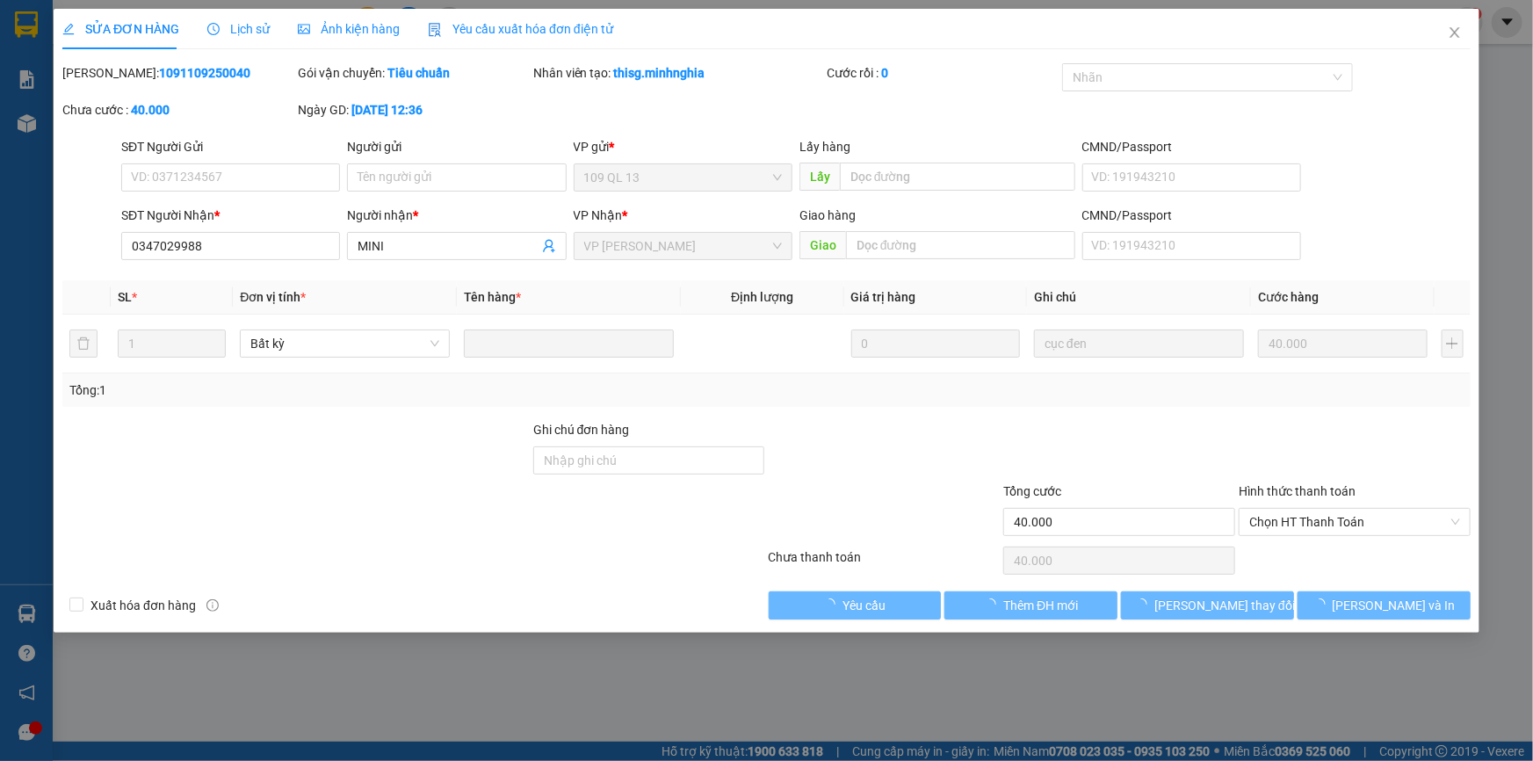
type input "0347029988"
type input "40.000"
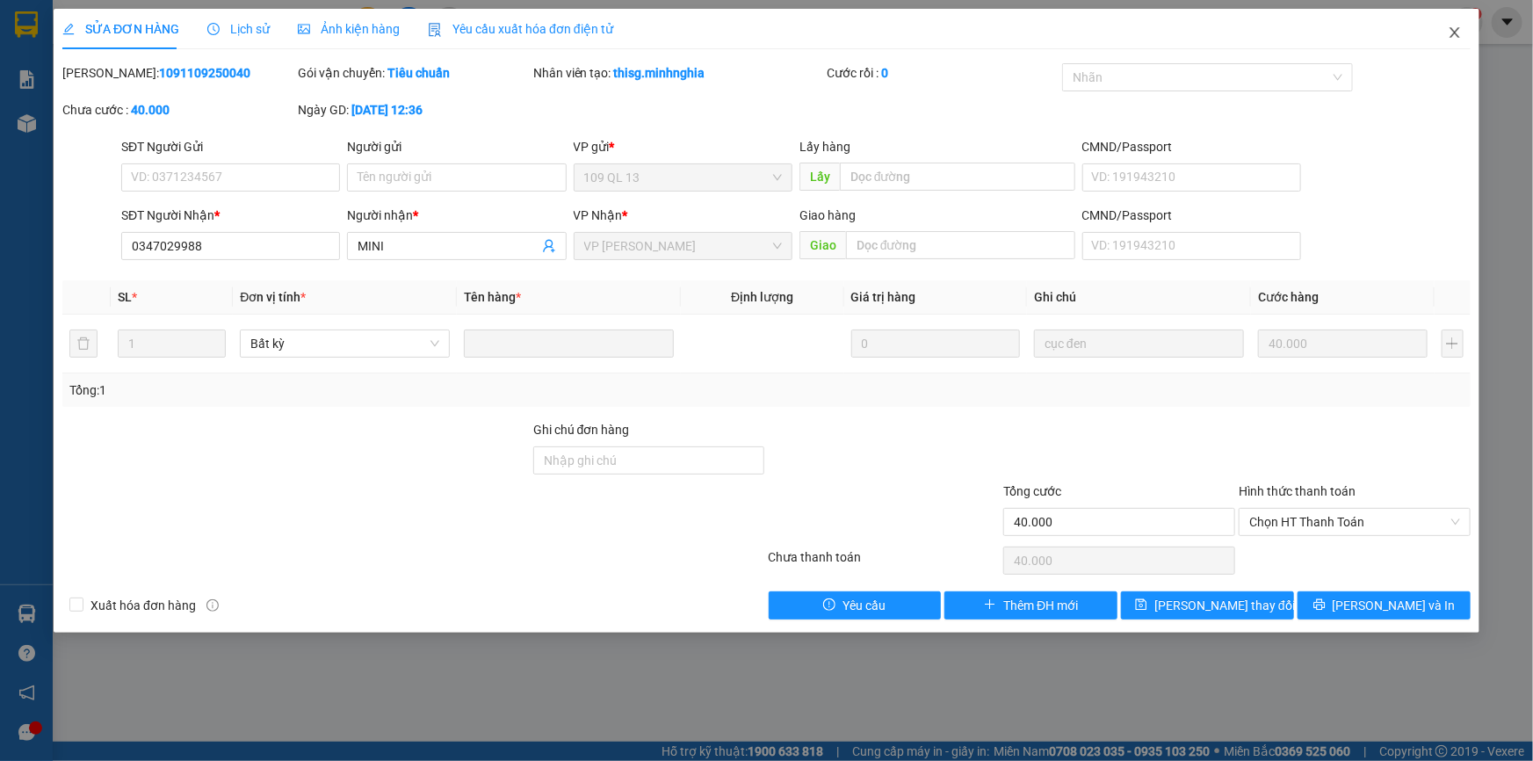
click at [1454, 32] on icon "close" at bounding box center [1454, 32] width 10 height 11
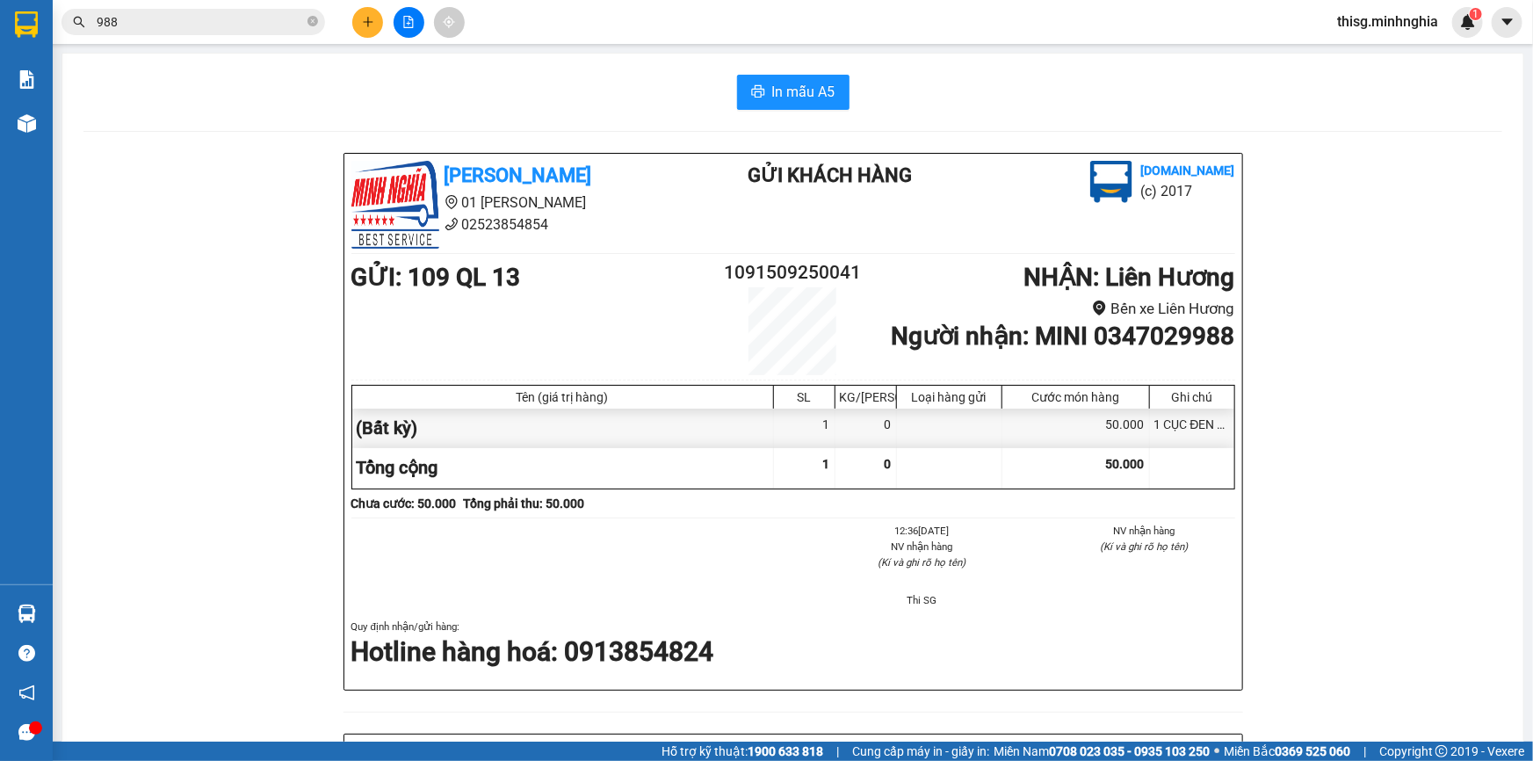
click at [377, 20] on button at bounding box center [367, 22] width 31 height 31
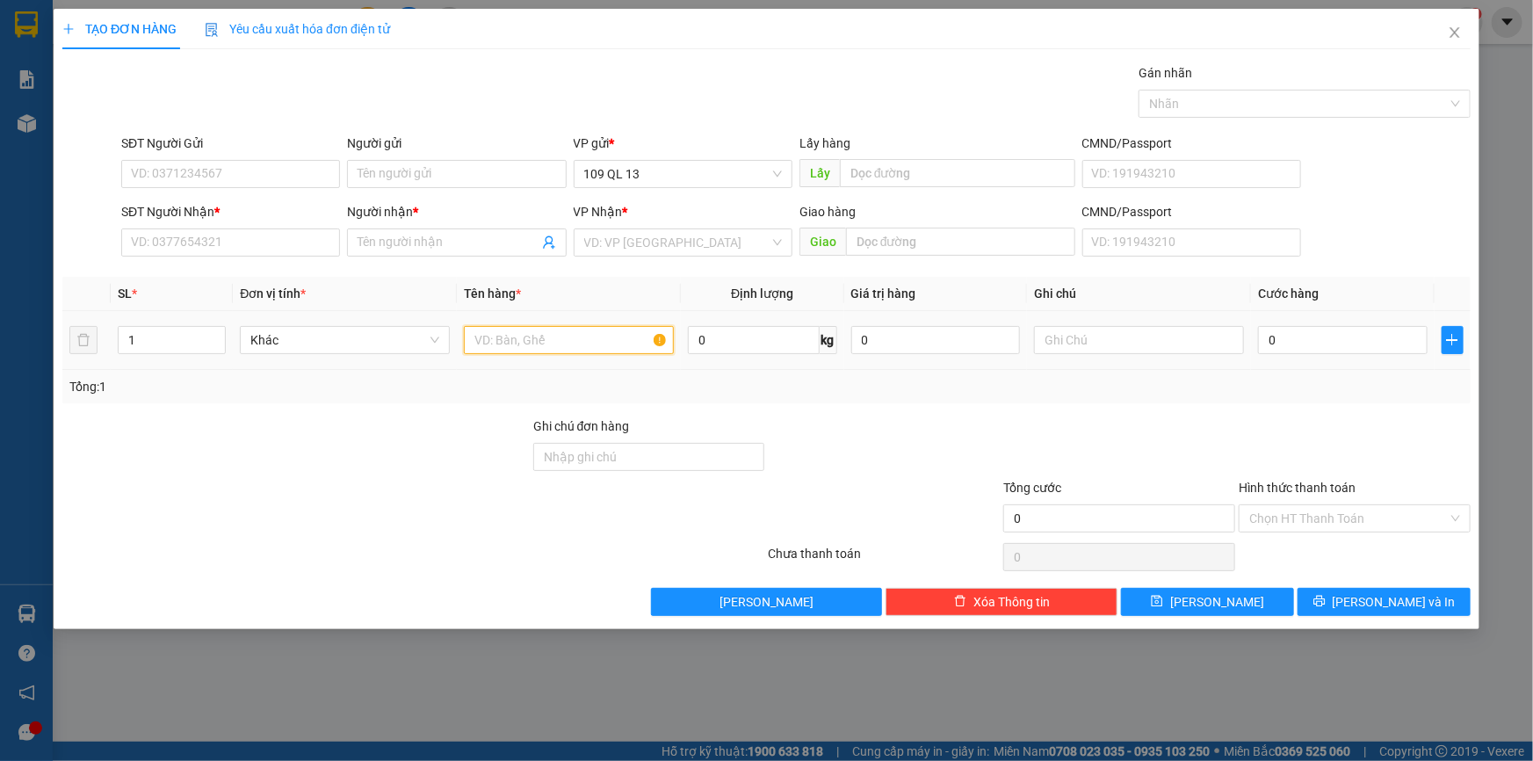
drag, startPoint x: 570, startPoint y: 337, endPoint x: 592, endPoint y: 325, distance: 25.2
click at [570, 338] on input "text" at bounding box center [569, 340] width 210 height 28
click at [303, 249] on input "SĐT Người Nhận *" at bounding box center [230, 242] width 219 height 28
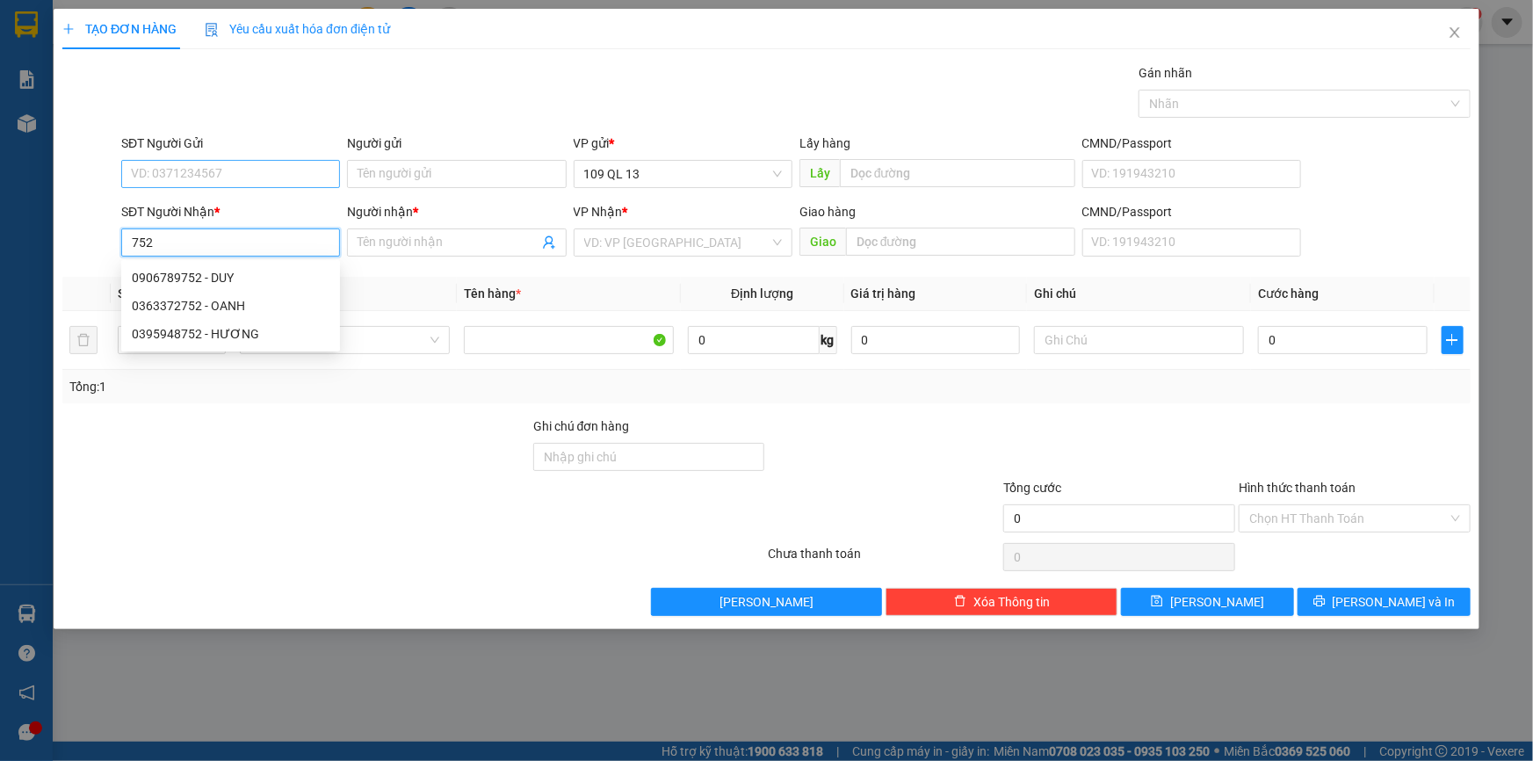
type input "752"
click at [241, 175] on input "SĐT Người Gửi" at bounding box center [230, 174] width 219 height 28
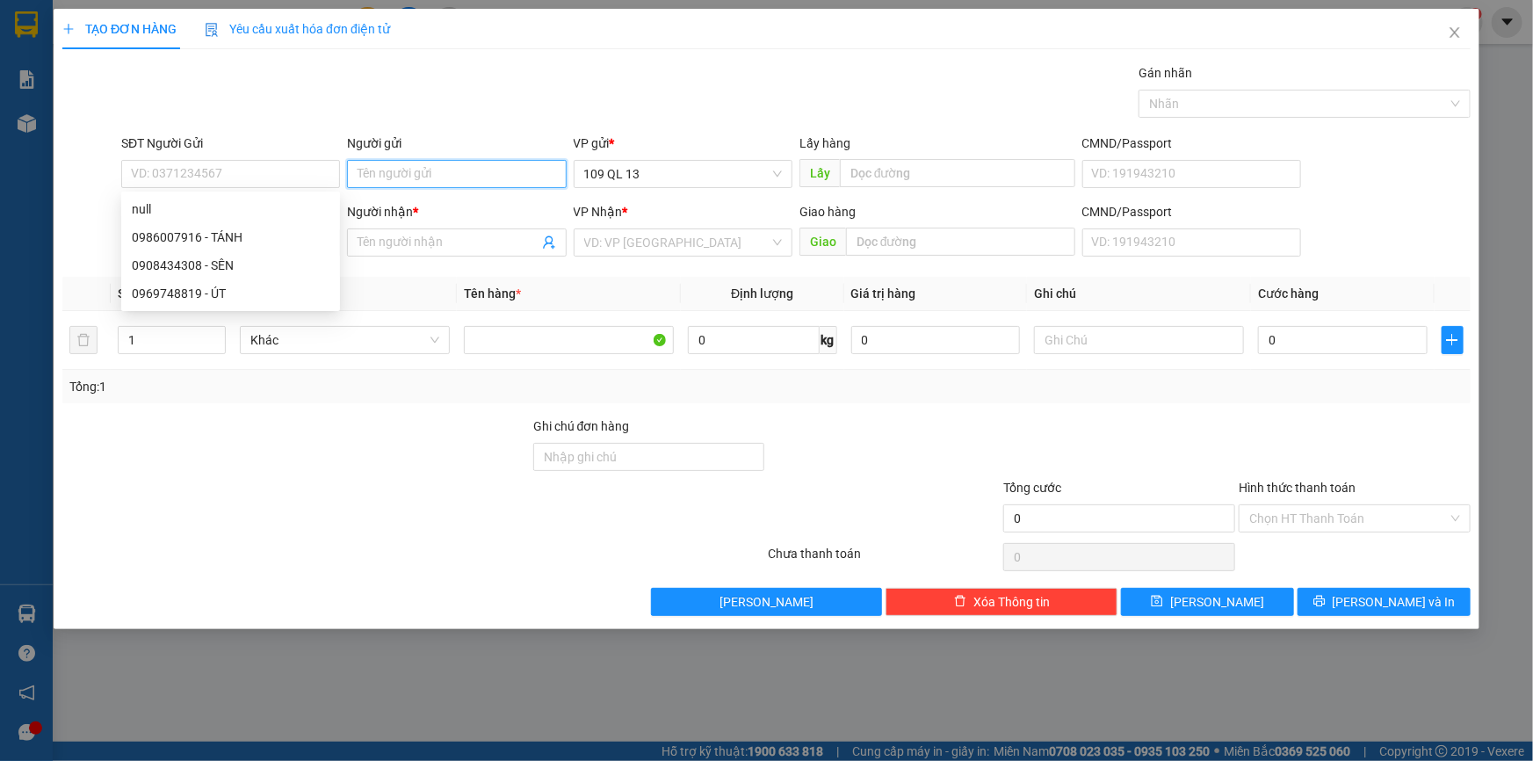
click at [412, 182] on input "Người gửi" at bounding box center [456, 174] width 219 height 28
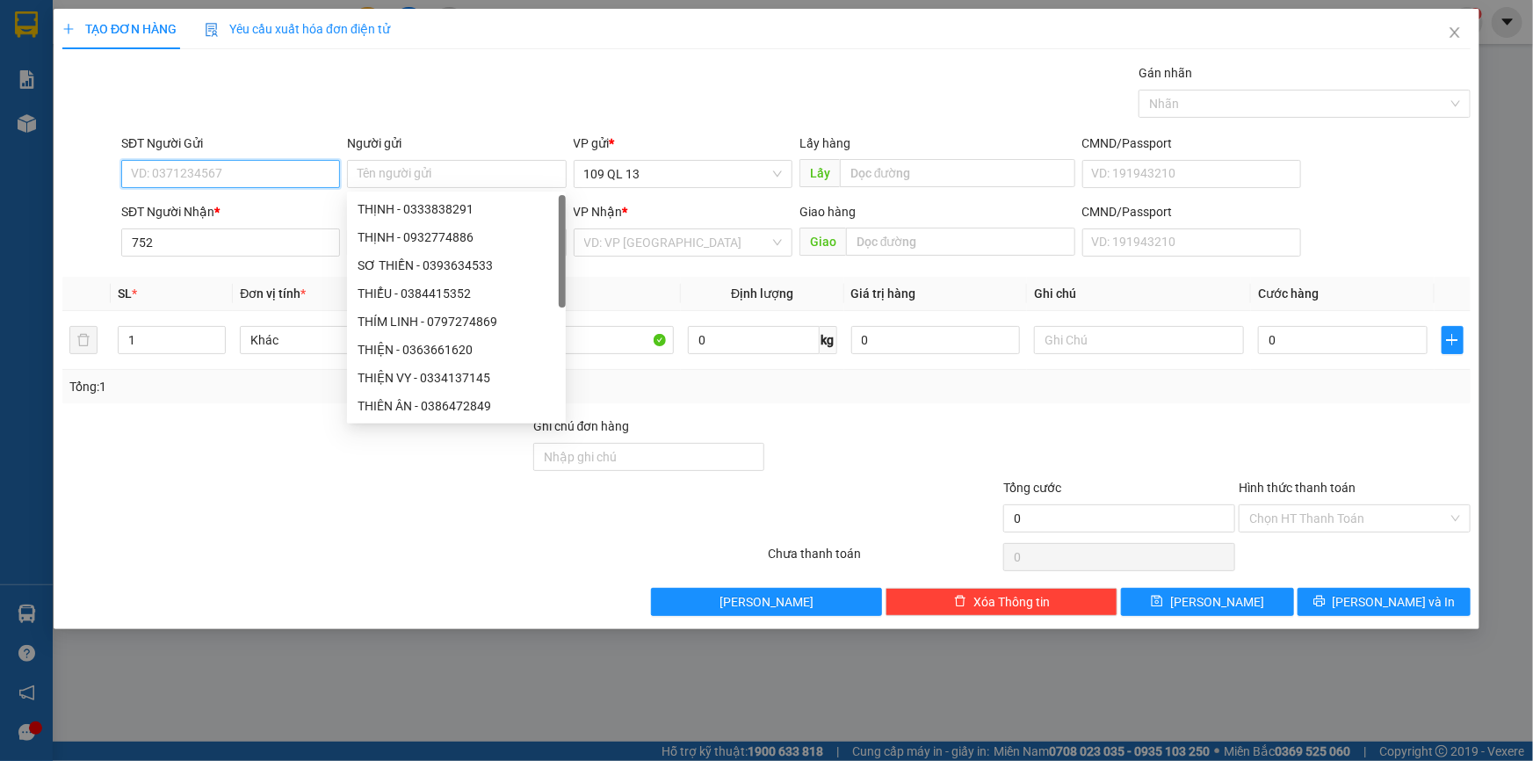
click at [216, 180] on input "SĐT Người Gửi" at bounding box center [230, 174] width 219 height 28
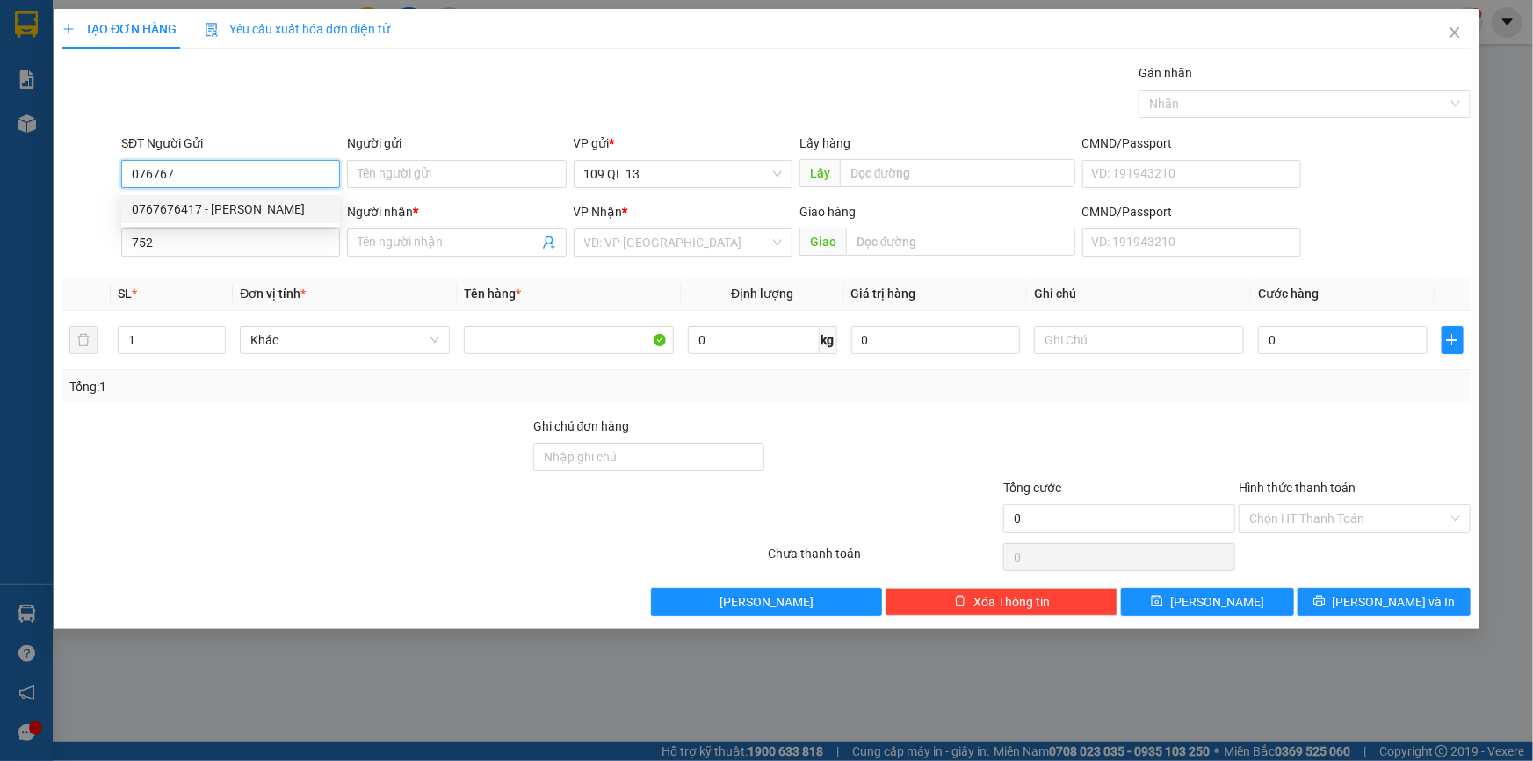
click at [226, 201] on div "0767676417 - [PERSON_NAME]" at bounding box center [231, 208] width 198 height 19
type input "0767676417"
type input "NGỌC"
type input "0767676417"
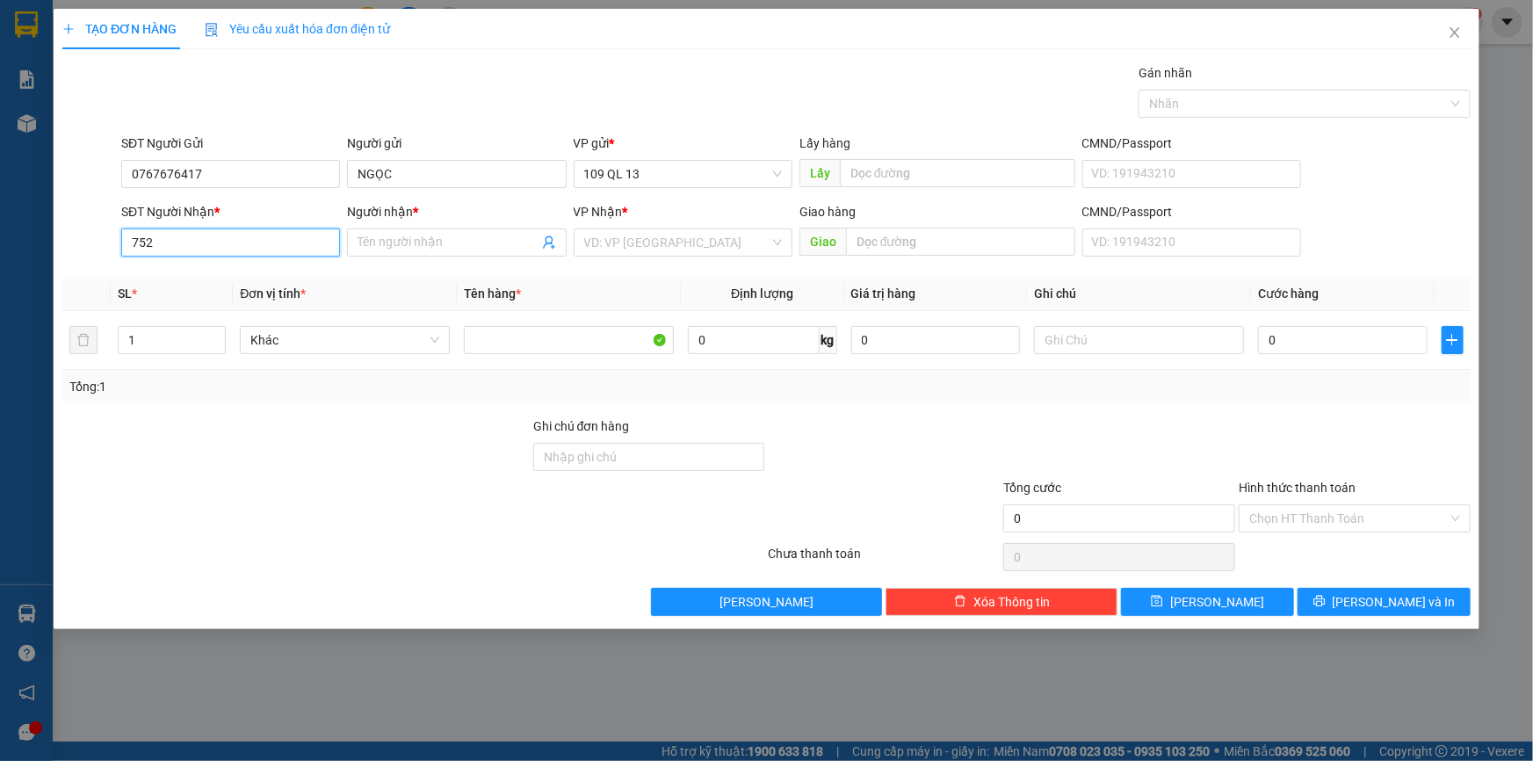
click at [224, 232] on input "752" at bounding box center [230, 242] width 219 height 28
drag, startPoint x: 228, startPoint y: 272, endPoint x: 263, endPoint y: 237, distance: 49.7
click at [228, 272] on div "0906789752 - DUY" at bounding box center [231, 277] width 198 height 19
type input "0906789752"
type input "DUY"
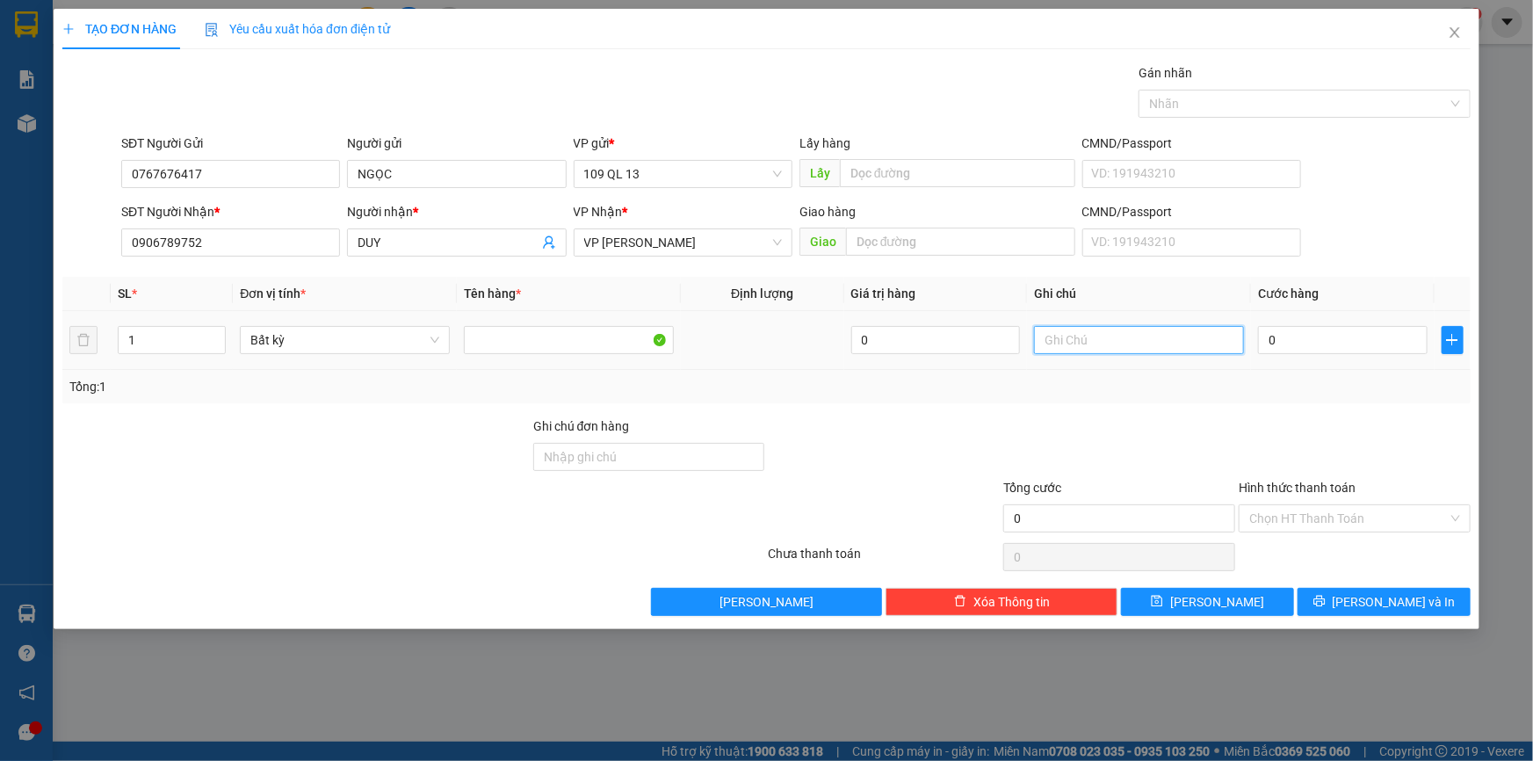
click at [1151, 350] on input "text" at bounding box center [1139, 340] width 210 height 28
type input "2 TX"
click at [182, 345] on input "1" at bounding box center [172, 340] width 106 height 26
type input "2"
click at [1155, 339] on input "2 TX" at bounding box center [1139, 340] width 210 height 28
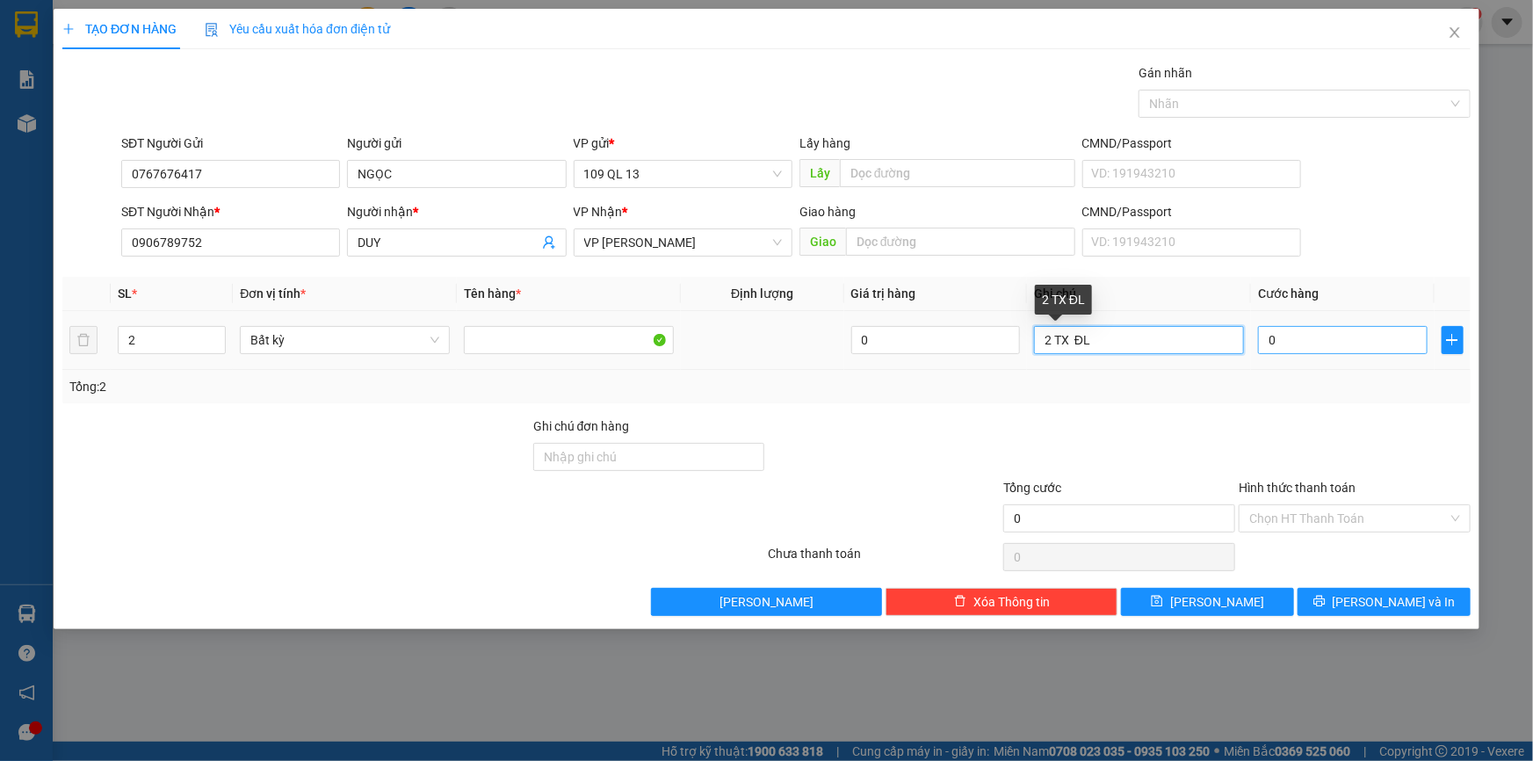
type input "2 TX ĐL"
click at [1348, 347] on input "0" at bounding box center [1343, 340] width 170 height 28
type input "1"
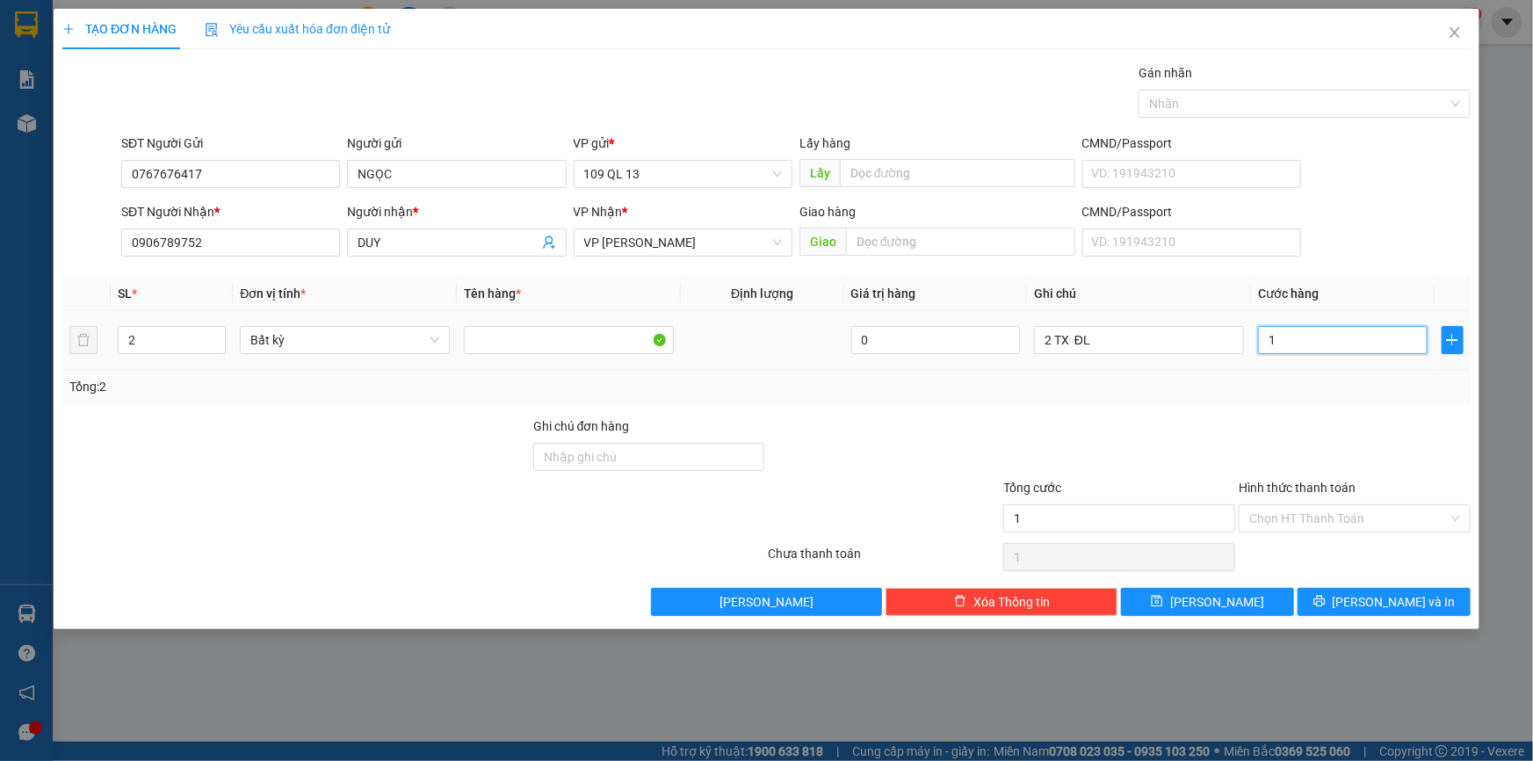
type input "10"
type input "100"
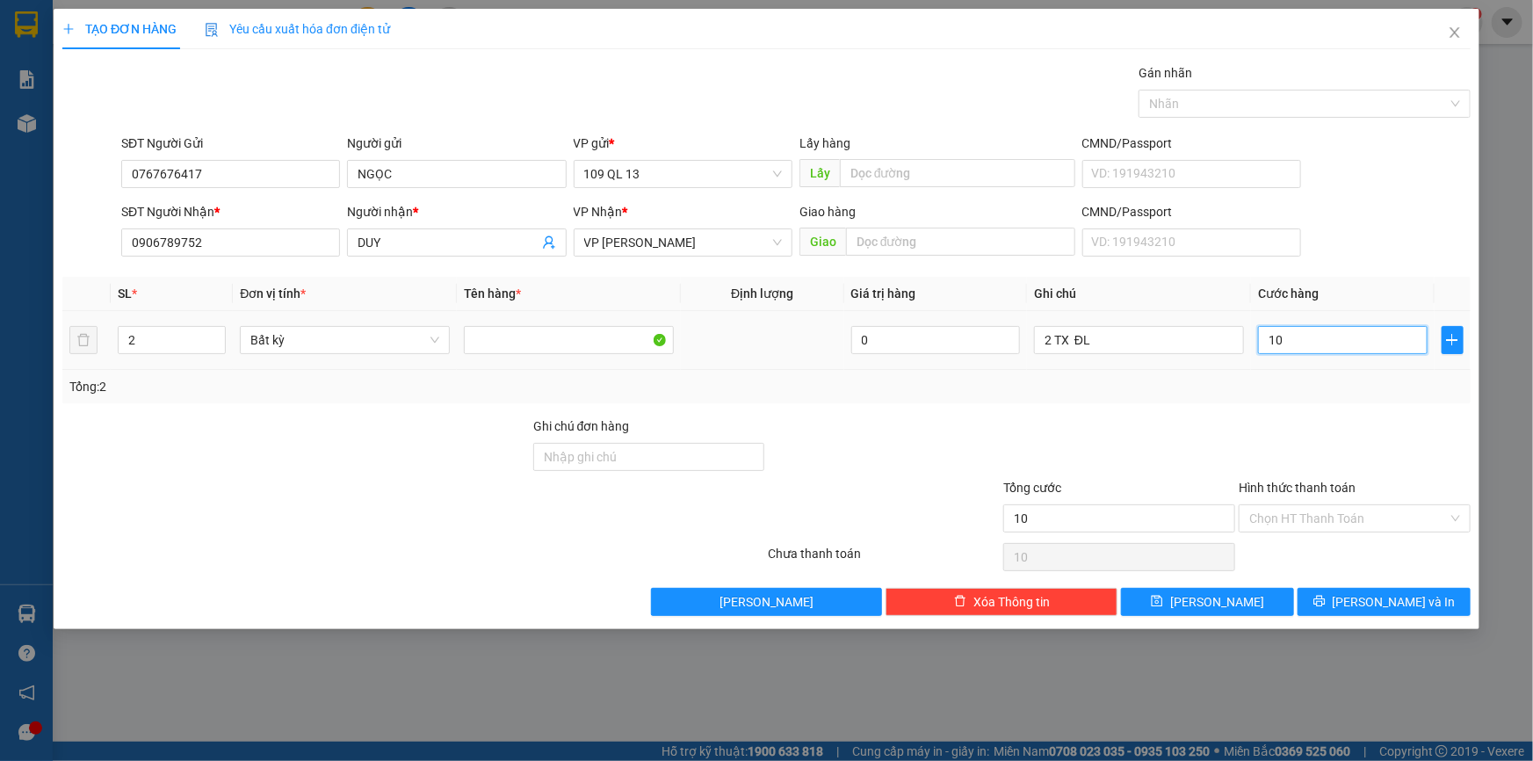
type input "100"
type input "10"
type input "1"
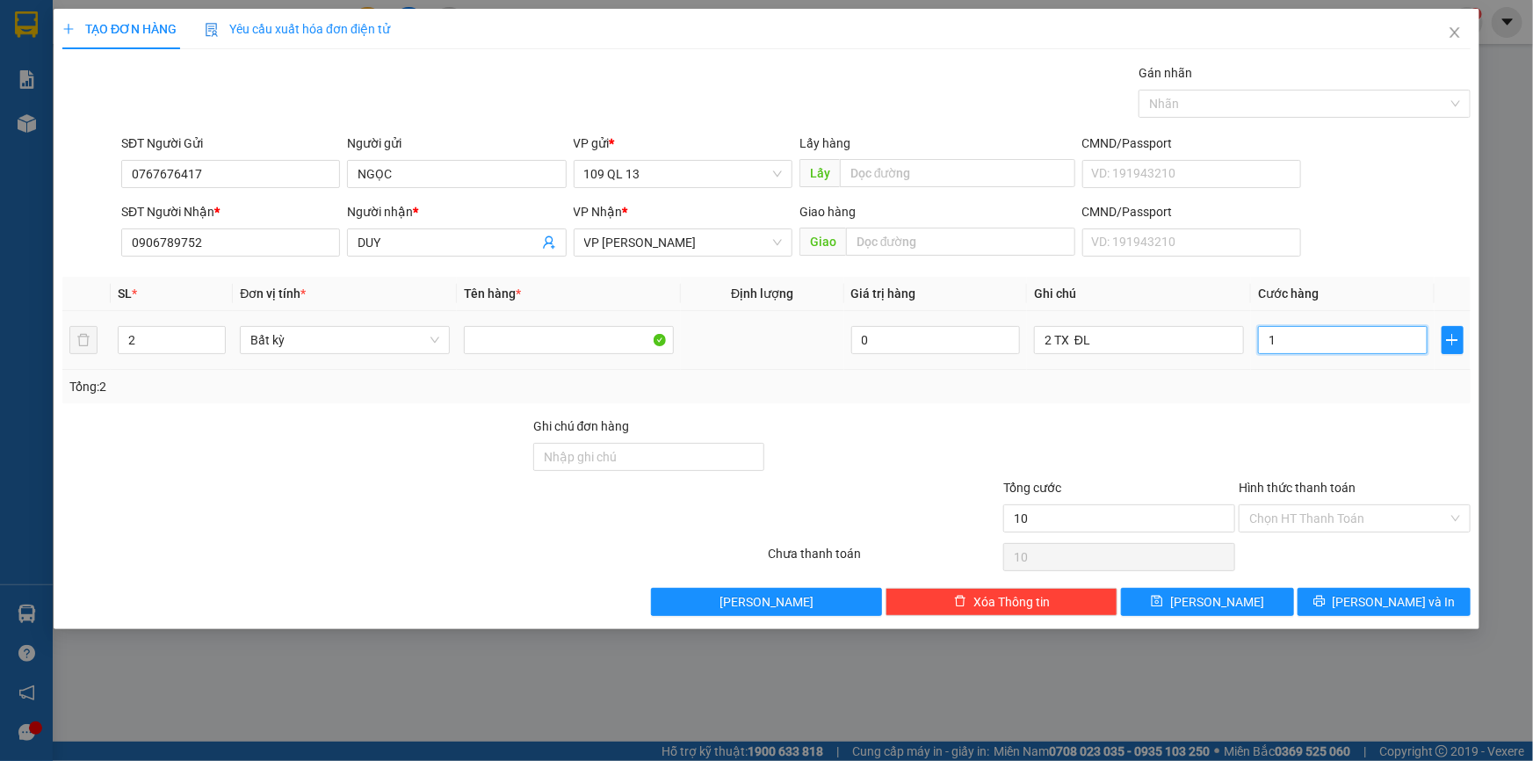
type input "1"
type input "0"
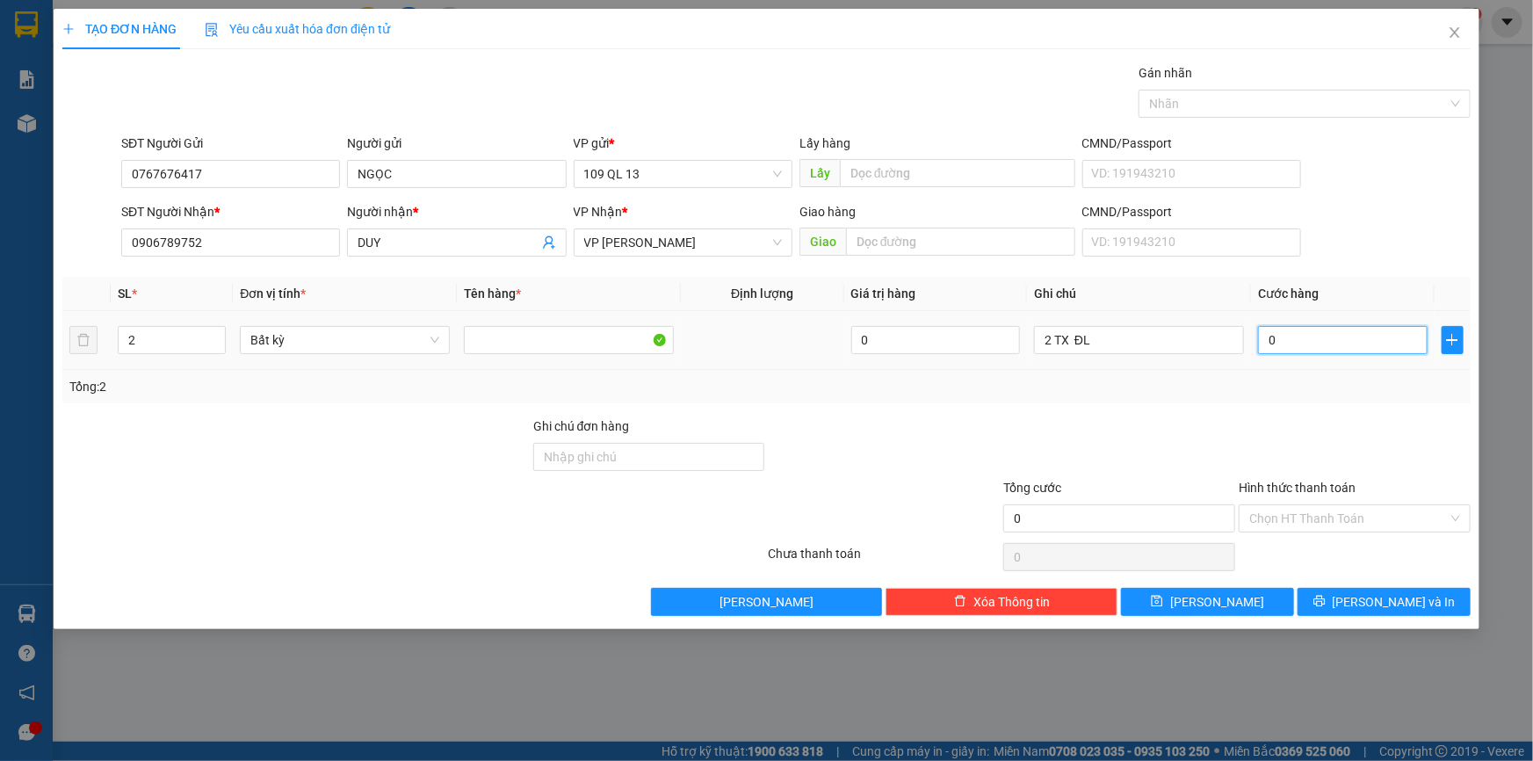
type input "01"
click at [1379, 440] on div at bounding box center [1354, 446] width 235 height 61
click at [1389, 596] on span "[PERSON_NAME] và In" at bounding box center [1393, 601] width 123 height 19
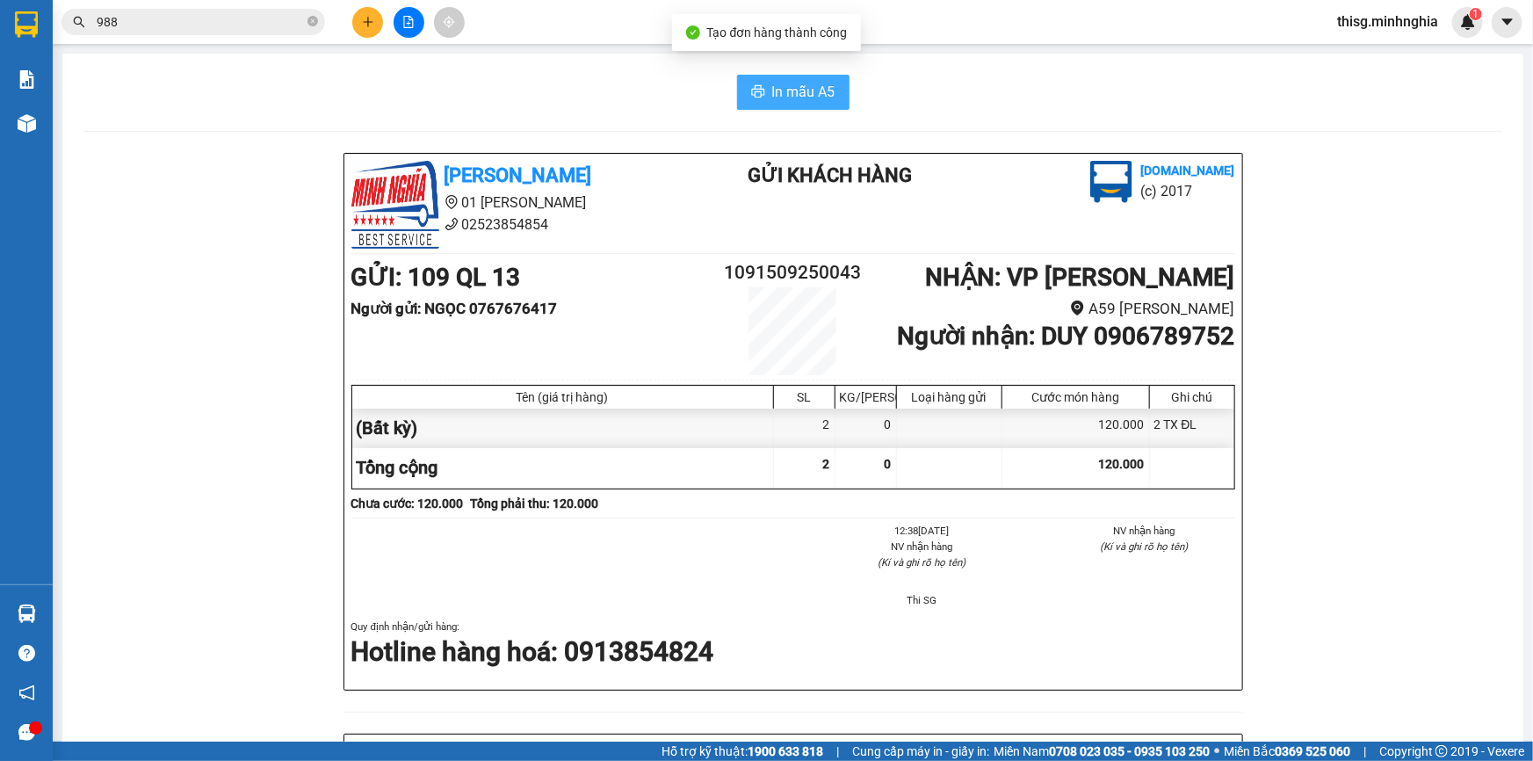
click at [803, 97] on span "In mẫu A5" at bounding box center [803, 92] width 63 height 22
click at [362, 24] on icon "plus" at bounding box center [368, 22] width 12 height 12
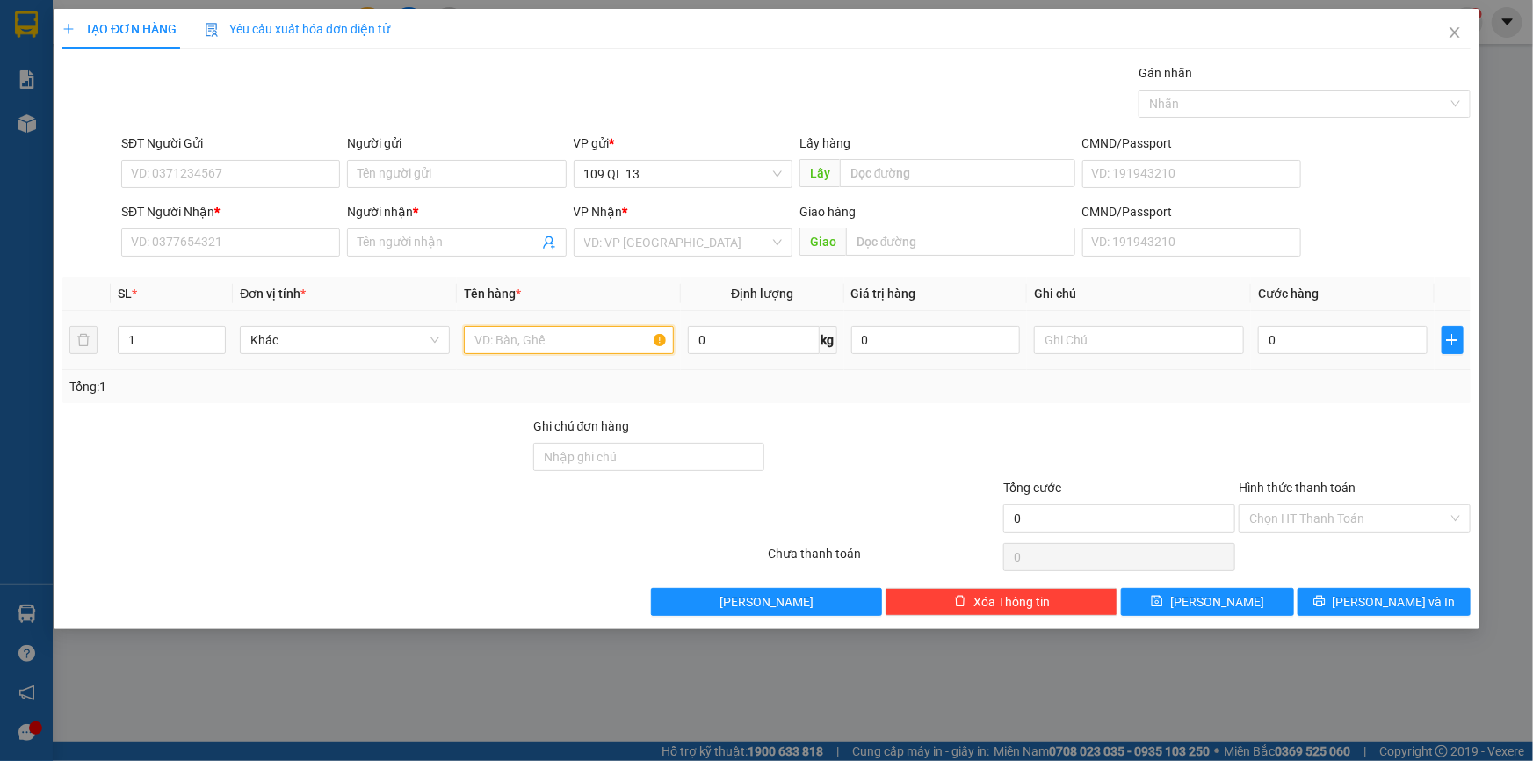
click at [580, 334] on input "text" at bounding box center [569, 340] width 210 height 28
click at [1158, 333] on input "text" at bounding box center [1139, 340] width 210 height 28
click at [272, 258] on div "SĐT Người Nhận * VD: 0377654321" at bounding box center [230, 232] width 219 height 61
click at [278, 229] on input "SĐT Người Nhận *" at bounding box center [230, 242] width 219 height 28
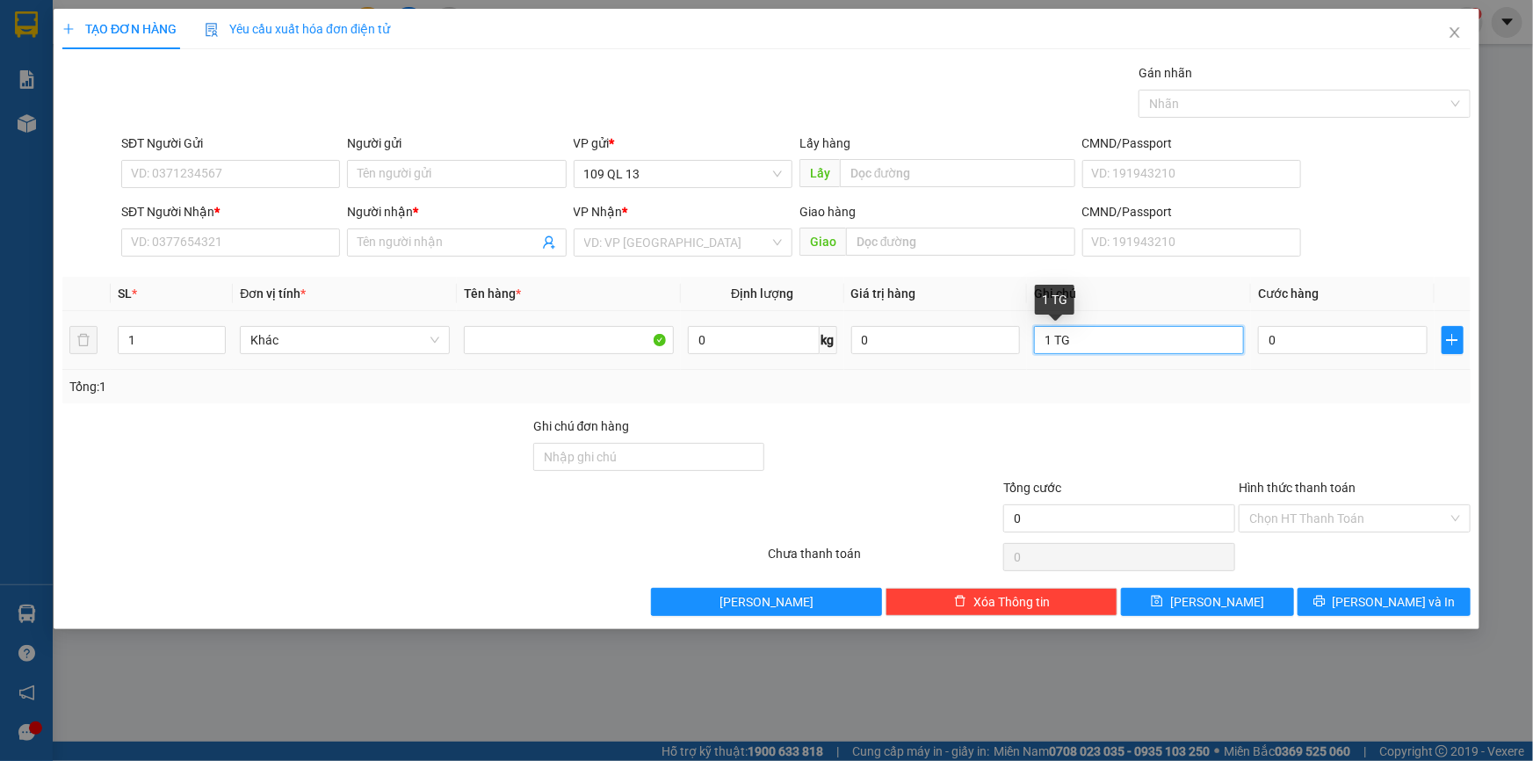
click at [1120, 350] on input "1 TG" at bounding box center [1139, 340] width 210 height 28
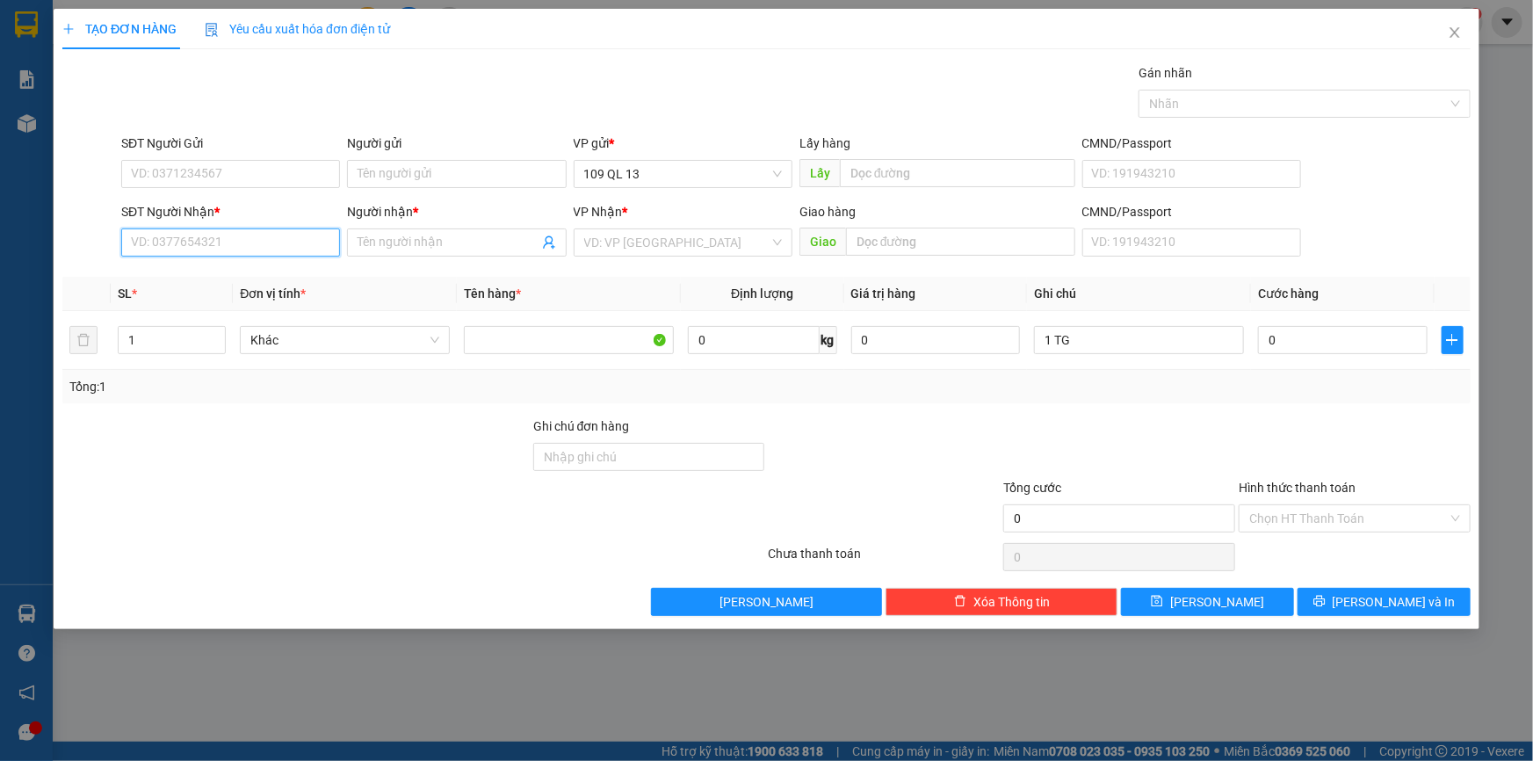
click at [316, 234] on input "SĐT Người Nhận *" at bounding box center [230, 242] width 219 height 28
click at [1351, 340] on input "0" at bounding box center [1343, 340] width 170 height 28
click at [250, 248] on input "SĐT Người Nhận *" at bounding box center [230, 242] width 219 height 28
click at [267, 242] on input "562" at bounding box center [230, 242] width 219 height 28
click at [422, 228] on div "Người nhận * Tên người nhận" at bounding box center [456, 232] width 219 height 61
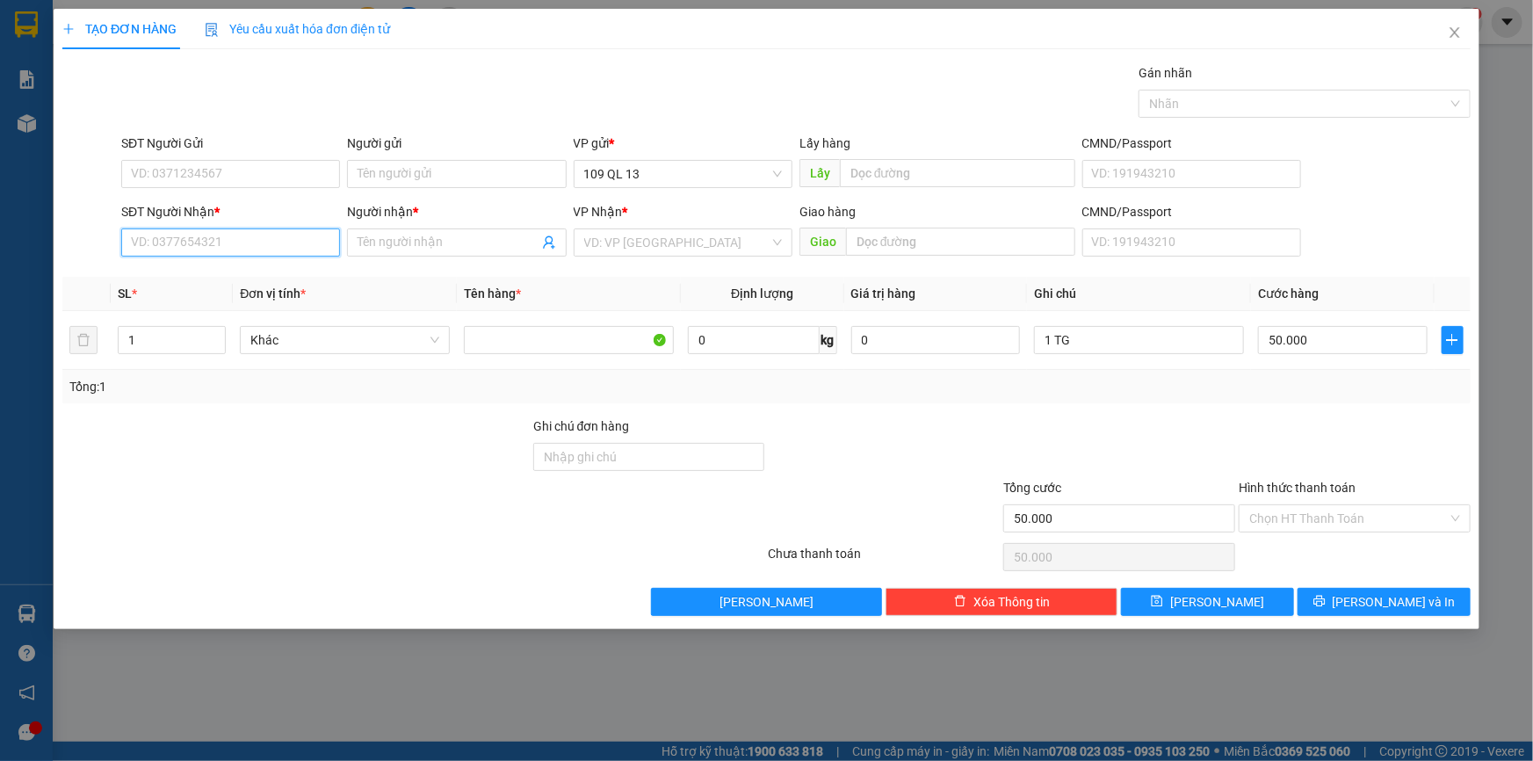
click at [299, 246] on input "SĐT Người Nhận *" at bounding box center [230, 242] width 219 height 28
click at [1151, 355] on div "1 TG" at bounding box center [1139, 339] width 210 height 35
click at [157, 243] on input "SĐT Người Nhận *" at bounding box center [230, 242] width 219 height 28
click at [461, 242] on input "Người nhận *" at bounding box center [447, 242] width 180 height 19
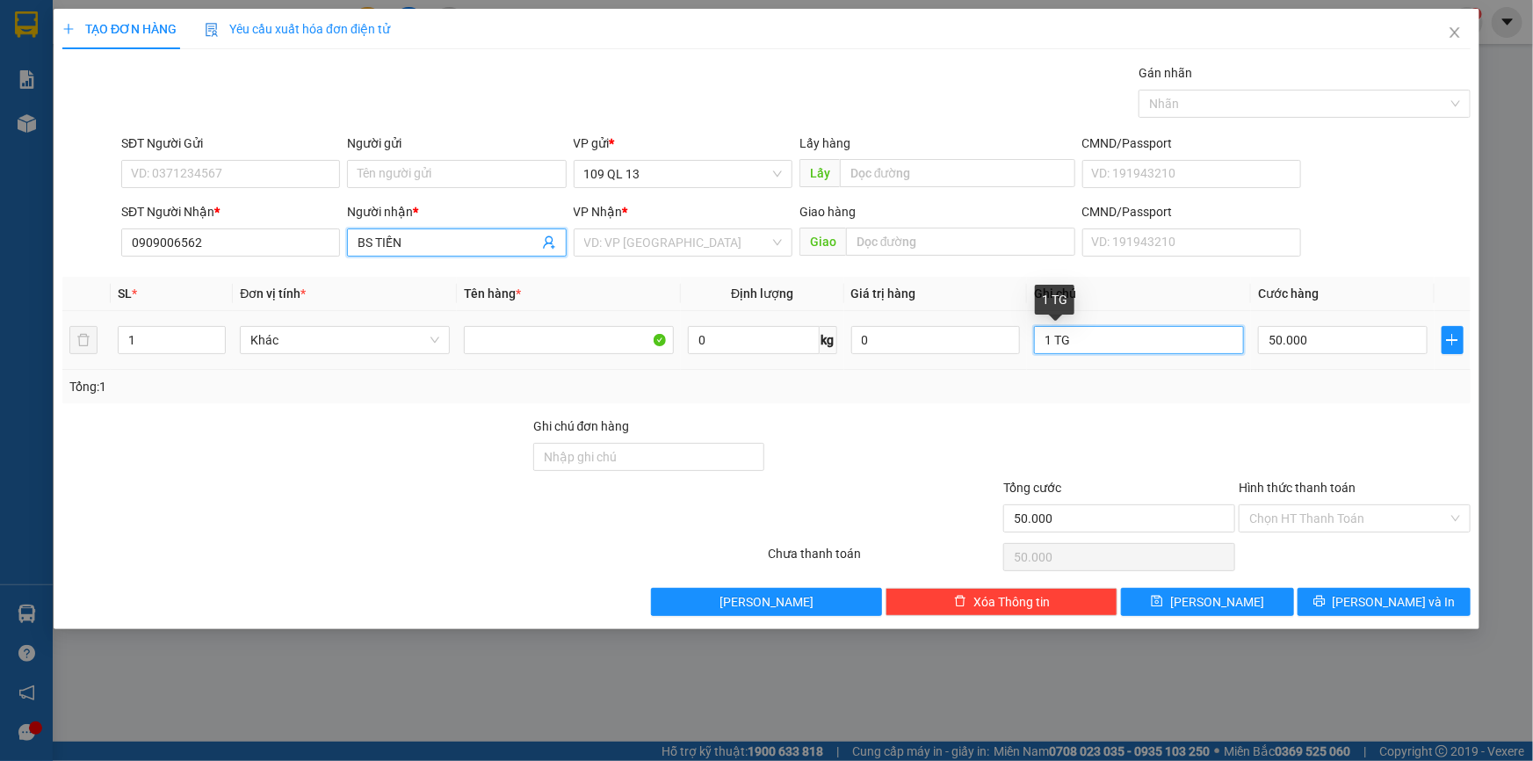
click at [1137, 336] on input "1 TG" at bounding box center [1139, 340] width 210 height 28
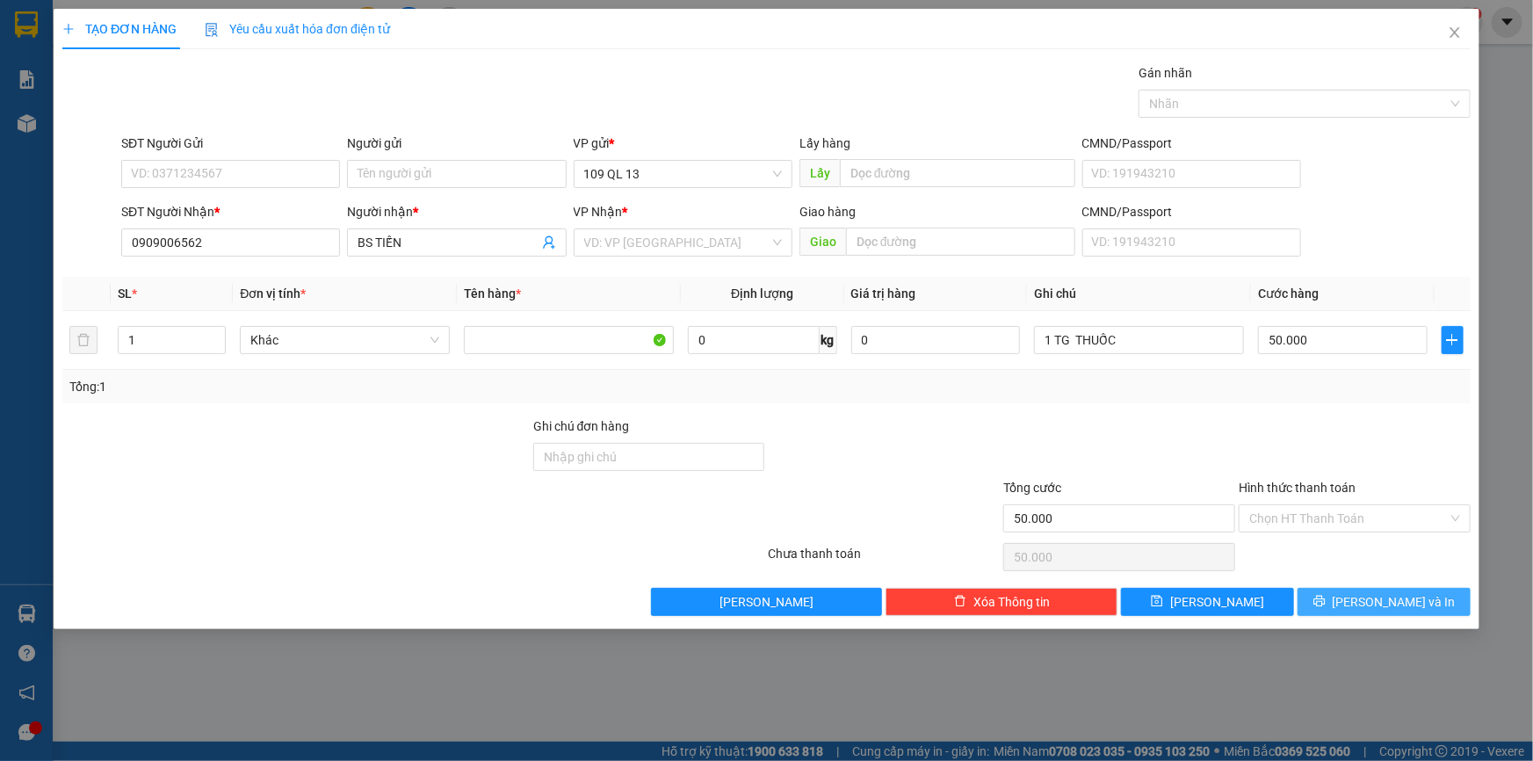
click at [1404, 593] on span "[PERSON_NAME] và In" at bounding box center [1393, 601] width 123 height 19
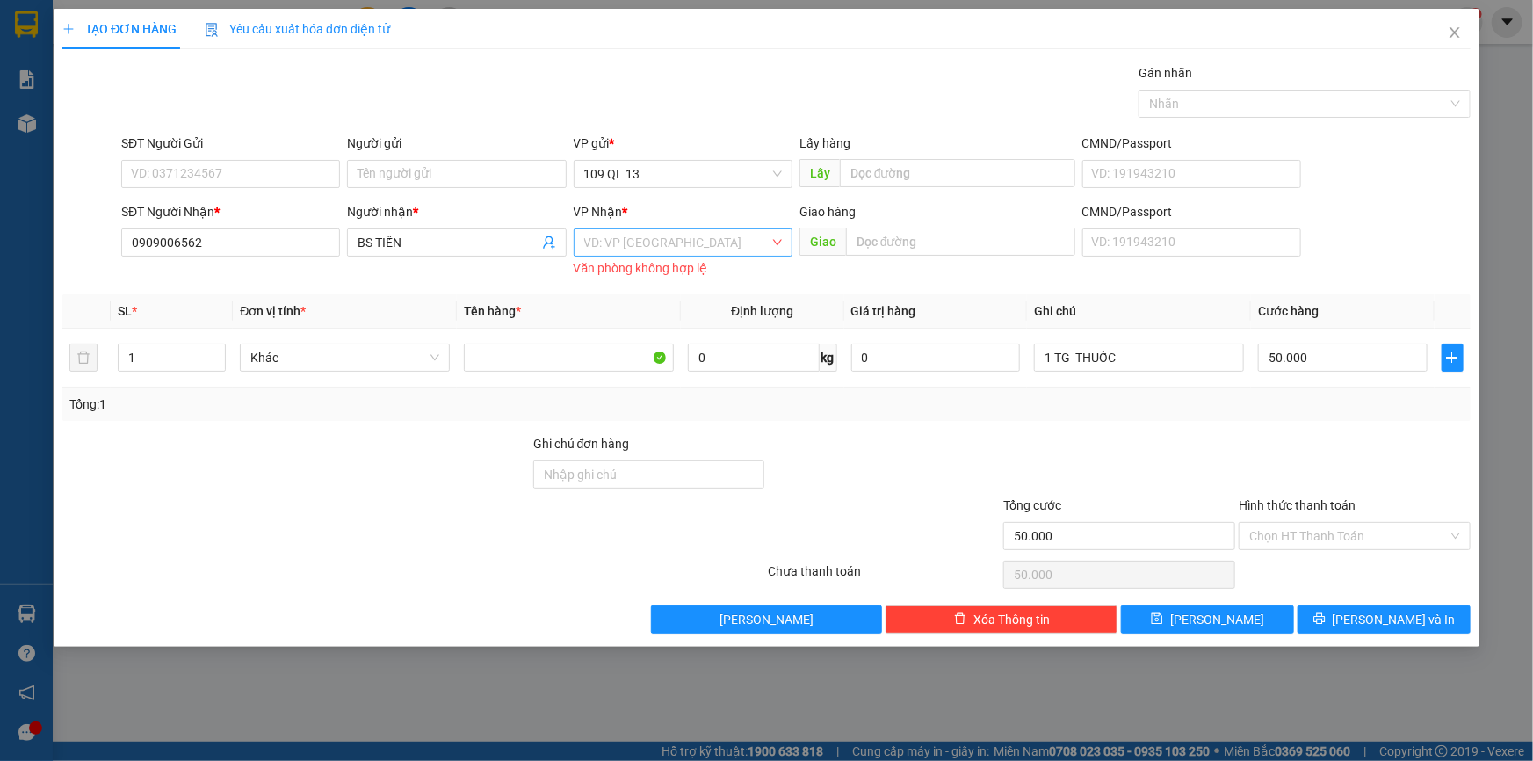
click at [747, 248] on input "search" at bounding box center [676, 242] width 185 height 26
click at [301, 240] on input "0909006562" at bounding box center [230, 242] width 219 height 28
click at [301, 272] on div "0918150286 - BS TÍM" at bounding box center [231, 277] width 198 height 19
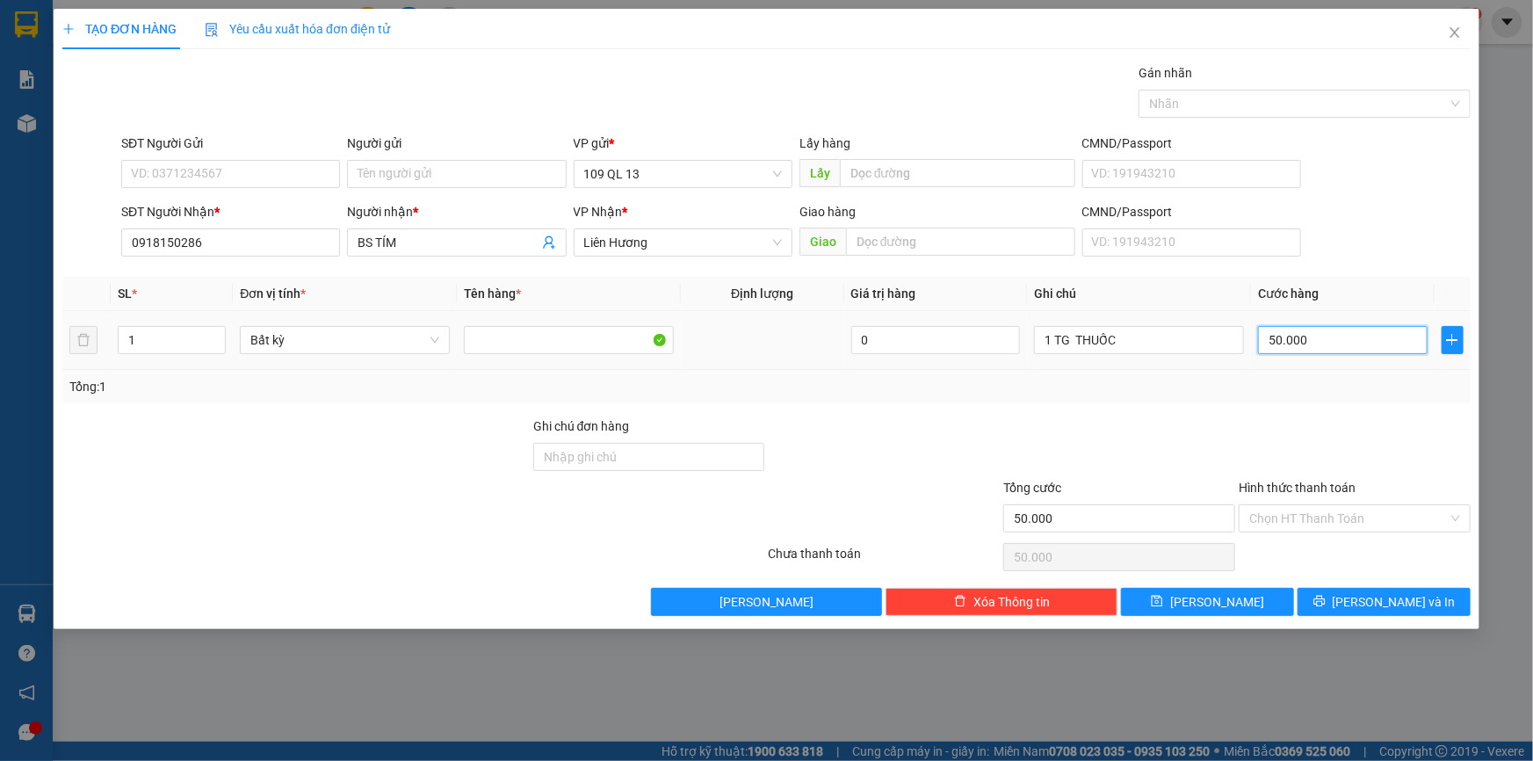
click at [1353, 334] on input "50.000" at bounding box center [1343, 340] width 170 height 28
click at [1369, 505] on input "Hình thức thanh toán" at bounding box center [1348, 518] width 198 height 26
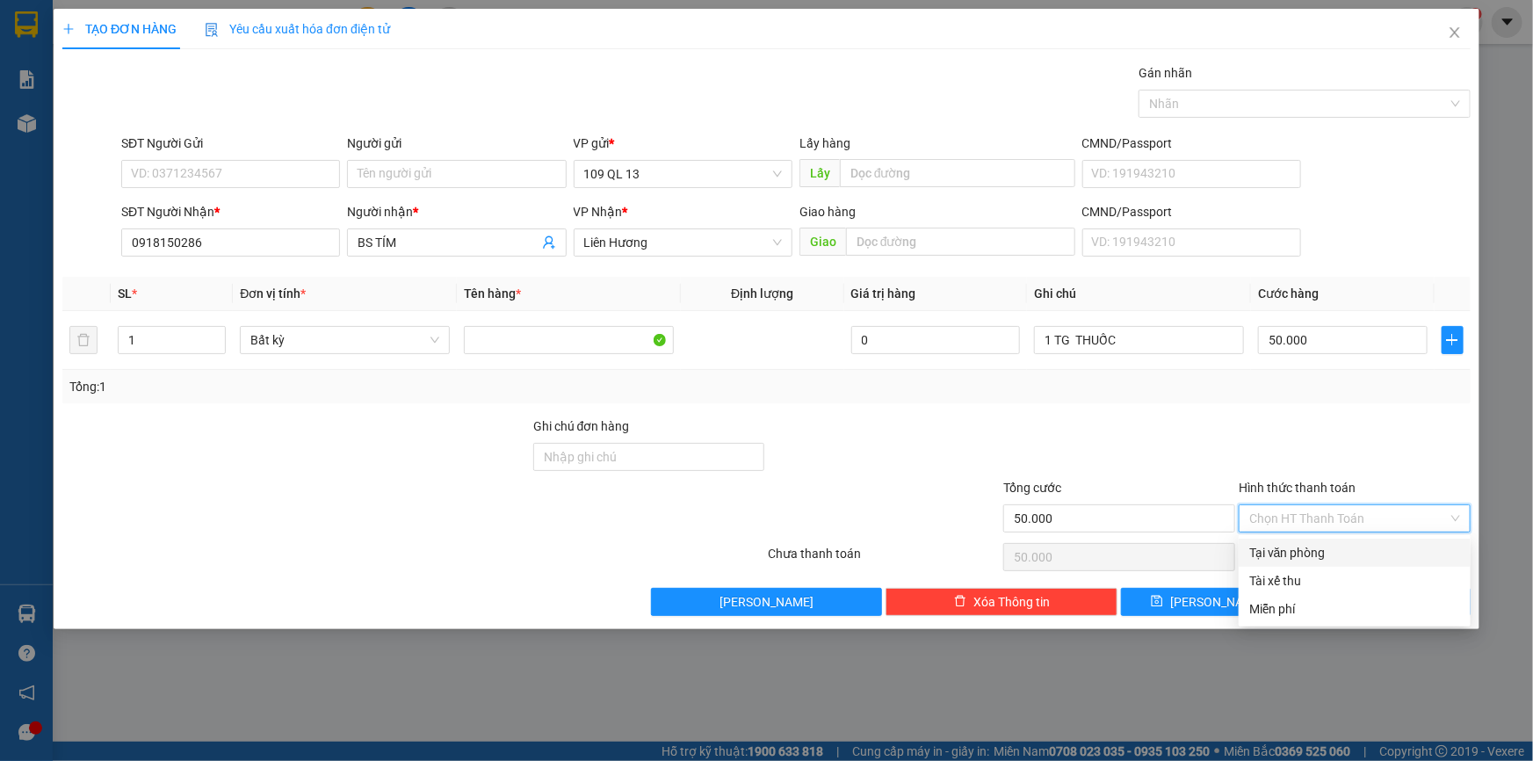
click at [1357, 428] on div at bounding box center [1354, 446] width 235 height 61
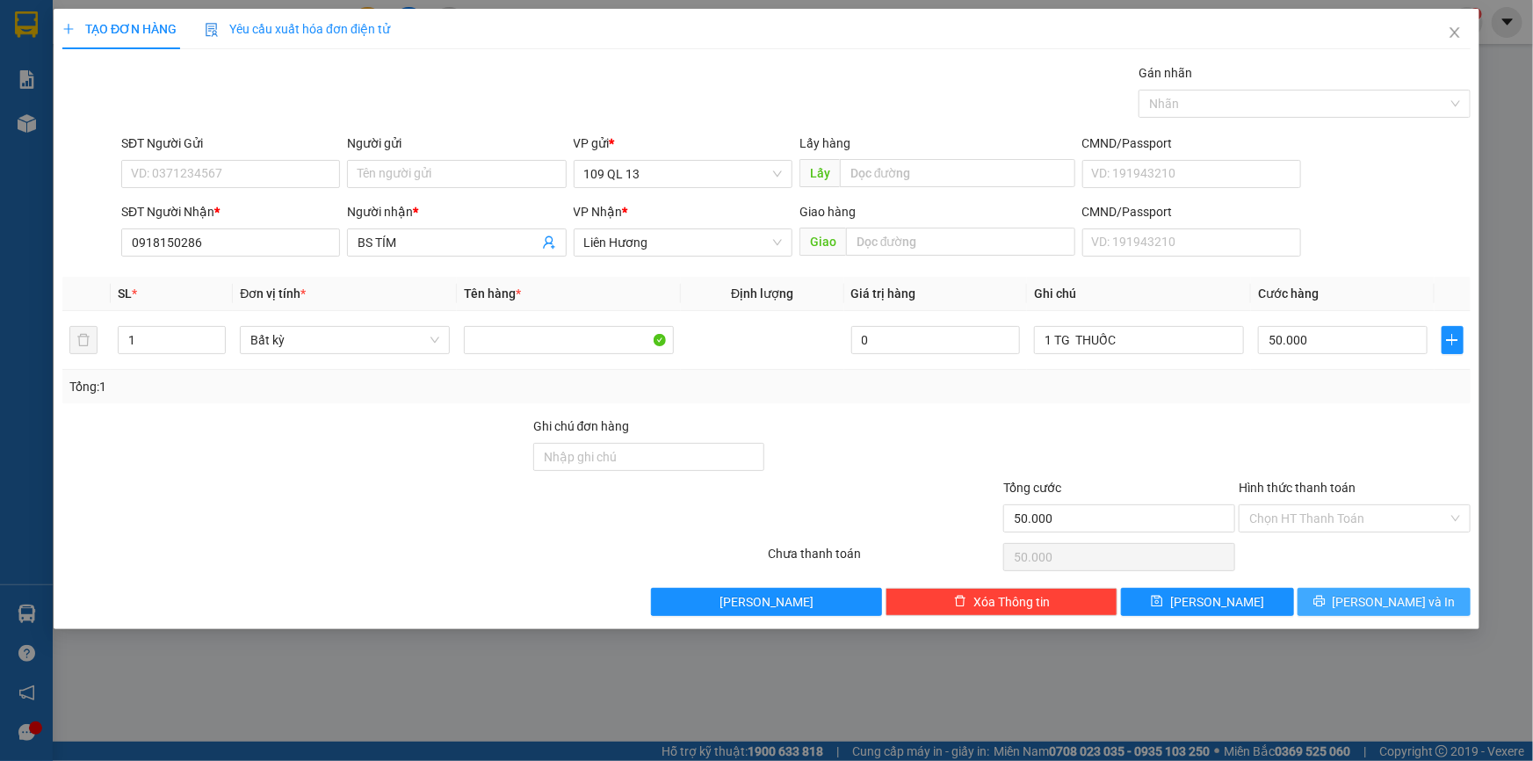
click at [1401, 599] on span "[PERSON_NAME] và In" at bounding box center [1393, 601] width 123 height 19
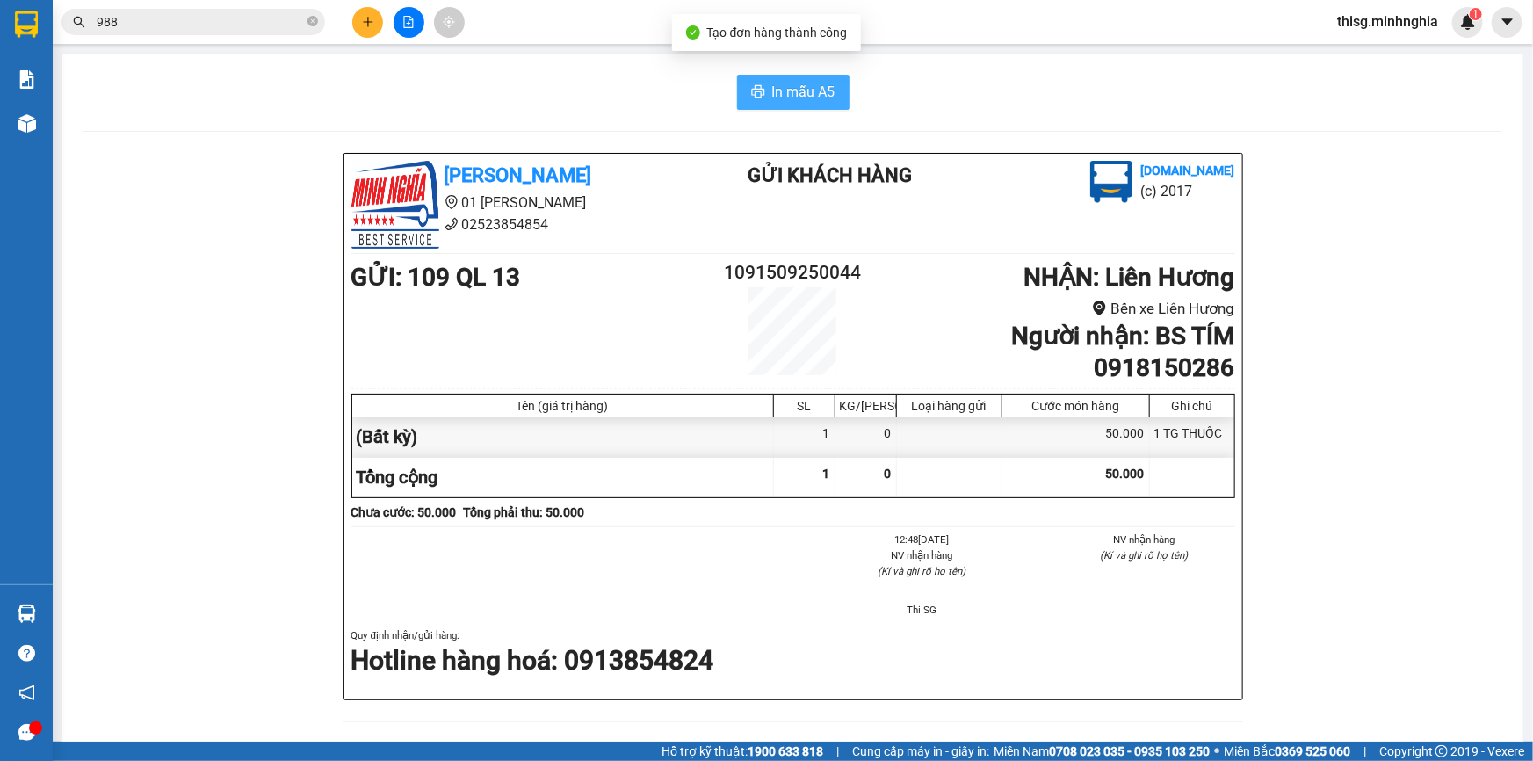
click at [769, 74] on div "In mẫu A5 [PERSON_NAME] 01 Đinh Tiên Hoàng 02523854854 Gửi khách hàng [DOMAIN_N…" at bounding box center [792, 719] width 1461 height 1331
click at [777, 83] on span "In mẫu A5" at bounding box center [803, 92] width 63 height 22
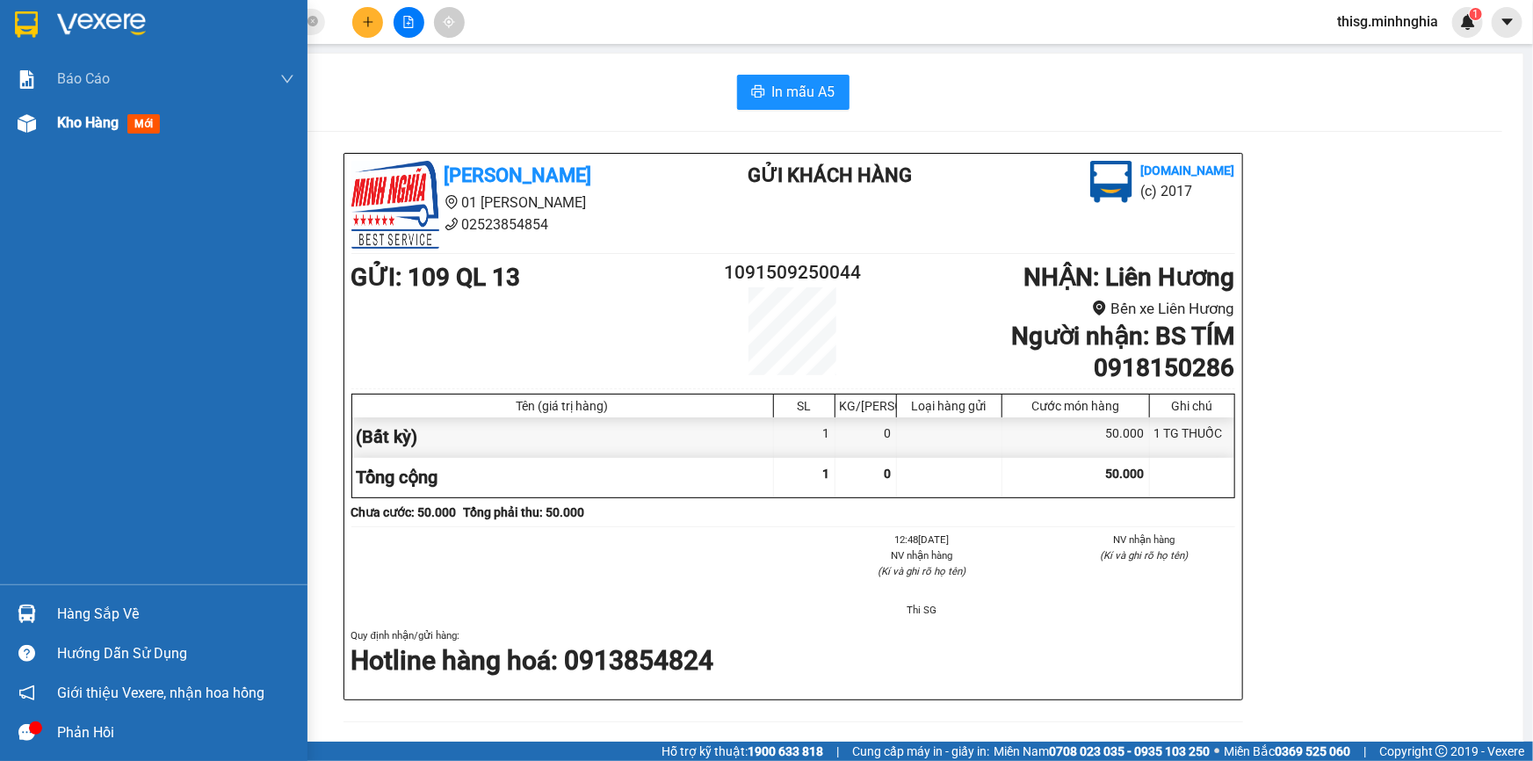
click at [85, 128] on span "Kho hàng" at bounding box center [87, 122] width 61 height 17
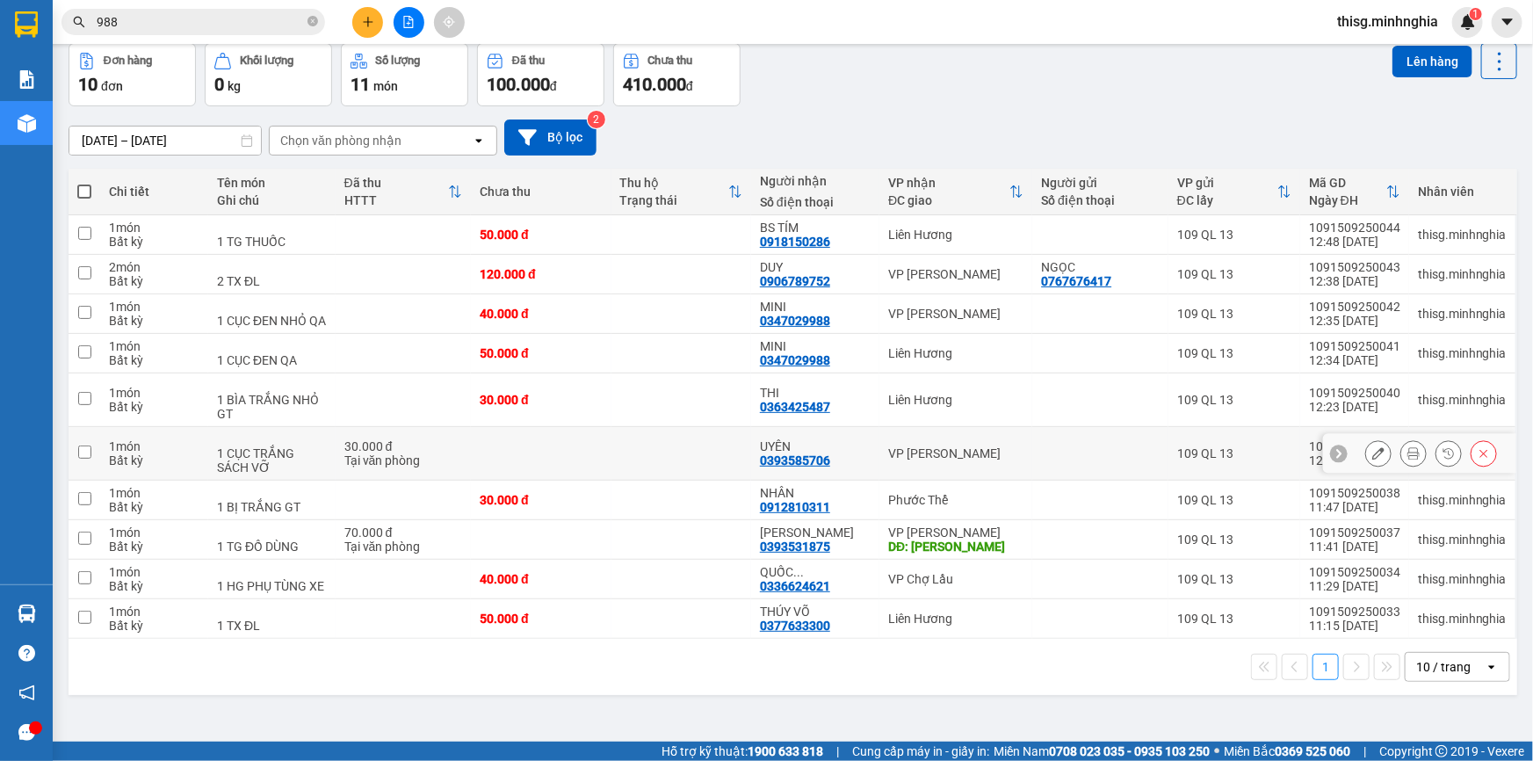
scroll to position [80, 0]
click at [366, 25] on icon "plus" at bounding box center [368, 22] width 12 height 12
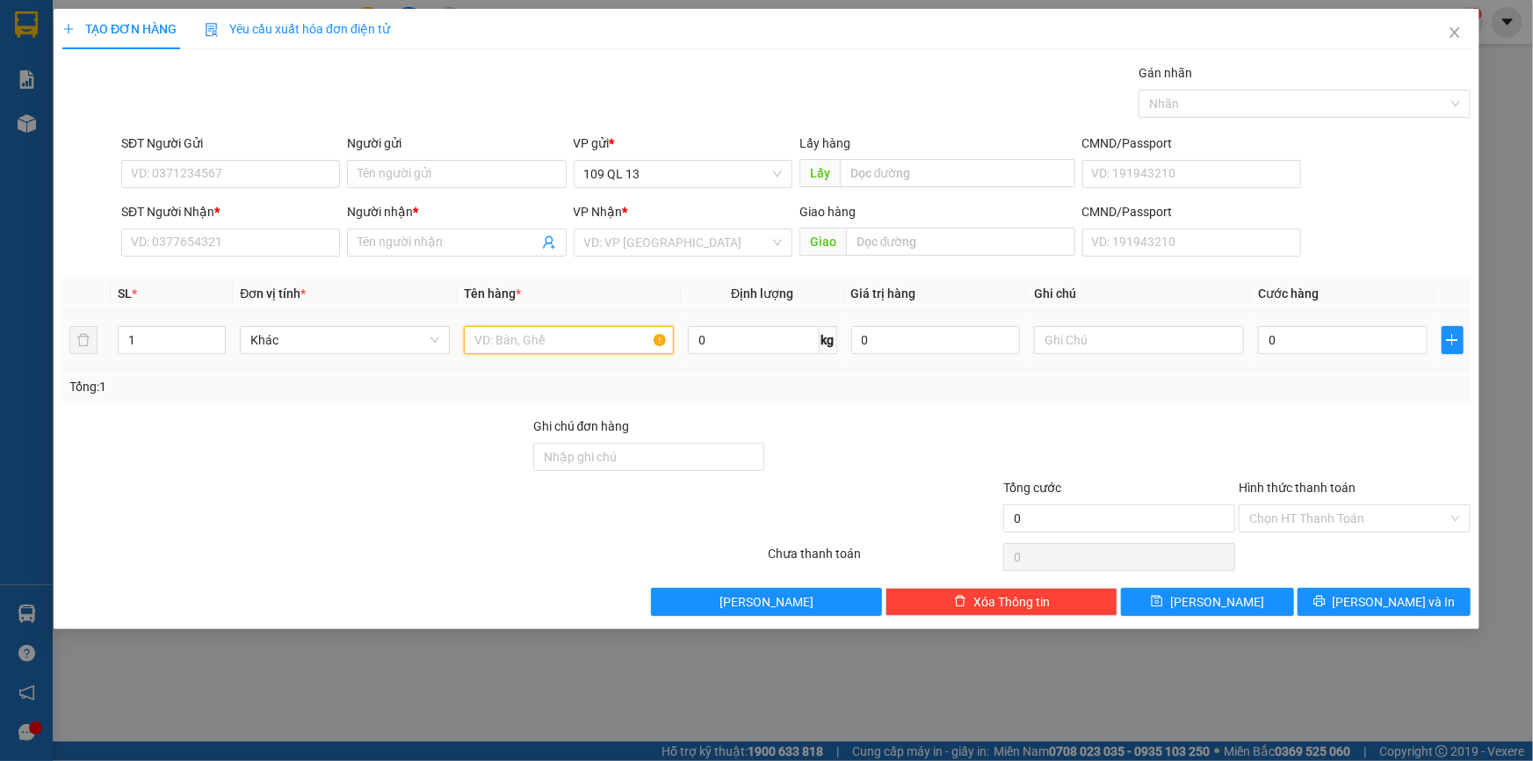
click at [619, 347] on input "text" at bounding box center [569, 340] width 210 height 28
drag, startPoint x: 1107, startPoint y: 336, endPoint x: 1107, endPoint y: 313, distance: 23.7
click at [1108, 328] on input "text" at bounding box center [1139, 340] width 210 height 28
click at [1323, 343] on input "0" at bounding box center [1343, 340] width 170 height 28
click at [1133, 342] on input "1 TG" at bounding box center [1139, 340] width 210 height 28
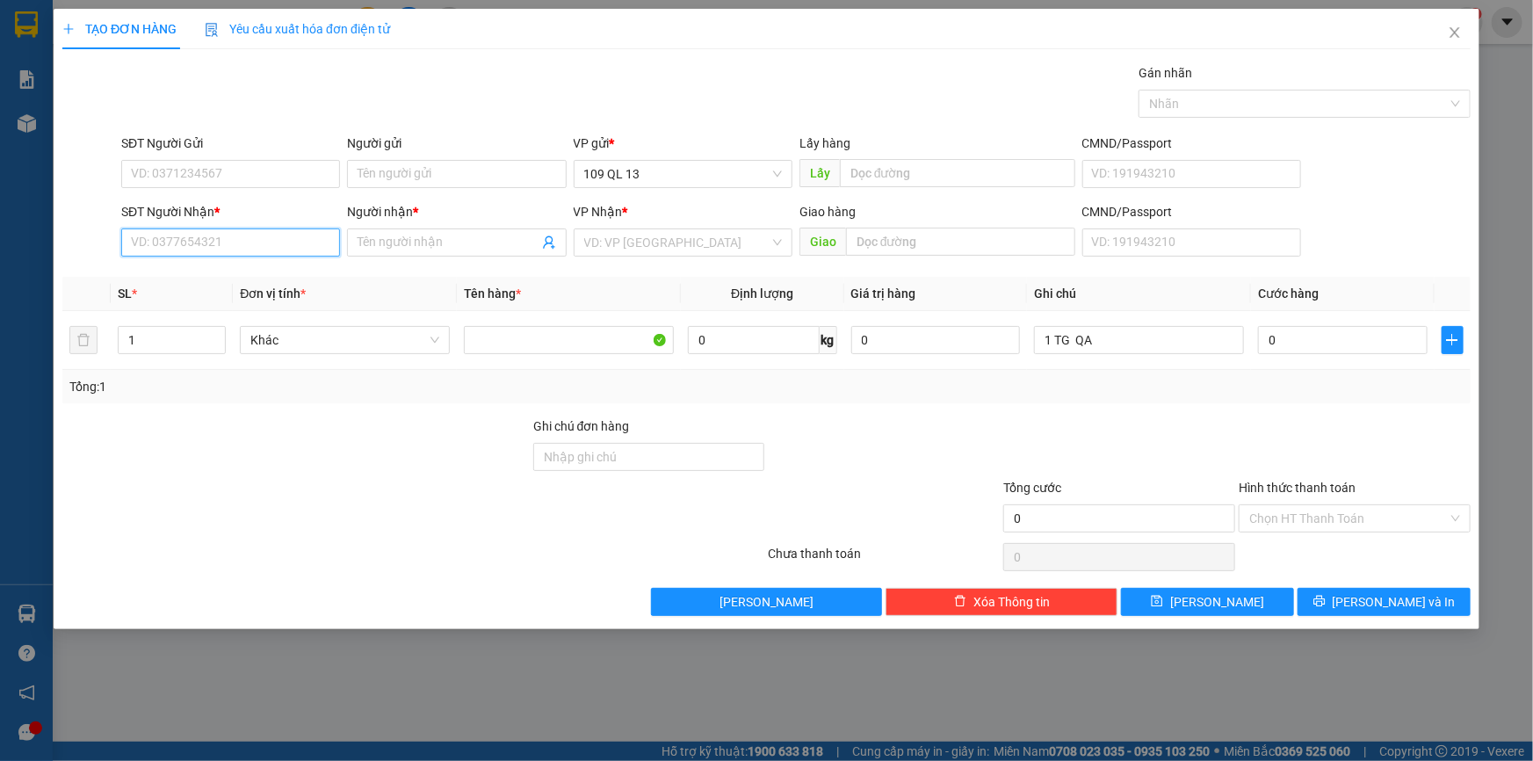
click at [281, 237] on input "SĐT Người Nhận *" at bounding box center [230, 242] width 219 height 28
click at [426, 251] on input "Người nhận *" at bounding box center [447, 242] width 180 height 19
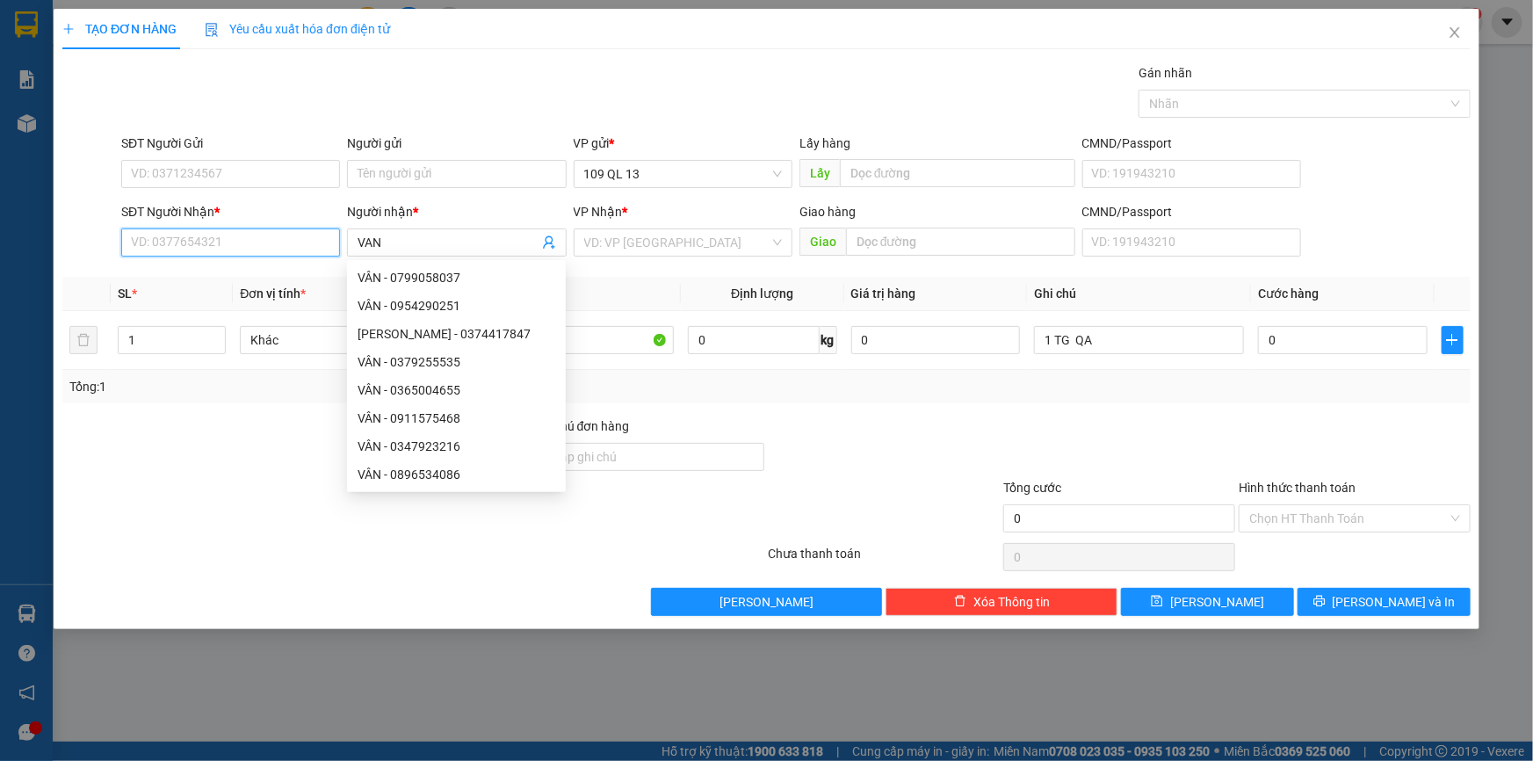
click at [234, 246] on input "SĐT Người Nhận *" at bounding box center [230, 242] width 219 height 28
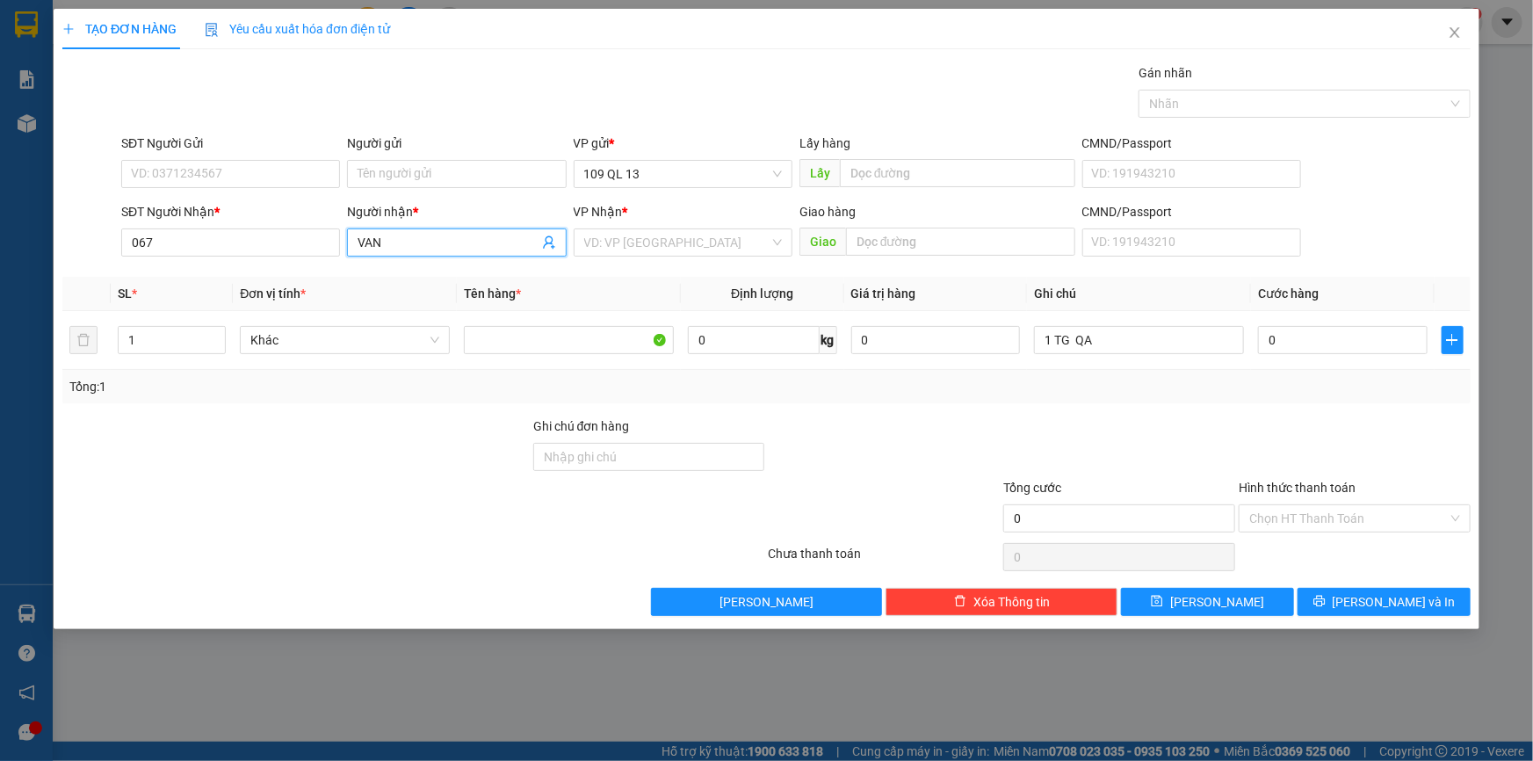
click at [407, 247] on input "VAN" at bounding box center [447, 242] width 180 height 19
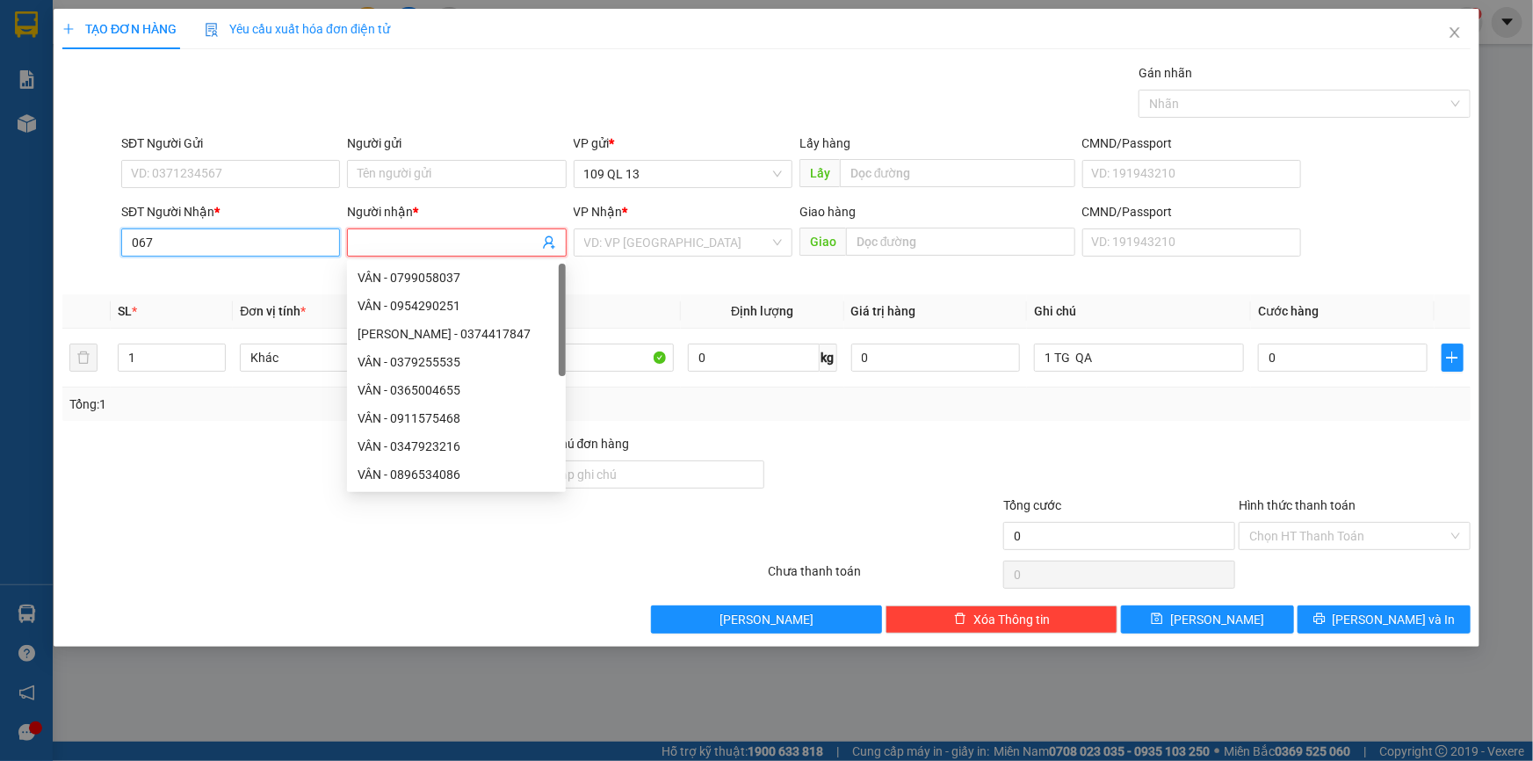
click at [277, 248] on input "067" at bounding box center [230, 242] width 219 height 28
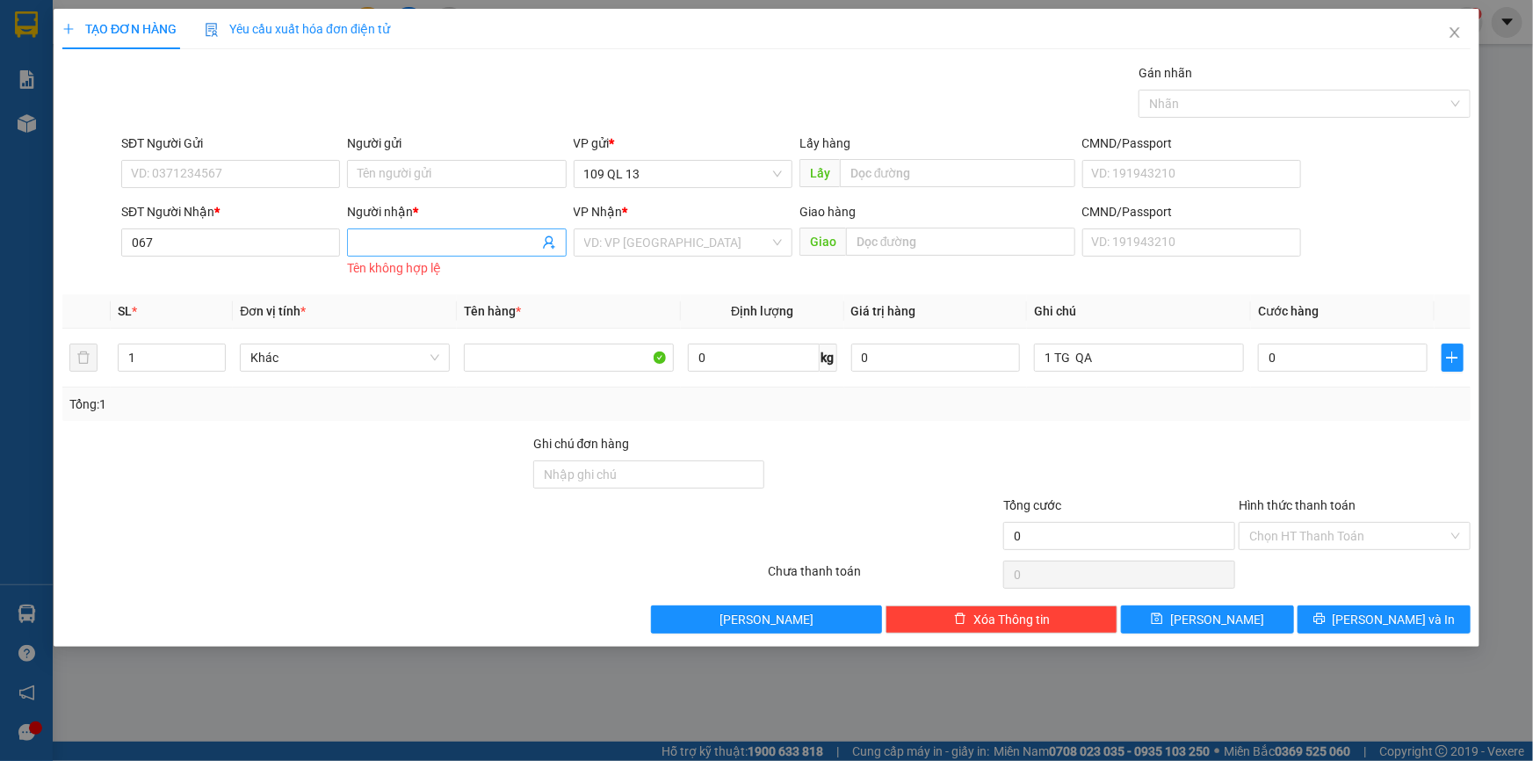
click at [358, 248] on input "Người nhận *" at bounding box center [447, 242] width 180 height 19
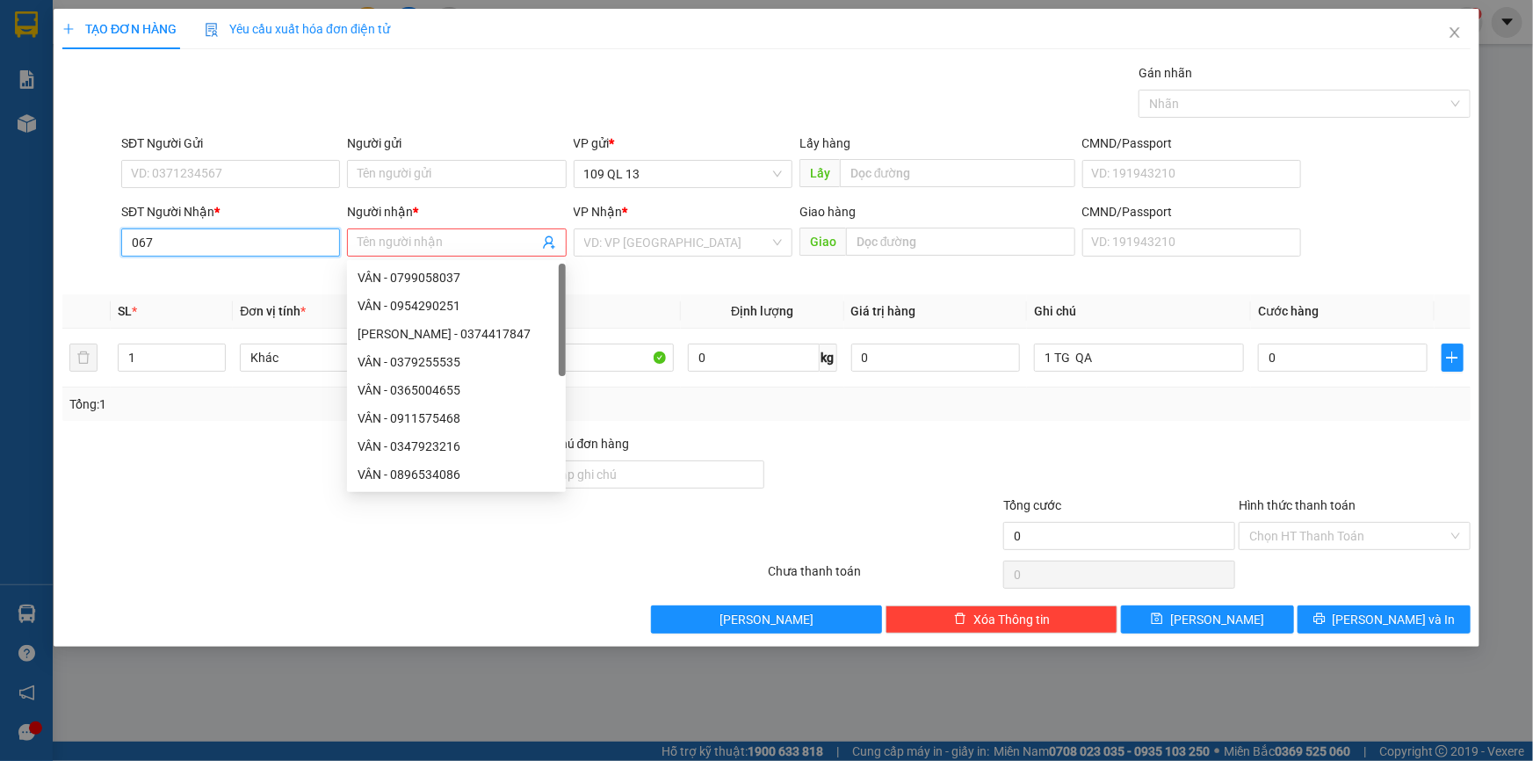
click at [314, 248] on input "067" at bounding box center [230, 242] width 219 height 28
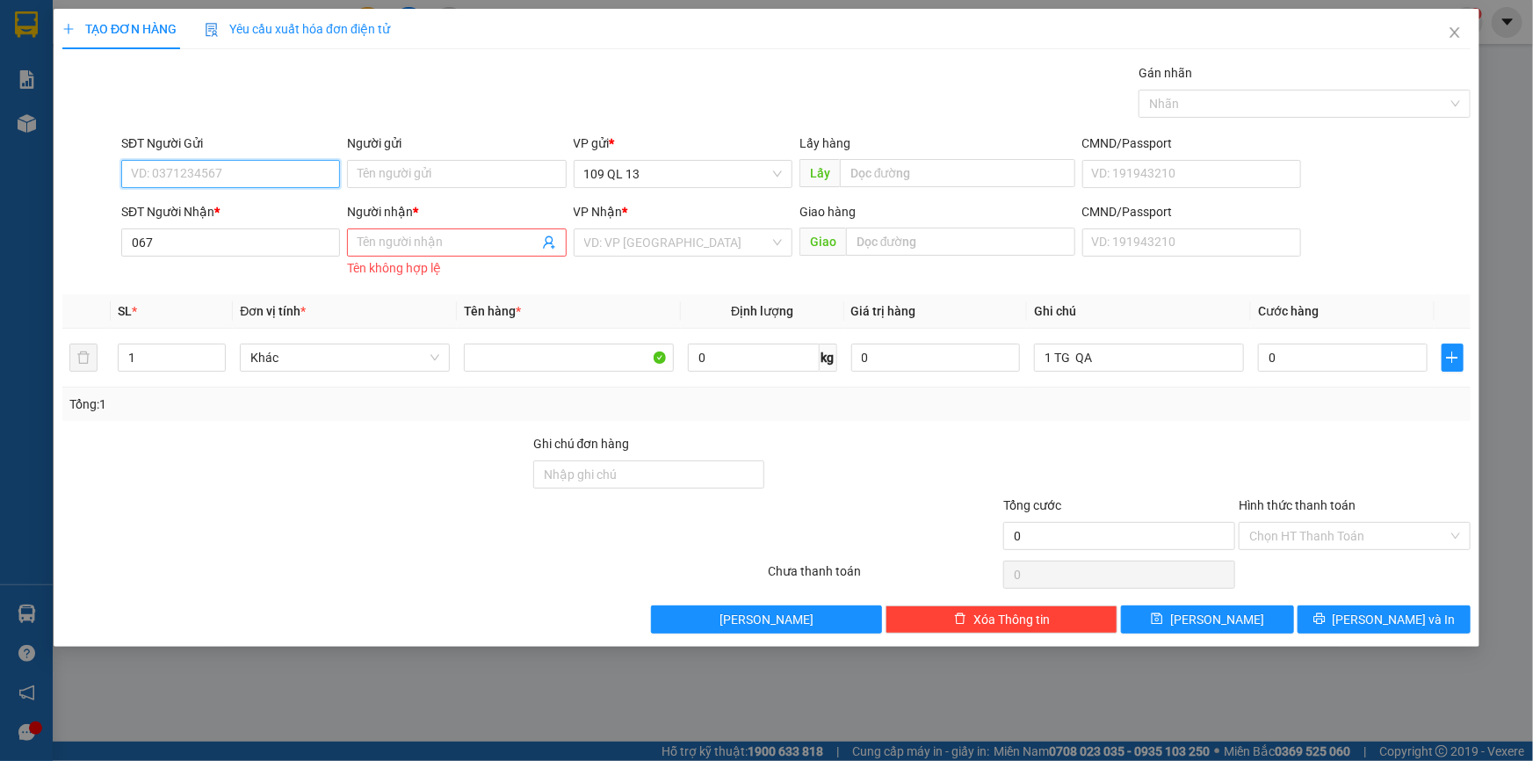
click at [280, 182] on input "SĐT Người Gửi" at bounding box center [230, 174] width 219 height 28
click at [199, 228] on input "067" at bounding box center [230, 242] width 219 height 28
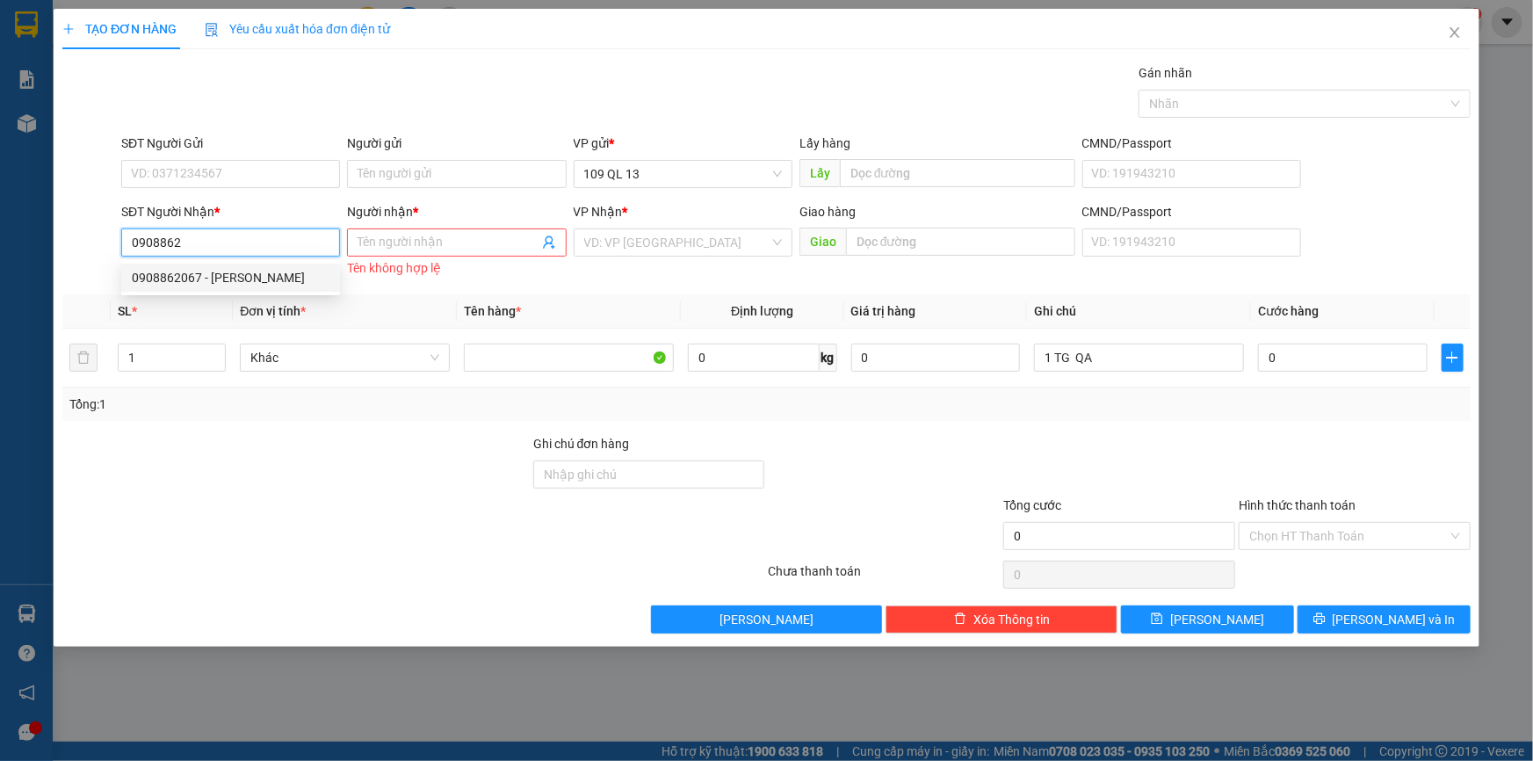
click at [239, 273] on div "0908862067 - [PERSON_NAME]" at bounding box center [231, 277] width 198 height 19
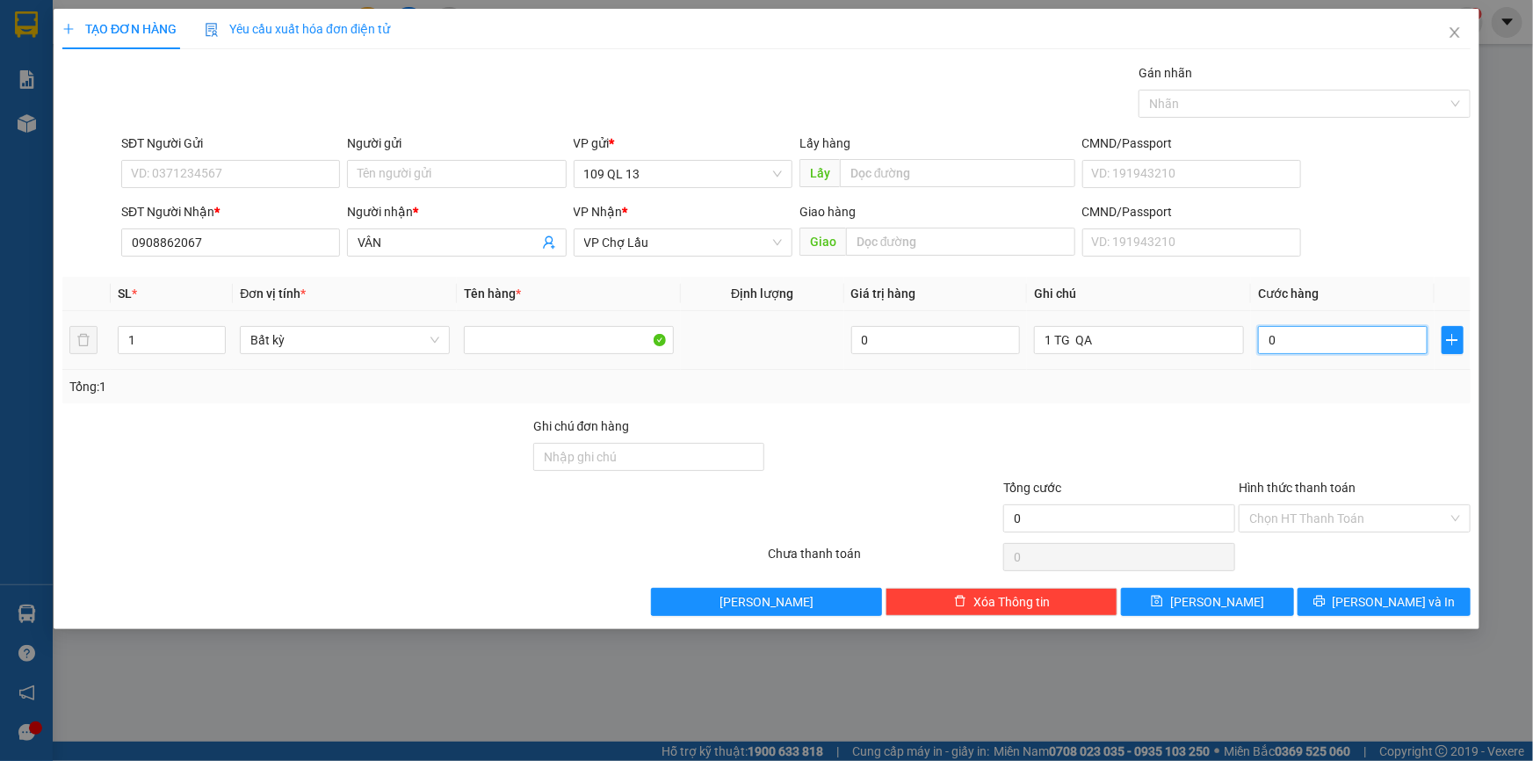
click at [1382, 341] on input "0" at bounding box center [1343, 340] width 170 height 28
click at [1384, 526] on input "Hình thức thanh toán" at bounding box center [1348, 518] width 198 height 26
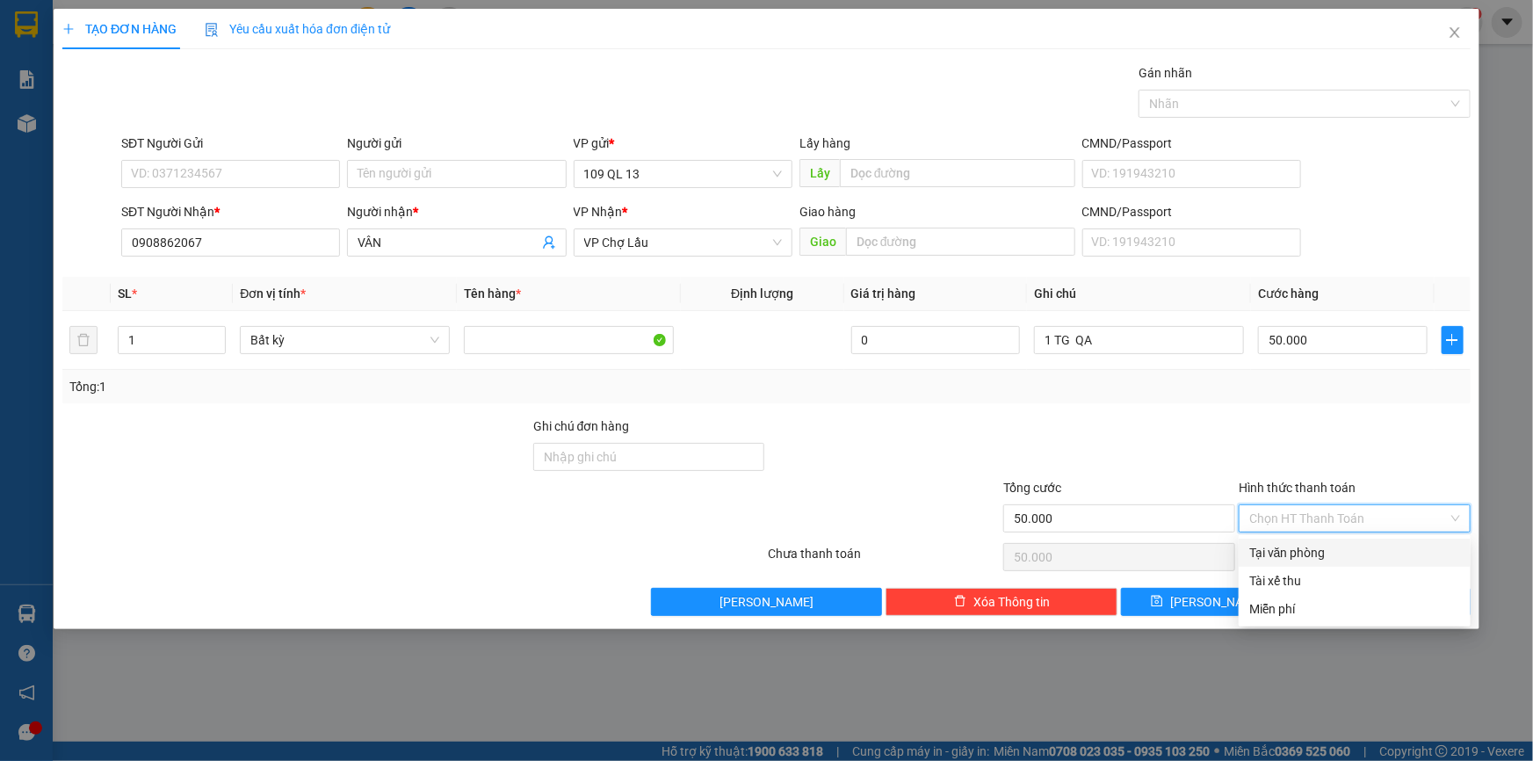
click at [1380, 554] on div "Tại văn phòng" at bounding box center [1354, 552] width 211 height 19
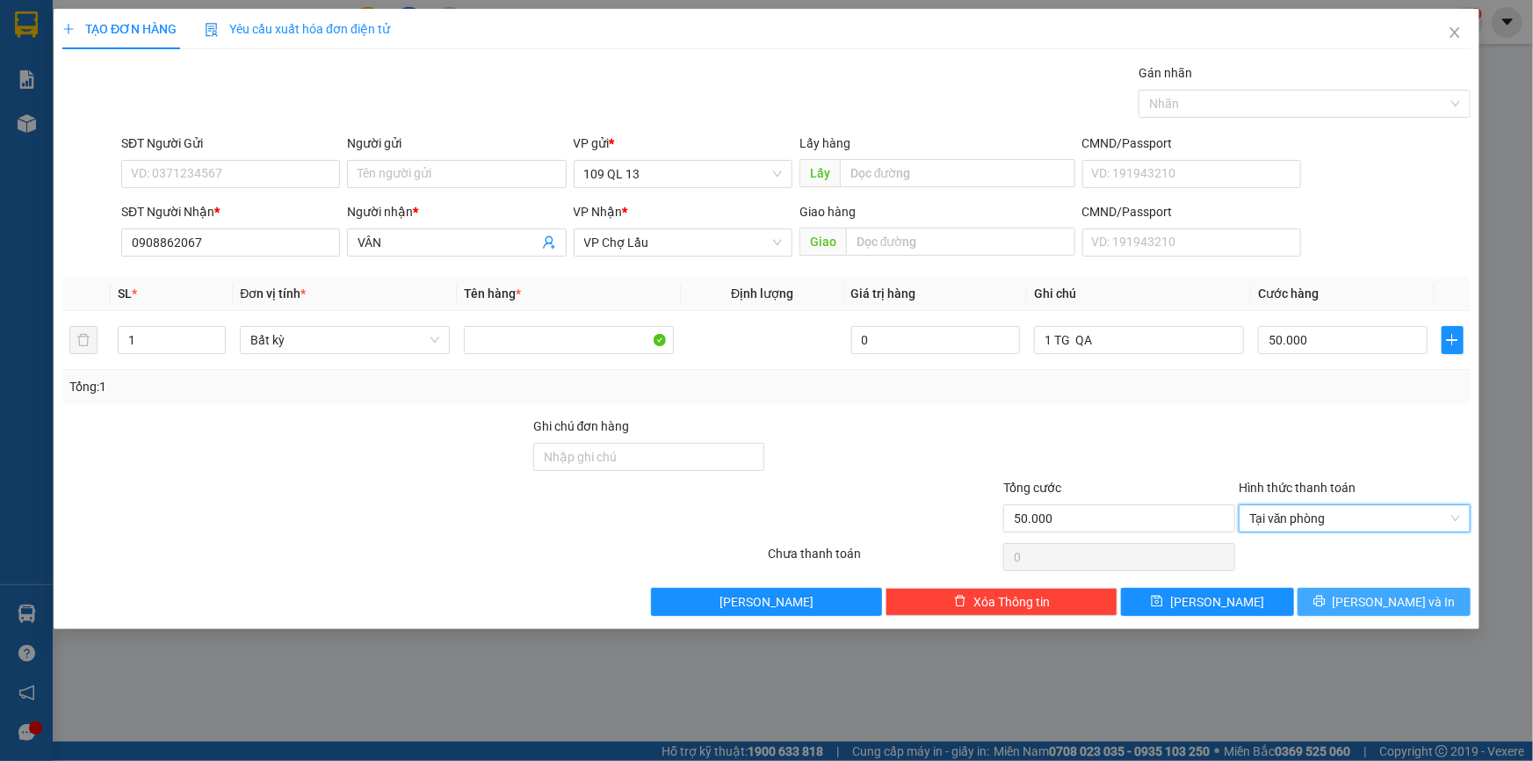
click at [1396, 598] on span "[PERSON_NAME] và In" at bounding box center [1393, 601] width 123 height 19
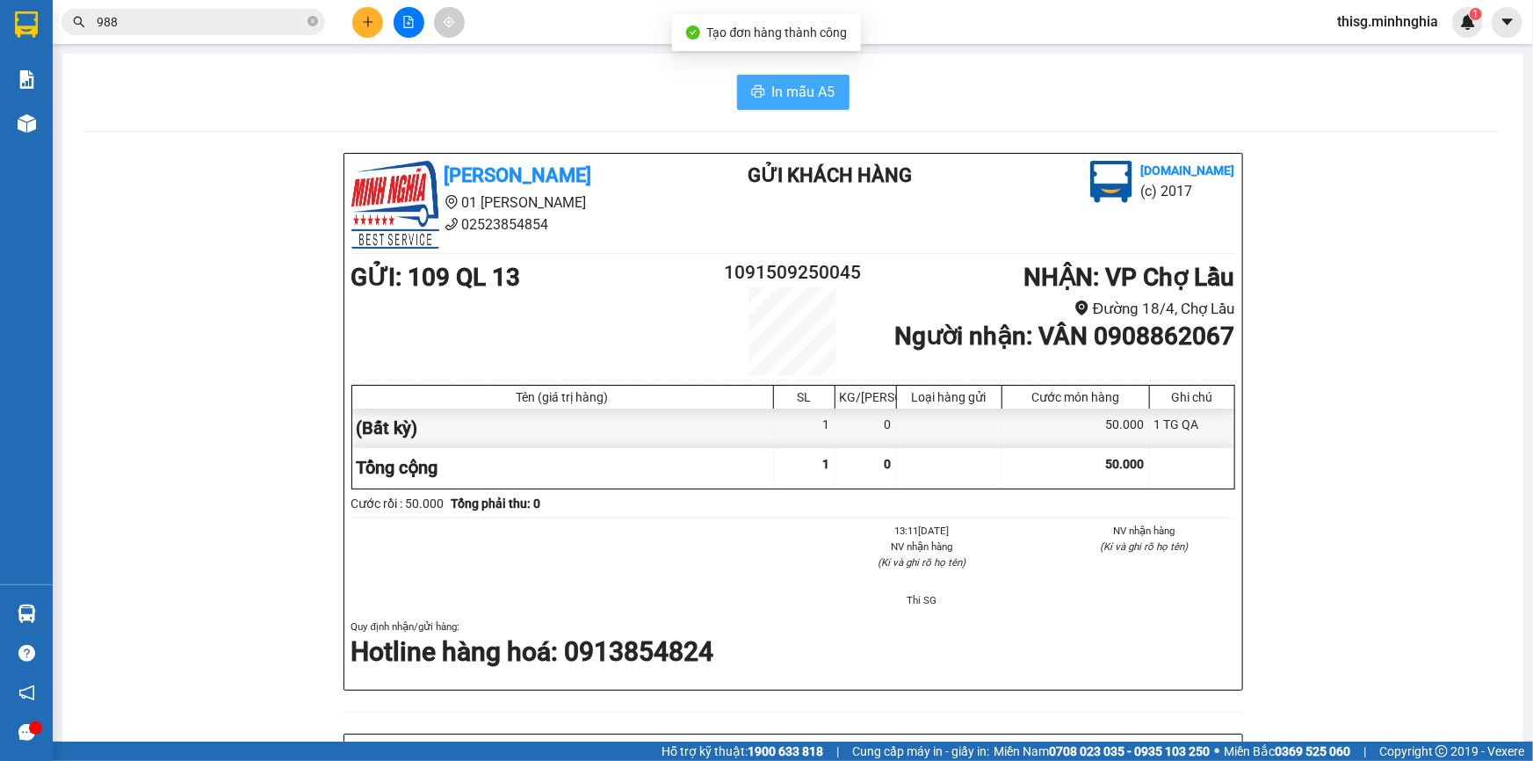
click at [795, 91] on span "In mẫu A5" at bounding box center [803, 92] width 63 height 22
click at [377, 22] on button at bounding box center [367, 22] width 31 height 31
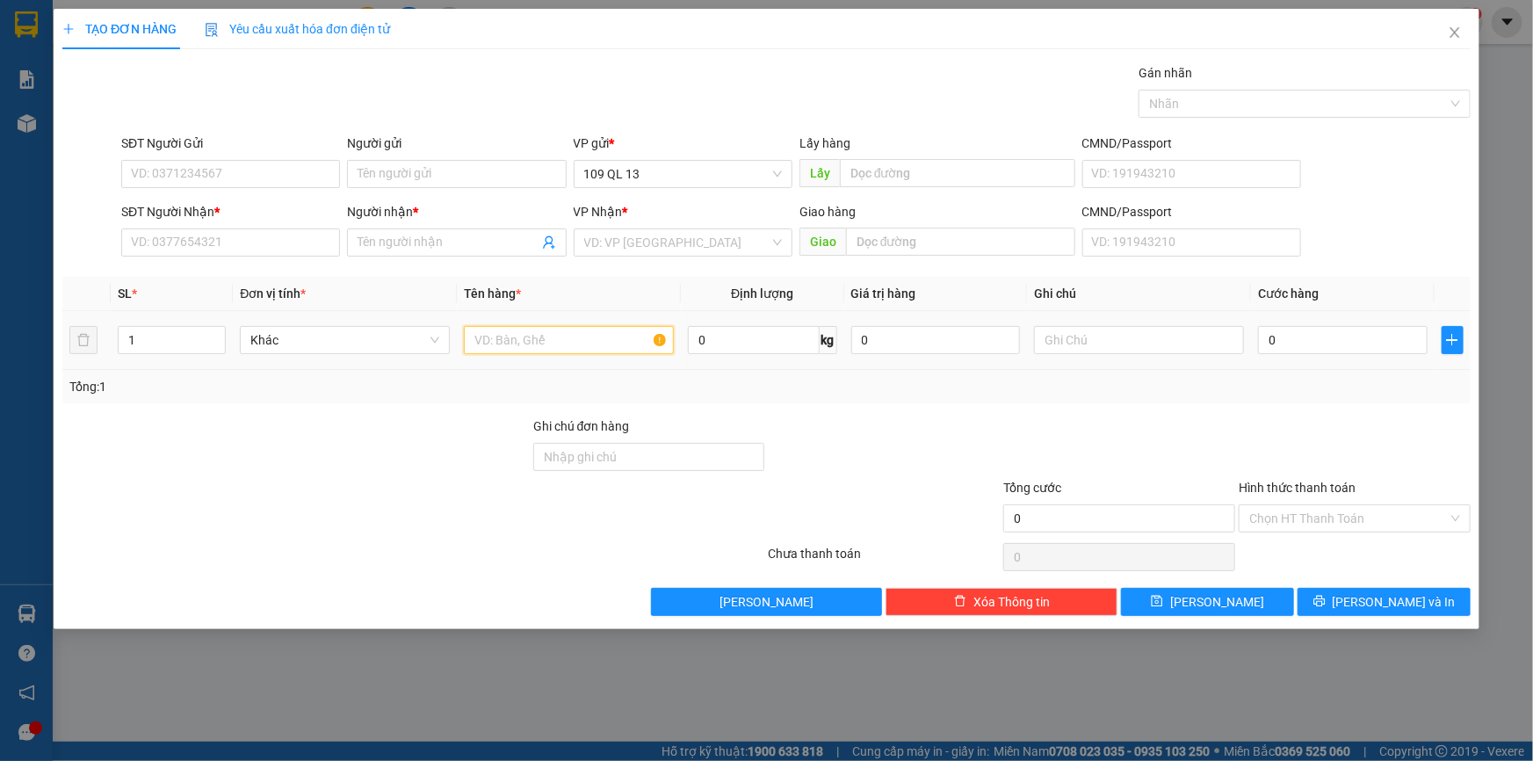
click at [599, 321] on td at bounding box center [569, 340] width 224 height 59
click at [559, 338] on input "text" at bounding box center [569, 340] width 210 height 28
click at [1068, 347] on input "text" at bounding box center [1139, 340] width 210 height 28
click at [226, 242] on input "SĐT Người Nhận *" at bounding box center [230, 242] width 219 height 28
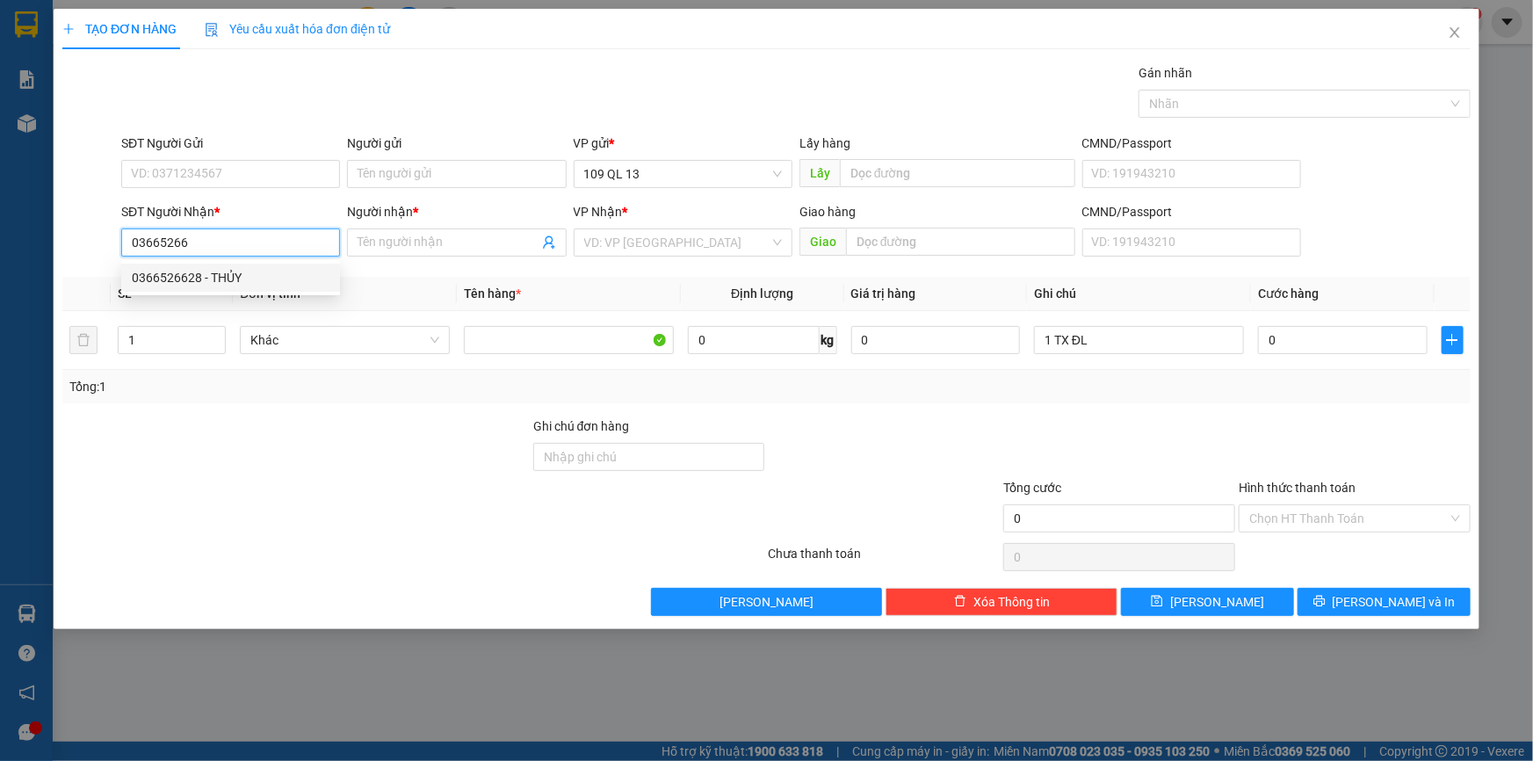
click at [190, 279] on div "0366526628 - THỦY" at bounding box center [231, 277] width 198 height 19
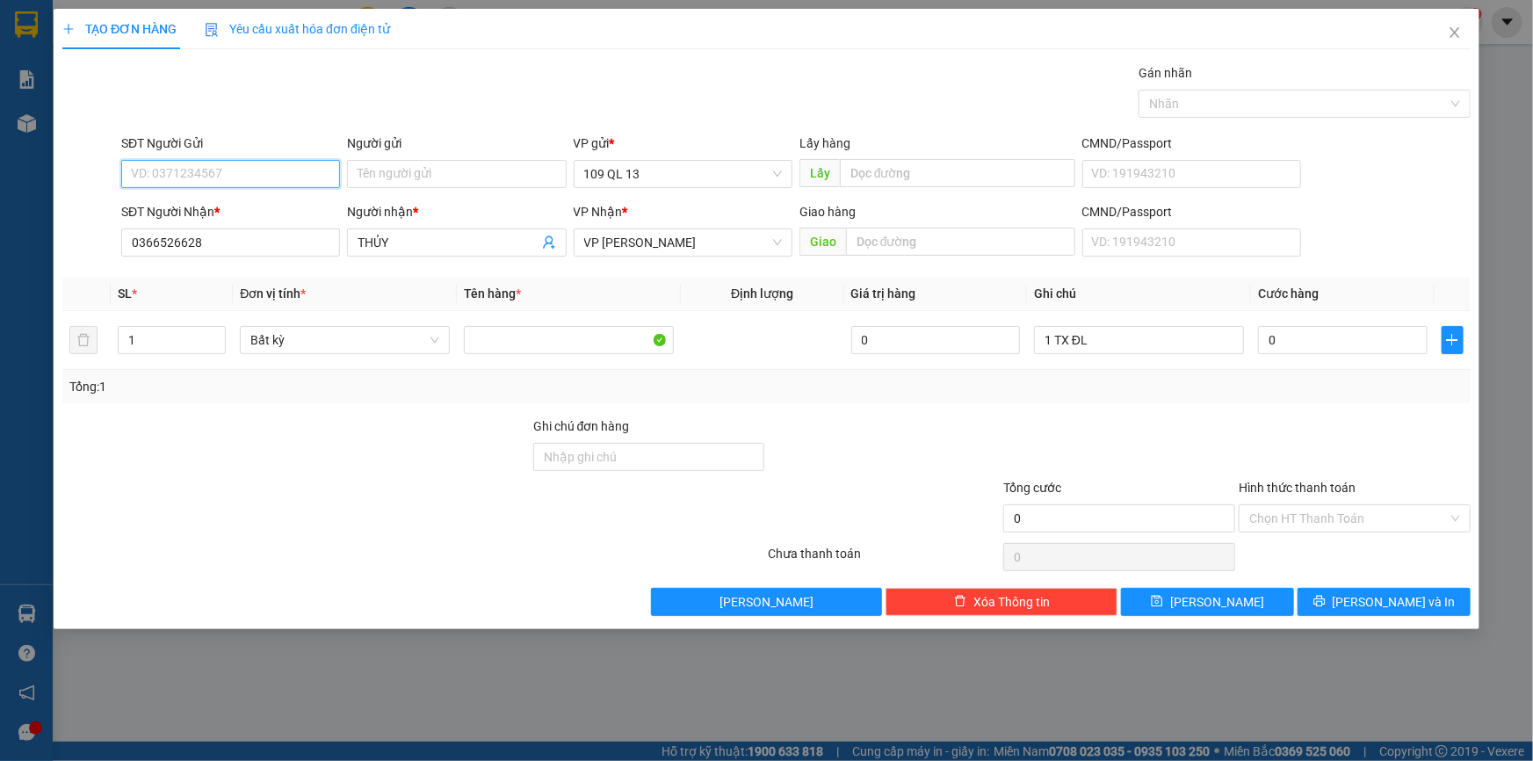
click at [256, 167] on input "SĐT Người Gửi" at bounding box center [230, 174] width 219 height 28
click at [251, 236] on div "0906375196 - SƠN" at bounding box center [231, 236] width 198 height 19
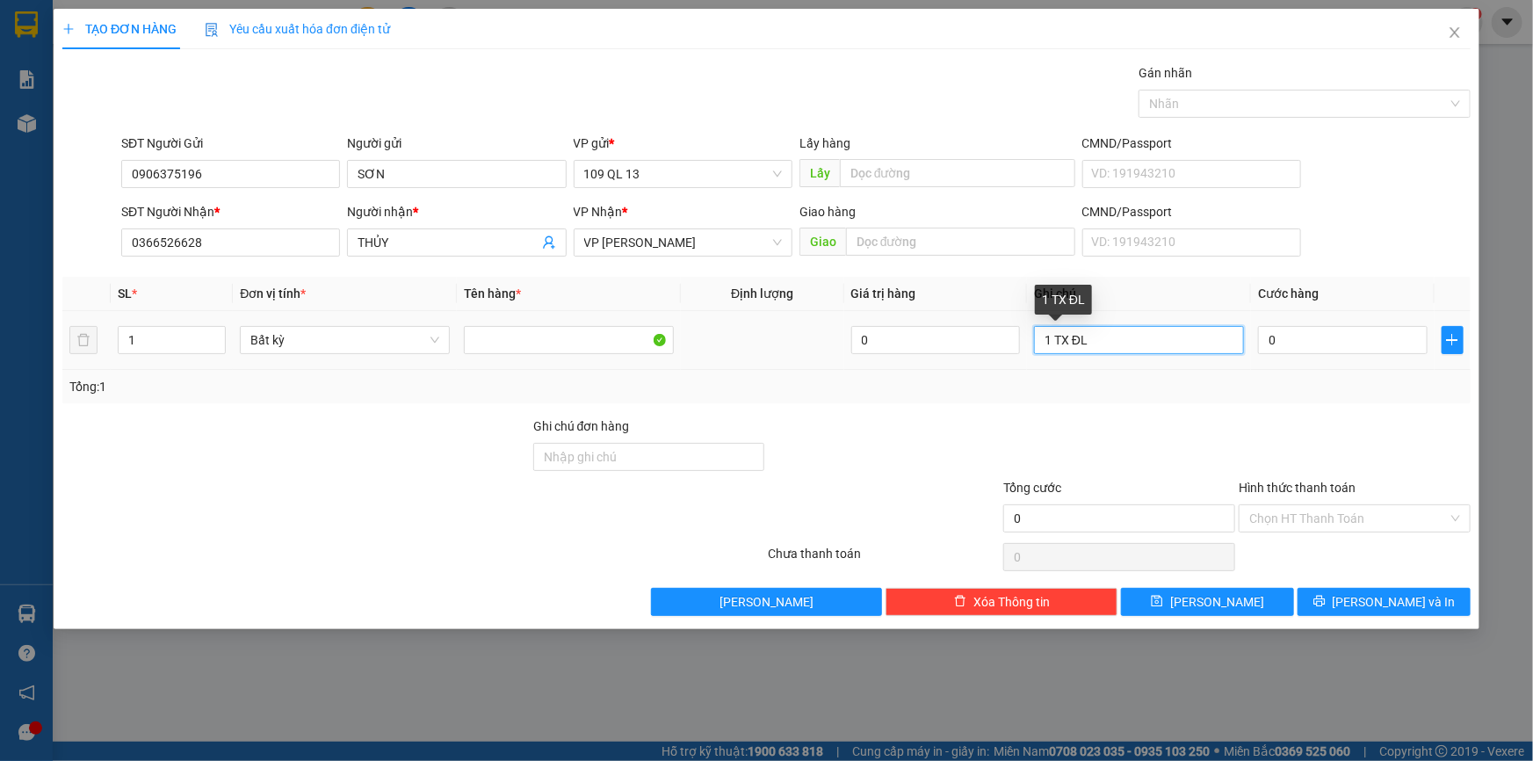
click at [1159, 336] on input "1 TX ĐL" at bounding box center [1139, 340] width 210 height 28
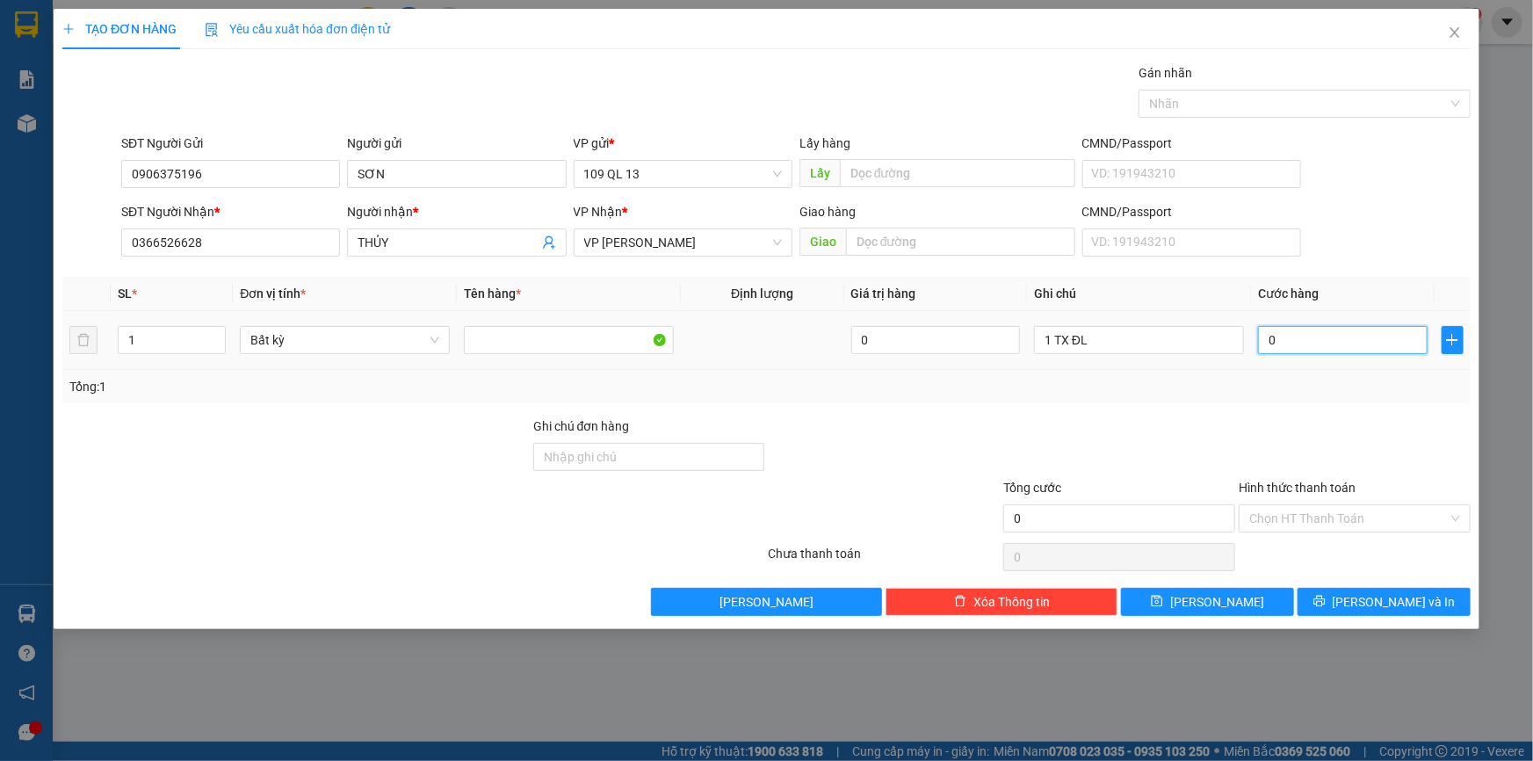
click at [1325, 338] on input "0" at bounding box center [1343, 340] width 170 height 28
click at [1388, 604] on span "[PERSON_NAME] và In" at bounding box center [1393, 601] width 123 height 19
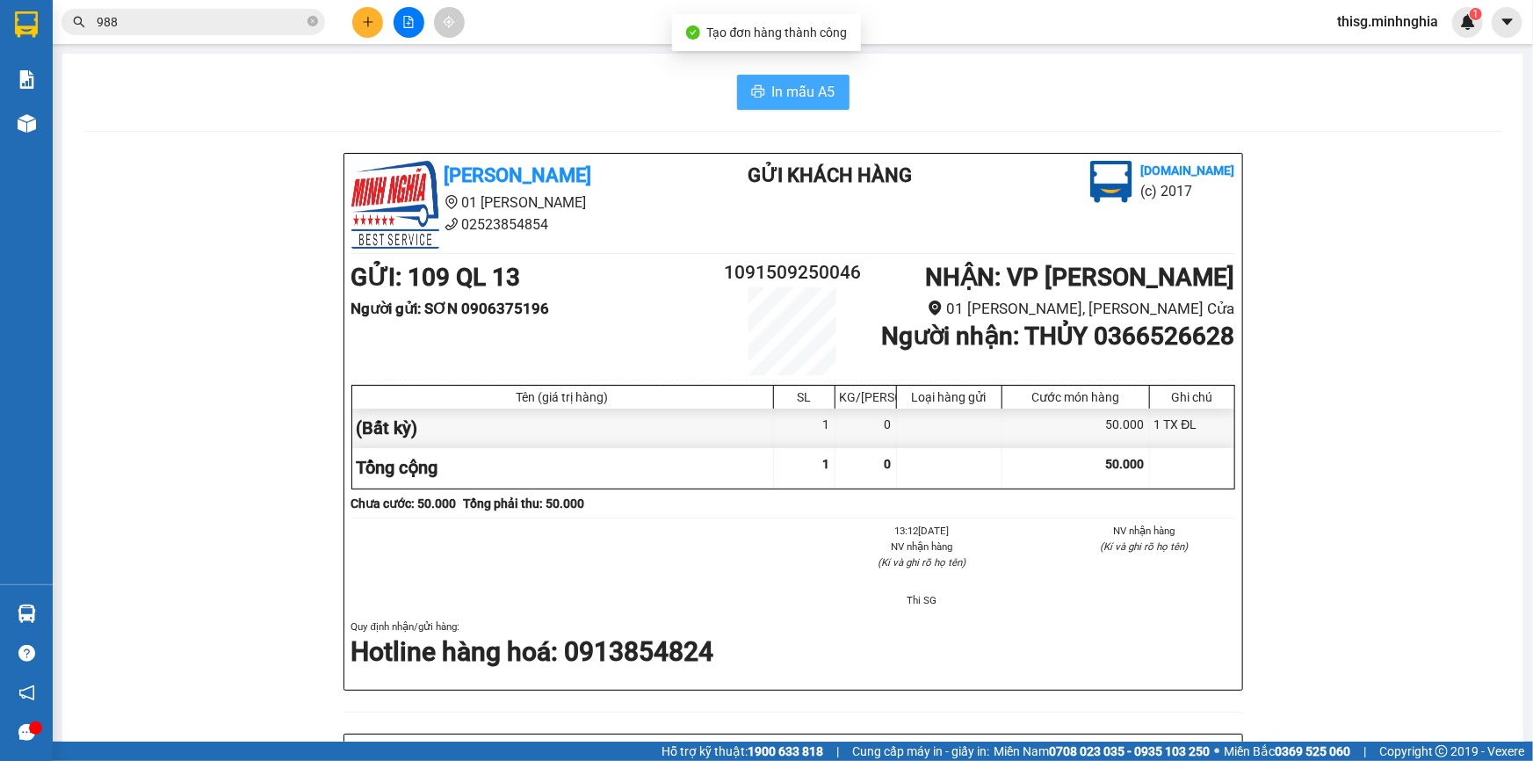
click at [806, 101] on span "In mẫu A5" at bounding box center [803, 92] width 63 height 22
click at [259, 18] on input "988" at bounding box center [200, 21] width 207 height 19
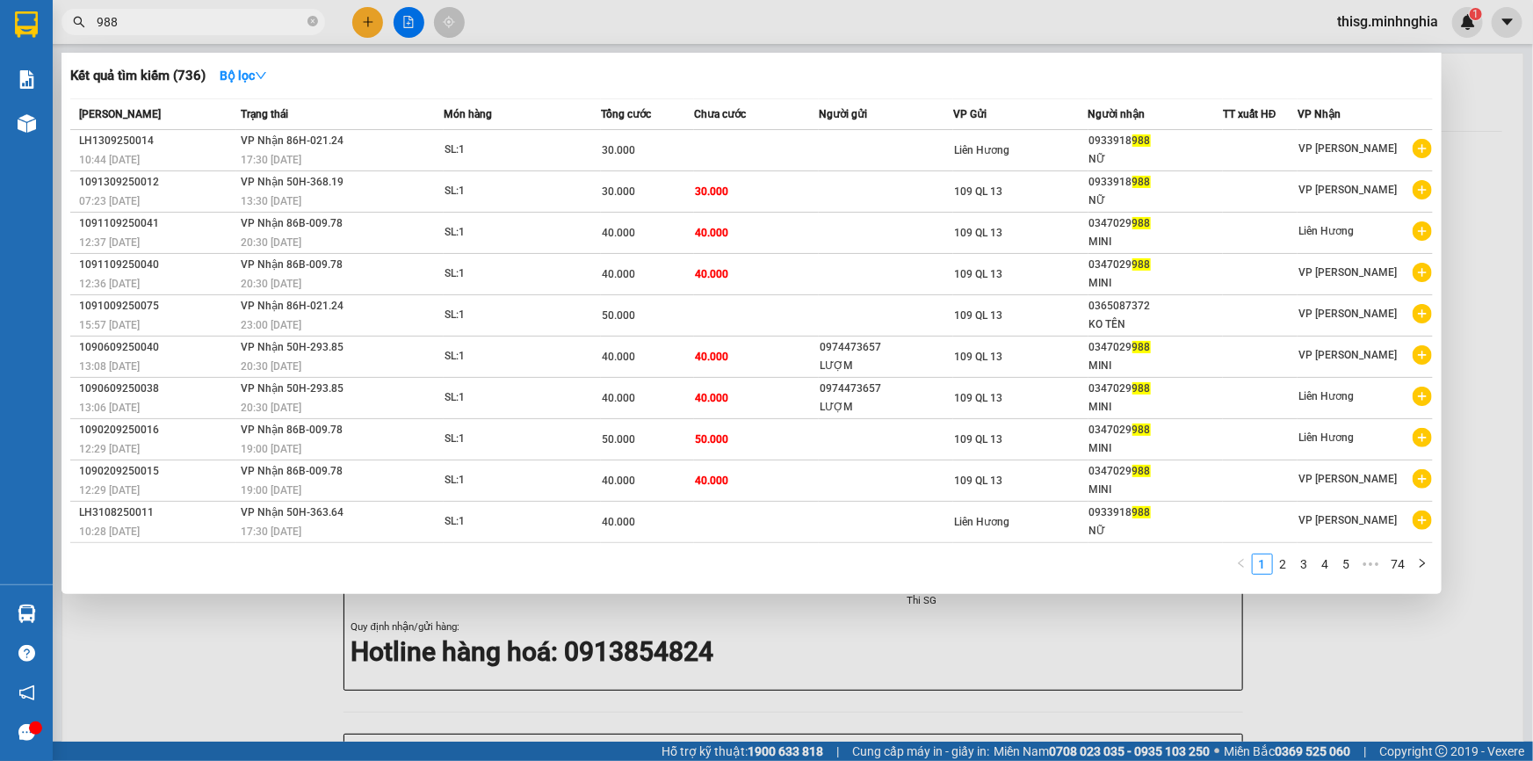
click at [371, 35] on div at bounding box center [766, 380] width 1533 height 761
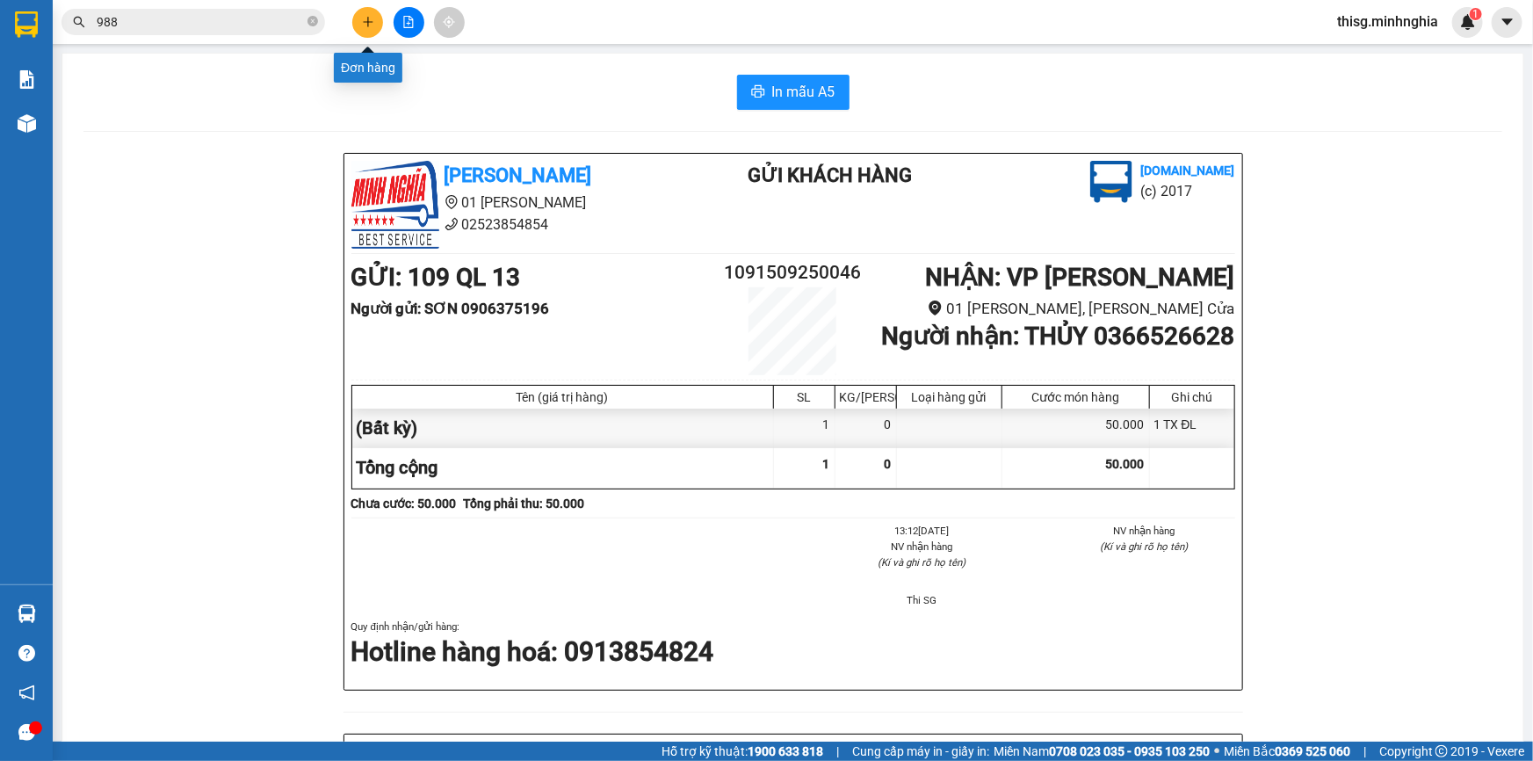
click at [372, 27] on icon "plus" at bounding box center [368, 22] width 12 height 12
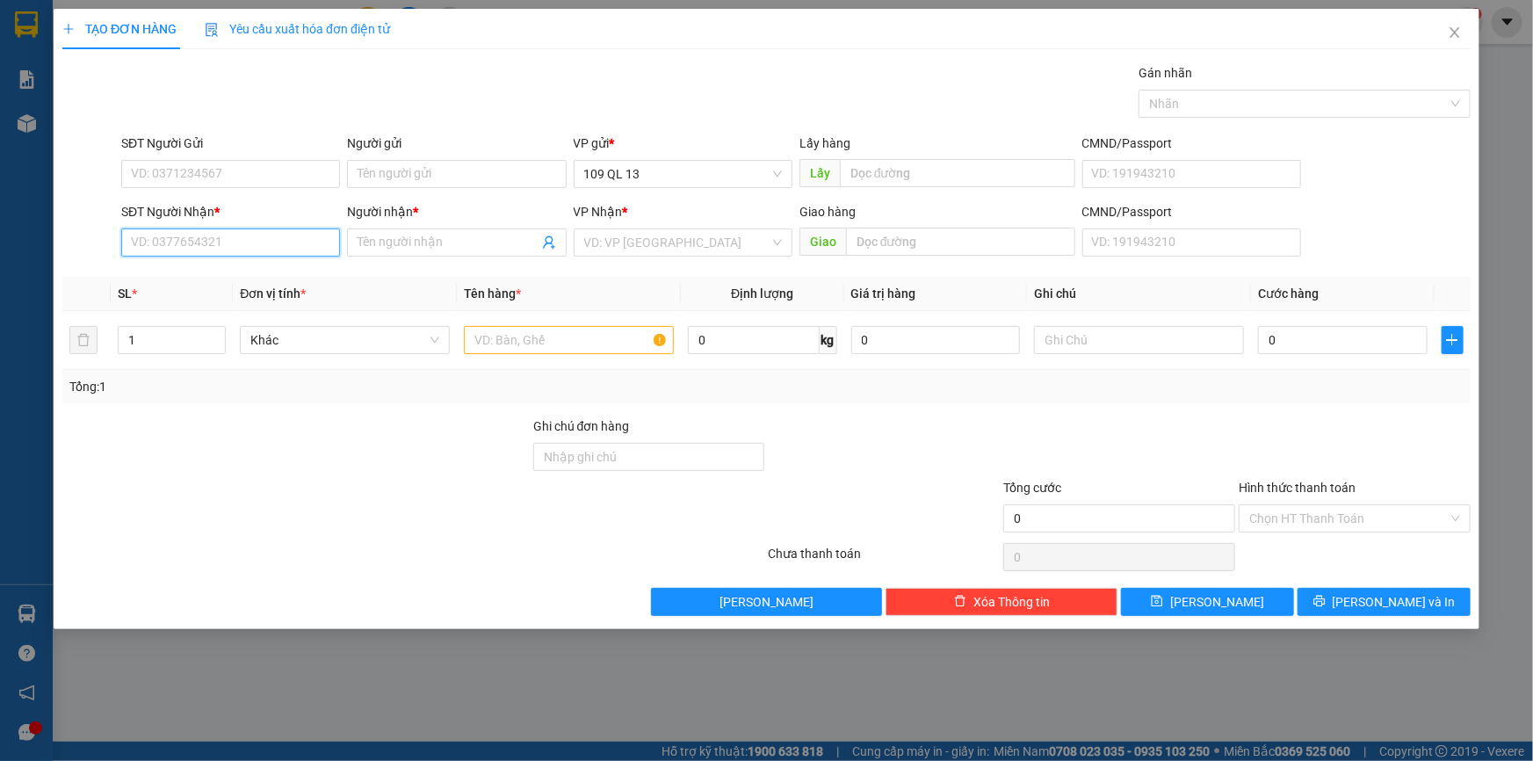
click at [317, 242] on input "SĐT Người Nhận *" at bounding box center [230, 242] width 219 height 28
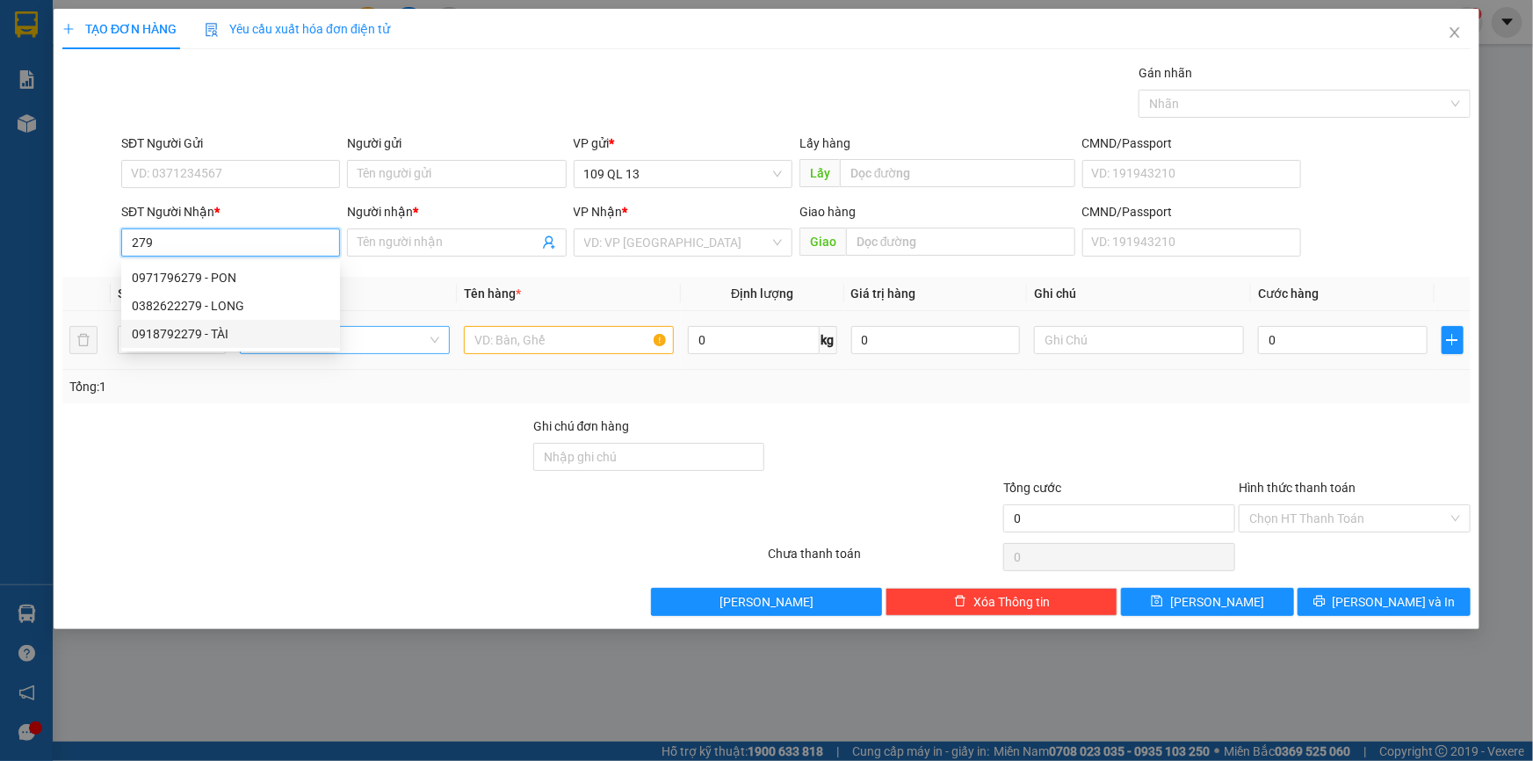
click at [283, 339] on div "0918792279 - TÀI" at bounding box center [231, 333] width 198 height 19
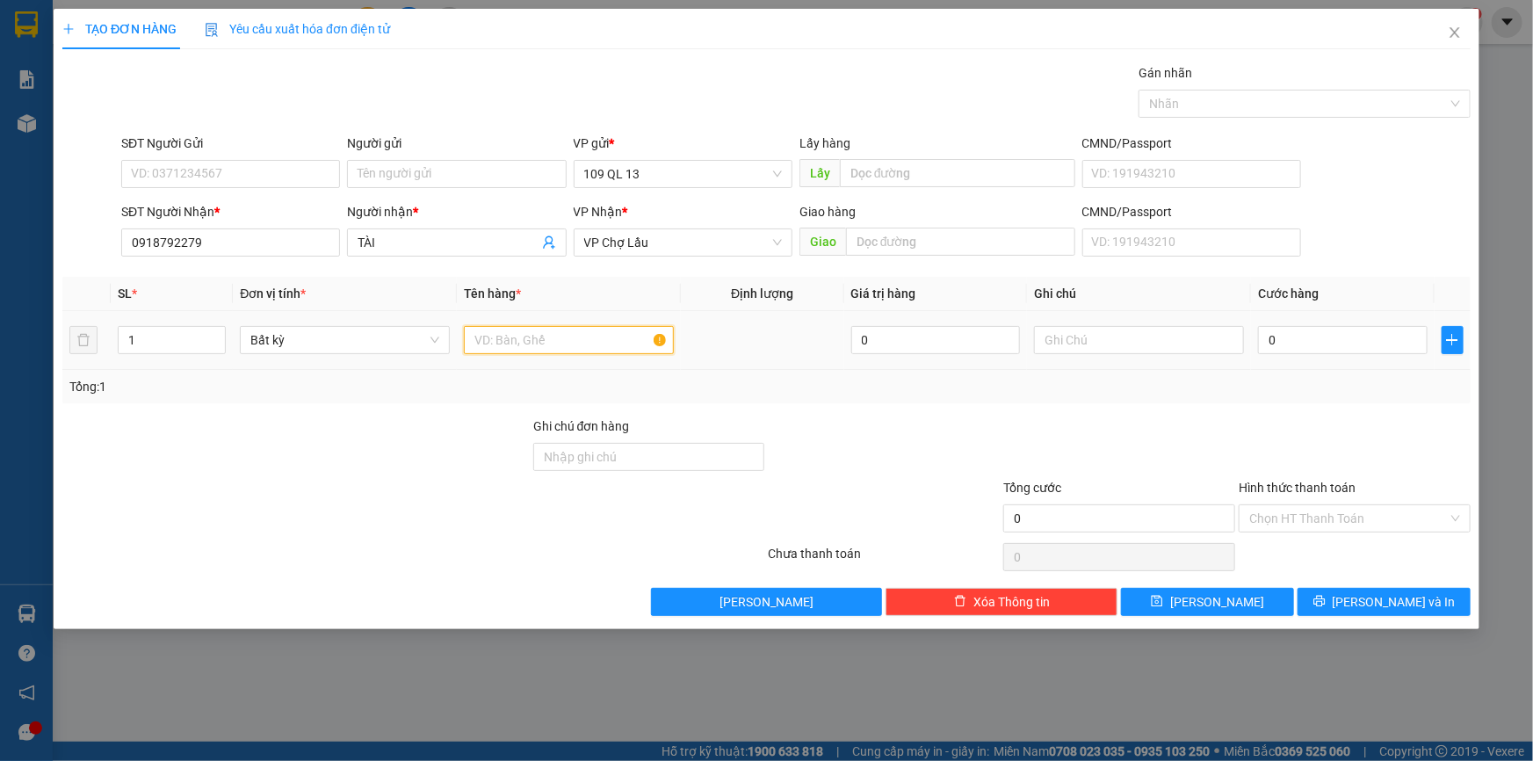
click at [542, 346] on input "text" at bounding box center [569, 340] width 210 height 28
click at [1189, 342] on input "text" at bounding box center [1139, 340] width 210 height 28
click at [1292, 334] on input "0" at bounding box center [1343, 340] width 170 height 28
click at [162, 341] on input "1" at bounding box center [172, 340] width 106 height 26
click at [1360, 509] on input "Hình thức thanh toán" at bounding box center [1348, 518] width 198 height 26
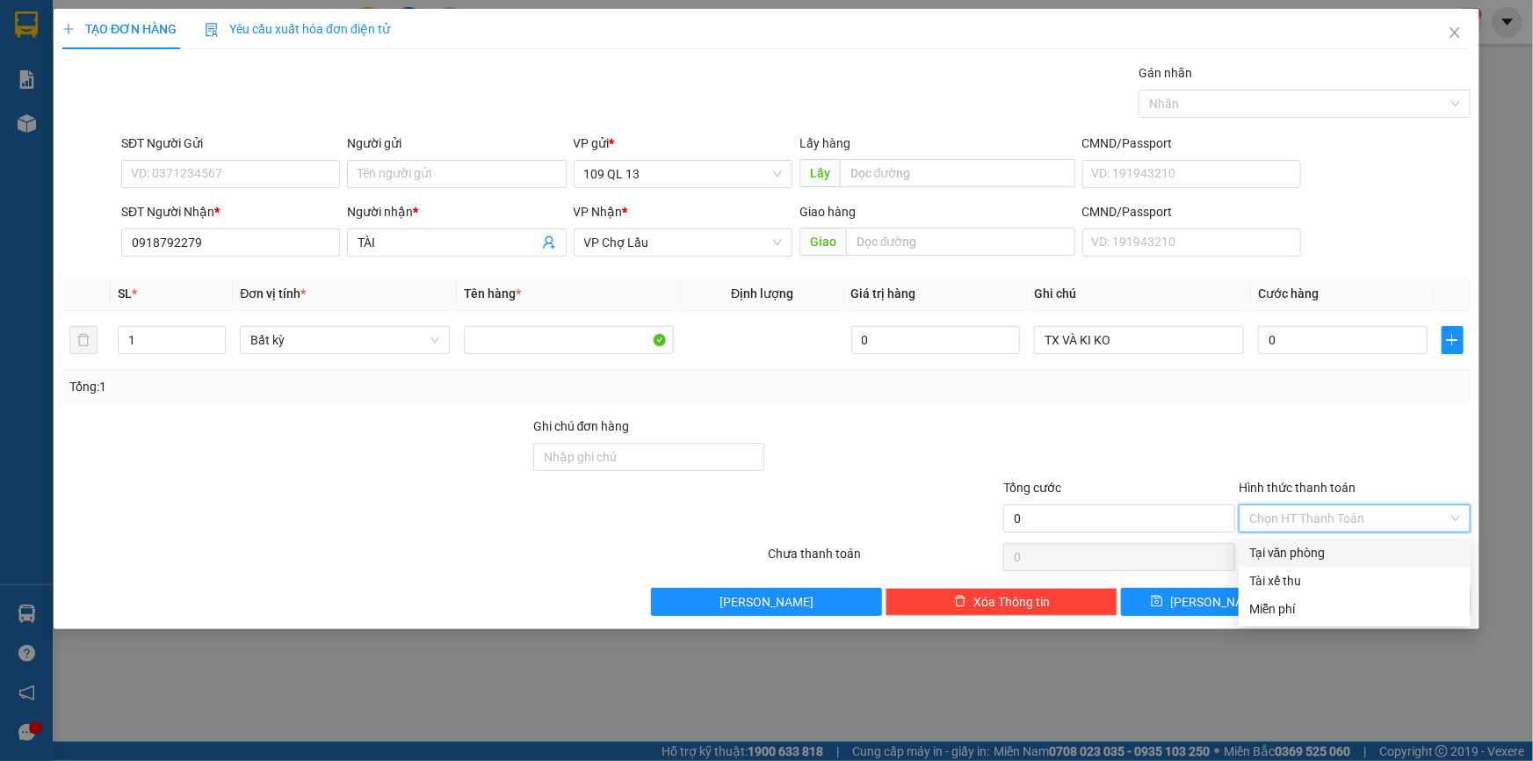
click at [1362, 553] on div "Tại văn phòng" at bounding box center [1354, 552] width 211 height 19
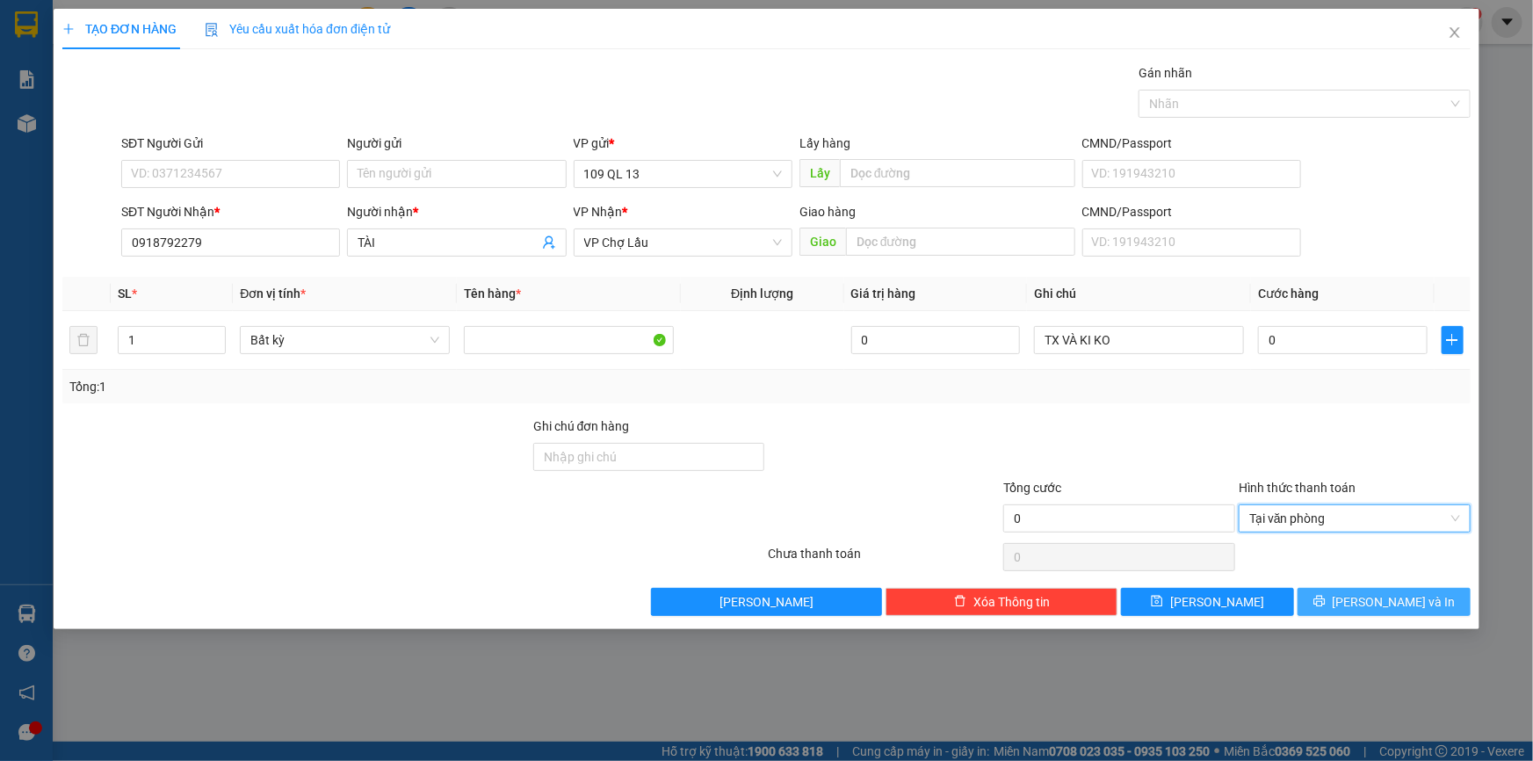
click at [1386, 606] on span "[PERSON_NAME] và In" at bounding box center [1393, 601] width 123 height 19
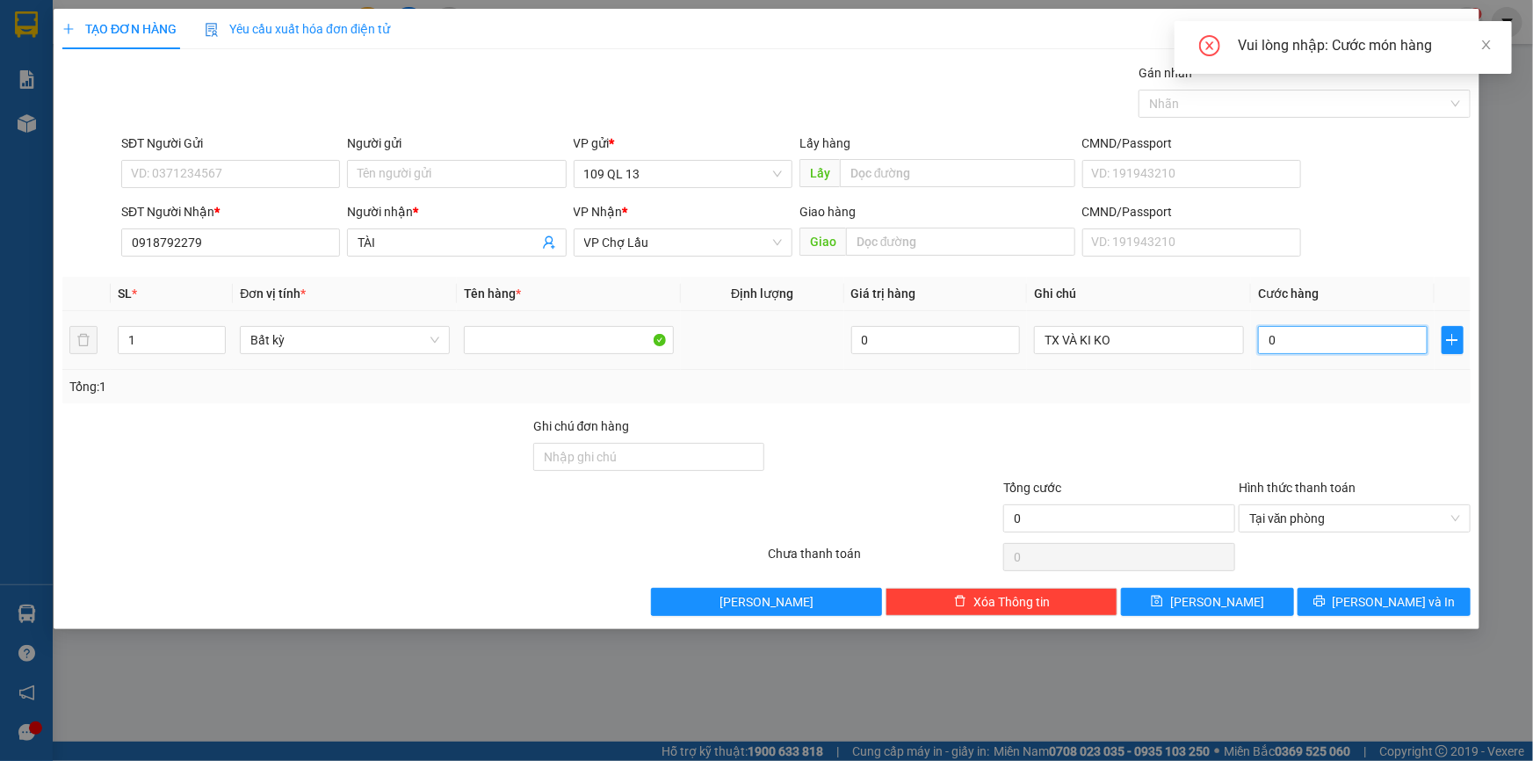
click at [1324, 338] on input "0" at bounding box center [1343, 340] width 170 height 28
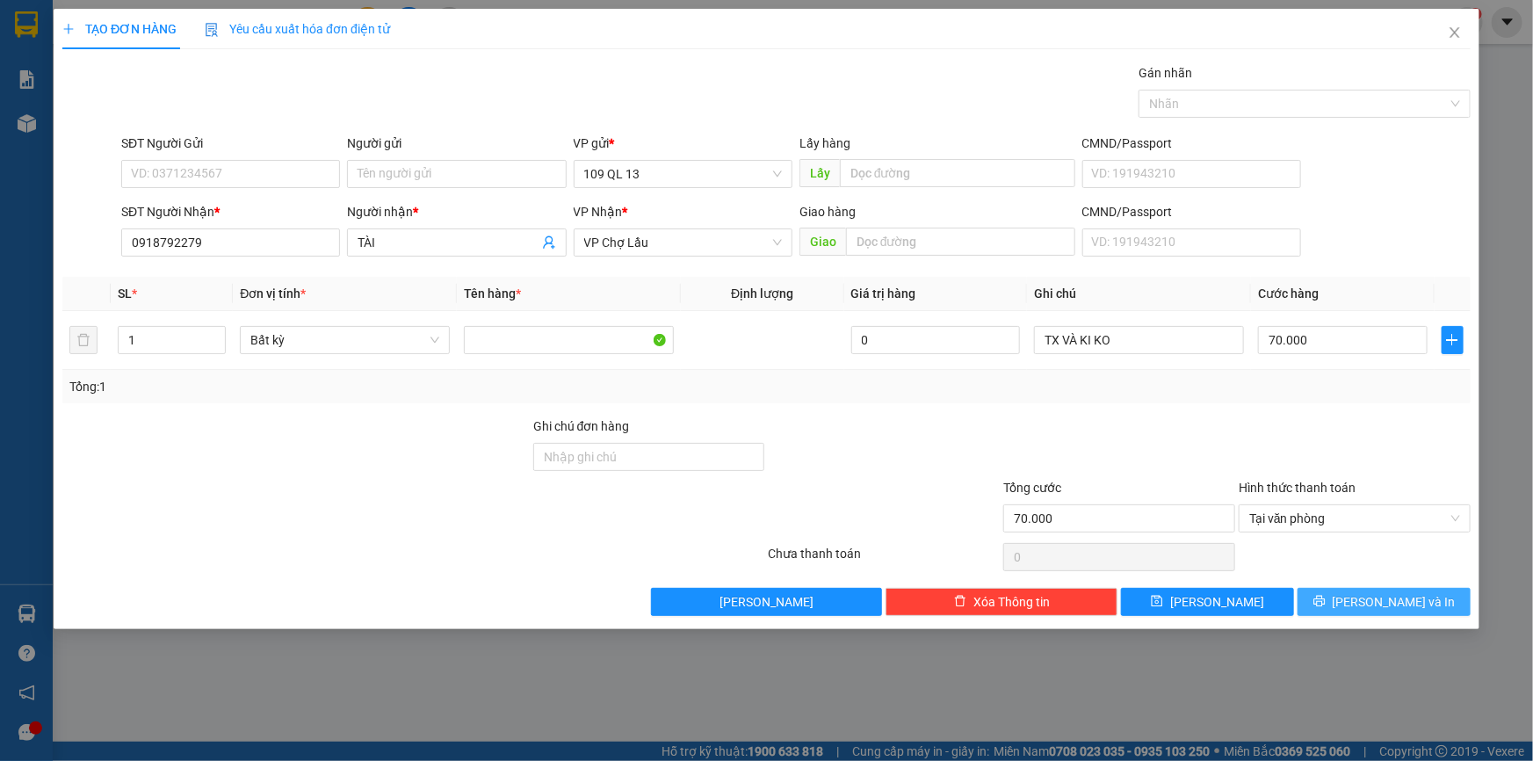
click at [1405, 602] on span "[PERSON_NAME] và In" at bounding box center [1393, 601] width 123 height 19
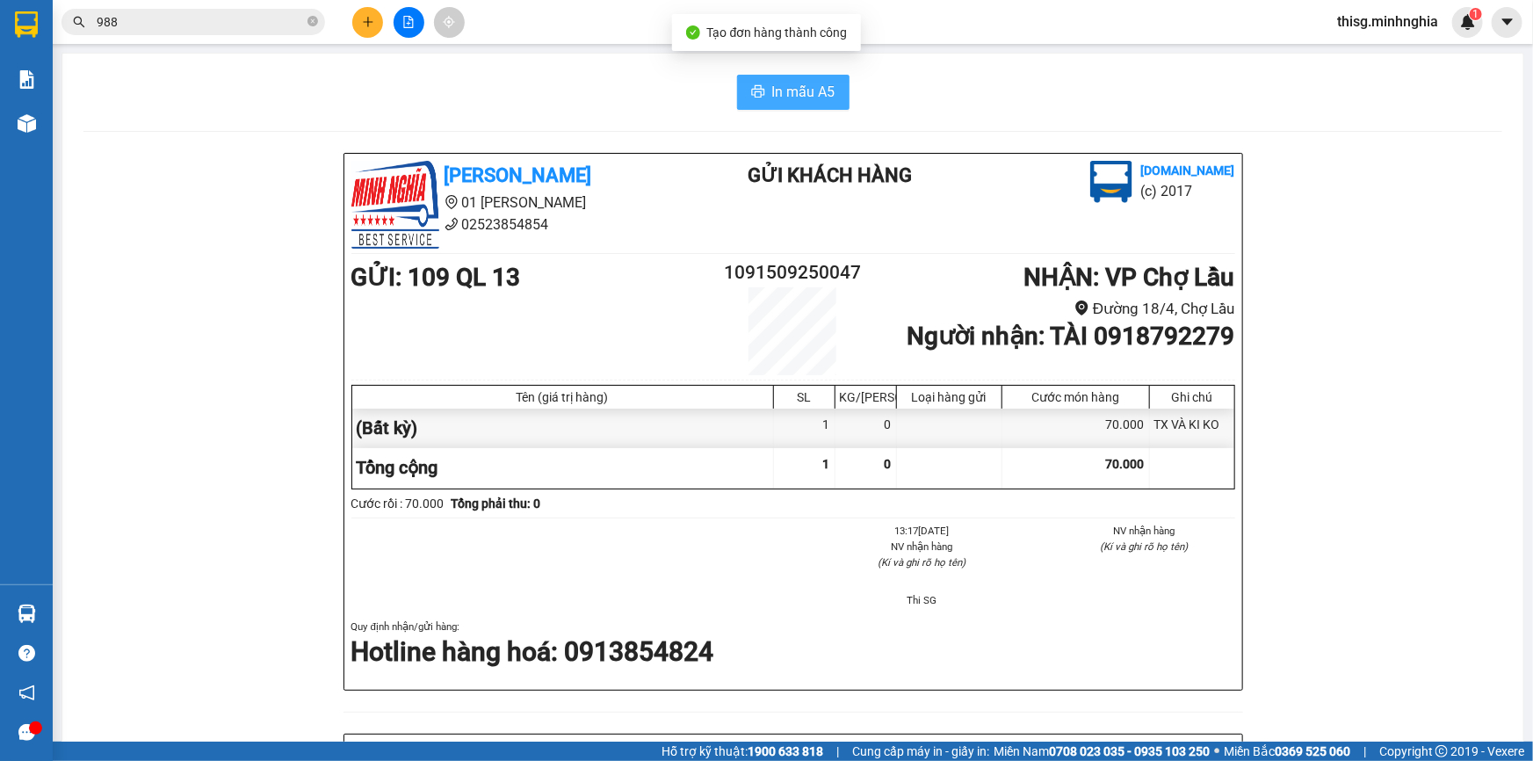
click at [761, 91] on button "In mẫu A5" at bounding box center [793, 92] width 112 height 35
click at [369, 34] on button at bounding box center [367, 22] width 31 height 31
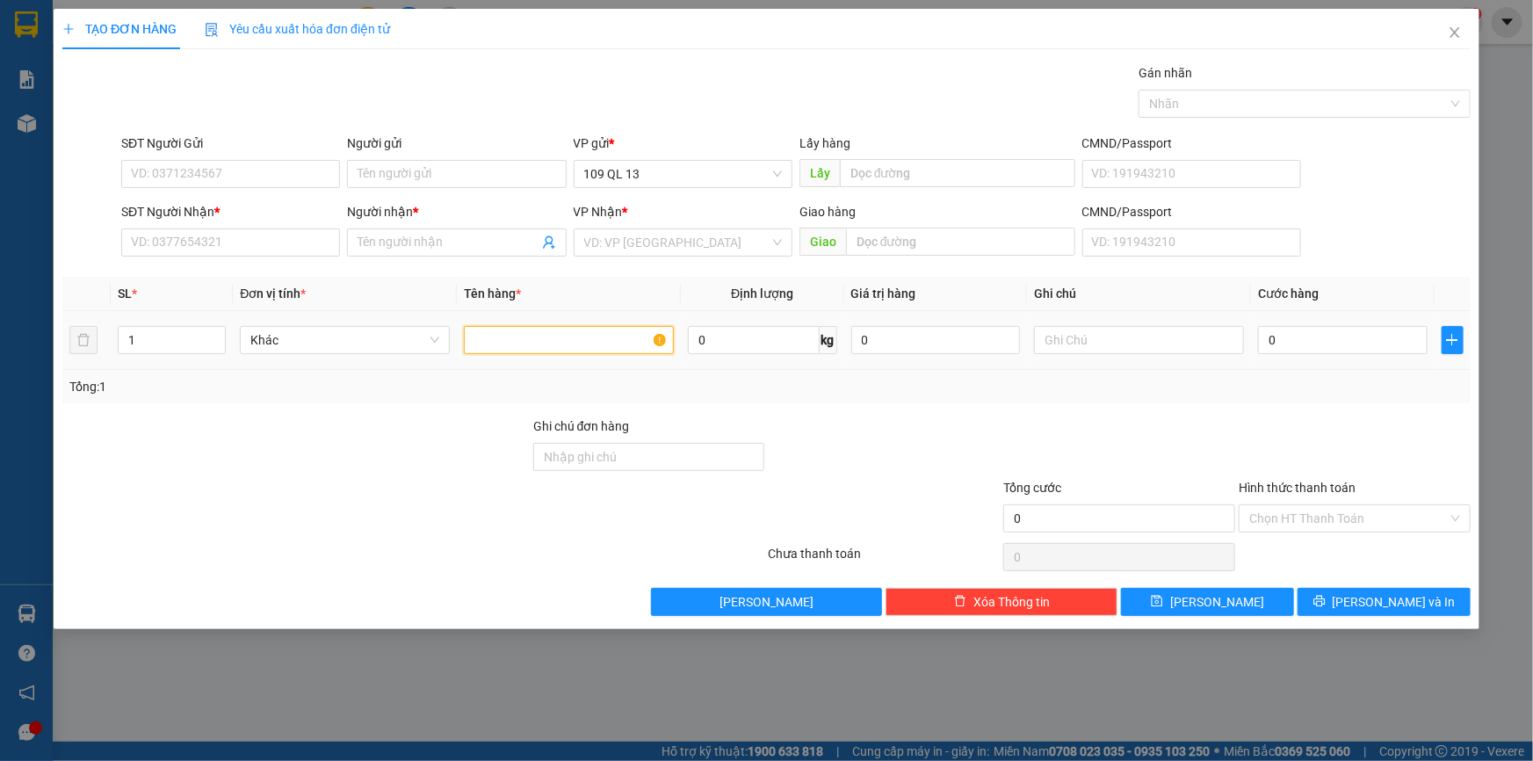
click at [518, 333] on input "text" at bounding box center [569, 340] width 210 height 28
click at [1104, 344] on input "text" at bounding box center [1139, 340] width 210 height 28
click at [1346, 337] on input "0" at bounding box center [1343, 340] width 170 height 28
click at [227, 248] on input "SĐT Người Nhận *" at bounding box center [230, 242] width 219 height 28
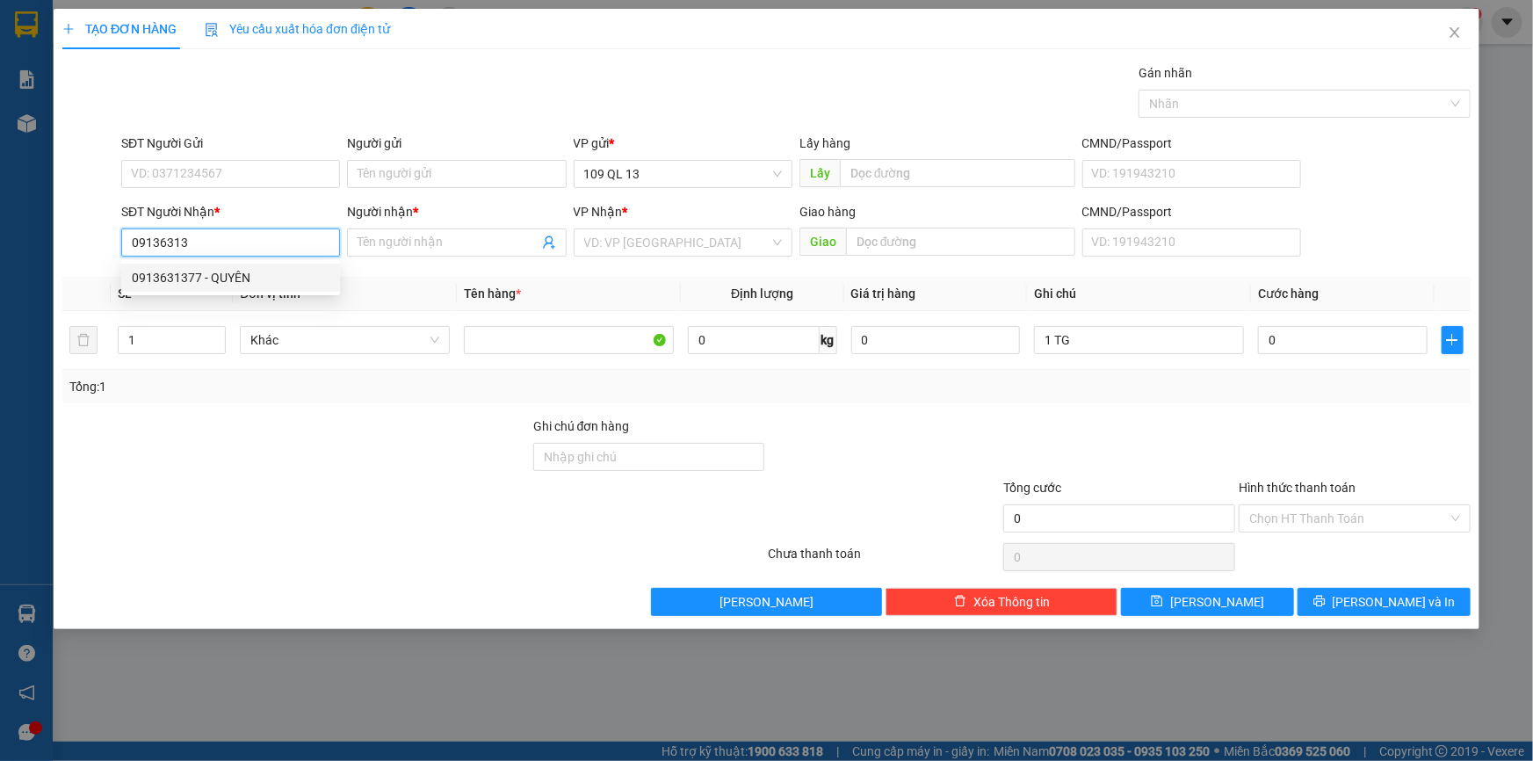
click at [251, 272] on div "0913631377 - QUYÊN" at bounding box center [231, 277] width 198 height 19
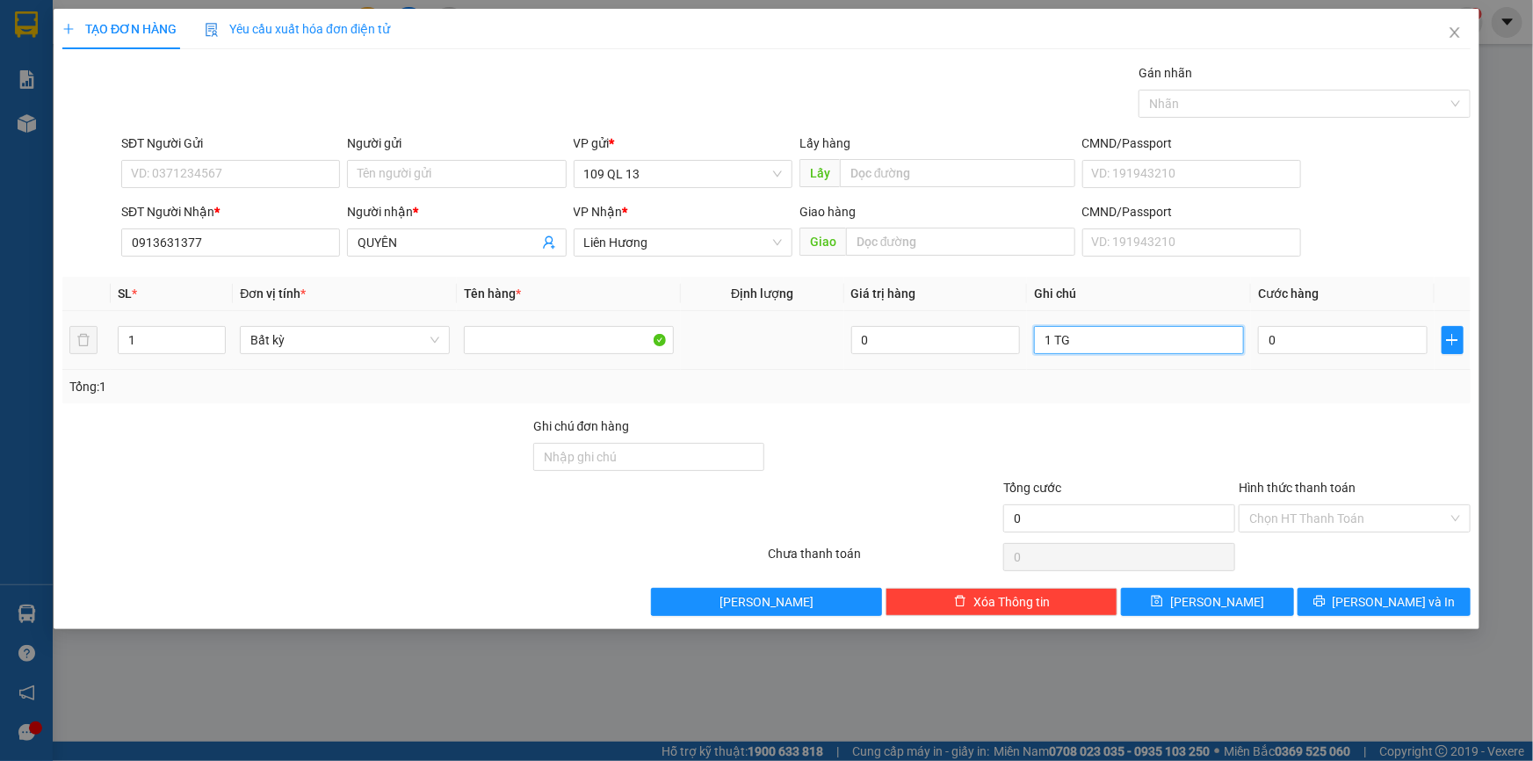
click at [1208, 349] on input "1 TG" at bounding box center [1139, 340] width 210 height 28
click at [1175, 343] on input "1 TG" at bounding box center [1139, 340] width 210 height 28
click at [1347, 338] on input "0" at bounding box center [1343, 340] width 170 height 28
click at [1397, 433] on div at bounding box center [1354, 446] width 235 height 61
click at [1147, 337] on input "1 TG" at bounding box center [1139, 340] width 210 height 28
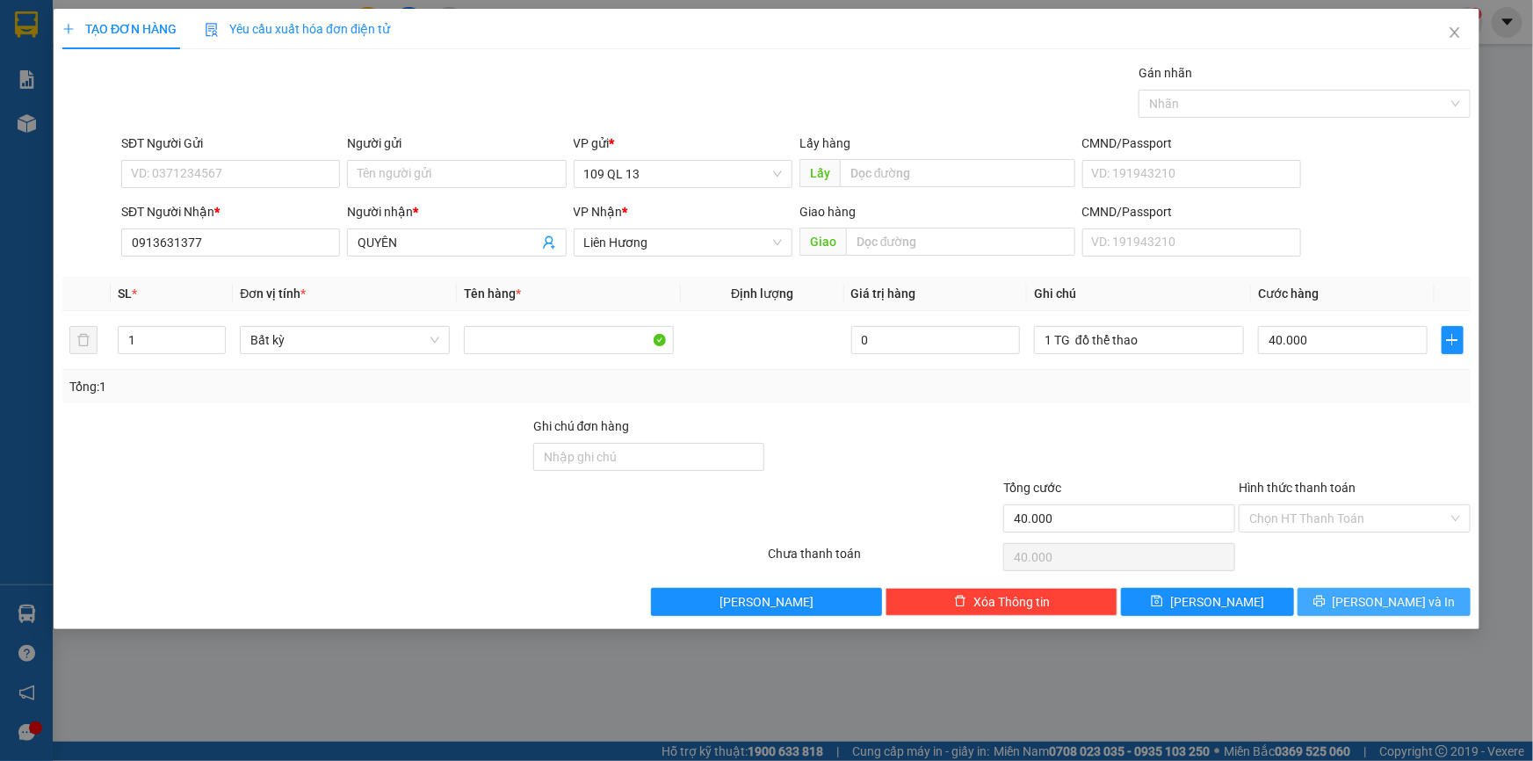
click at [1403, 601] on span "[PERSON_NAME] và In" at bounding box center [1393, 601] width 123 height 19
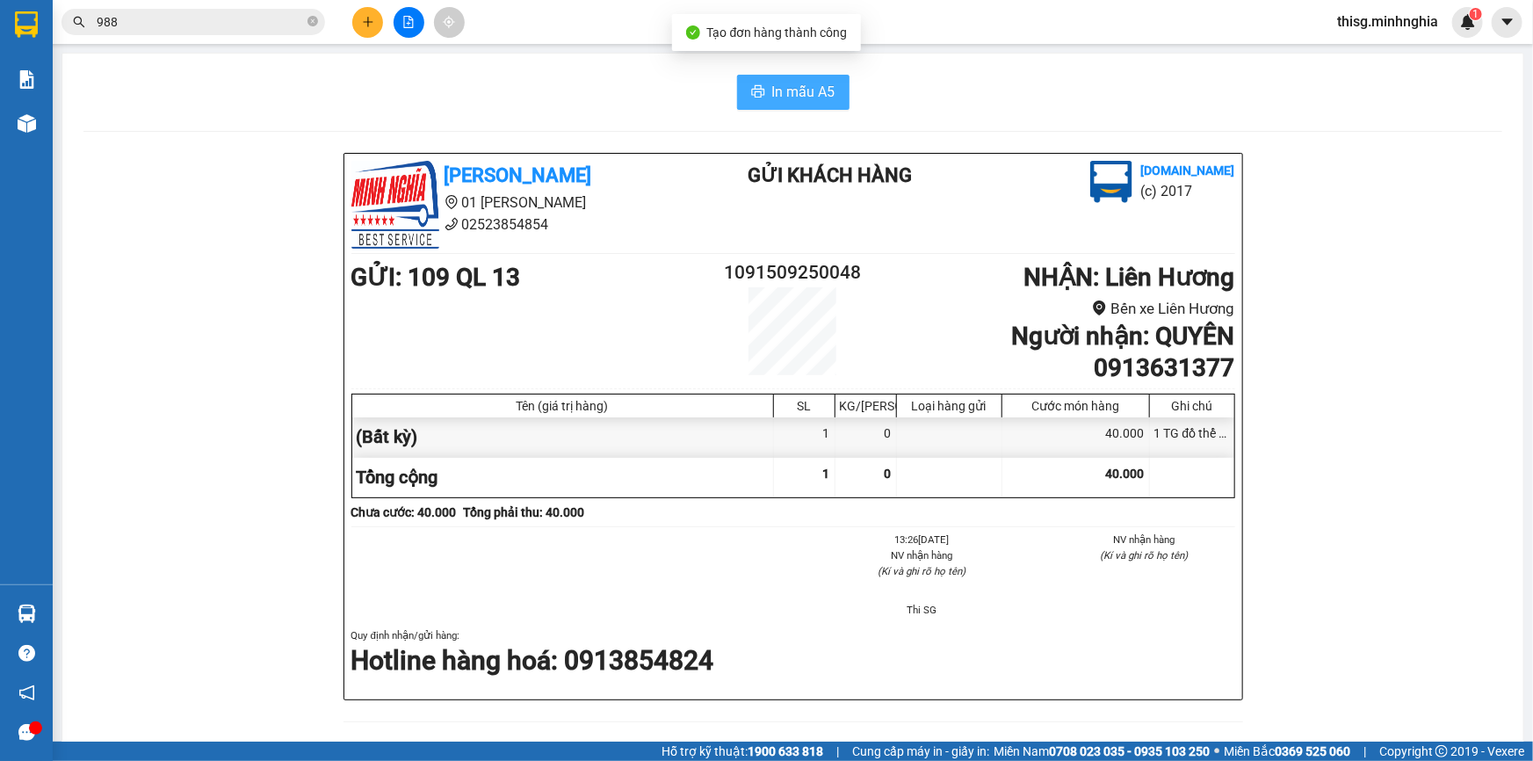
click at [763, 94] on button "In mẫu A5" at bounding box center [793, 92] width 112 height 35
click at [359, 18] on button at bounding box center [367, 22] width 31 height 31
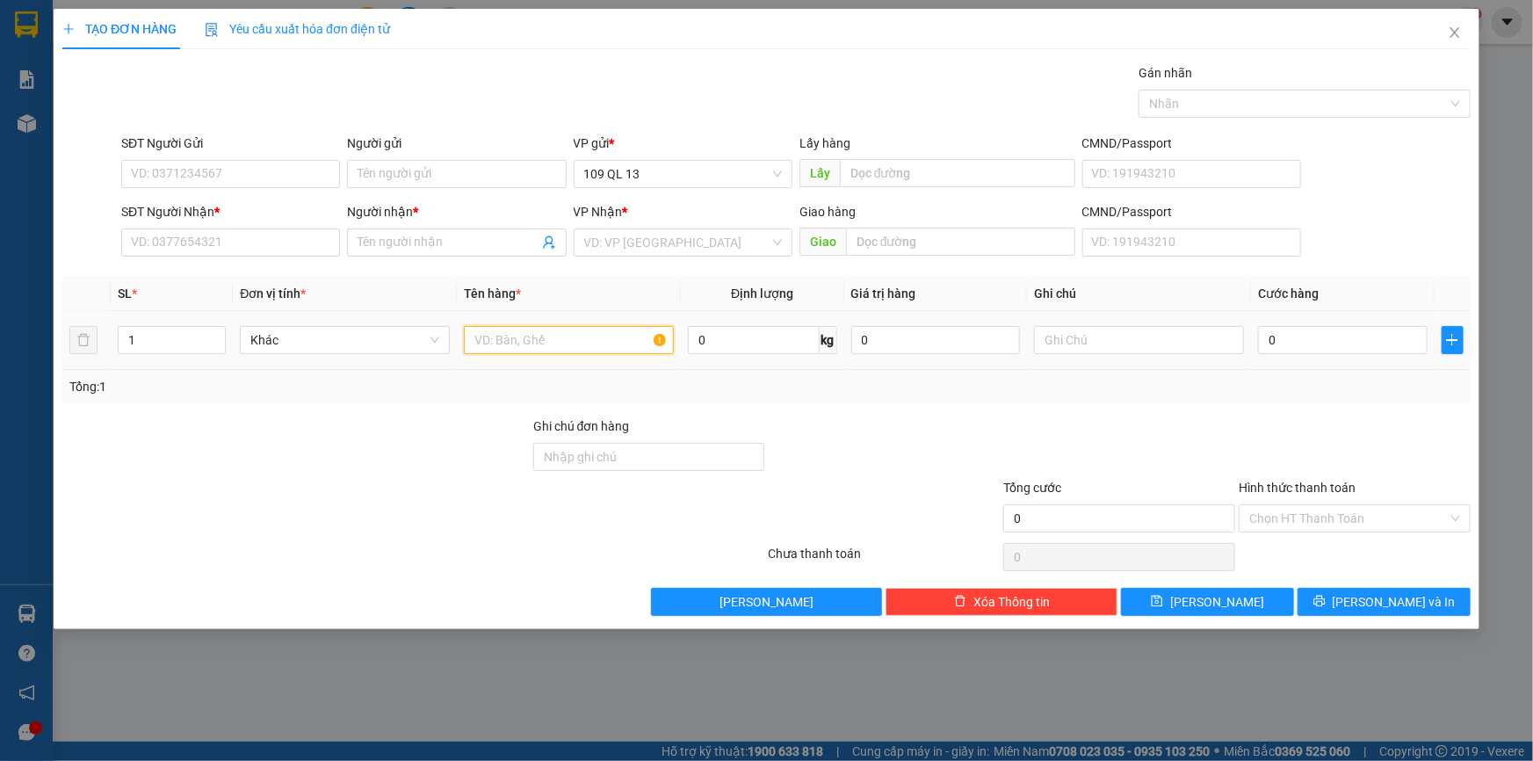
click at [549, 339] on input "text" at bounding box center [569, 340] width 210 height 28
click at [1082, 339] on input "text" at bounding box center [1139, 340] width 210 height 28
click at [265, 246] on input "SĐT Người Nhận *" at bounding box center [230, 242] width 219 height 28
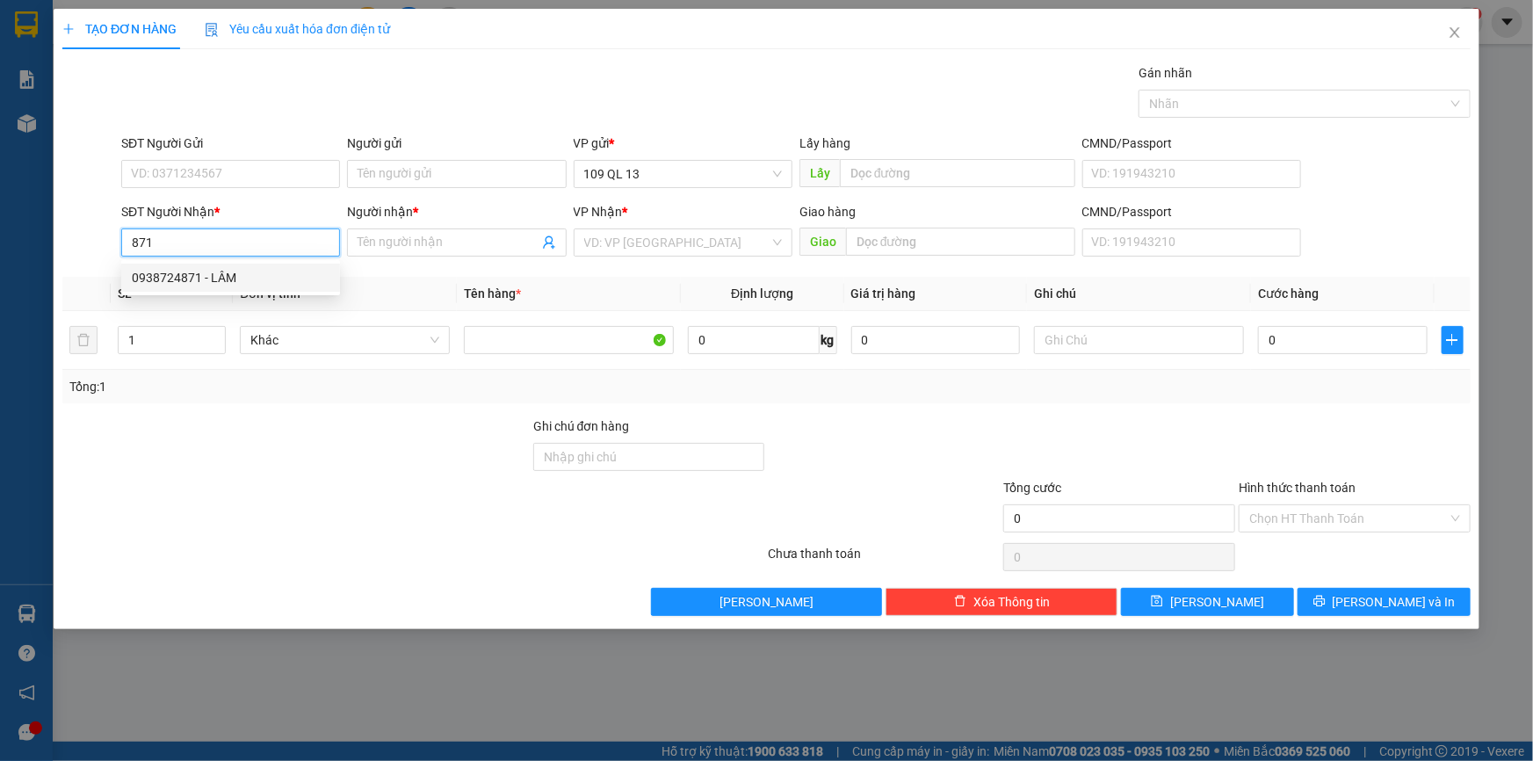
drag, startPoint x: 258, startPoint y: 277, endPoint x: 255, endPoint y: 268, distance: 9.5
click at [257, 278] on div "0938724871 - LÂM" at bounding box center [231, 277] width 198 height 19
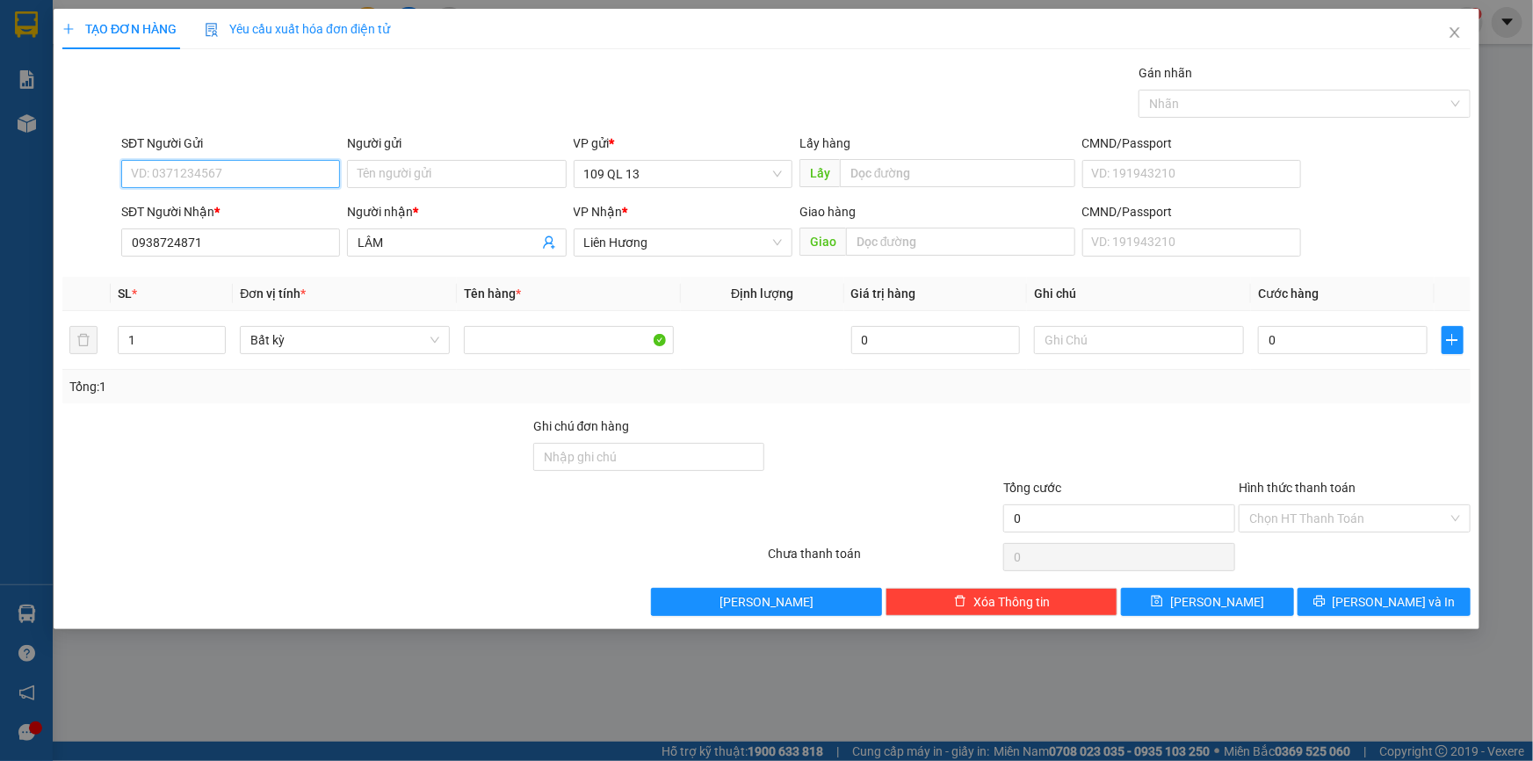
click at [255, 179] on input "SĐT Người Gửi" at bounding box center [230, 174] width 219 height 28
click at [255, 206] on div "0833739739 - TÍ BẦU SHOP" at bounding box center [231, 208] width 198 height 19
click at [299, 176] on input "0833739739" at bounding box center [230, 174] width 219 height 28
click at [299, 206] on div "0971560022 - TÔ" at bounding box center [231, 208] width 198 height 19
click at [1169, 350] on input "text" at bounding box center [1139, 340] width 210 height 28
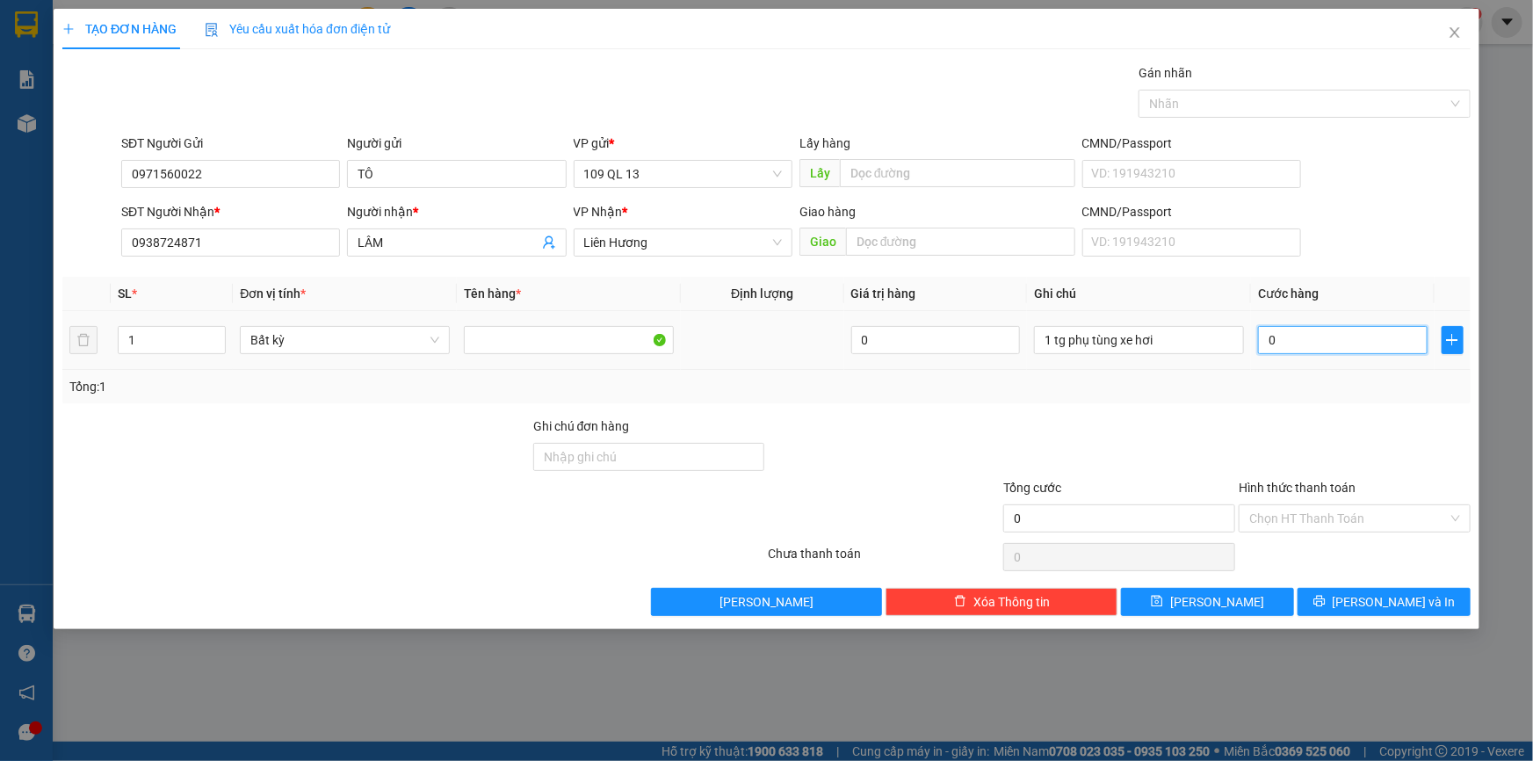
click at [1361, 351] on input "0" at bounding box center [1343, 340] width 170 height 28
click at [1411, 602] on span "[PERSON_NAME] và In" at bounding box center [1393, 601] width 123 height 19
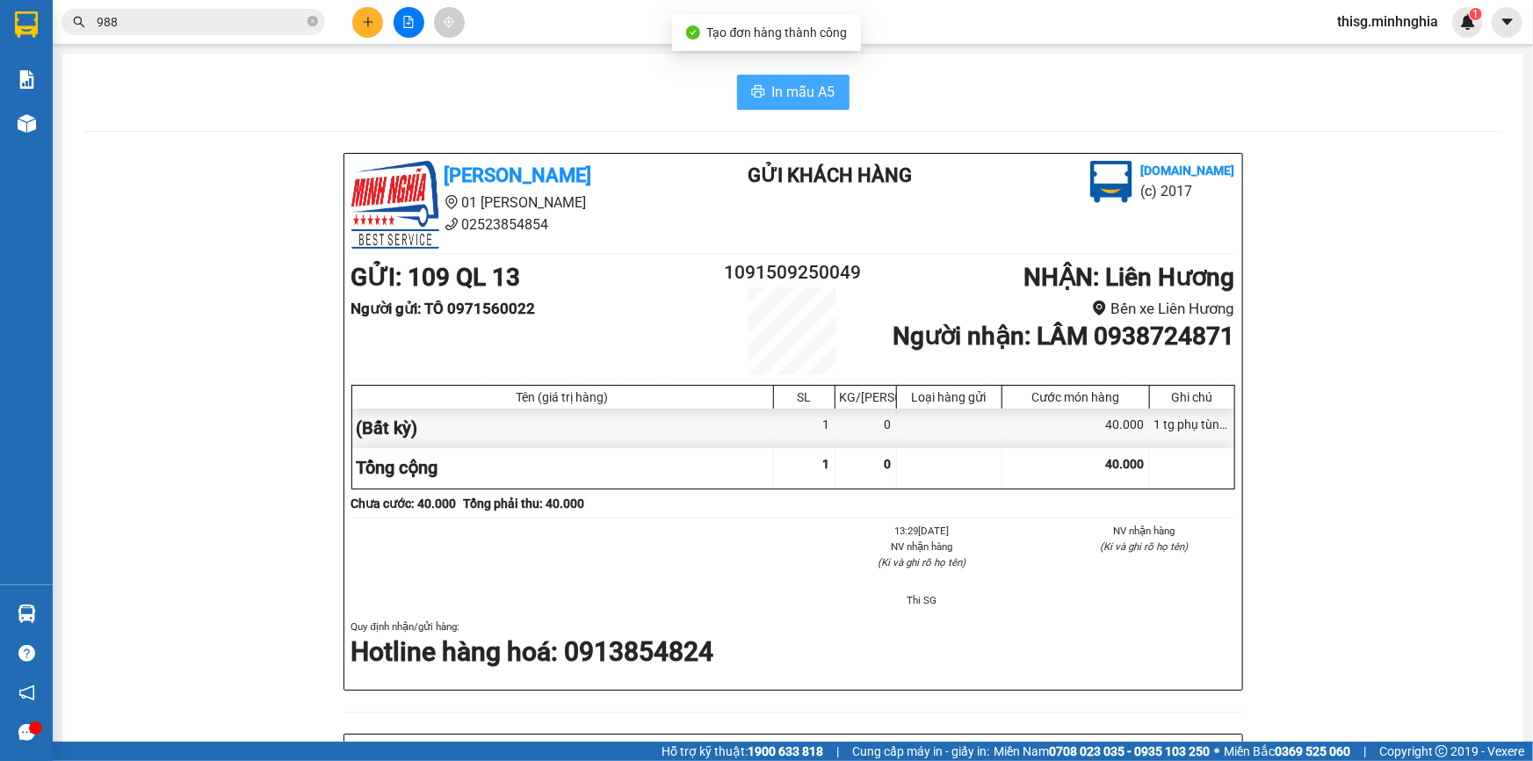
click at [812, 84] on span "In mẫu A5" at bounding box center [803, 92] width 63 height 22
click at [369, 8] on button at bounding box center [367, 22] width 31 height 31
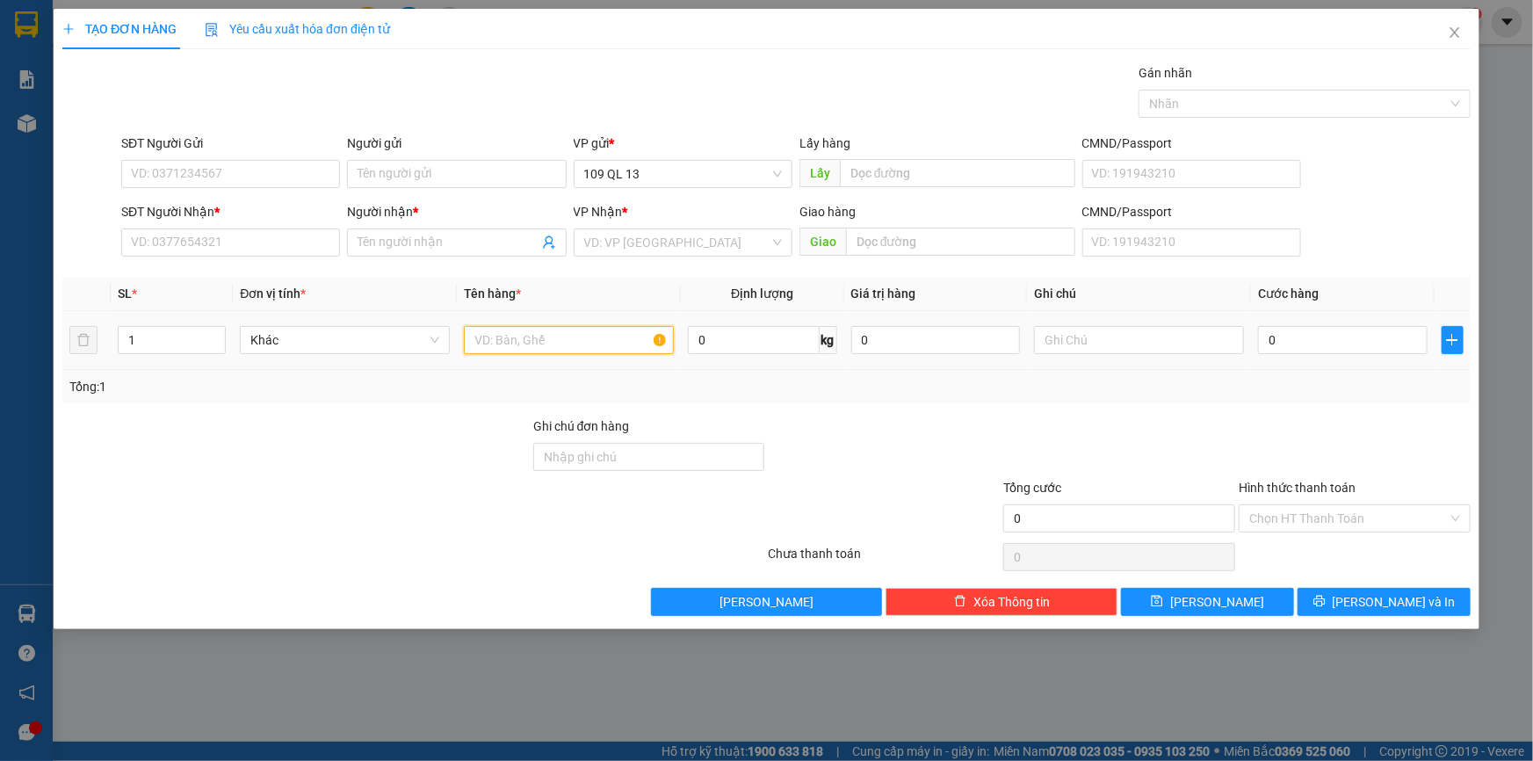
click at [552, 345] on input "text" at bounding box center [569, 340] width 210 height 28
click at [1195, 348] on input "text" at bounding box center [1139, 340] width 210 height 28
click at [1320, 349] on input "0" at bounding box center [1343, 340] width 170 height 28
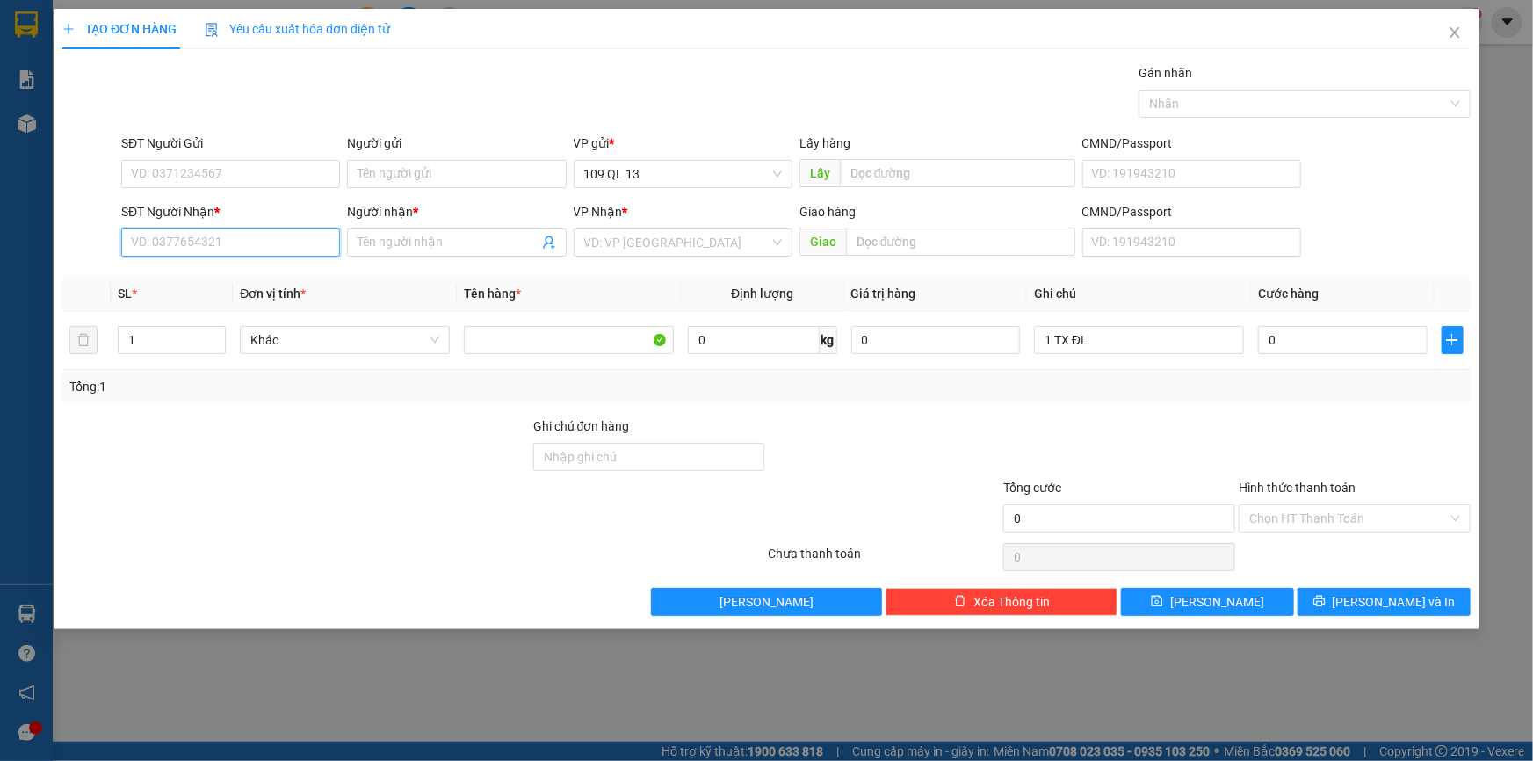
click at [220, 242] on input "SĐT Người Nhận *" at bounding box center [230, 242] width 219 height 28
click at [248, 280] on div "0855825886 - DUNG TUẤN MẬP" at bounding box center [231, 277] width 198 height 19
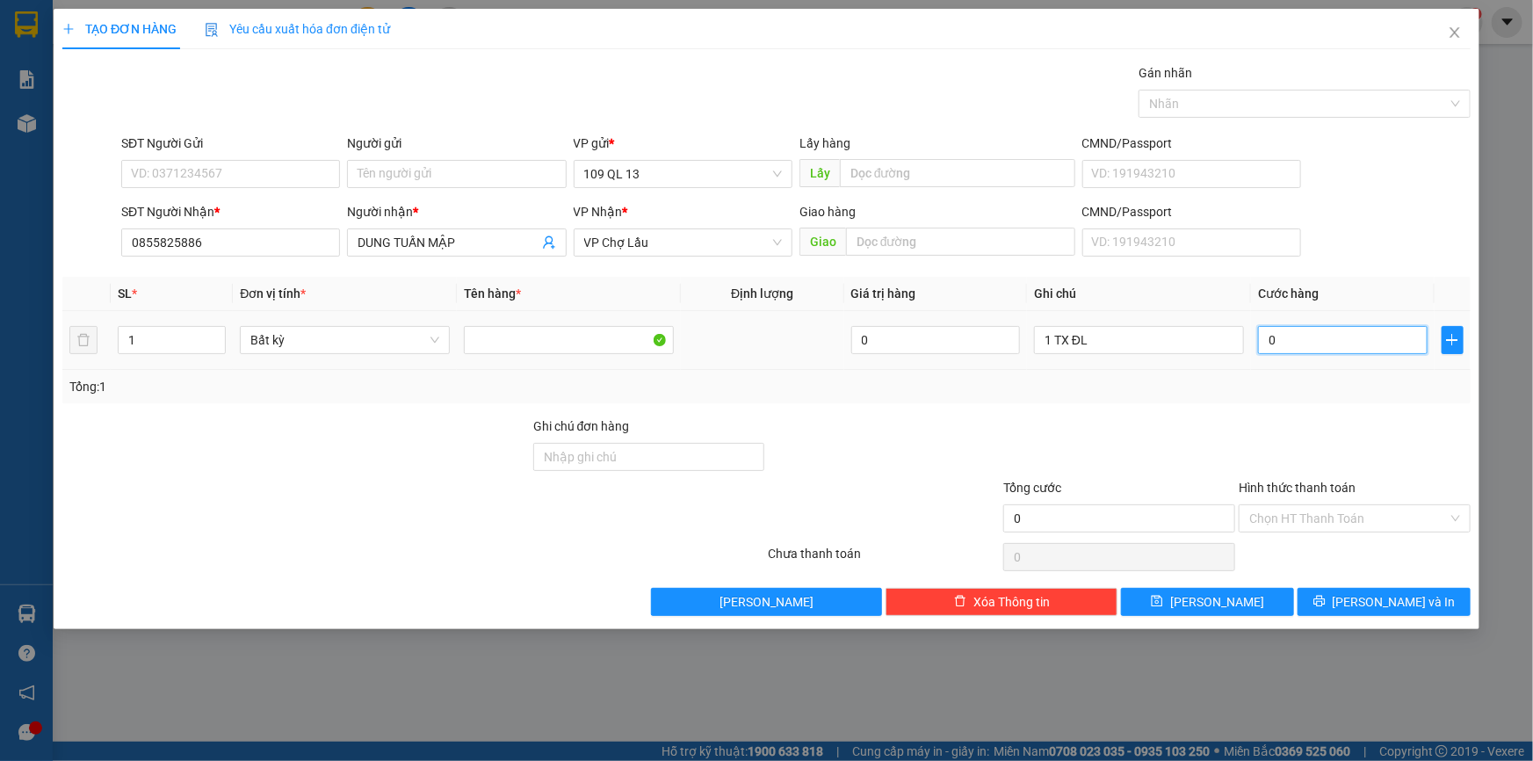
click at [1351, 337] on input "0" at bounding box center [1343, 340] width 170 height 28
click at [1409, 600] on span "[PERSON_NAME] và In" at bounding box center [1393, 601] width 123 height 19
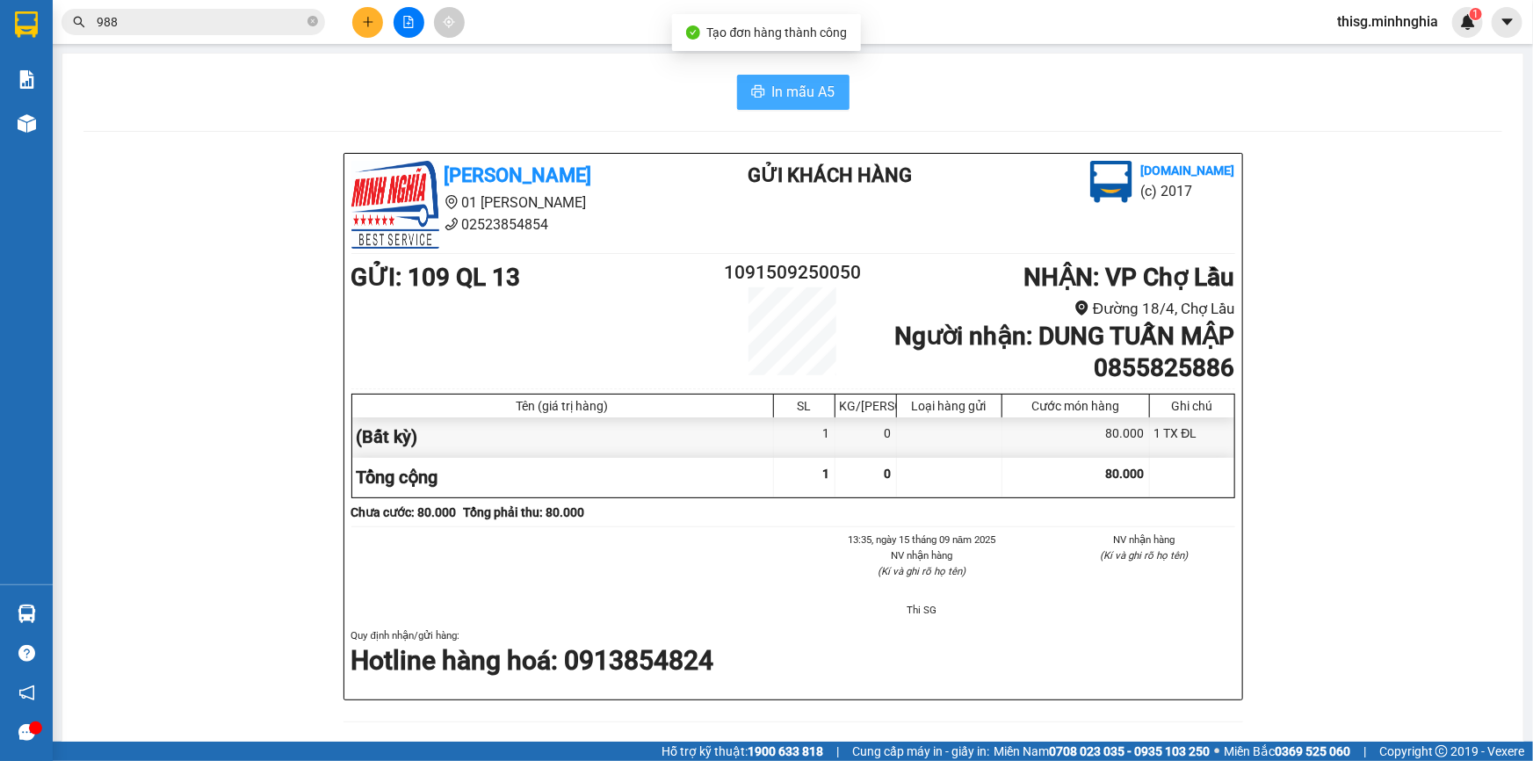
click at [778, 87] on span "In mẫu A5" at bounding box center [803, 92] width 63 height 22
click at [364, 23] on icon "plus" at bounding box center [368, 22] width 12 height 12
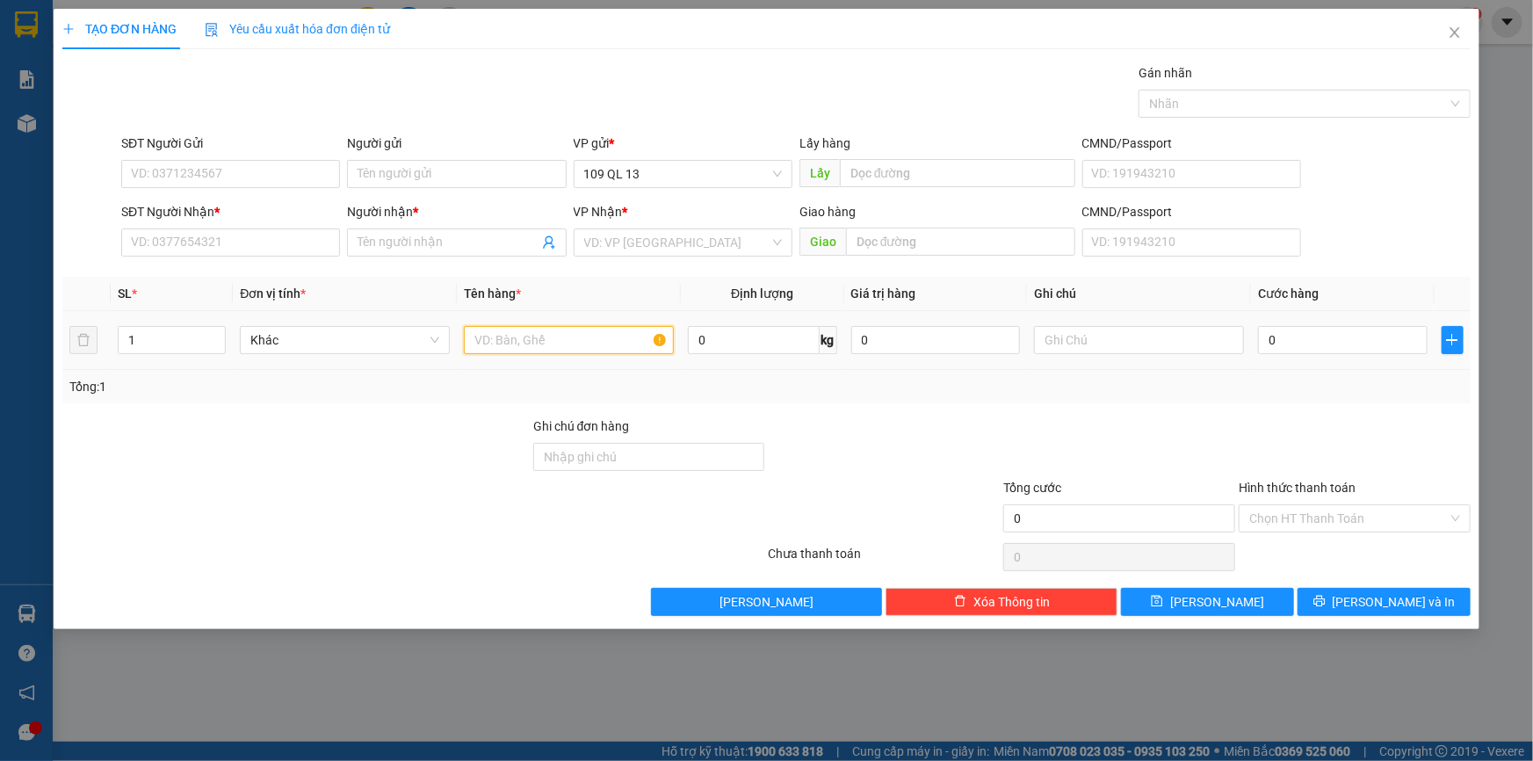
click at [530, 345] on input "text" at bounding box center [569, 340] width 210 height 28
drag, startPoint x: 1085, startPoint y: 345, endPoint x: 1093, endPoint y: 302, distance: 43.9
click at [1086, 345] on input "text" at bounding box center [1139, 340] width 210 height 28
click at [206, 246] on input "SĐT Người Nhận *" at bounding box center [230, 242] width 219 height 28
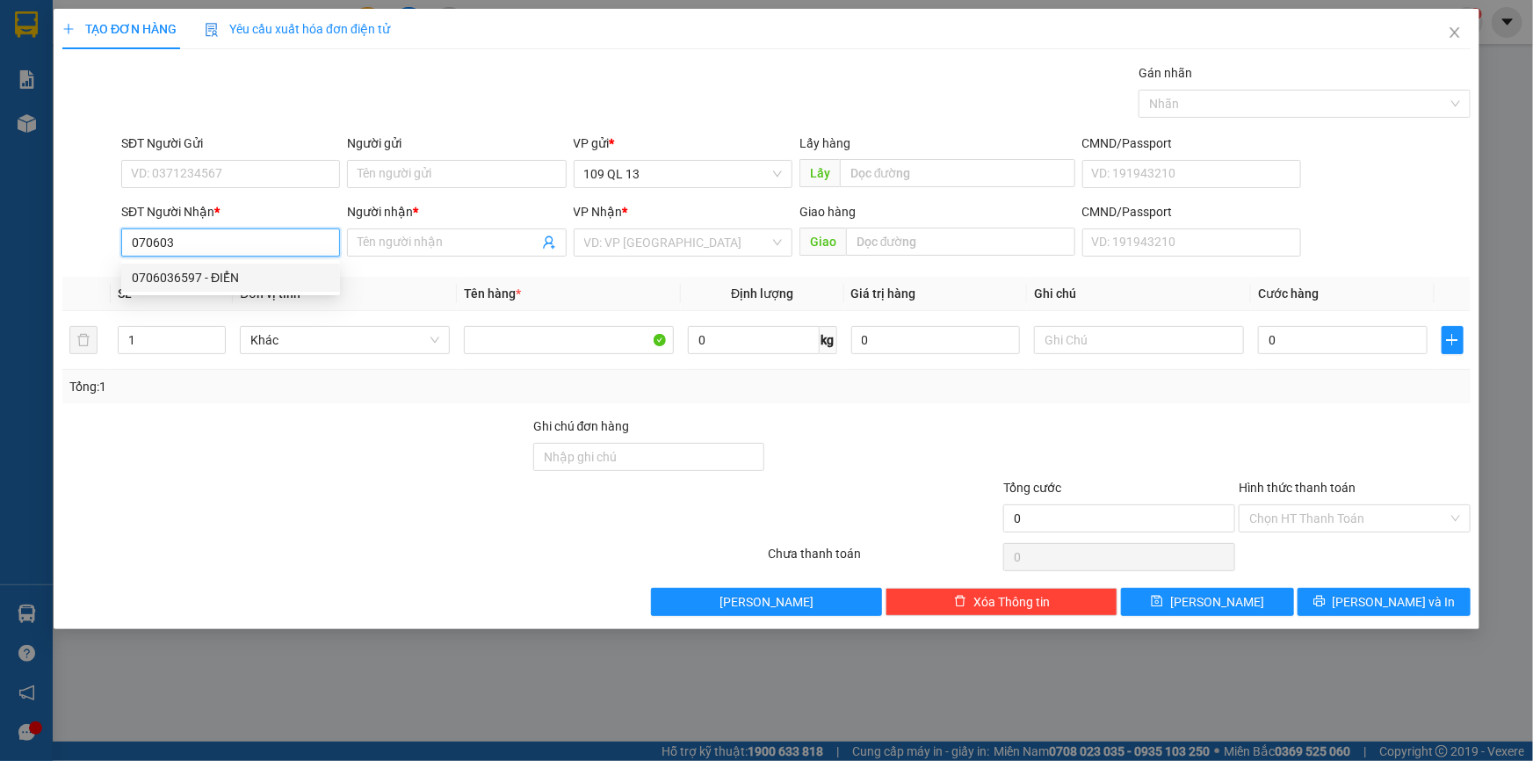
click at [206, 268] on div "0706036597 - ĐIỂN" at bounding box center [231, 277] width 198 height 19
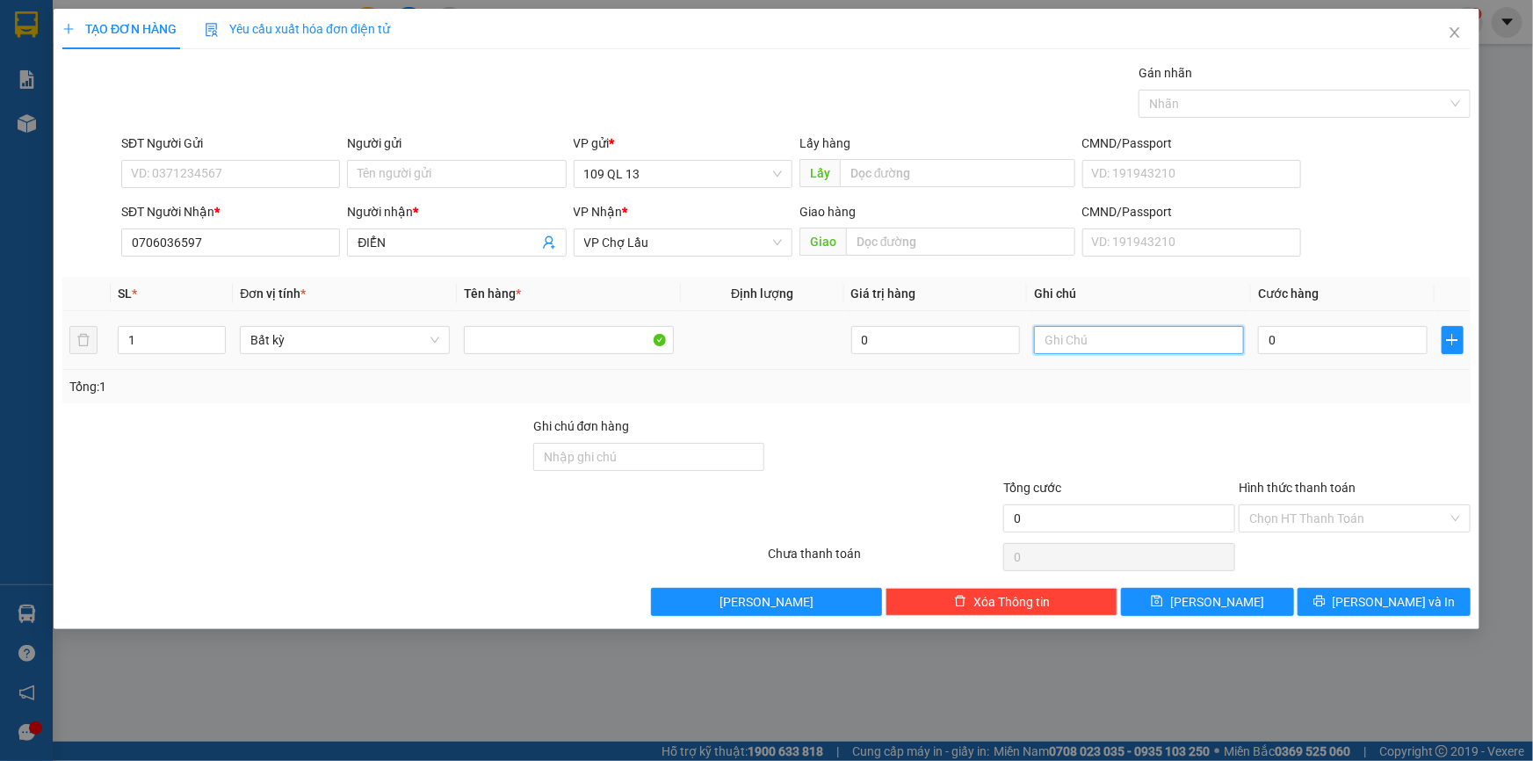
click at [1141, 343] on input "text" at bounding box center [1139, 340] width 210 height 28
click at [1381, 338] on input "0" at bounding box center [1343, 340] width 170 height 28
click at [1400, 606] on span "[PERSON_NAME] và In" at bounding box center [1393, 601] width 123 height 19
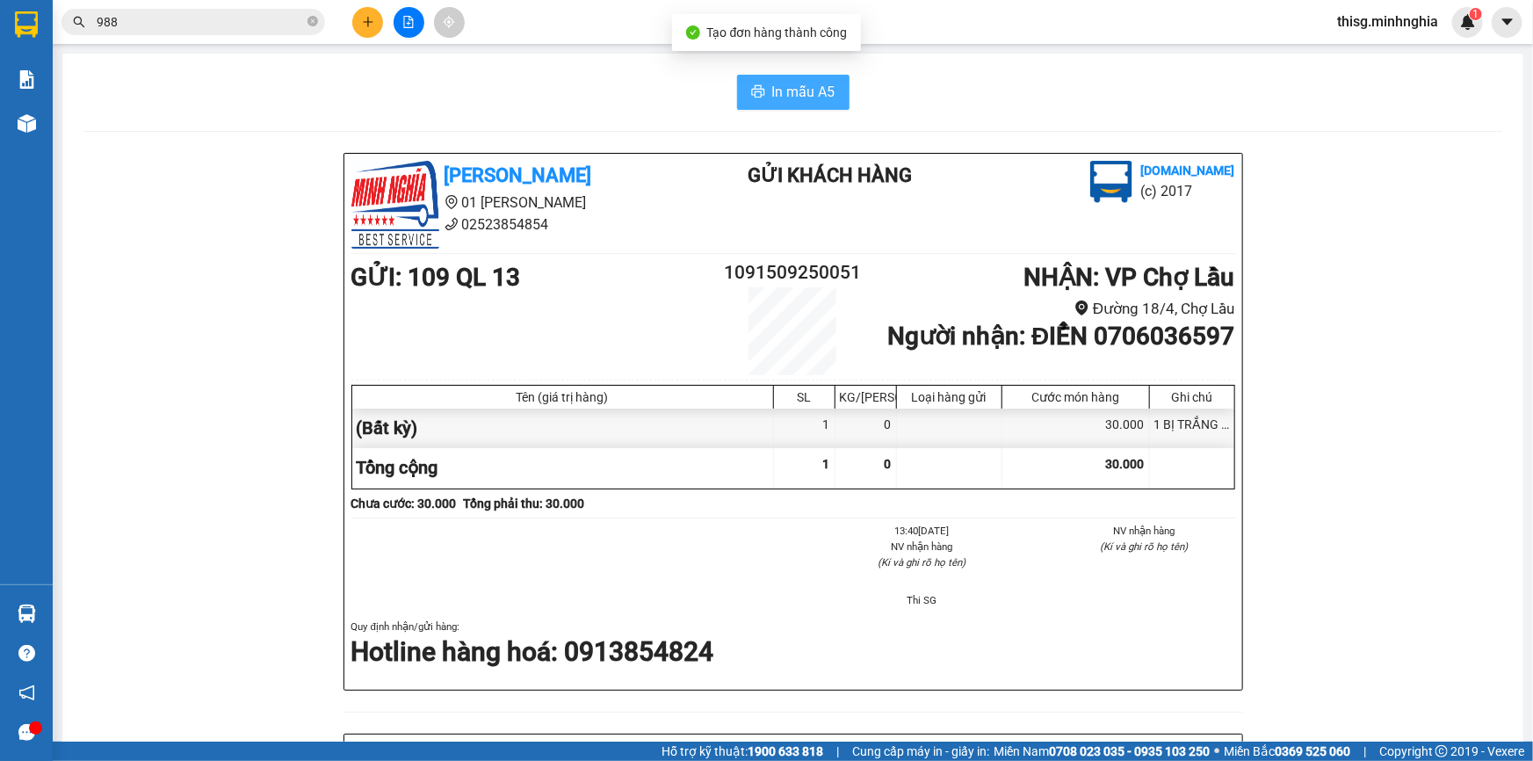
click at [772, 89] on span "In mẫu A5" at bounding box center [803, 92] width 63 height 22
click at [372, 17] on icon "plus" at bounding box center [368, 22] width 12 height 12
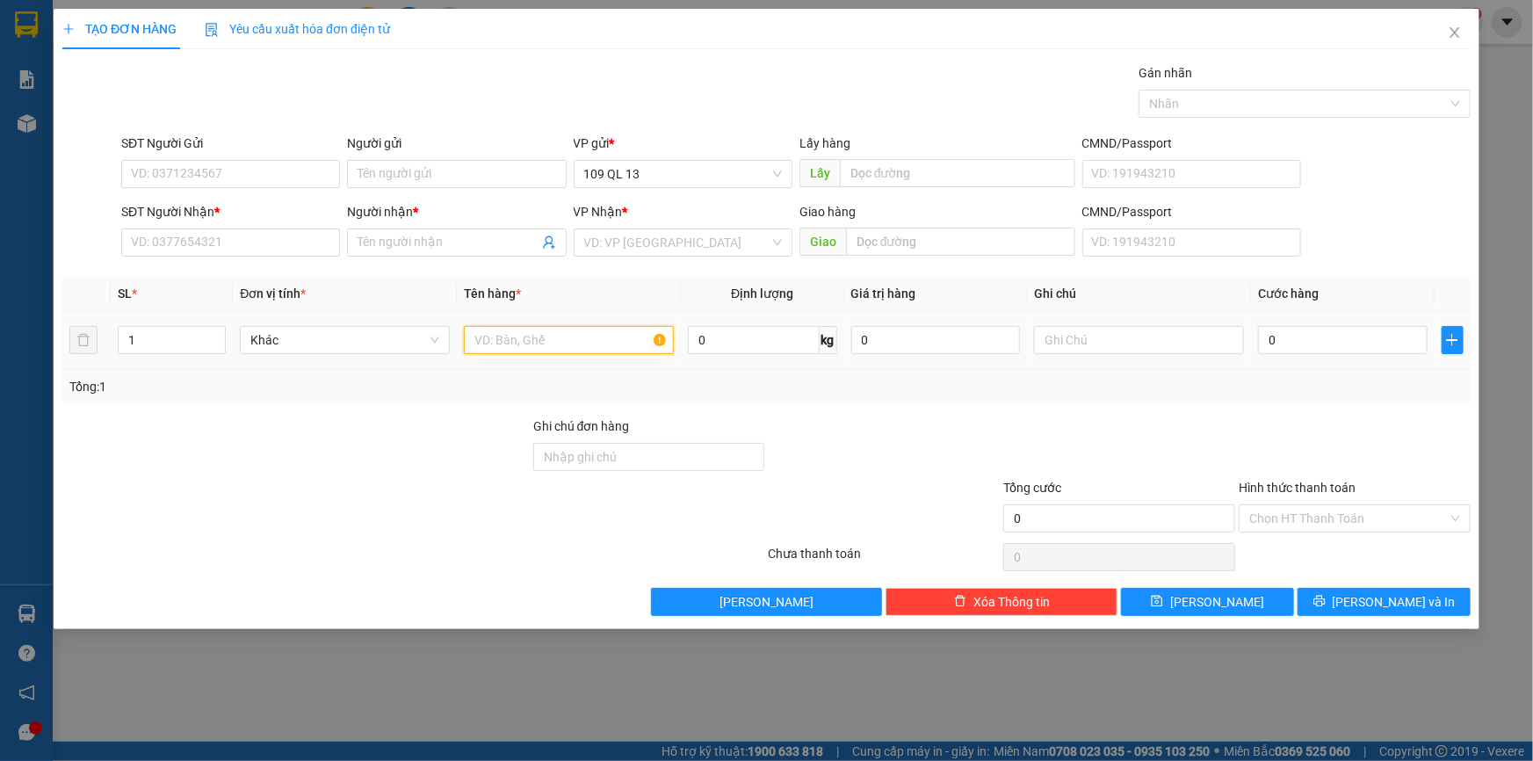
click at [522, 350] on input "text" at bounding box center [569, 340] width 210 height 28
drag, startPoint x: 1185, startPoint y: 350, endPoint x: 1186, endPoint y: 335, distance: 15.0
click at [1185, 349] on input "text" at bounding box center [1139, 340] width 210 height 28
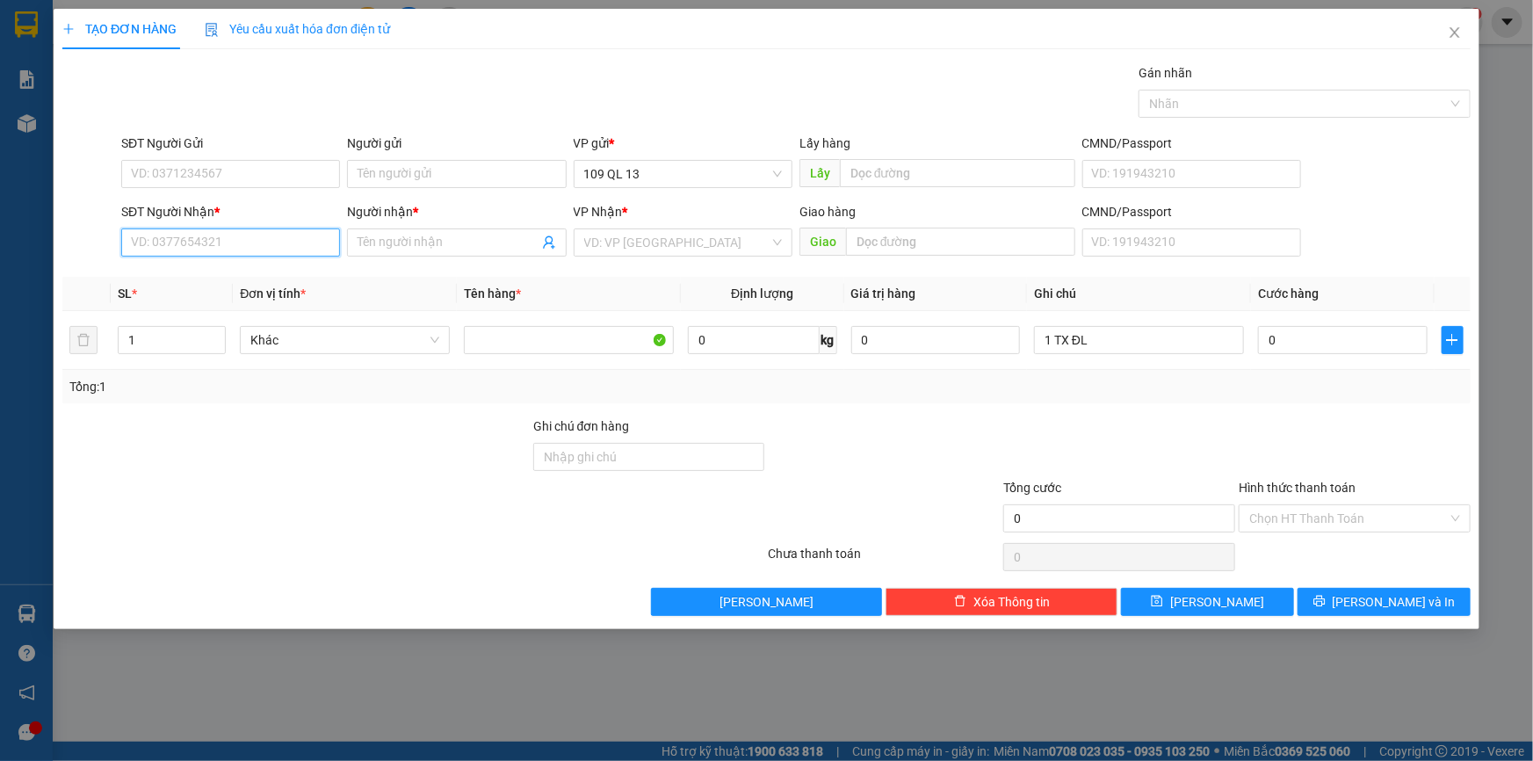
click at [289, 246] on input "SĐT Người Nhận *" at bounding box center [230, 242] width 219 height 28
click at [1281, 343] on input "0" at bounding box center [1343, 340] width 170 height 28
click at [149, 253] on input "SĐT Người Nhận *" at bounding box center [230, 242] width 219 height 28
click at [247, 272] on div "0389695953 - [GEOGRAPHIC_DATA]" at bounding box center [231, 277] width 198 height 19
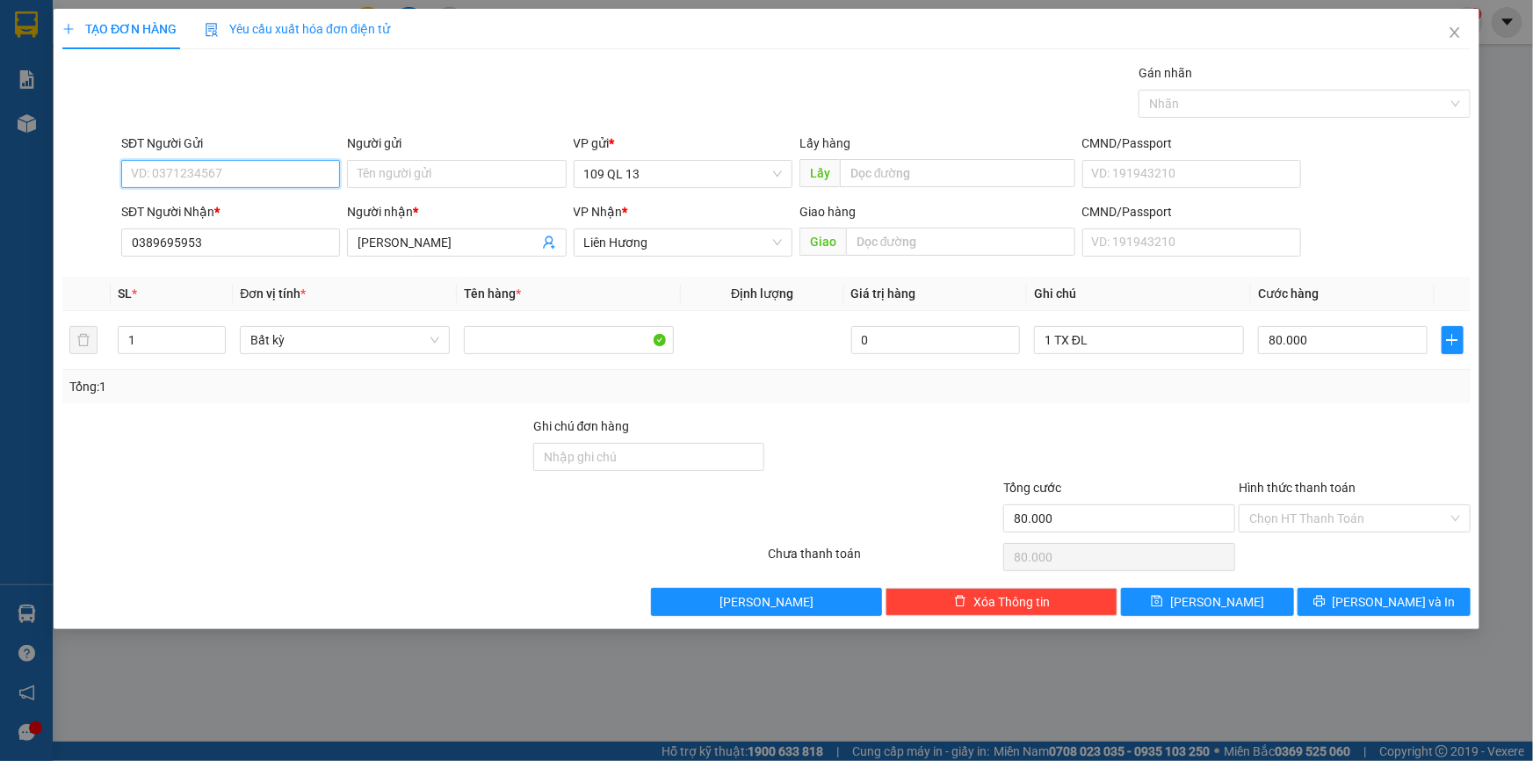
click at [281, 173] on input "SĐT Người Gửi" at bounding box center [230, 174] width 219 height 28
click at [279, 204] on div "0911551007" at bounding box center [231, 208] width 198 height 19
click at [1357, 346] on input "80.000" at bounding box center [1343, 340] width 170 height 28
click at [1396, 595] on span "[PERSON_NAME] và In" at bounding box center [1393, 601] width 123 height 19
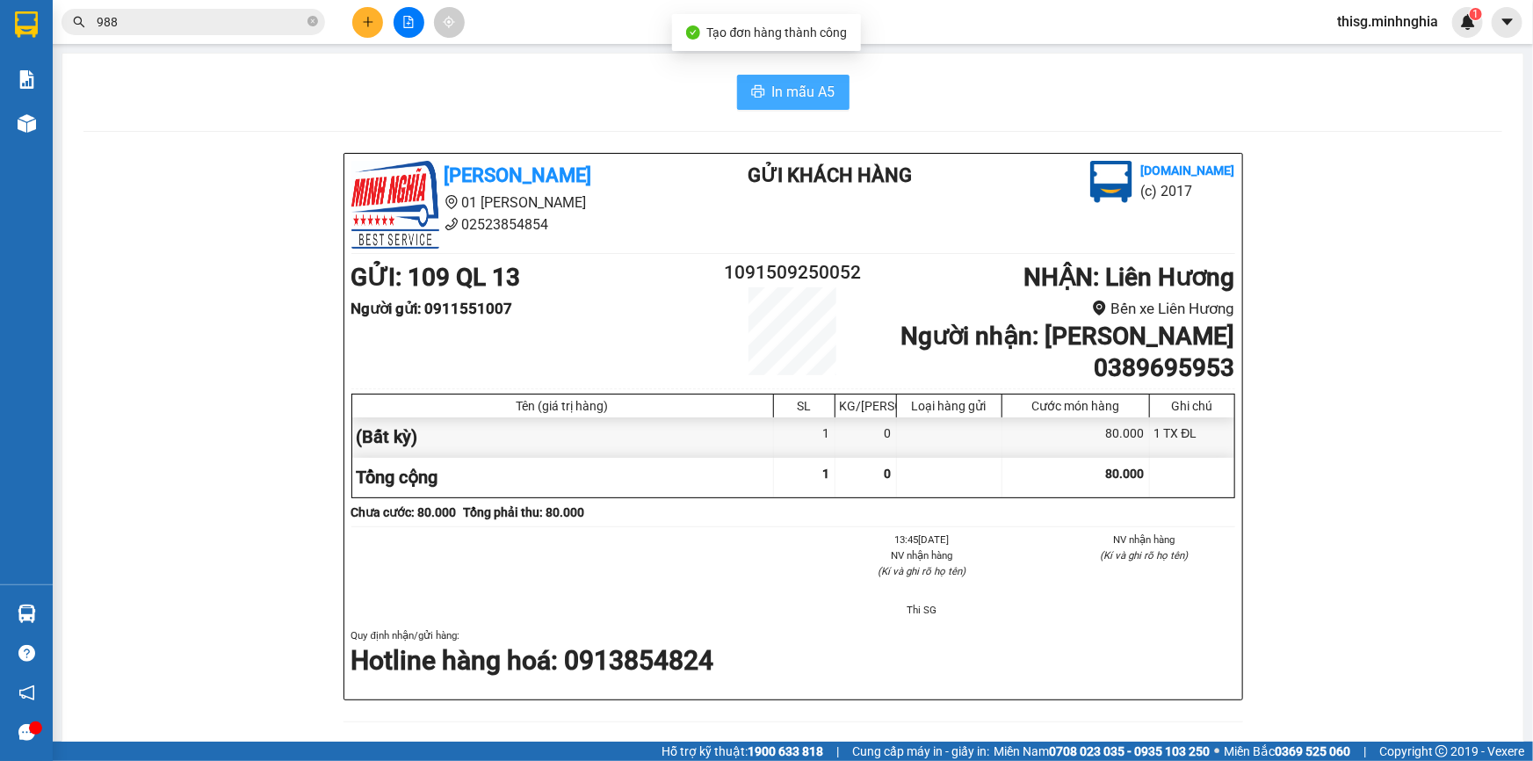
click at [792, 75] on button "In mẫu A5" at bounding box center [793, 92] width 112 height 35
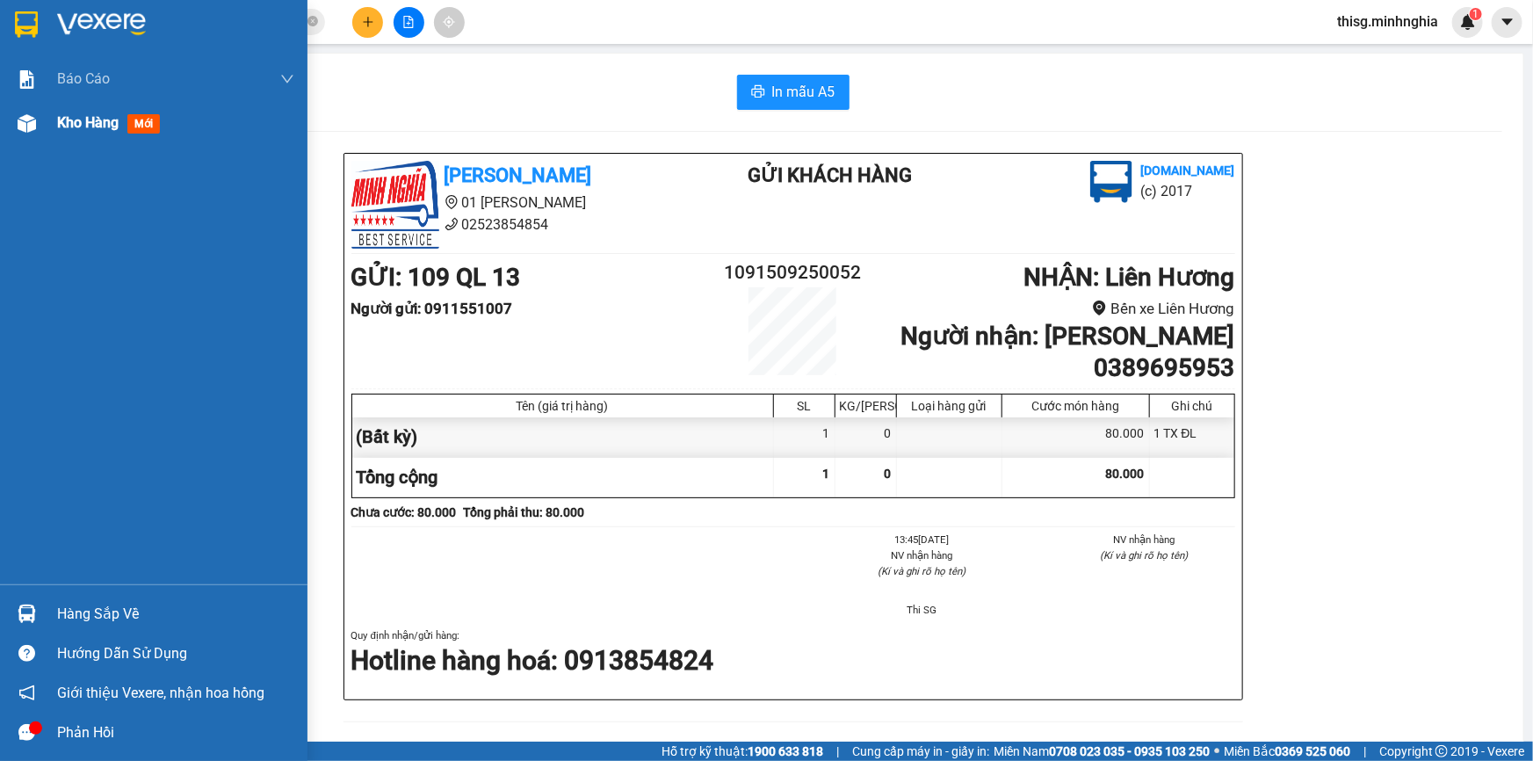
click at [96, 131] on span "Kho hàng" at bounding box center [87, 122] width 61 height 17
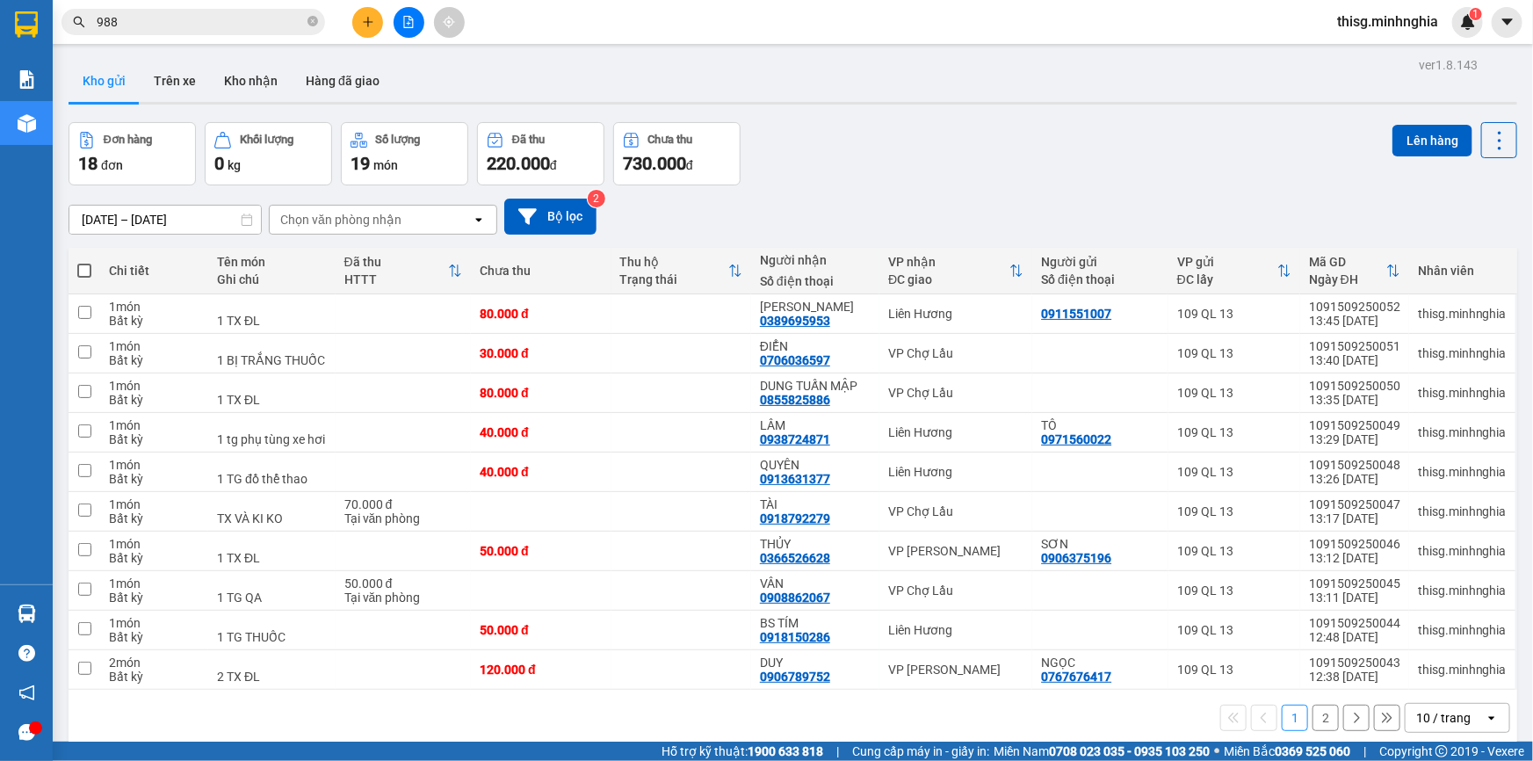
click at [1314, 704] on button "2" at bounding box center [1325, 717] width 26 height 26
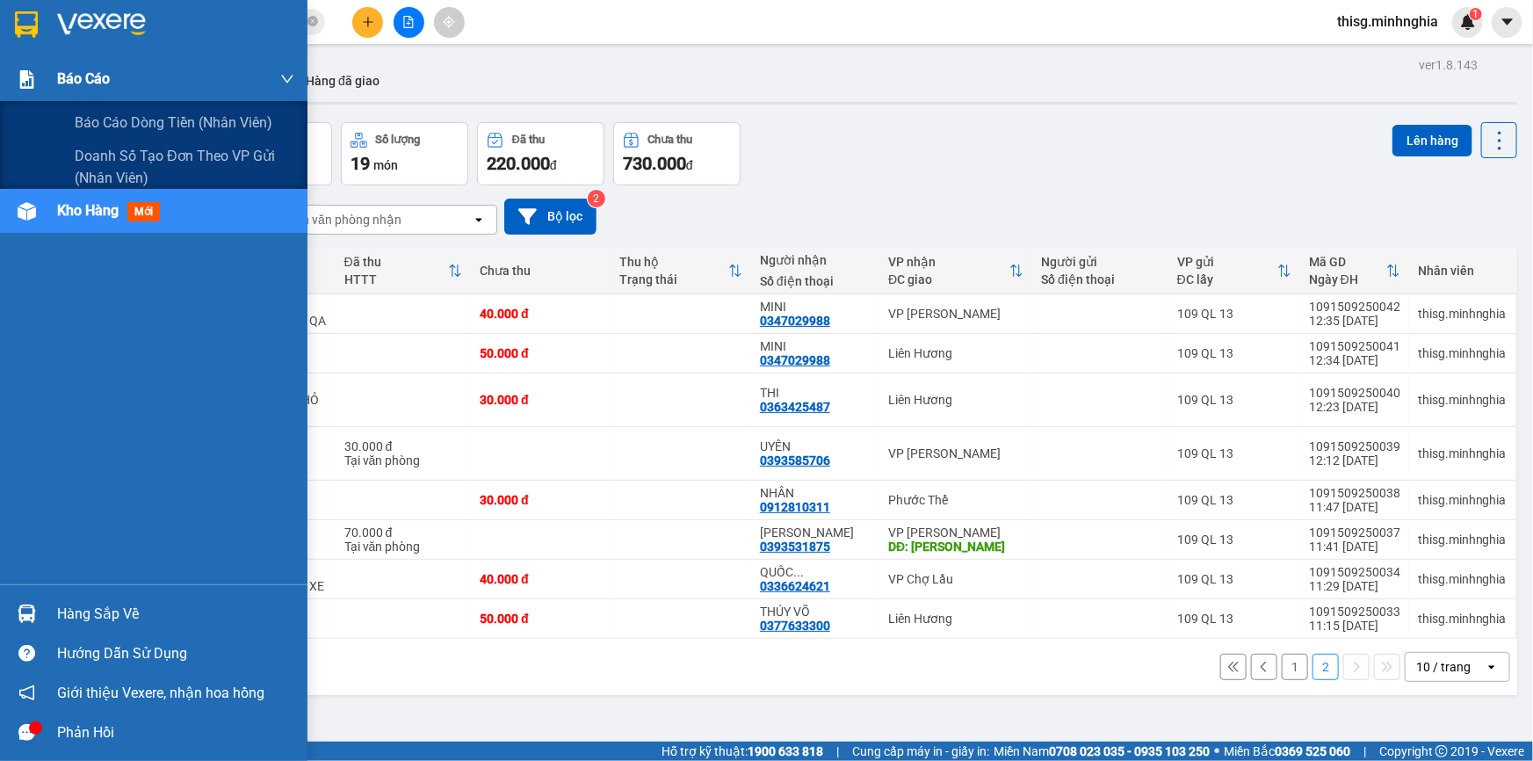
click at [78, 63] on div "Báo cáo" at bounding box center [175, 79] width 237 height 44
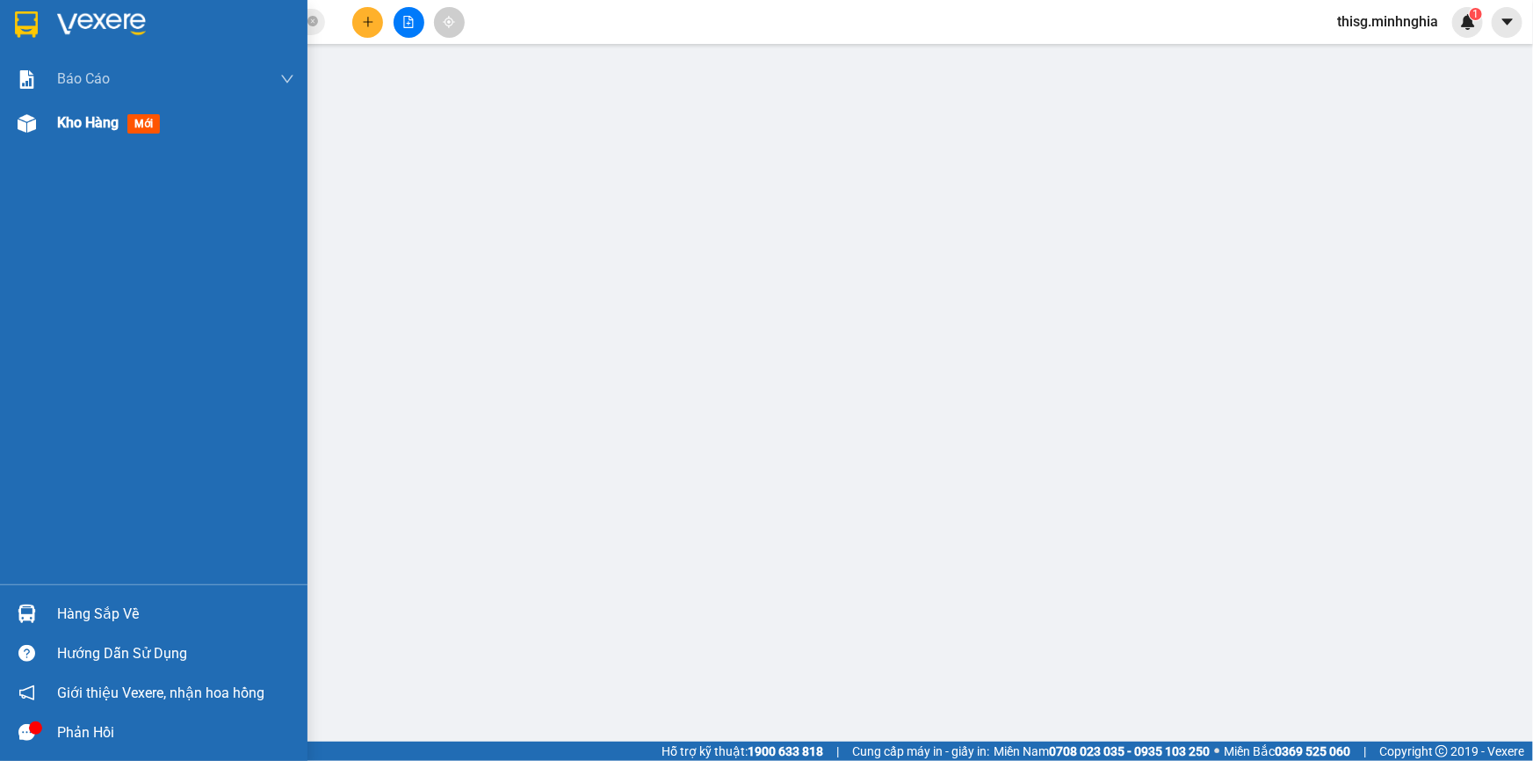
click at [123, 119] on div "Kho hàng mới" at bounding box center [112, 123] width 110 height 22
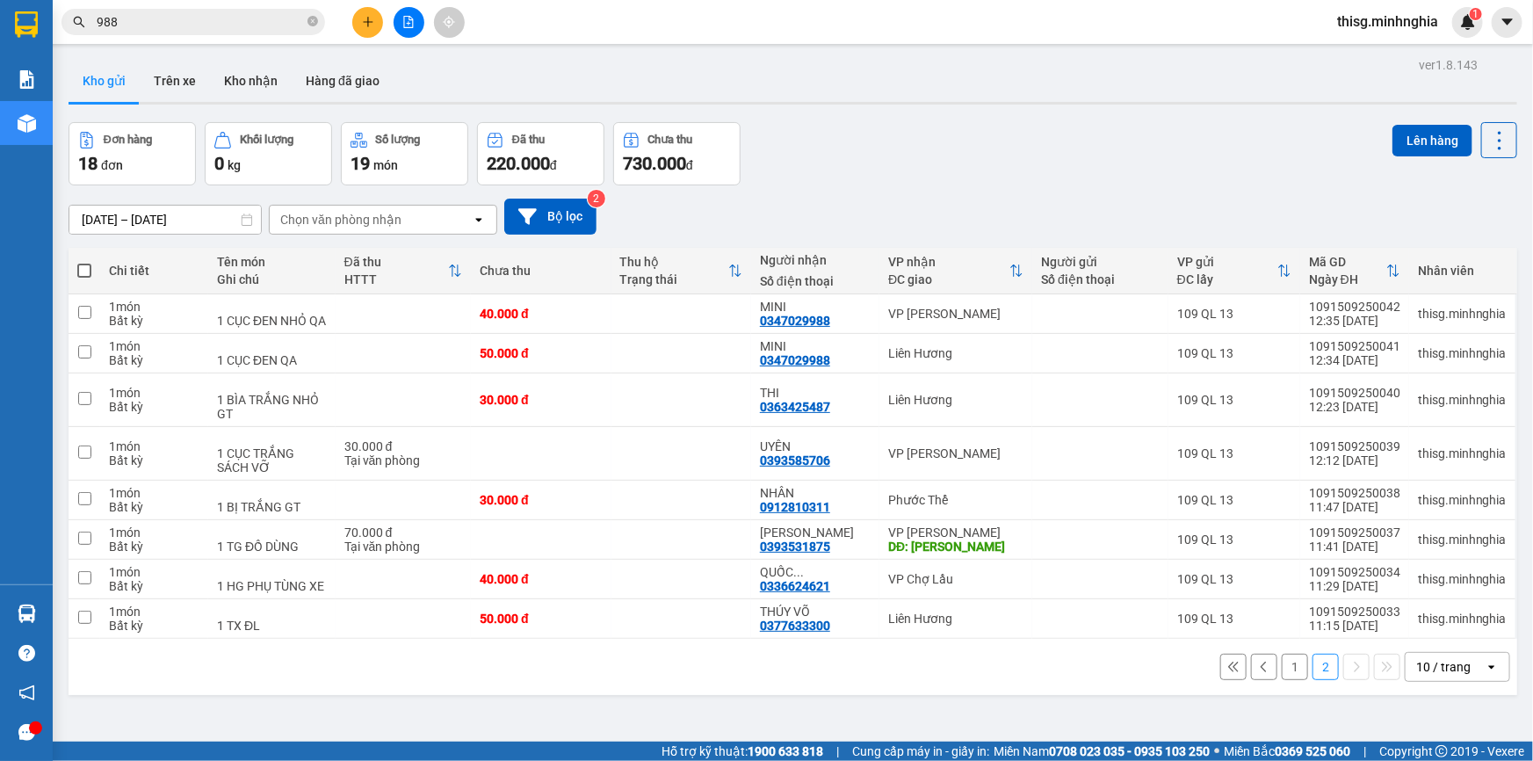
click at [376, 25] on button at bounding box center [367, 22] width 31 height 31
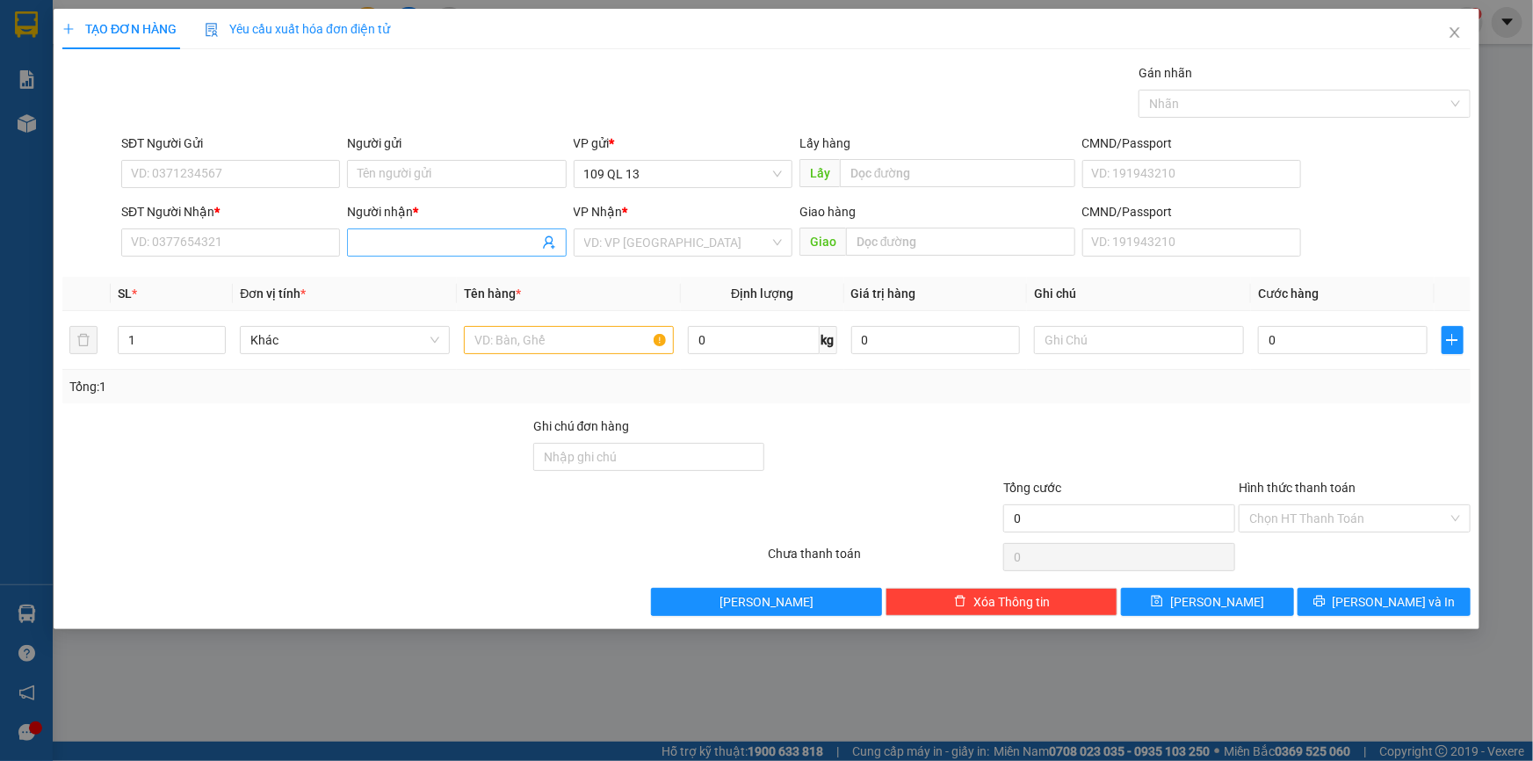
drag, startPoint x: 420, startPoint y: 246, endPoint x: 429, endPoint y: 232, distance: 16.6
click at [422, 245] on input "Người nhận *" at bounding box center [447, 242] width 180 height 19
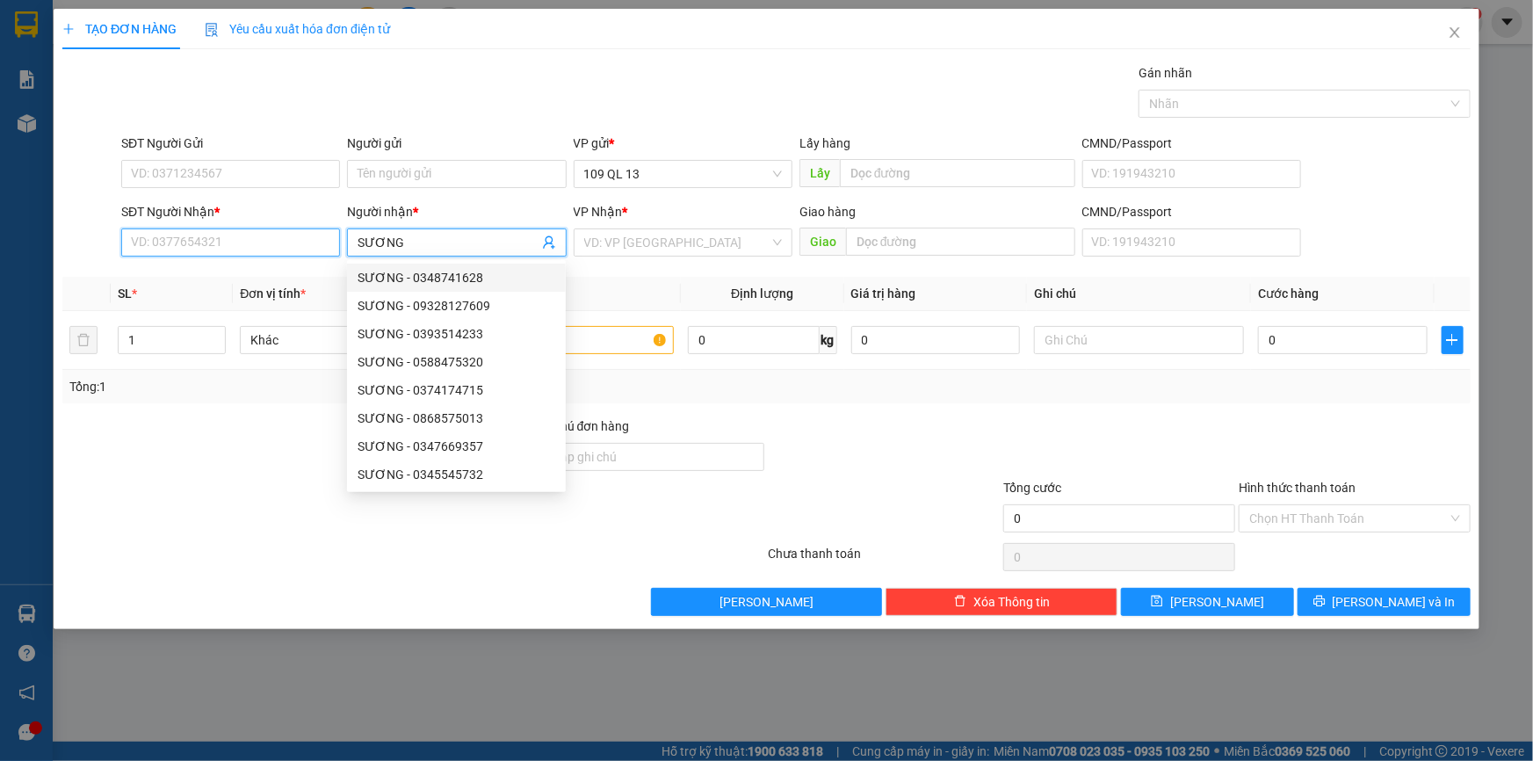
click at [245, 240] on input "SĐT Người Nhận *" at bounding box center [230, 242] width 219 height 28
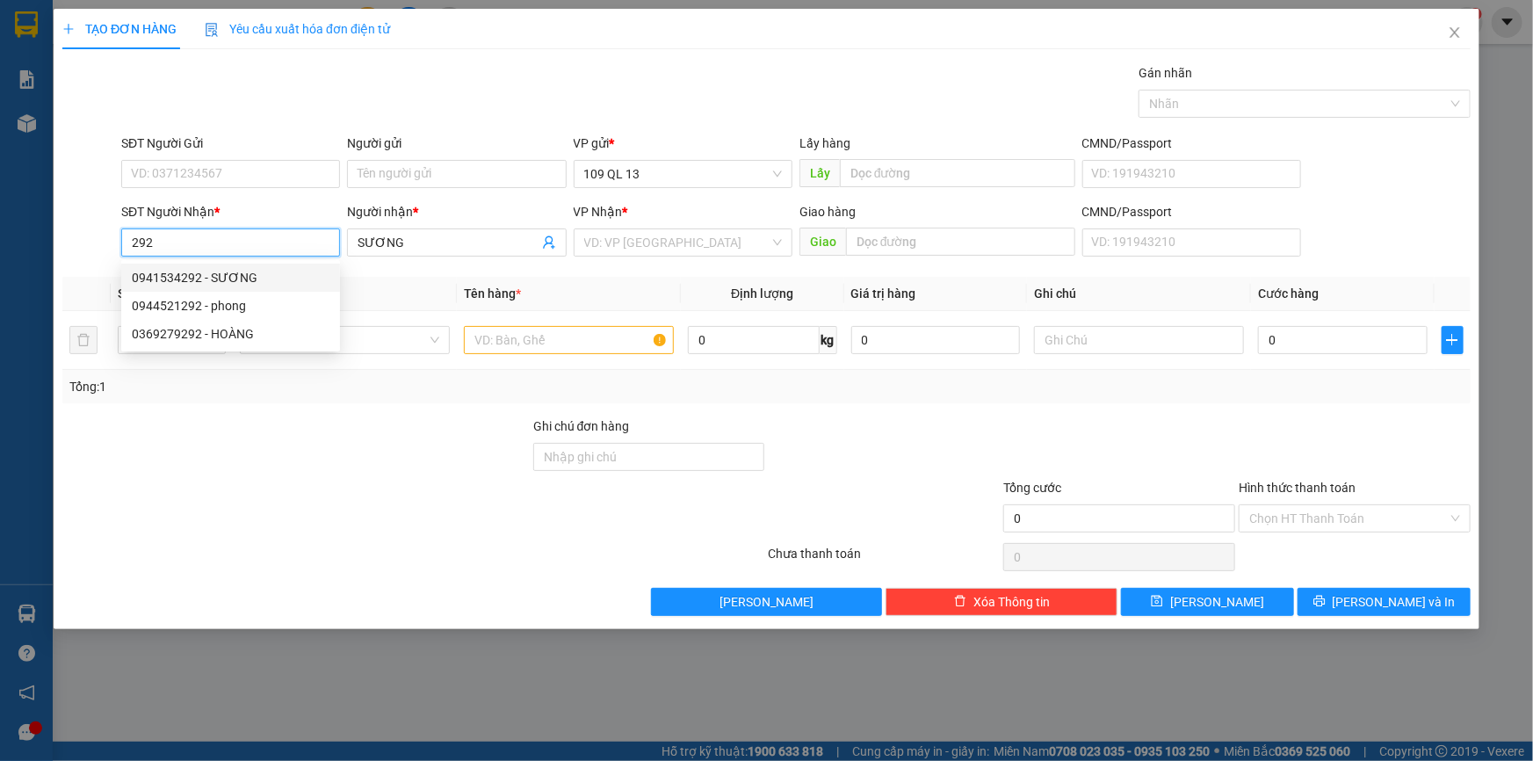
click at [242, 277] on div "0941534292 - SƯƠNG" at bounding box center [231, 277] width 198 height 19
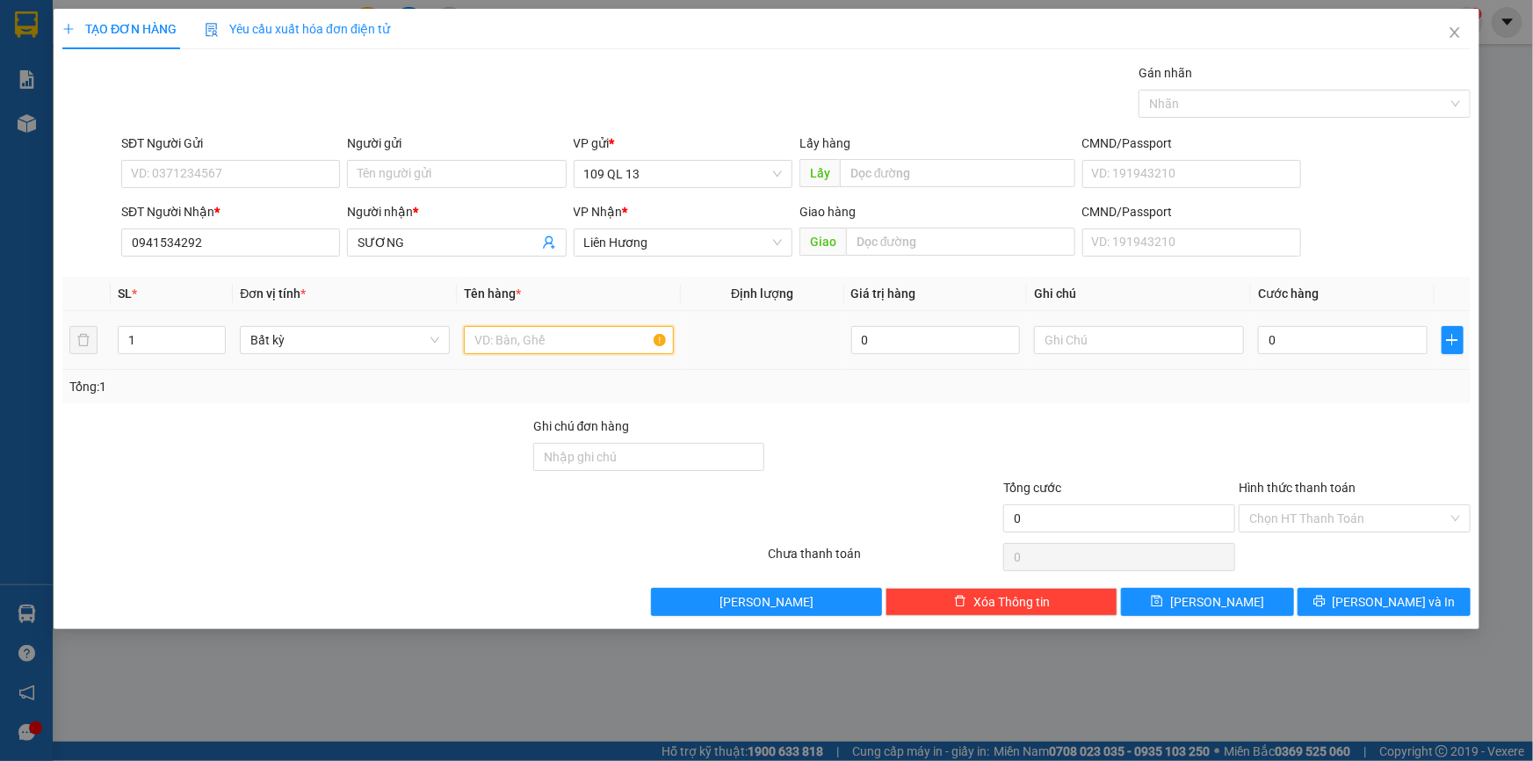
click at [527, 338] on input "text" at bounding box center [569, 340] width 210 height 28
click at [1225, 353] on div at bounding box center [1139, 339] width 210 height 35
click at [1220, 340] on input "text" at bounding box center [1139, 340] width 210 height 28
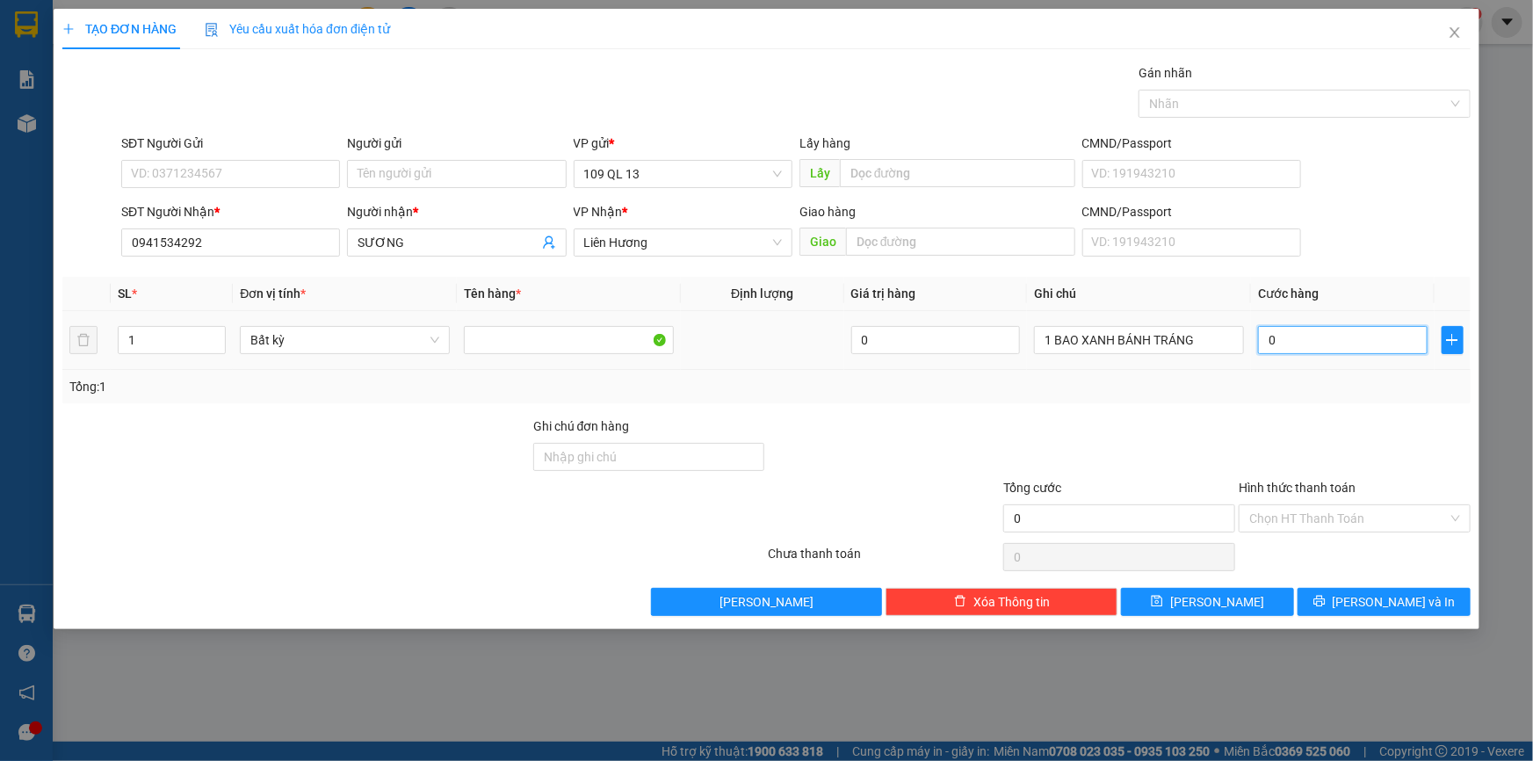
click at [1292, 342] on input "0" at bounding box center [1343, 340] width 170 height 28
click at [1313, 518] on input "Hình thức thanh toán" at bounding box center [1348, 518] width 198 height 26
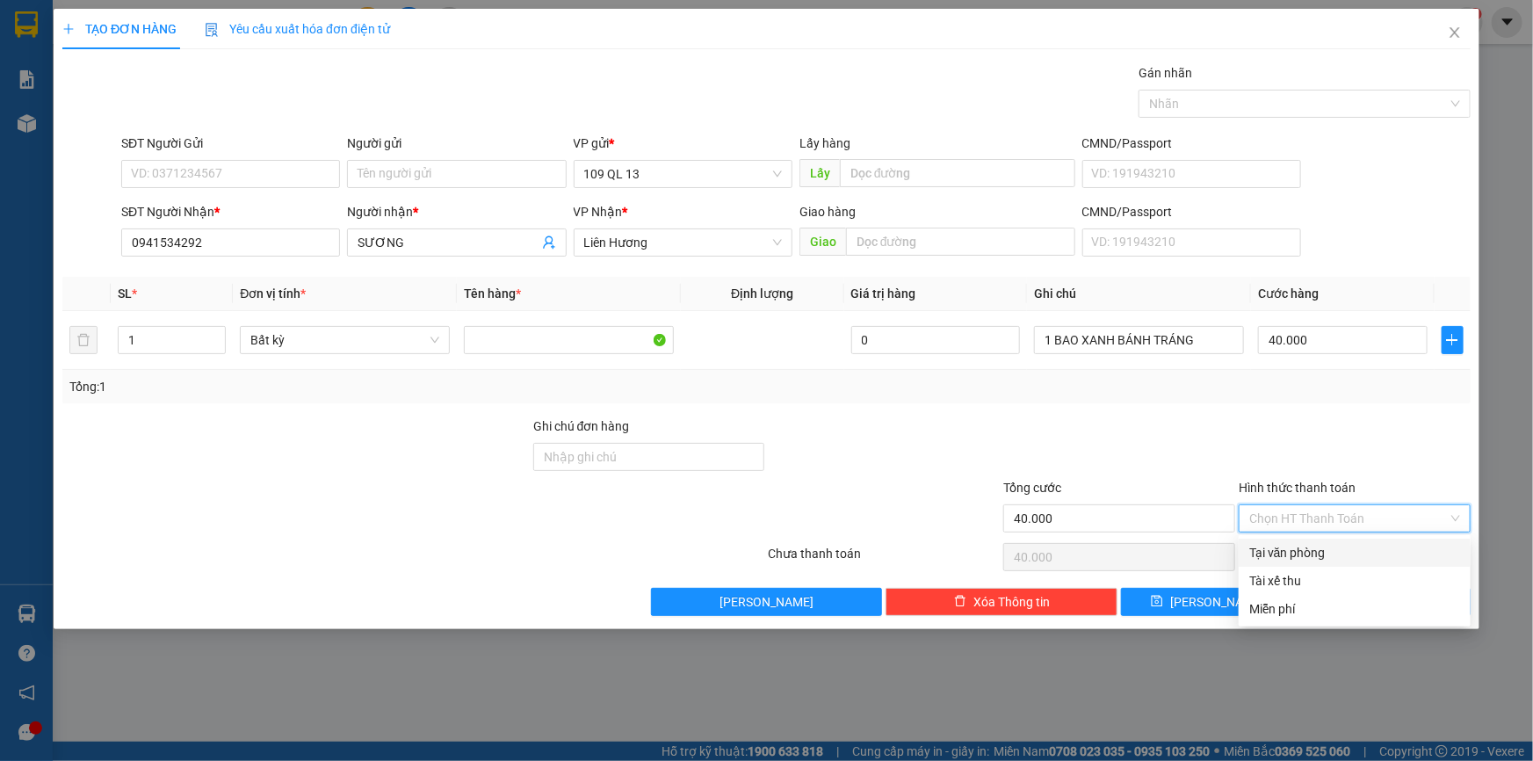
click at [1348, 379] on div "Tổng: 1" at bounding box center [766, 386] width 1394 height 19
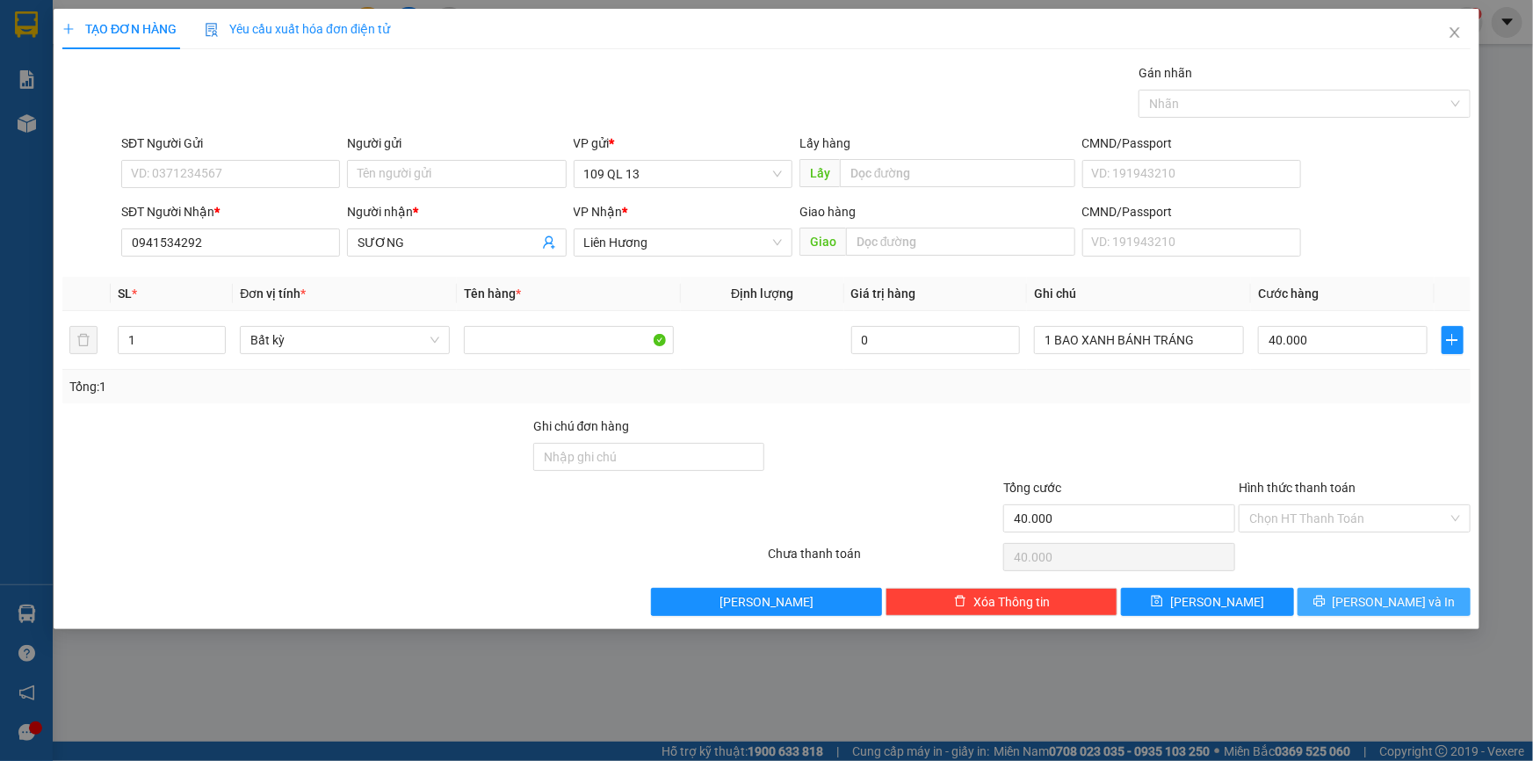
click at [1393, 598] on span "[PERSON_NAME] và In" at bounding box center [1393, 601] width 123 height 19
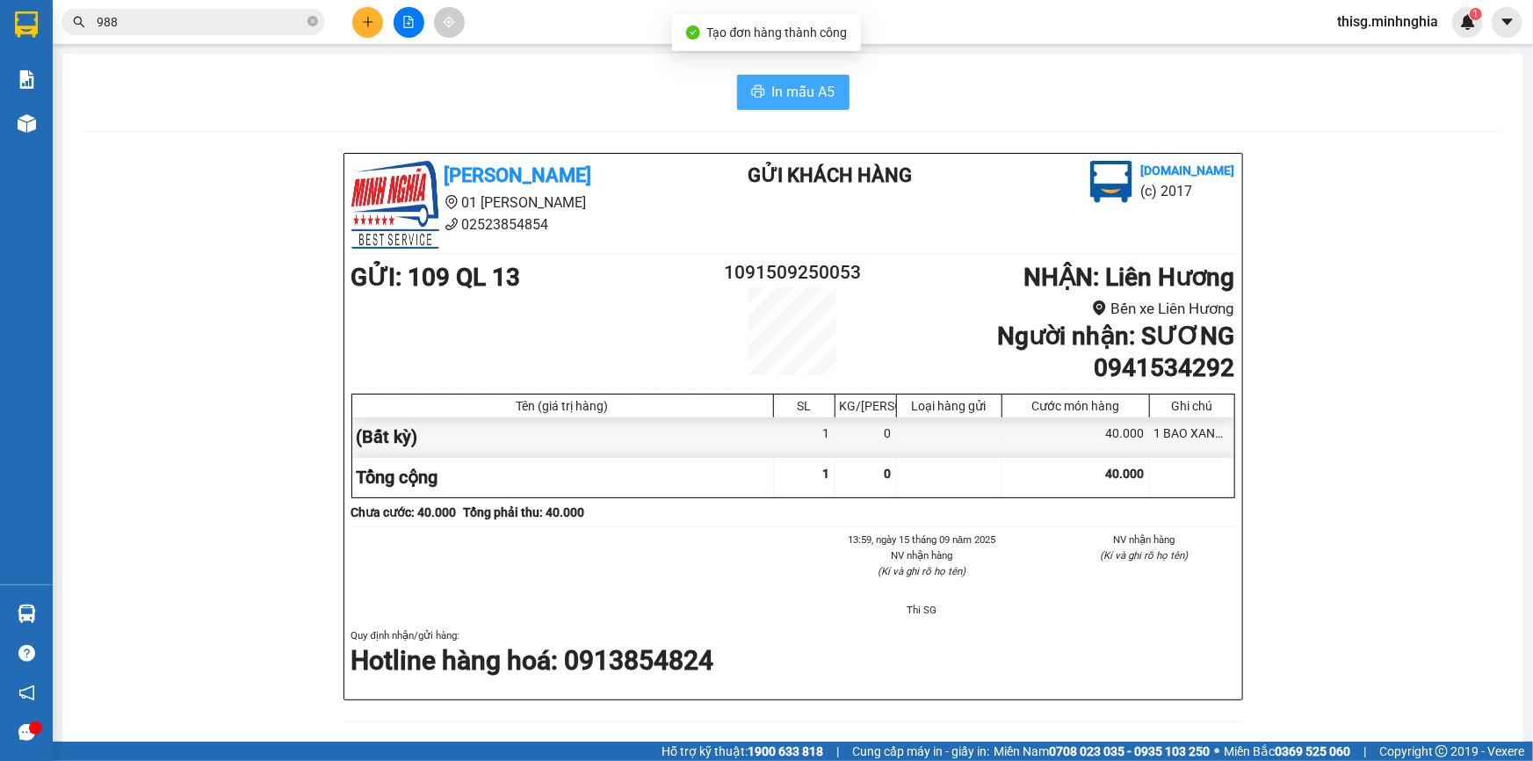
click at [797, 103] on span "In mẫu A5" at bounding box center [803, 92] width 63 height 22
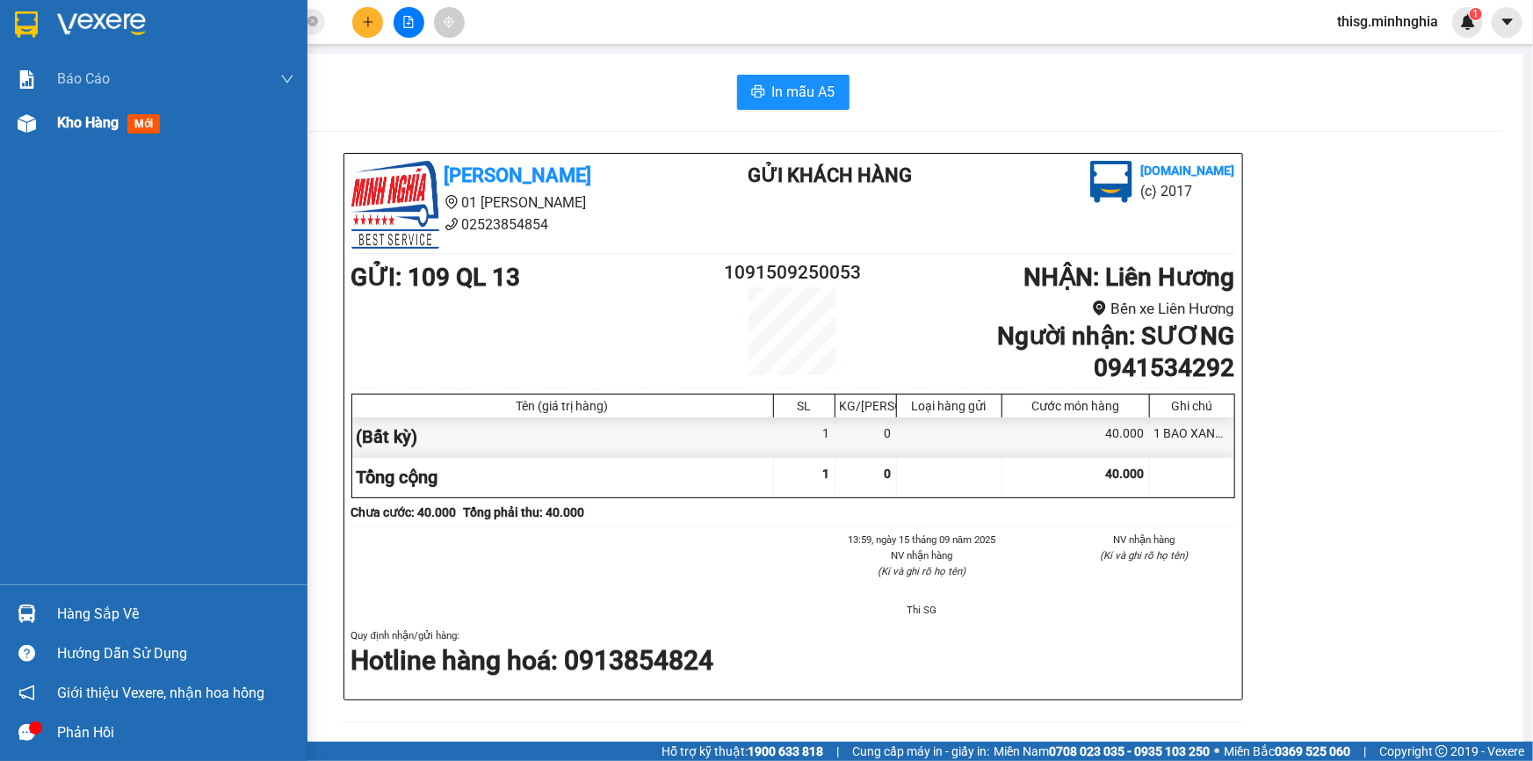
click at [105, 119] on span "Kho hàng" at bounding box center [87, 122] width 61 height 17
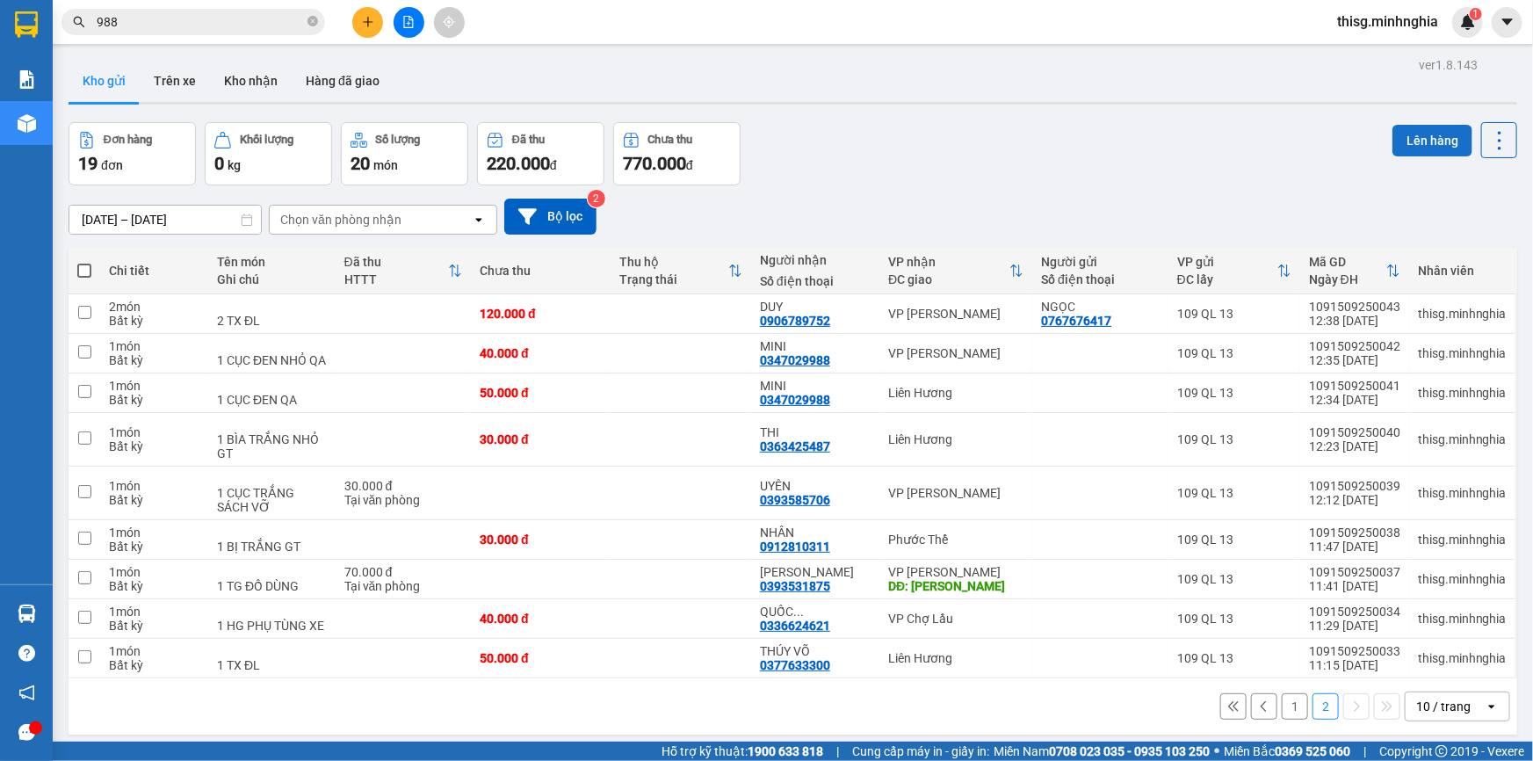
click at [1411, 136] on button "Lên hàng" at bounding box center [1432, 141] width 80 height 32
click at [84, 269] on span at bounding box center [84, 270] width 14 height 14
click at [84, 262] on input "checkbox" at bounding box center [84, 262] width 0 height 0
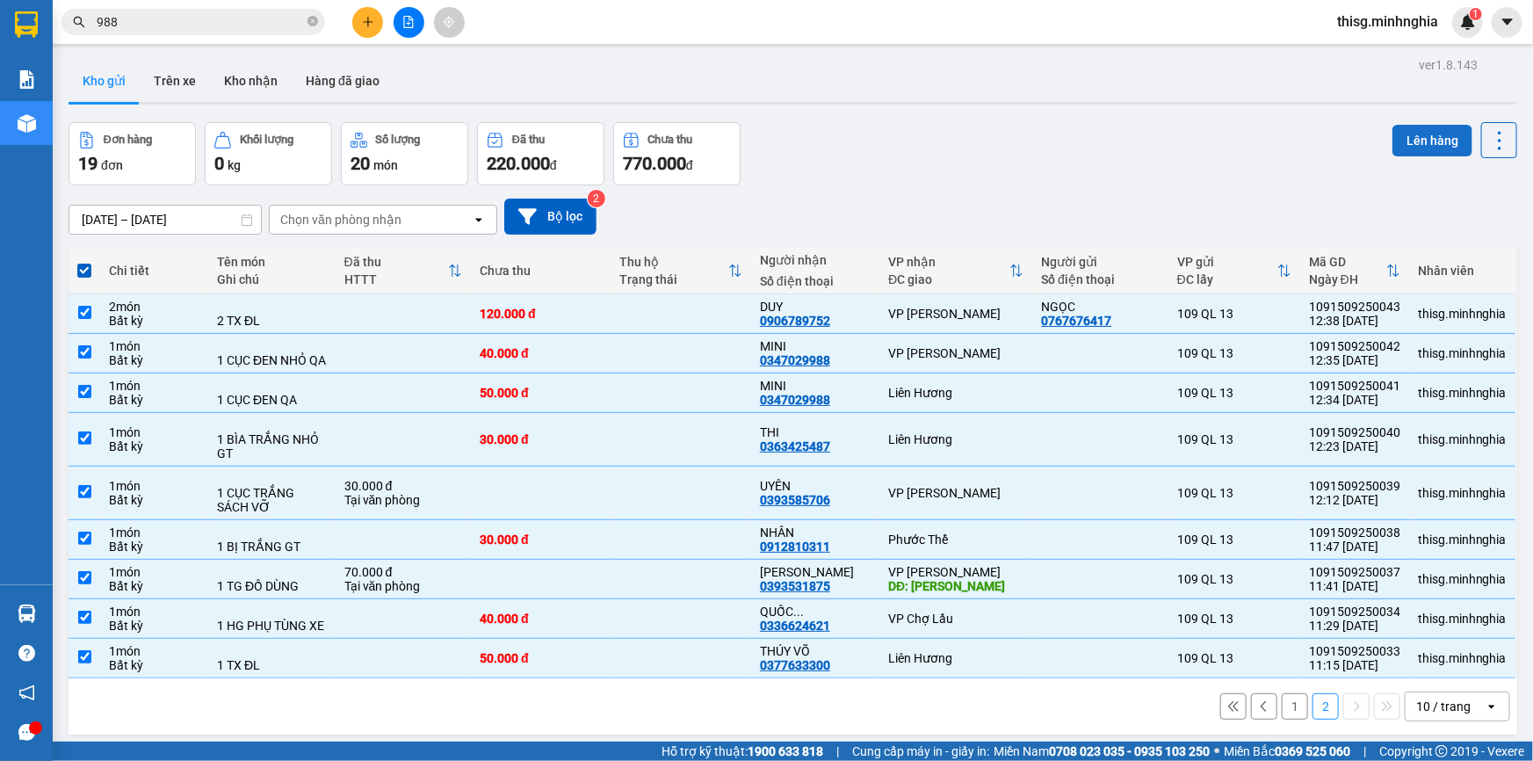
click at [1403, 141] on button "Lên hàng" at bounding box center [1432, 141] width 80 height 32
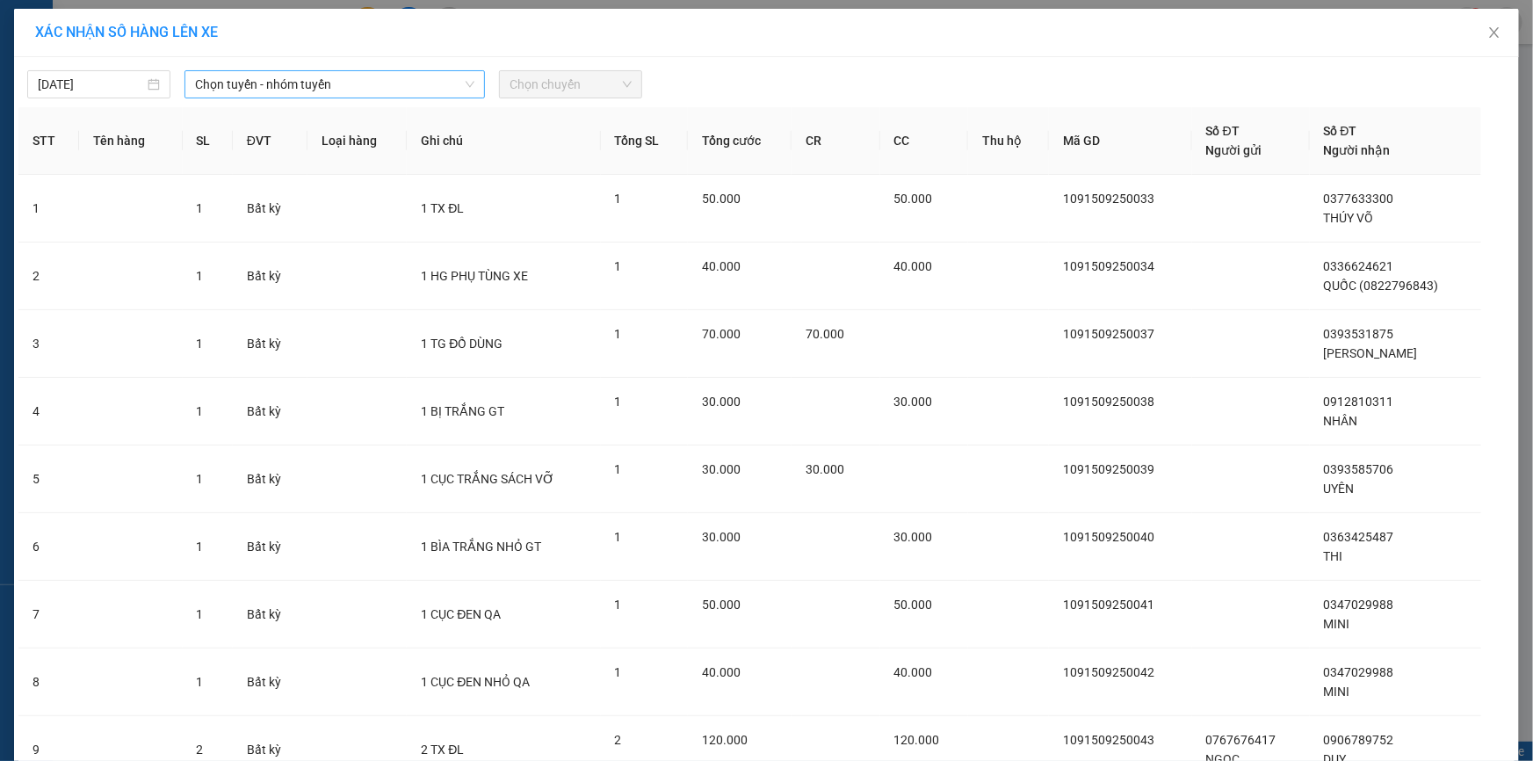
click at [279, 82] on span "Chọn tuyến - nhóm tuyến" at bounding box center [334, 84] width 279 height 26
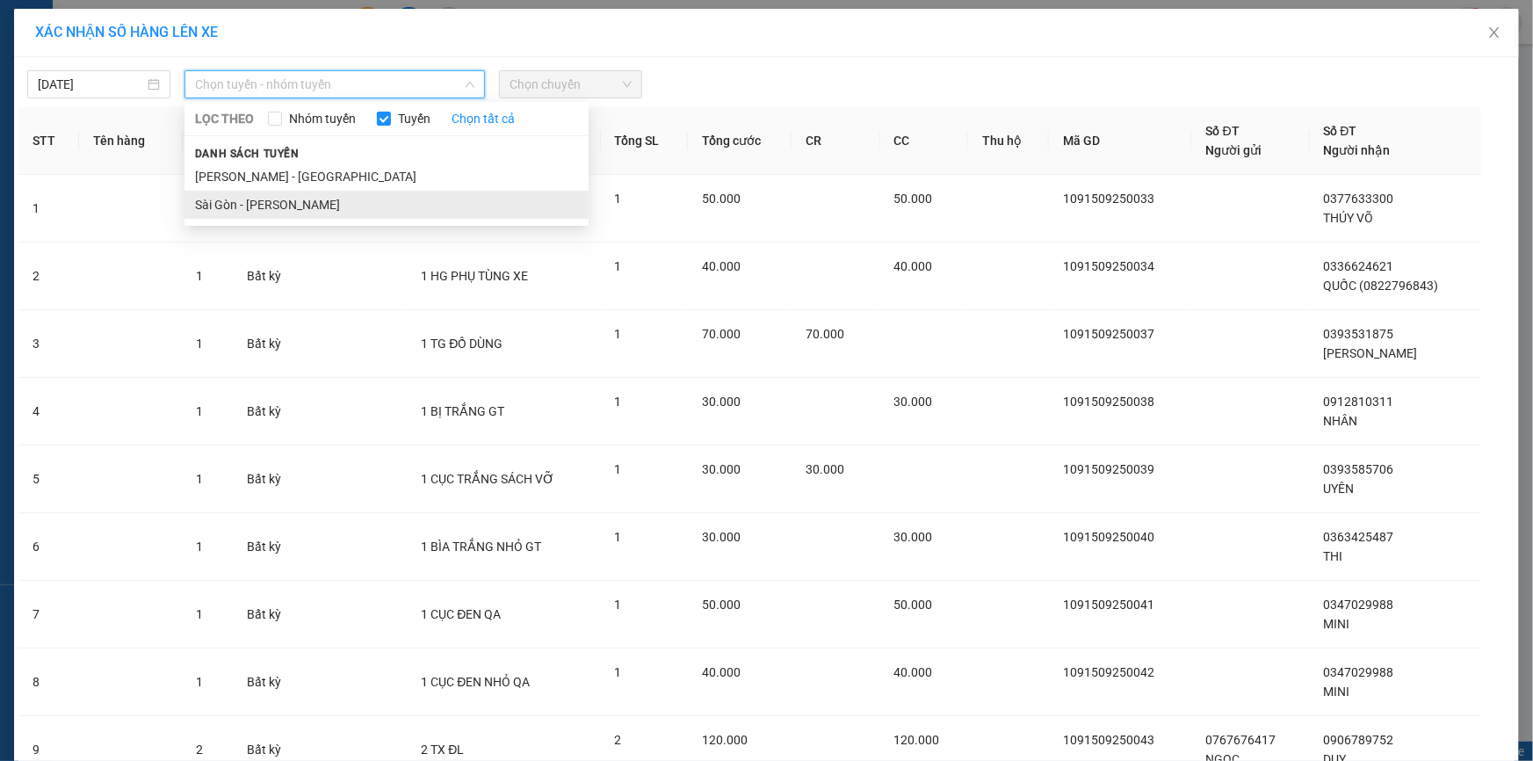
click at [294, 206] on li "Sài Gòn - [PERSON_NAME]" at bounding box center [386, 205] width 404 height 28
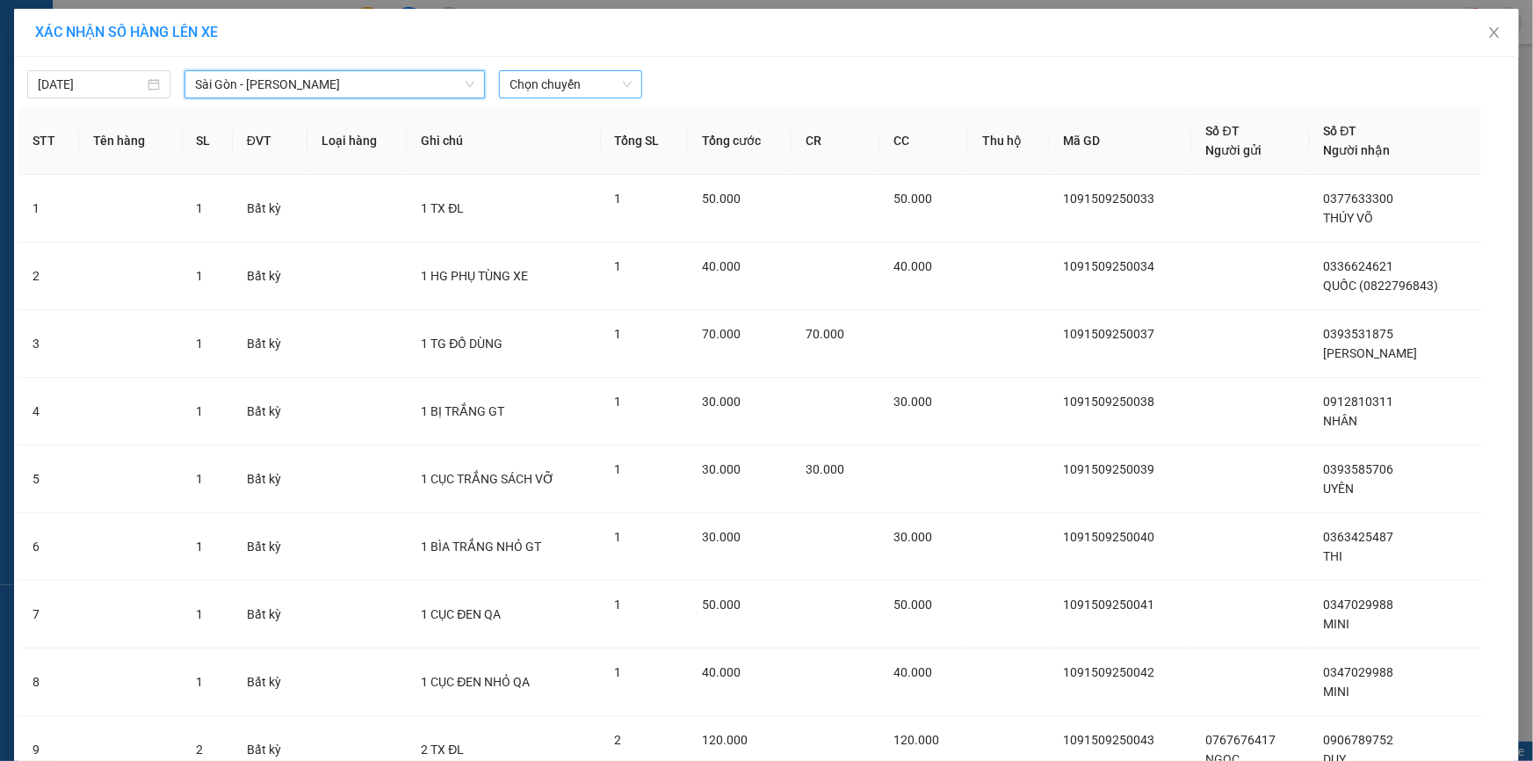
click at [580, 91] on span "Chọn chuyến" at bounding box center [570, 84] width 122 height 26
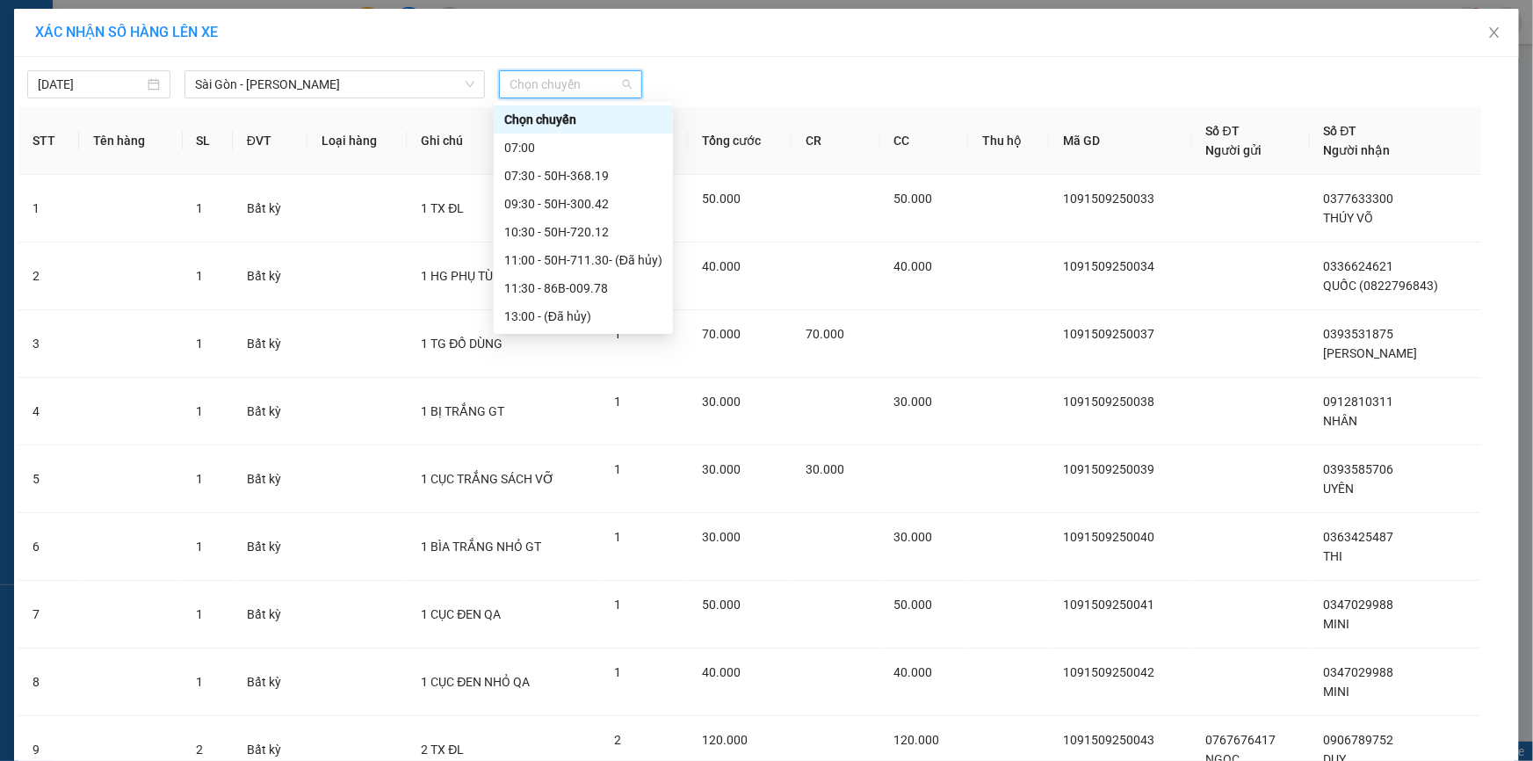
click at [579, 335] on div "14:30 - 86B-009.80" at bounding box center [583, 344] width 158 height 19
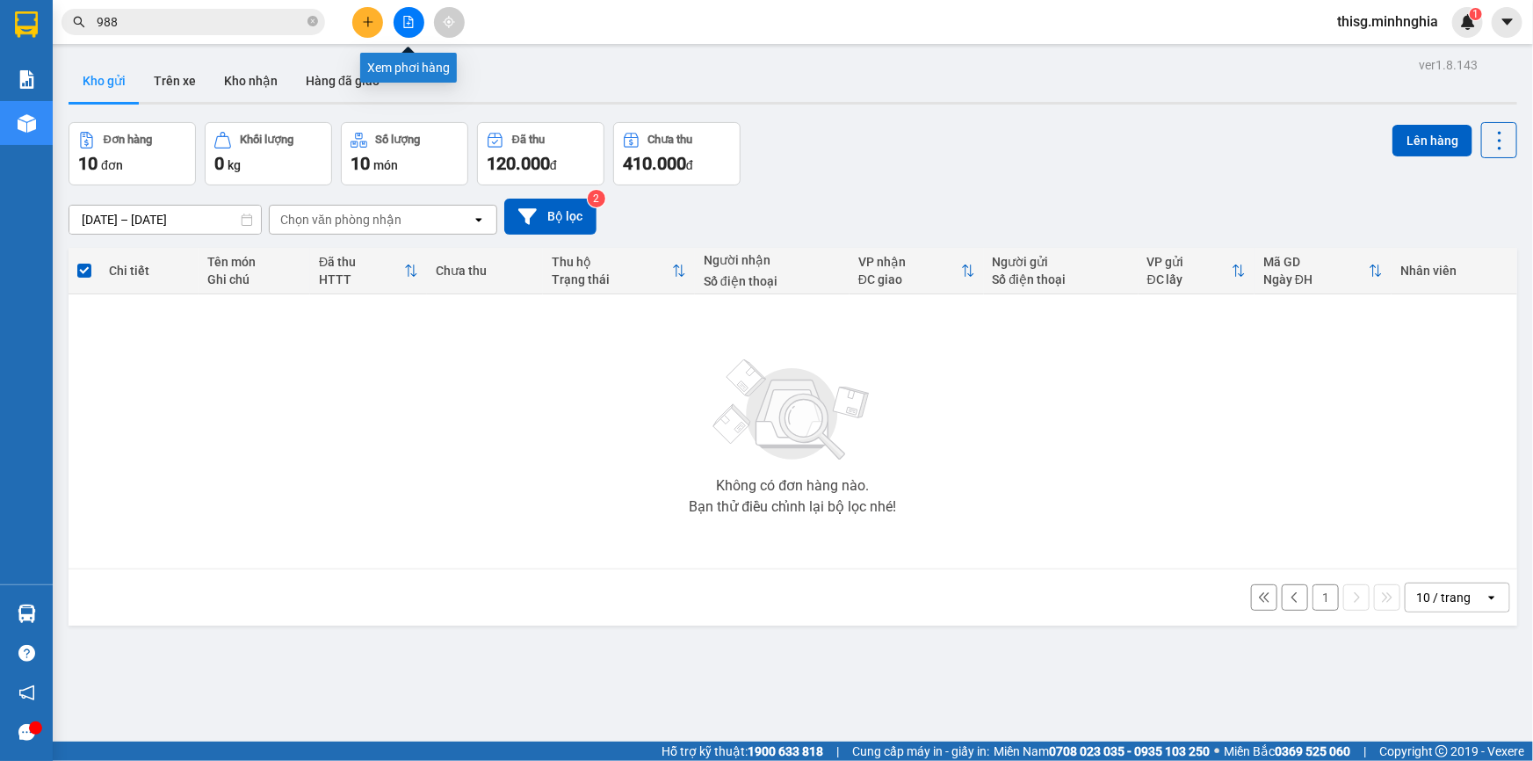
click at [412, 20] on icon "file-add" at bounding box center [408, 22] width 12 height 12
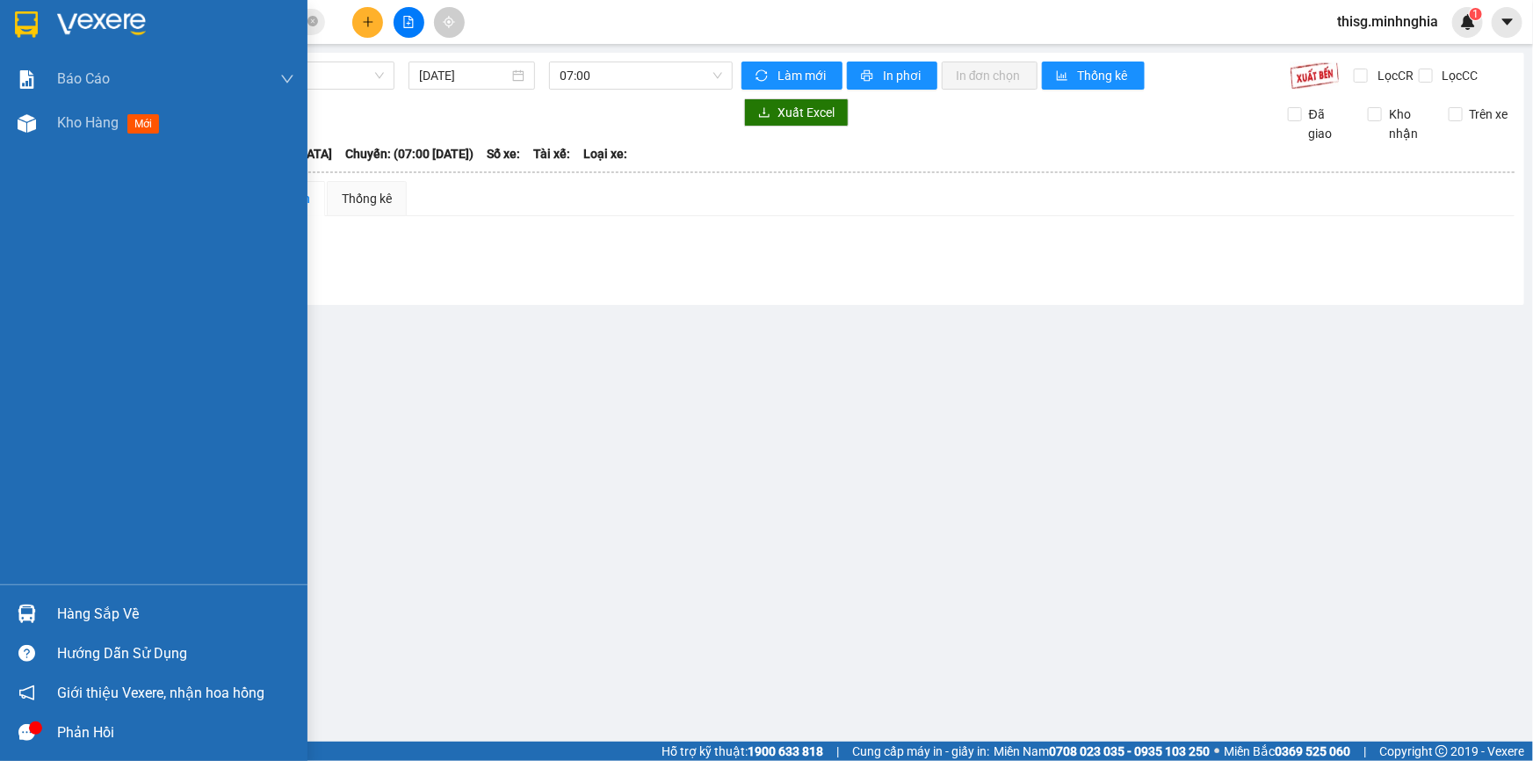
click at [69, 120] on div "Phan Rí - [GEOGRAPHIC_DATA] [DATE] 07:00 Làm mới In phơi In đơn chọn Thống kê L…" at bounding box center [792, 179] width 1462 height 252
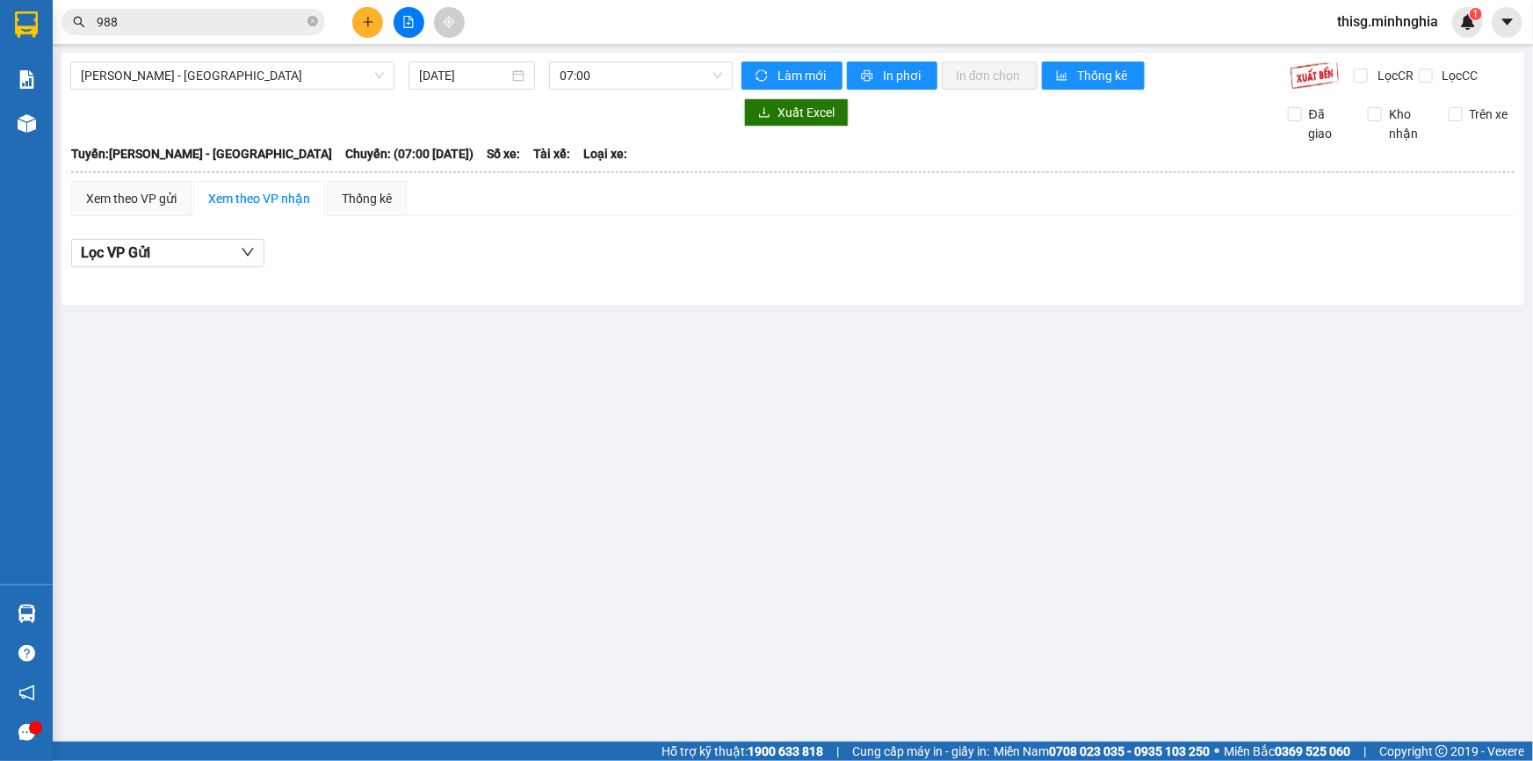
click at [69, 120] on div "Phan Rí - [GEOGRAPHIC_DATA] [DATE] 07:00 Làm mới In phơi In đơn chọn Thống kê L…" at bounding box center [792, 179] width 1462 height 252
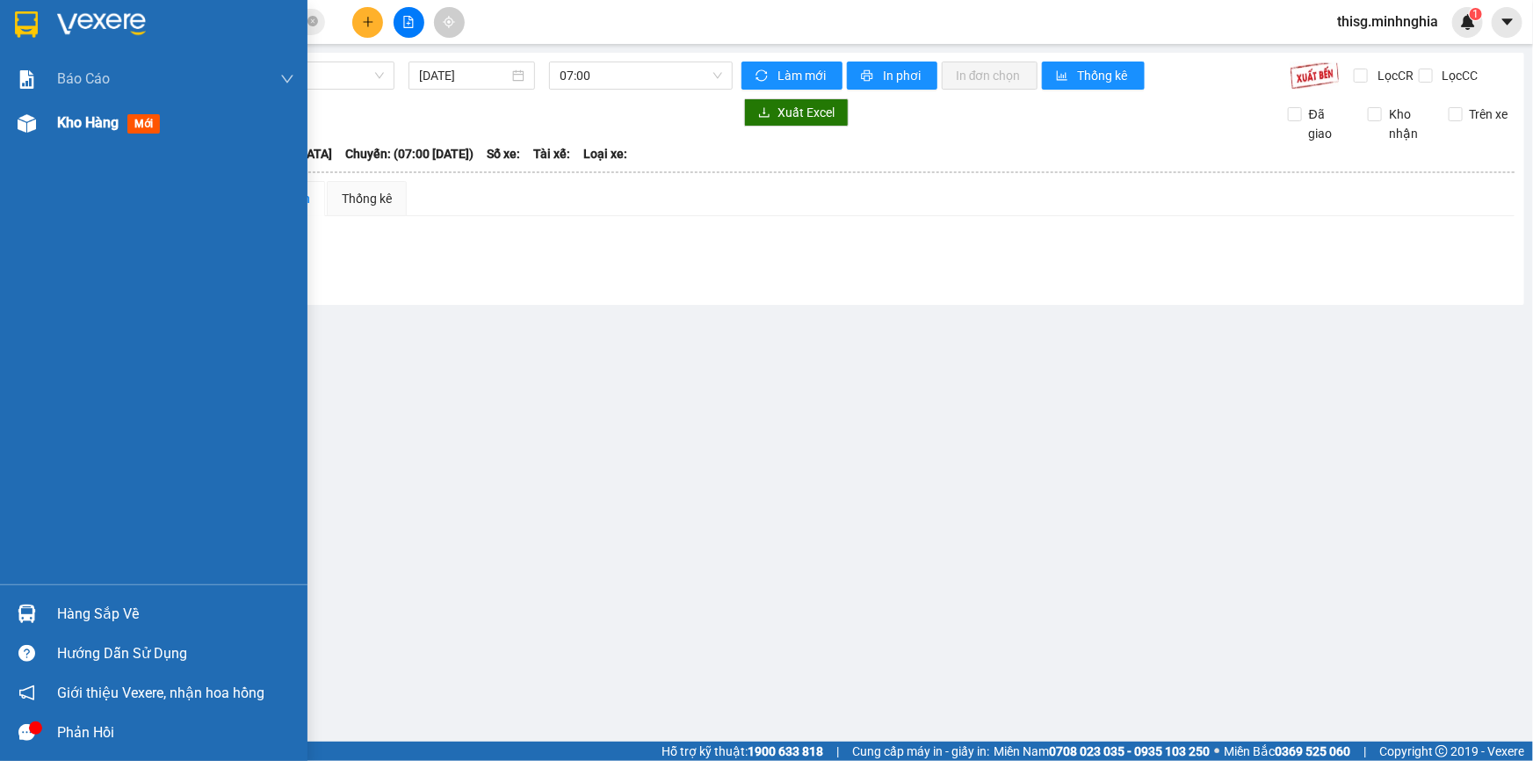
click at [57, 126] on span "Kho hàng" at bounding box center [87, 122] width 61 height 17
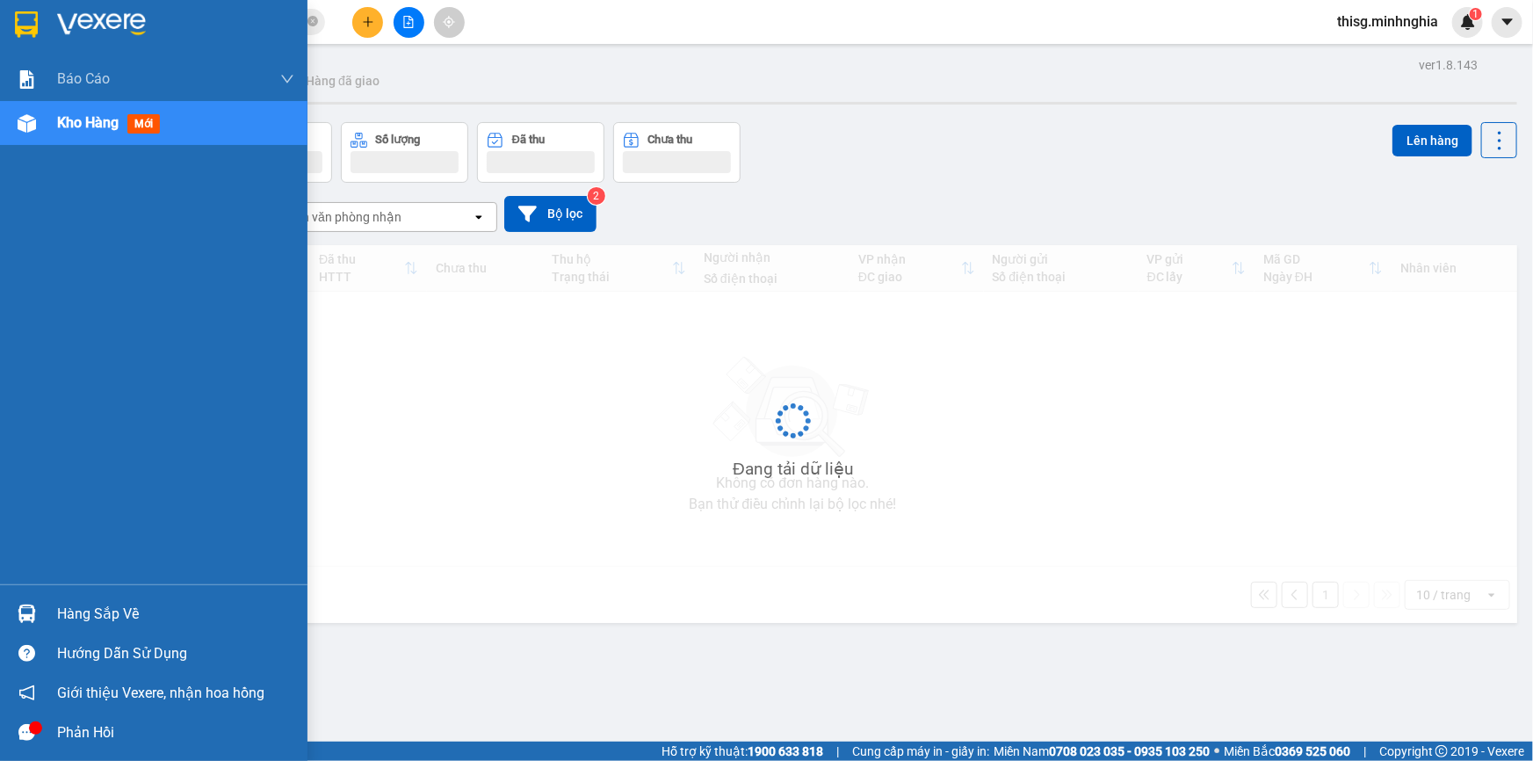
click at [80, 126] on span "Kho hàng" at bounding box center [87, 122] width 61 height 17
click at [84, 130] on span "Kho hàng" at bounding box center [87, 122] width 61 height 17
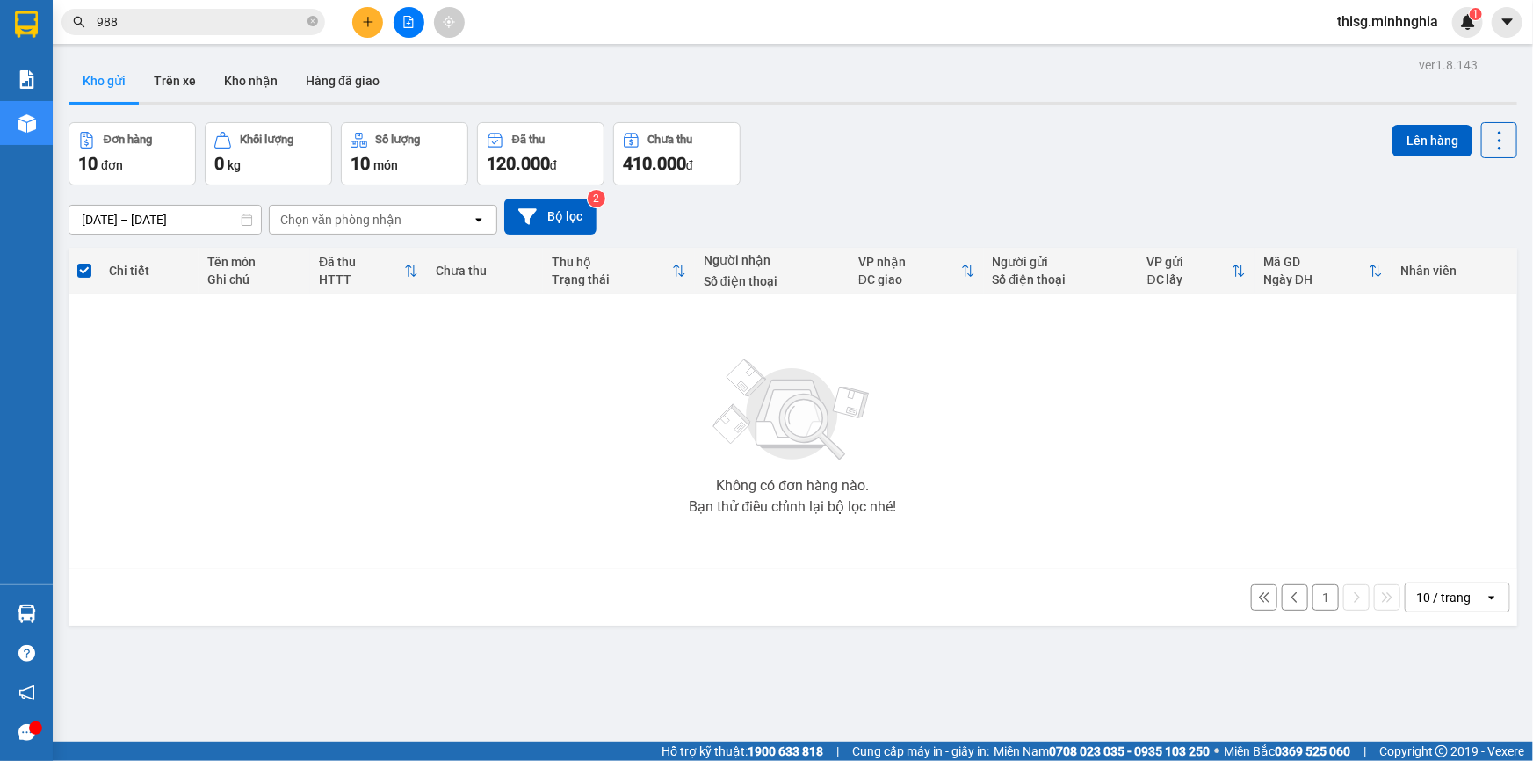
click at [1288, 477] on div "Không có đơn hàng nào. Bạn thử điều chỉnh lại bộ lọc nhé!" at bounding box center [792, 430] width 1431 height 263
